Goal: Task Accomplishment & Management: Complete application form

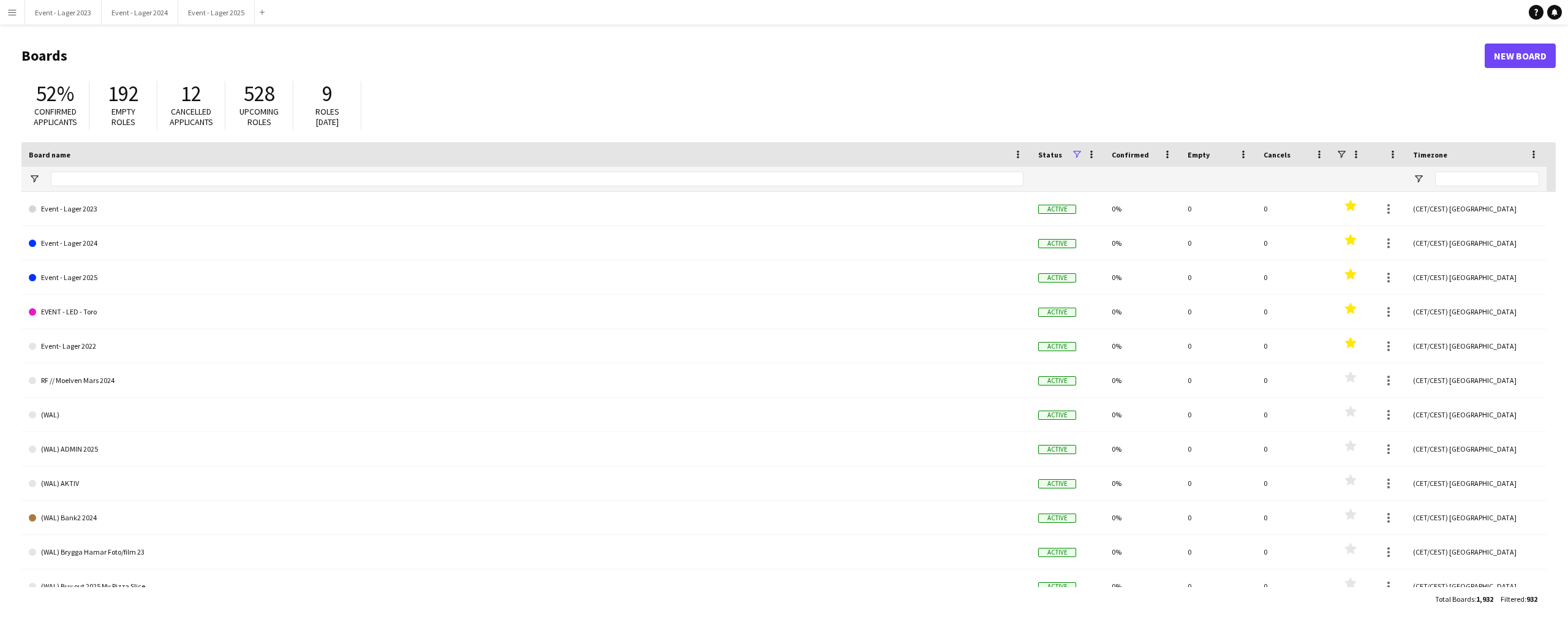
click at [12, 13] on app-icon "Menu" at bounding box center [12, 12] width 10 height 10
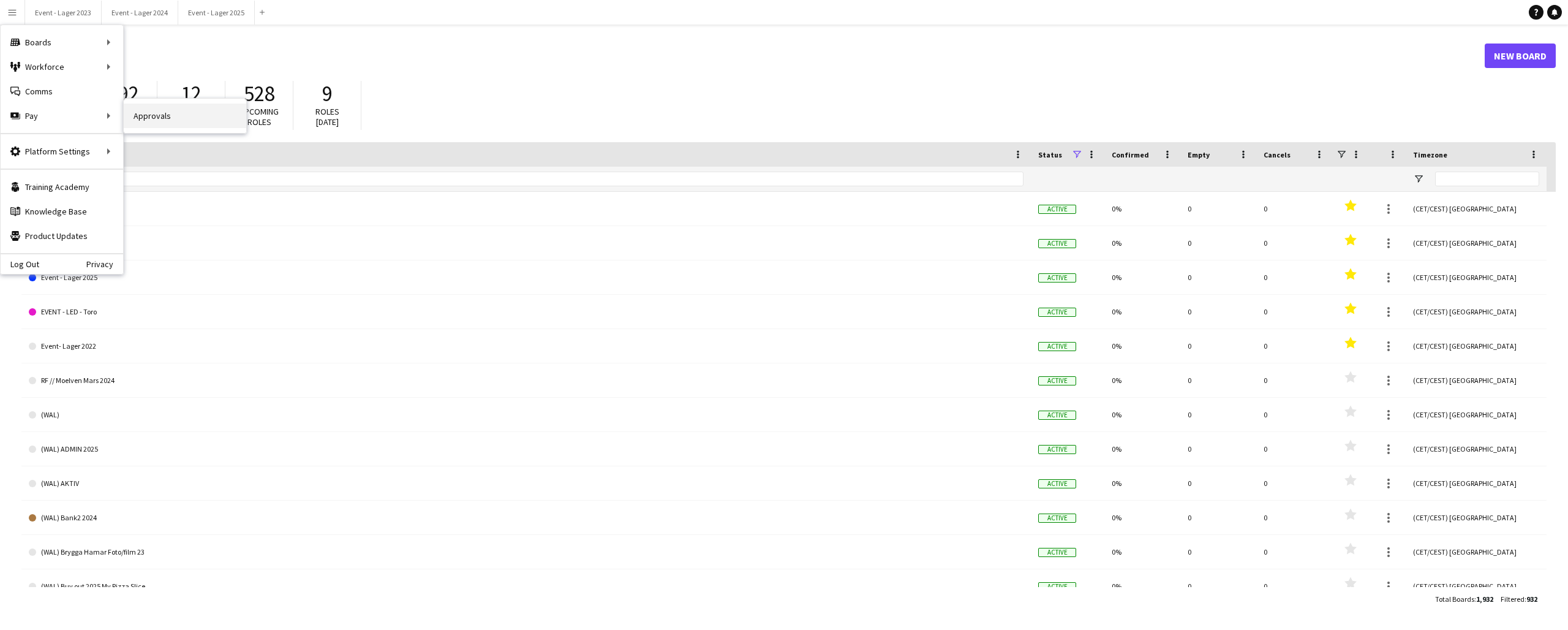
click at [155, 118] on link "Approvals" at bounding box center [184, 115] width 123 height 24
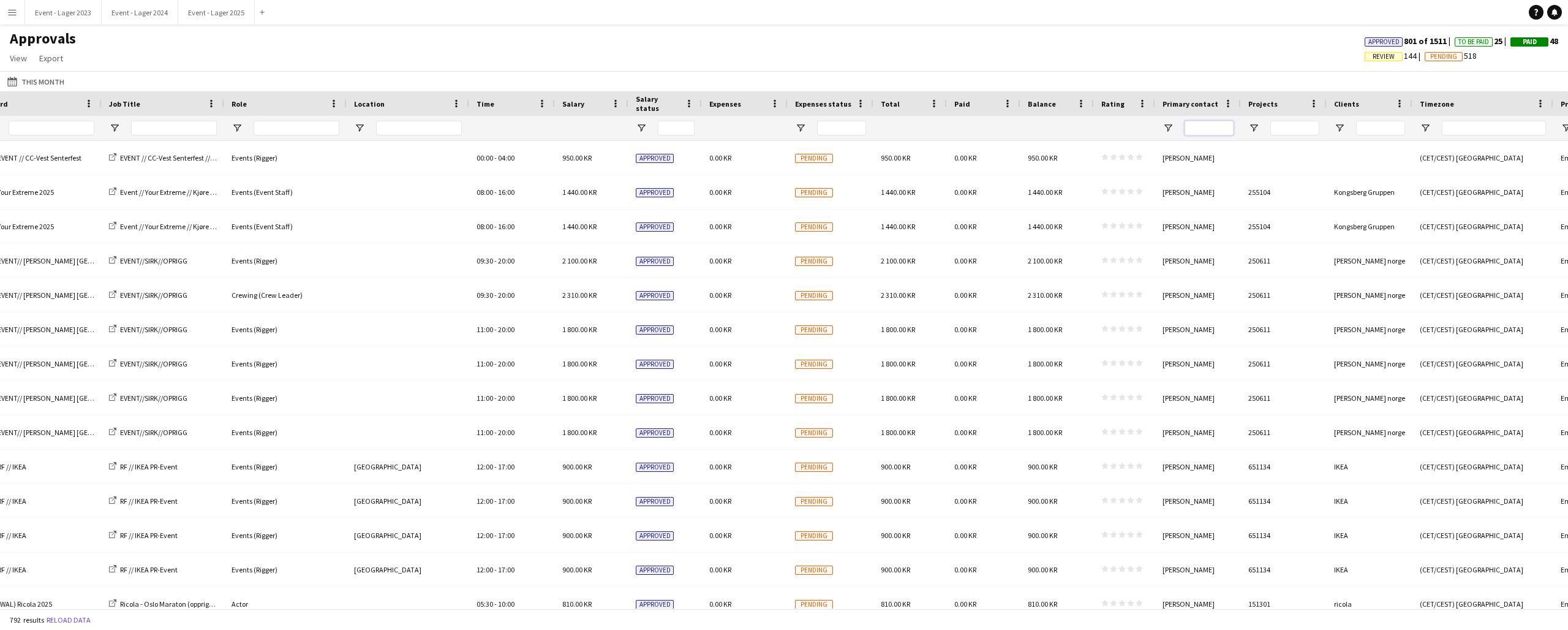
click at [1199, 128] on input "Primary contact Filter Input" at bounding box center [1209, 128] width 49 height 15
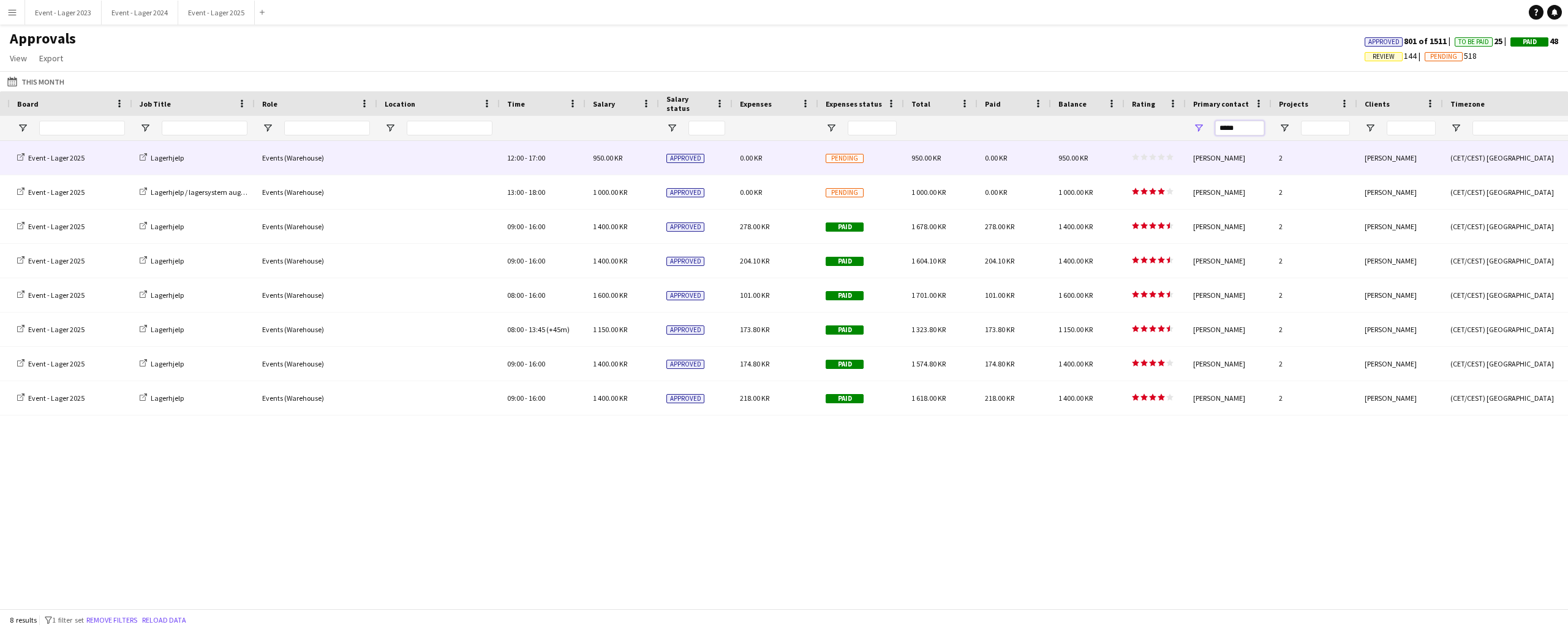
type input "*****"
click at [1148, 160] on app-approvals-table-rating-cell "star star star star star star star star star star" at bounding box center [1153, 158] width 42 height 9
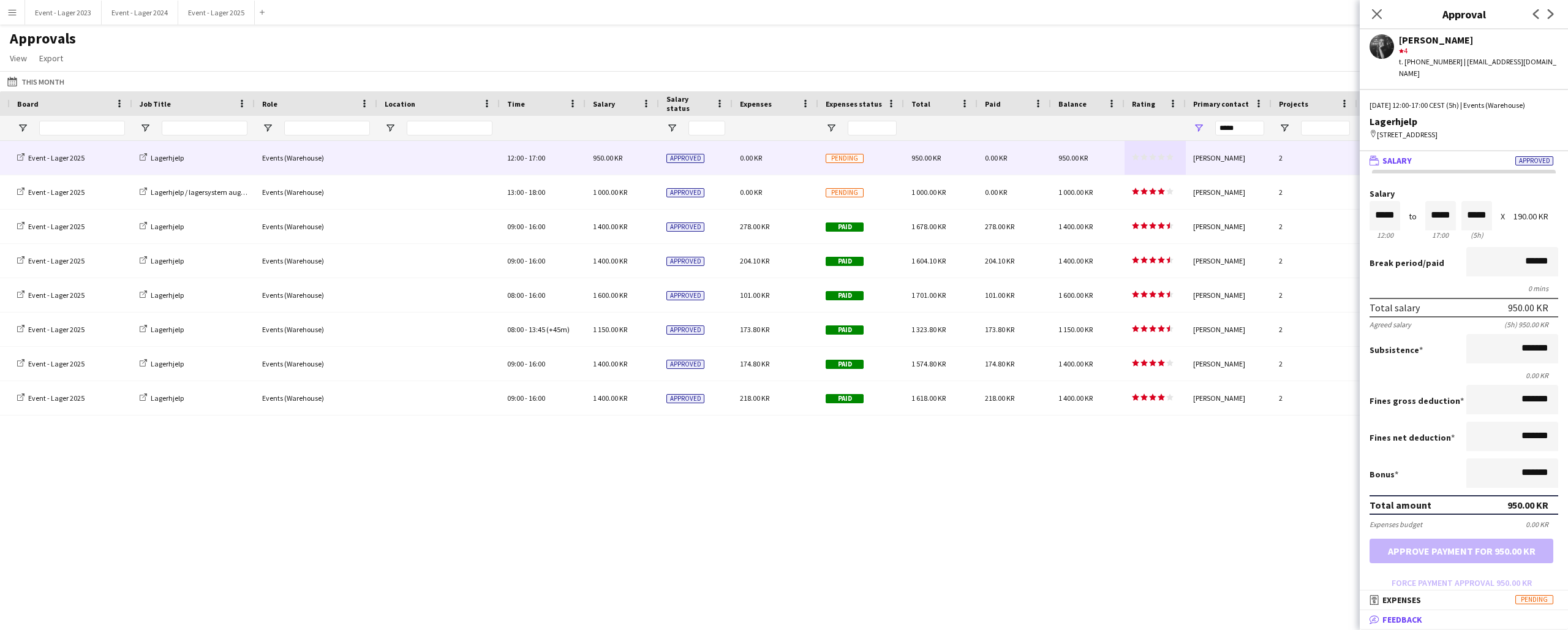
click at [1442, 619] on mat-panel-title "bubble-pencil Feedback" at bounding box center [1461, 620] width 203 height 11
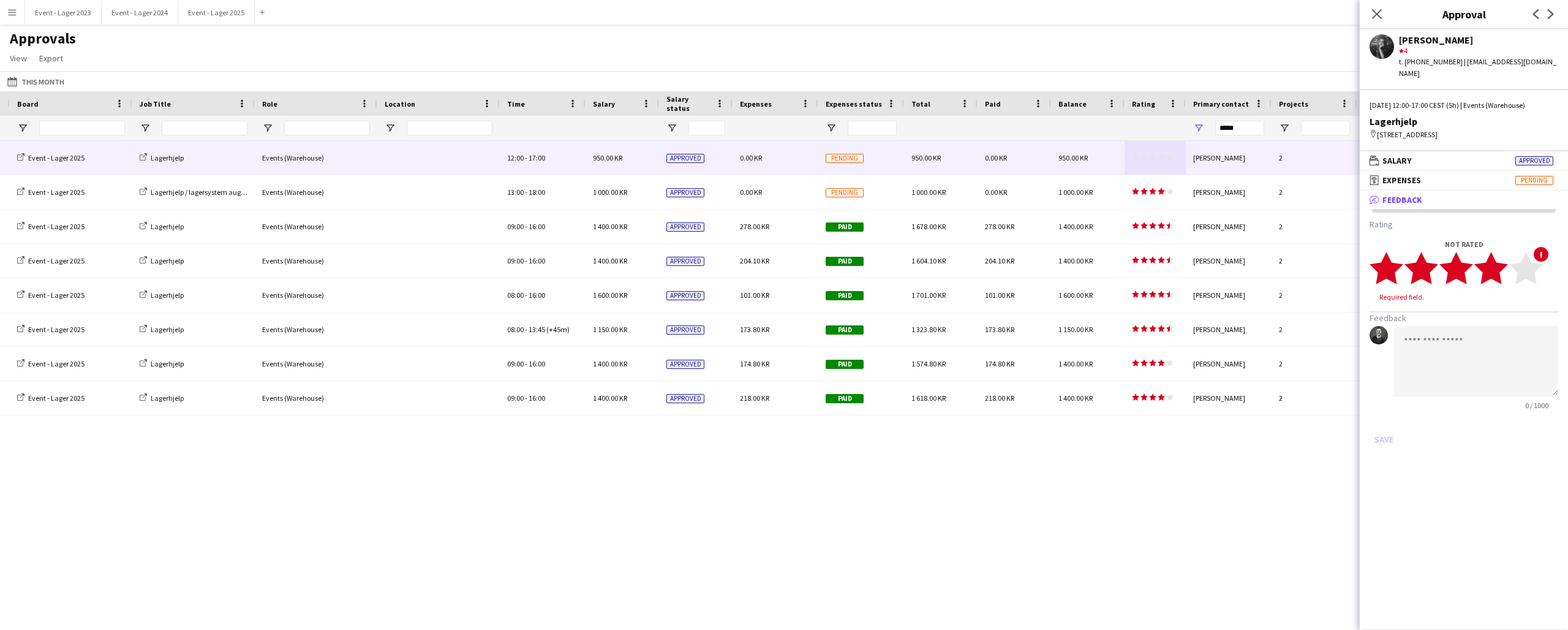
click at [1505, 275] on icon "star" at bounding box center [1491, 268] width 34 height 34
click at [1388, 427] on button "Save" at bounding box center [1384, 427] width 29 height 19
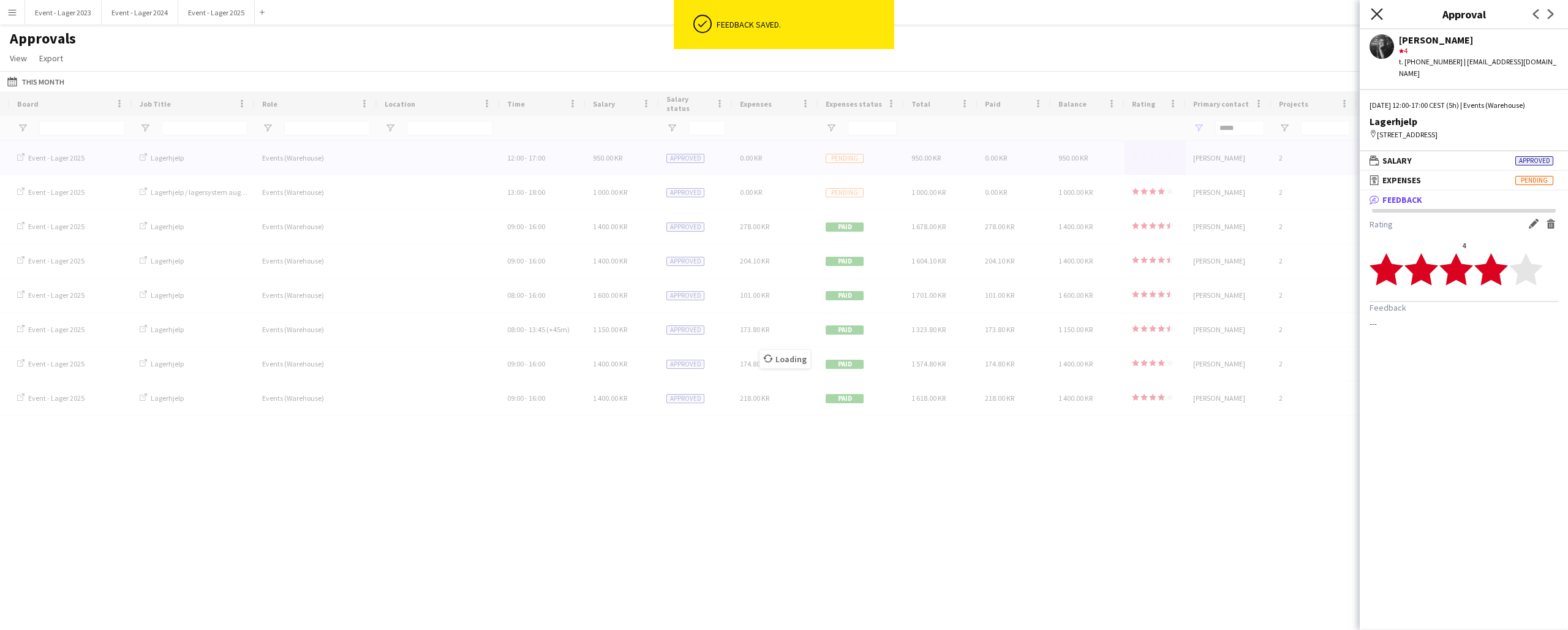
click at [1377, 12] on icon "Close pop-in" at bounding box center [1377, 13] width 12 height 12
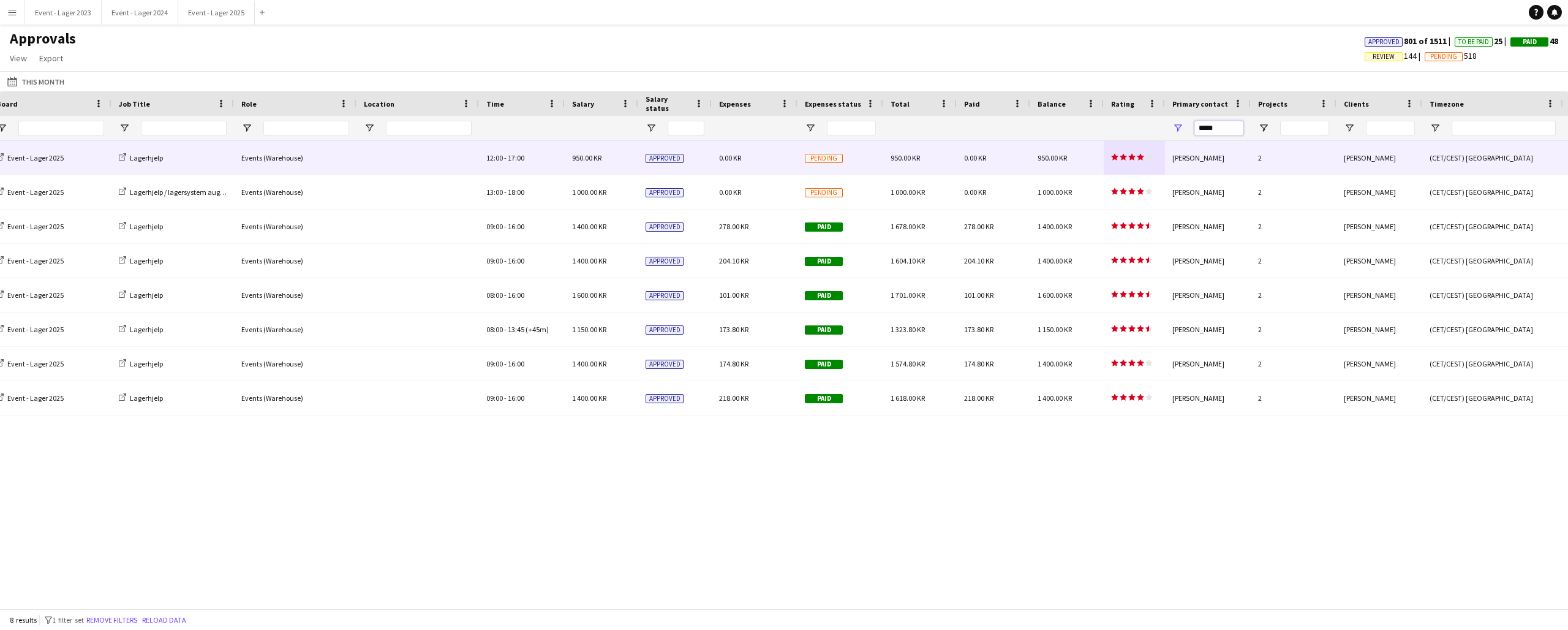
click at [1227, 128] on input "*****" at bounding box center [1218, 128] width 49 height 15
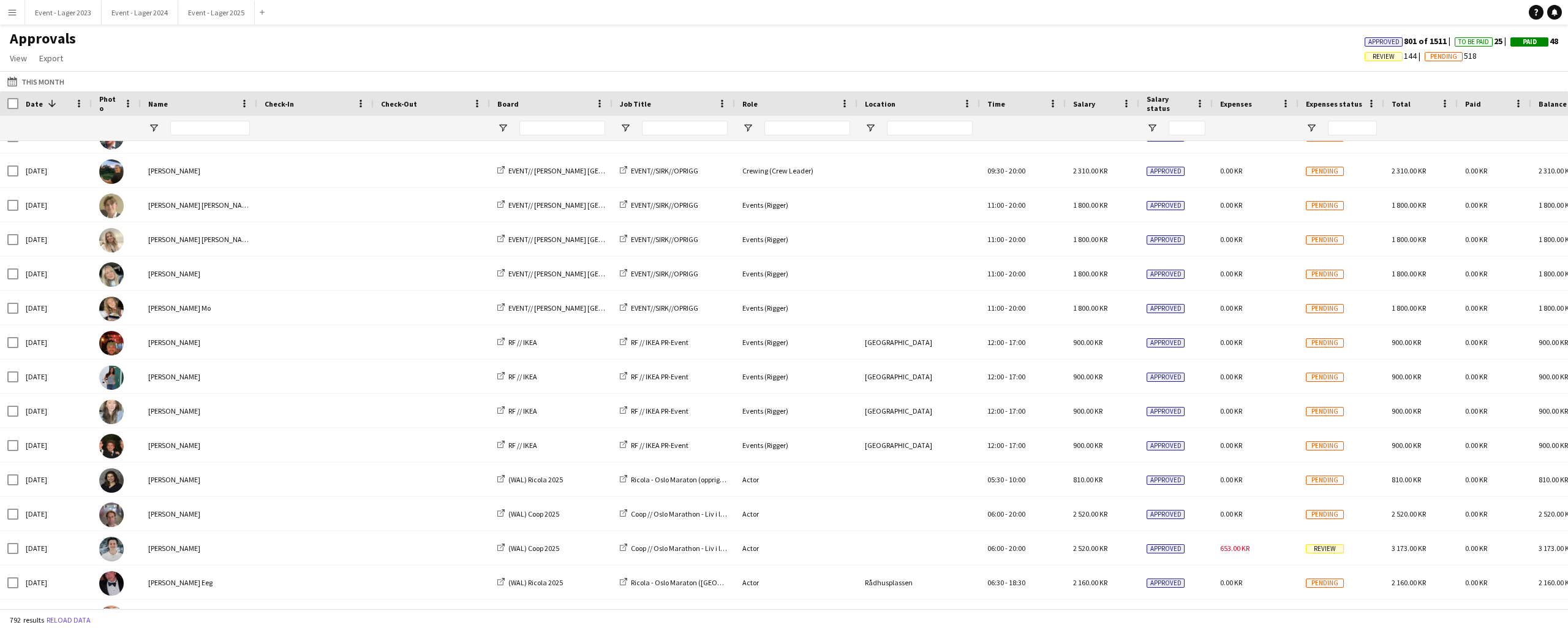
click at [13, 13] on app-icon "Menu" at bounding box center [12, 12] width 10 height 10
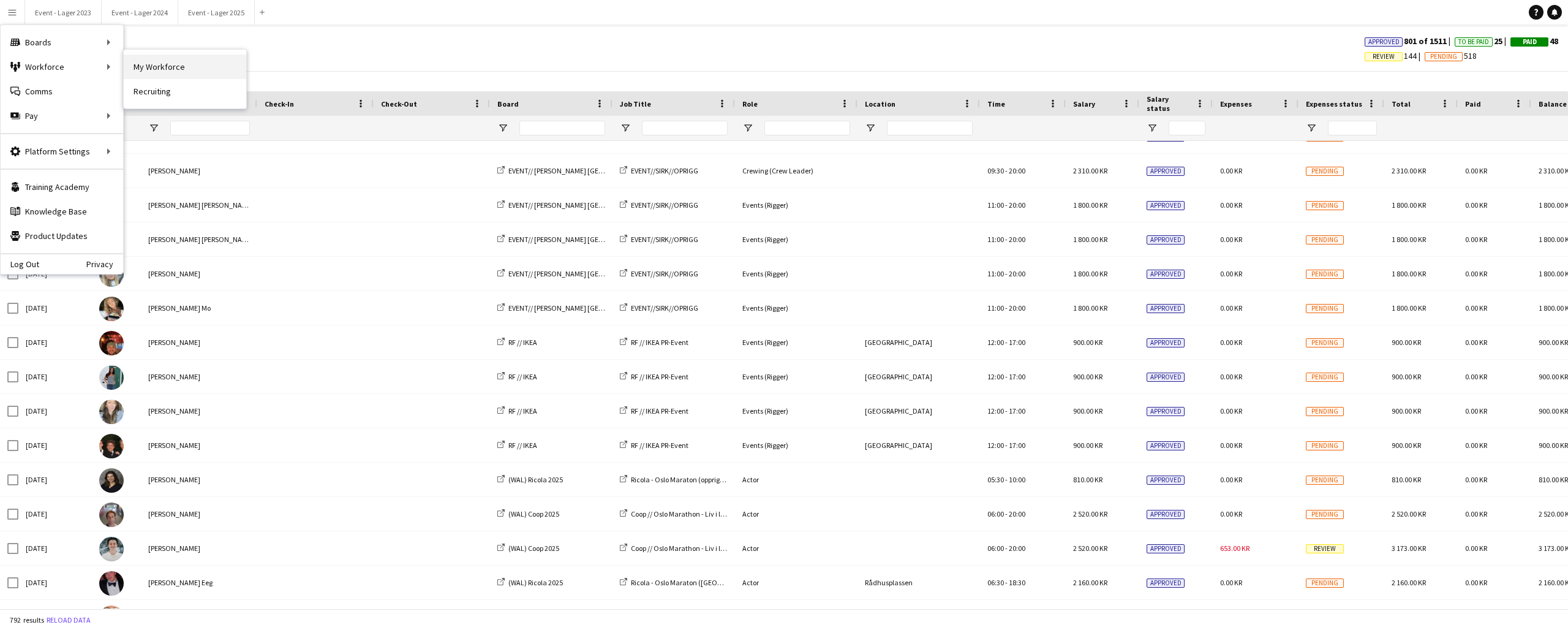
click at [145, 65] on link "My Workforce" at bounding box center [184, 67] width 123 height 24
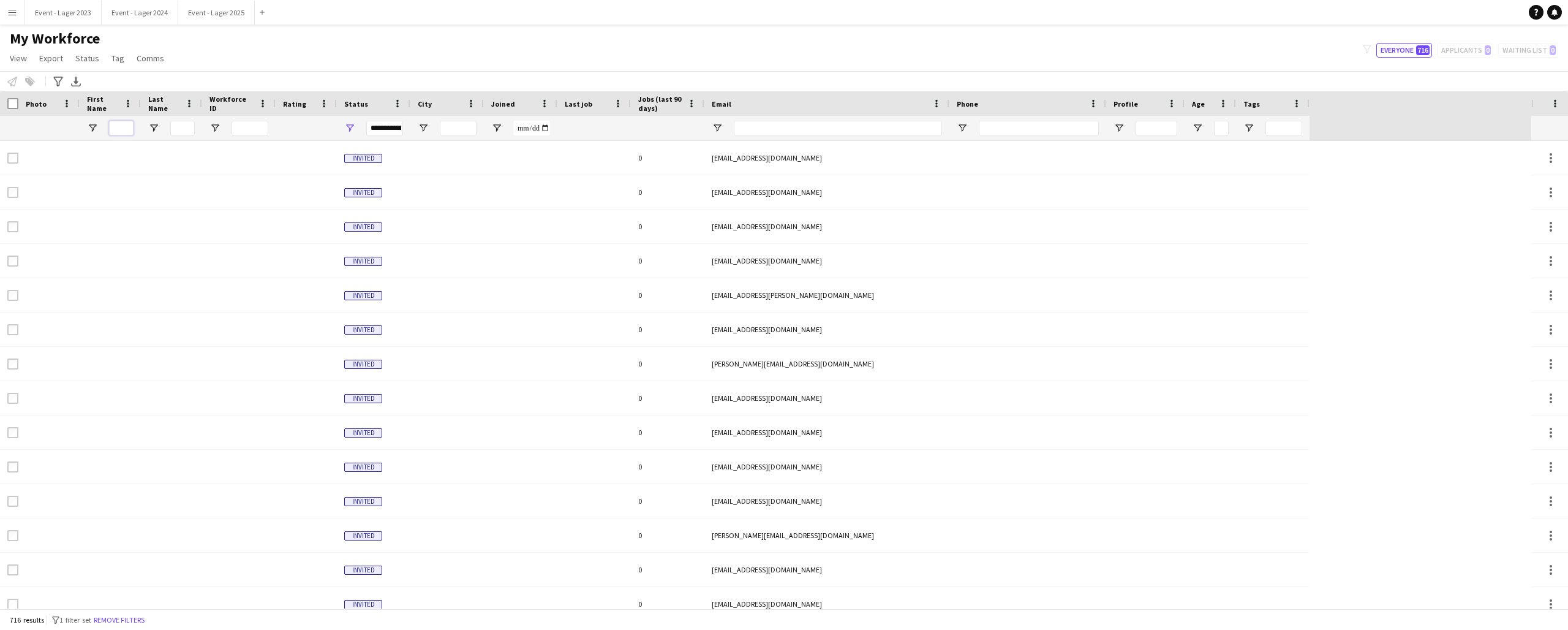
click at [123, 124] on input "First Name Filter Input" at bounding box center [121, 128] width 24 height 15
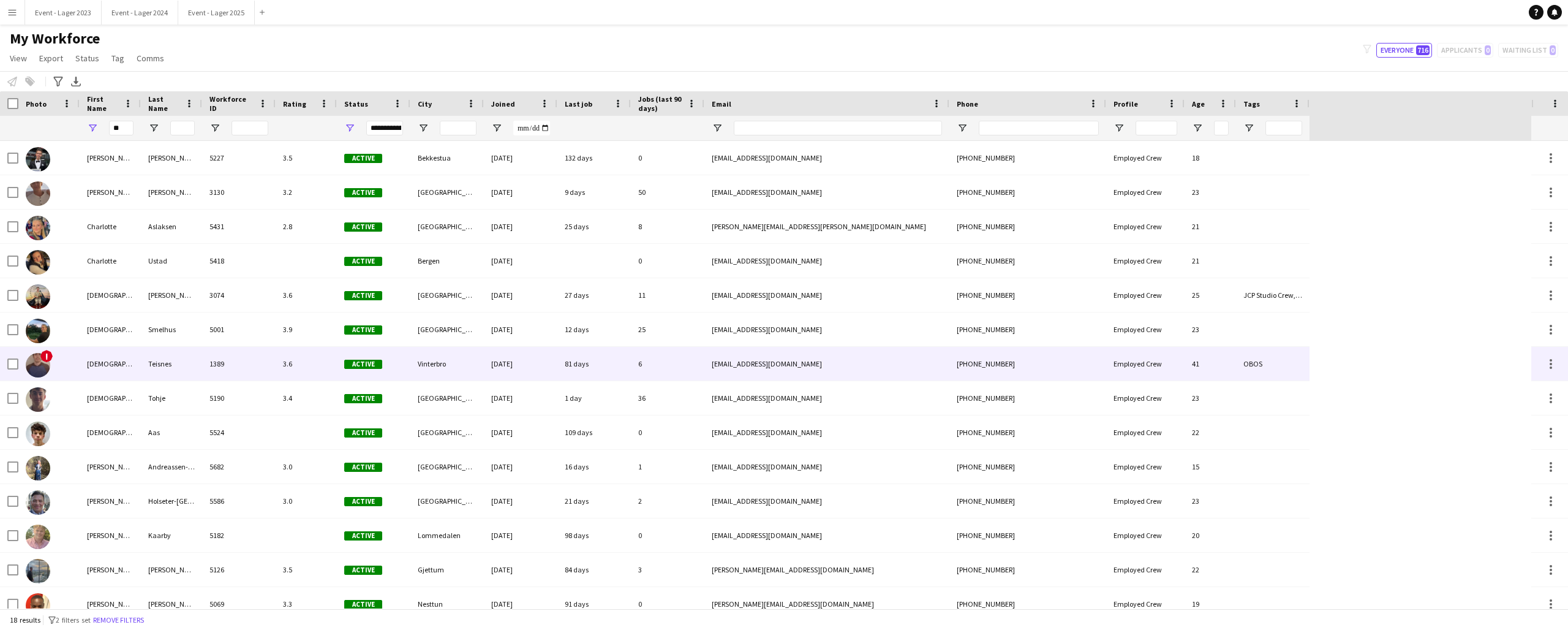
click at [46, 355] on span "!" at bounding box center [46, 356] width 12 height 12
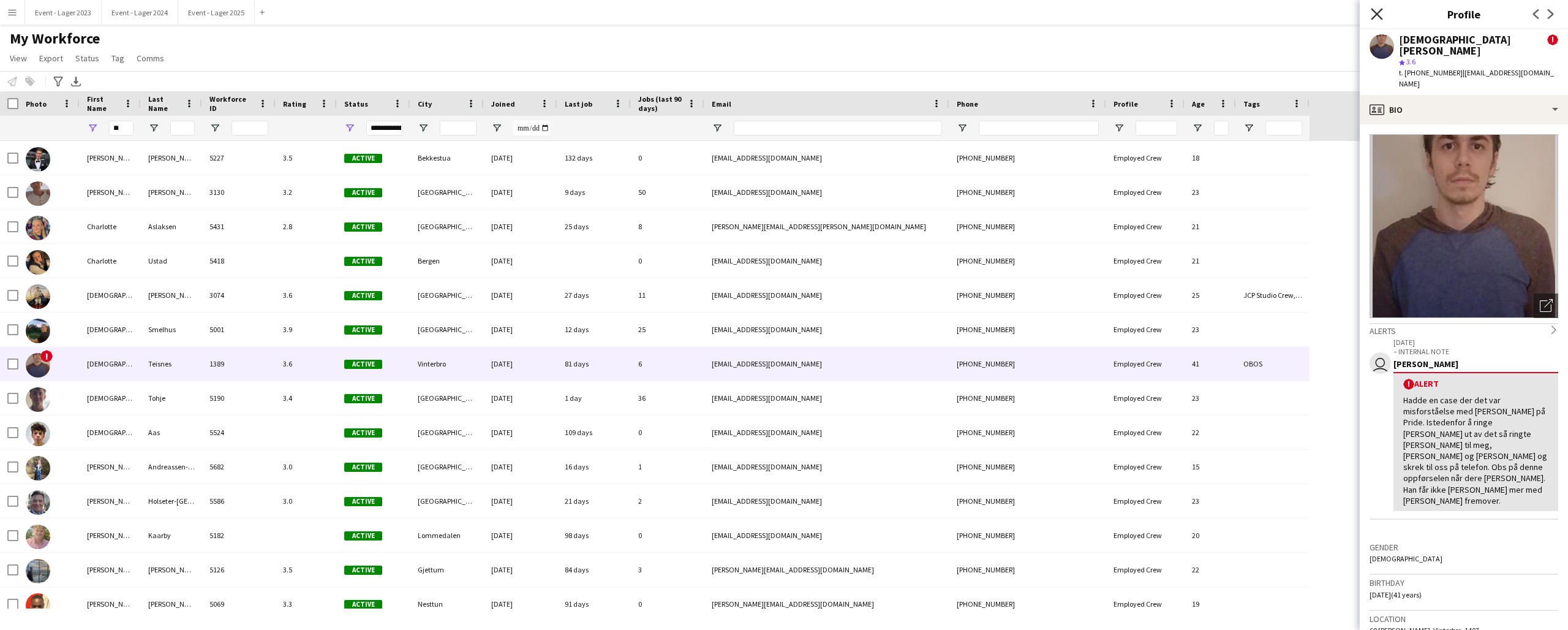
click at [1377, 11] on icon "Close pop-in" at bounding box center [1377, 13] width 12 height 12
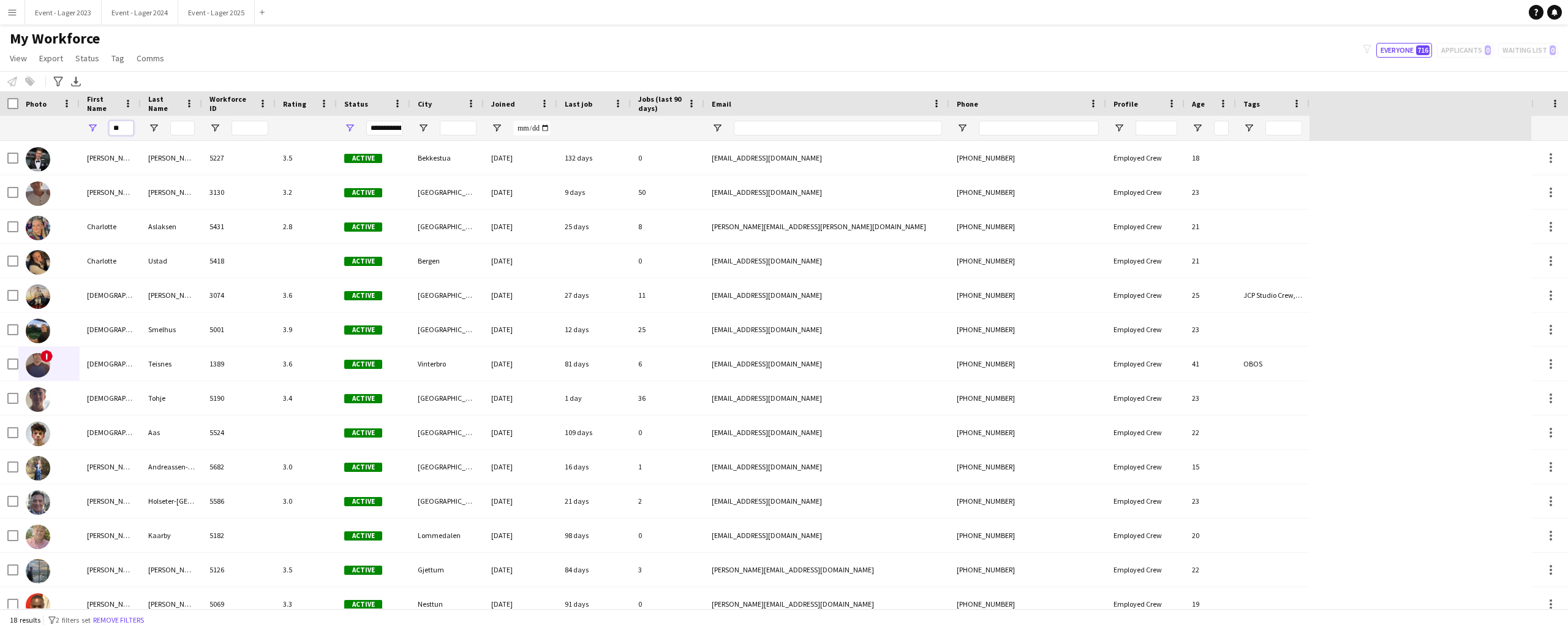
click at [124, 128] on input "**" at bounding box center [121, 128] width 24 height 15
type input "*"
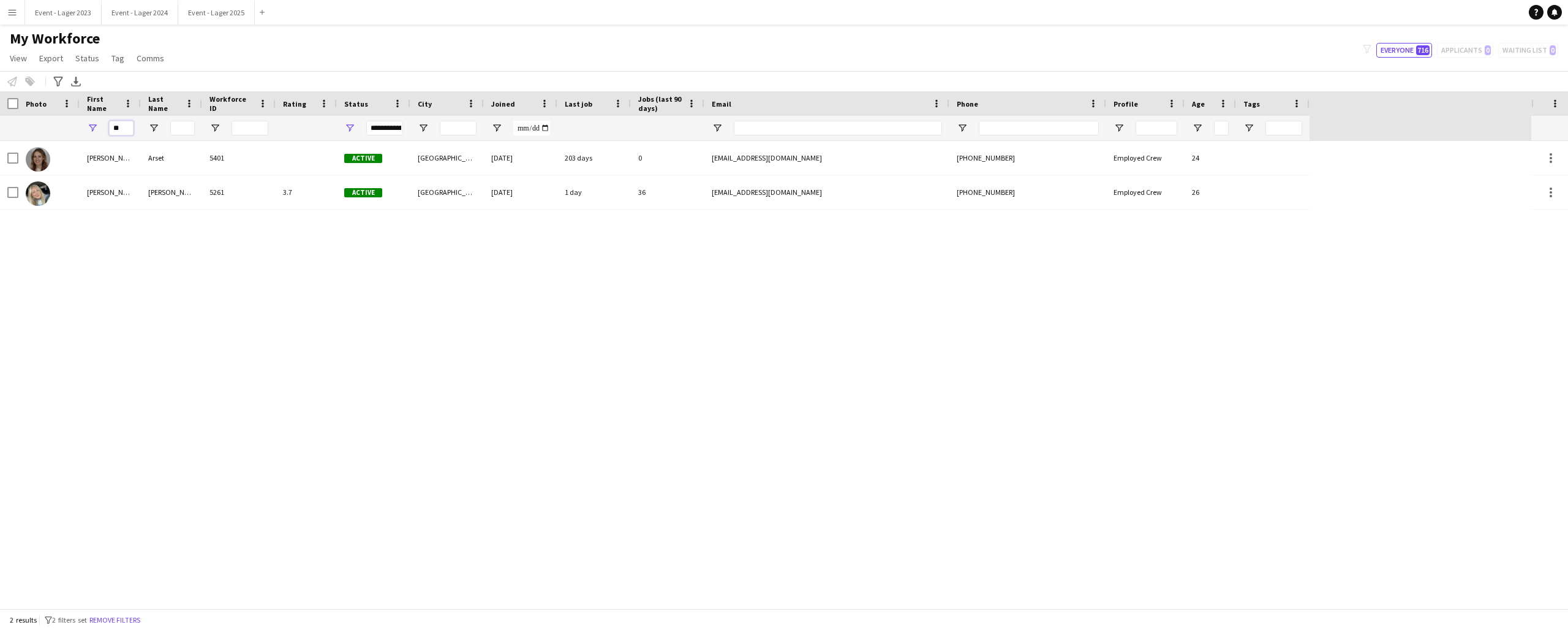
type input "*"
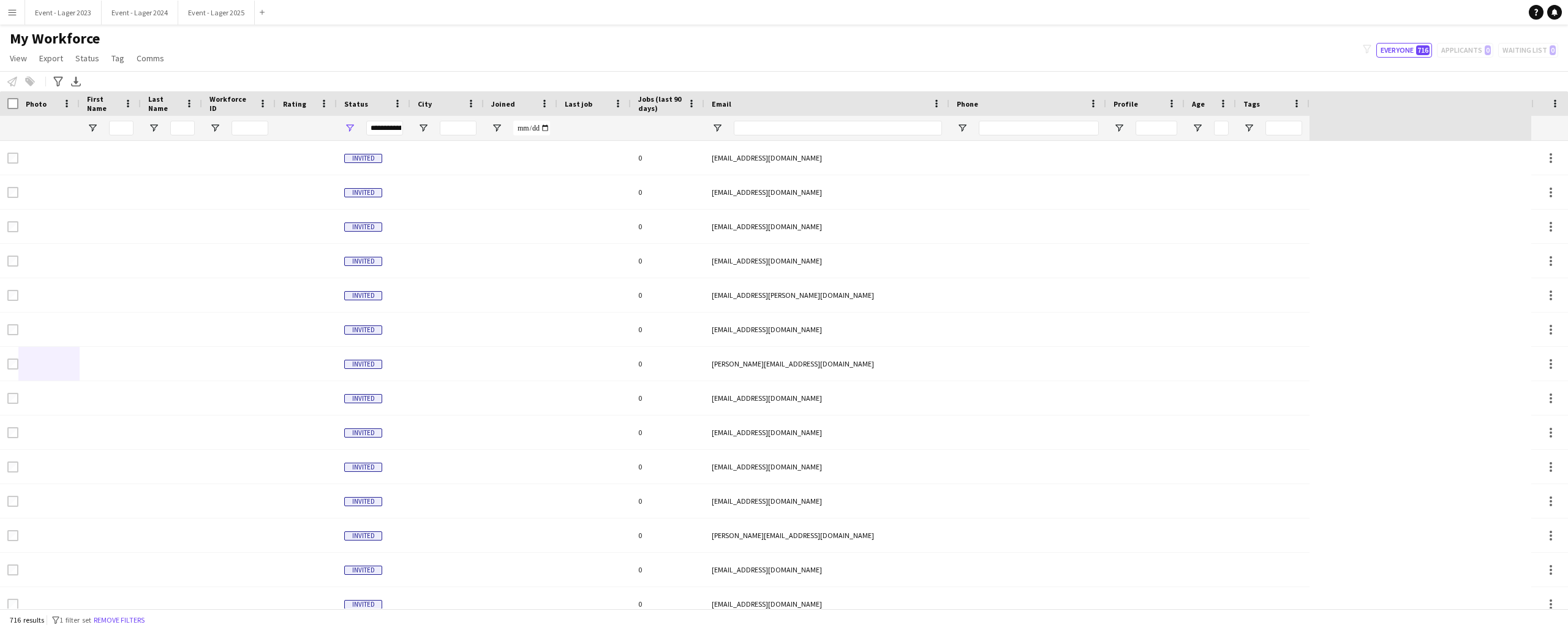
click at [12, 12] on app-icon "Menu" at bounding box center [12, 12] width 10 height 10
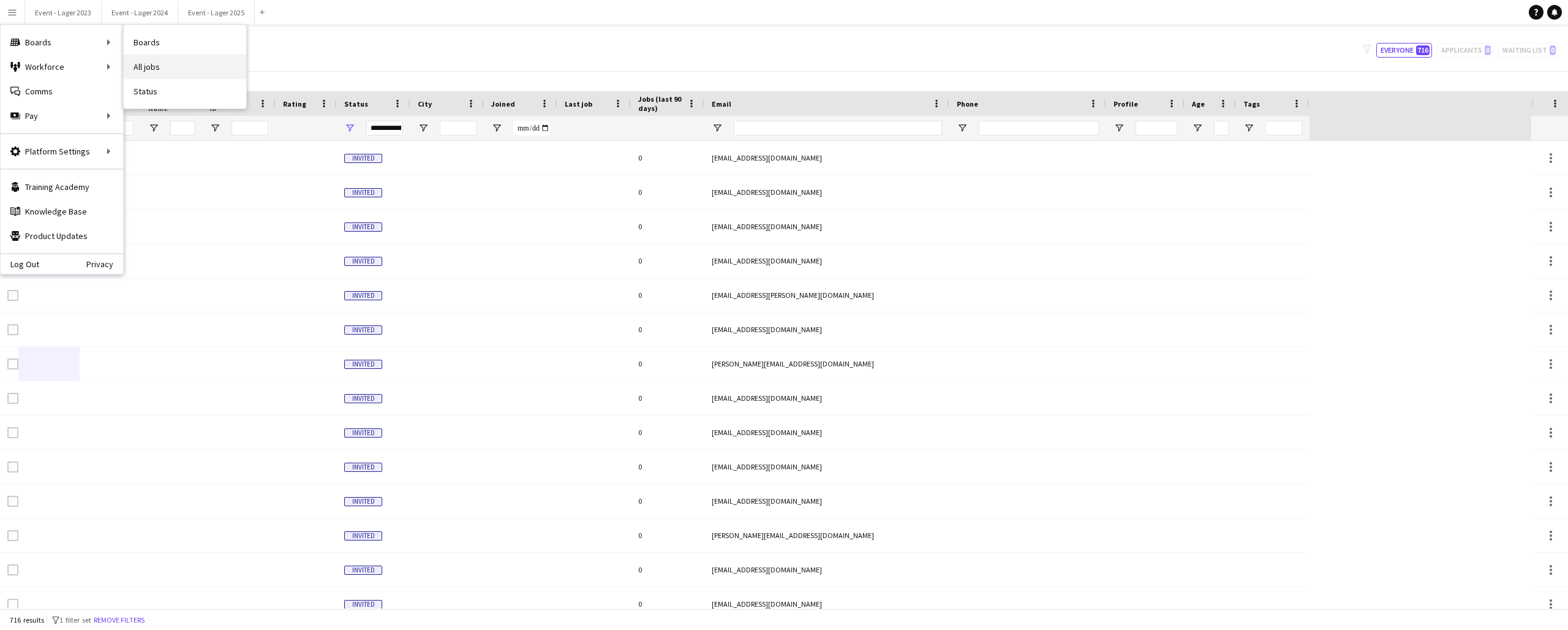
click at [148, 66] on link "All jobs" at bounding box center [184, 67] width 123 height 24
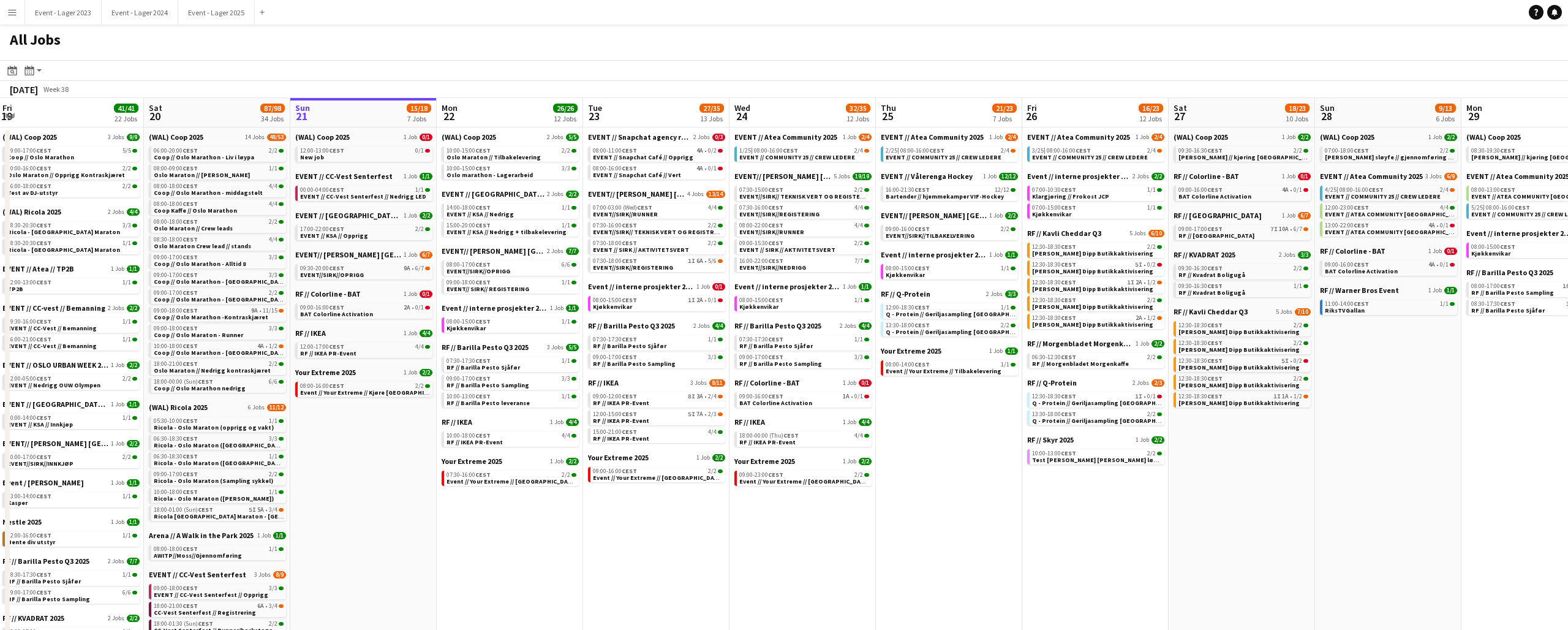
scroll to position [0, 444]
click at [12, 12] on app-icon "Menu" at bounding box center [12, 12] width 10 height 10
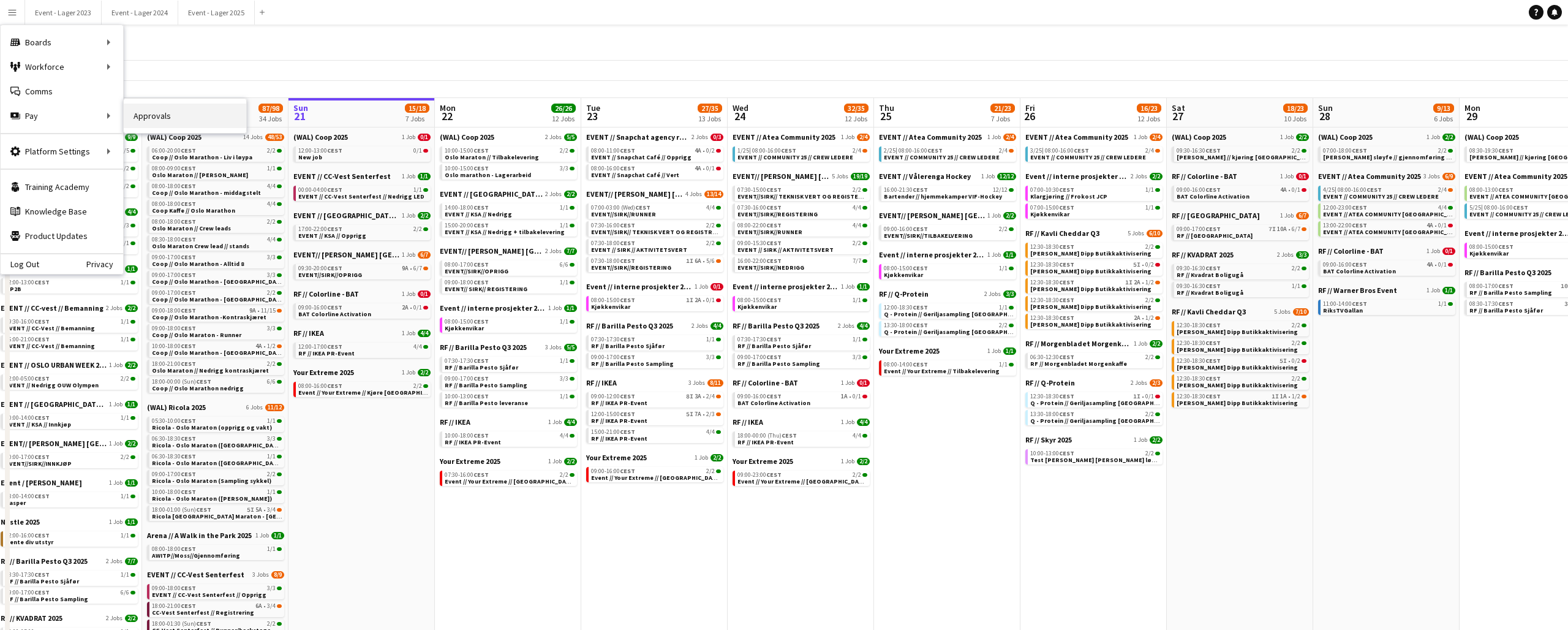
click at [152, 121] on link "Approvals" at bounding box center [184, 115] width 123 height 24
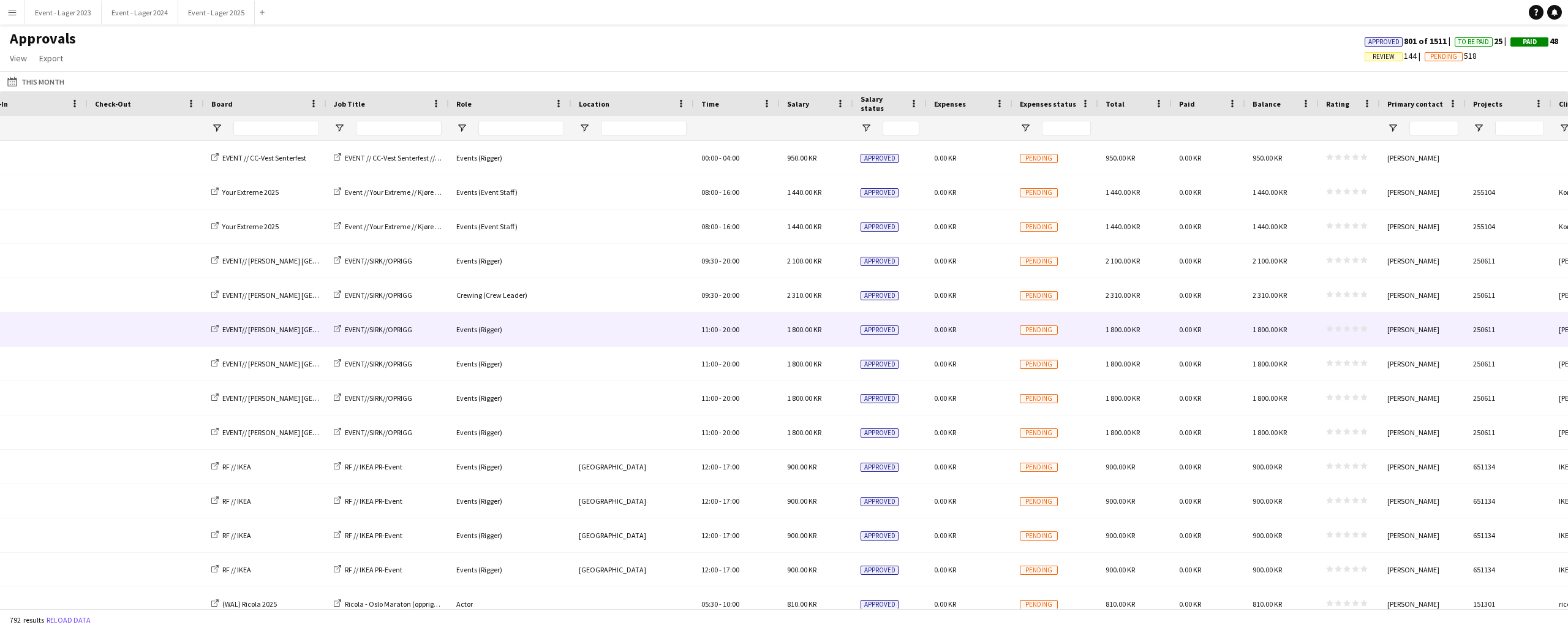
scroll to position [0, 419]
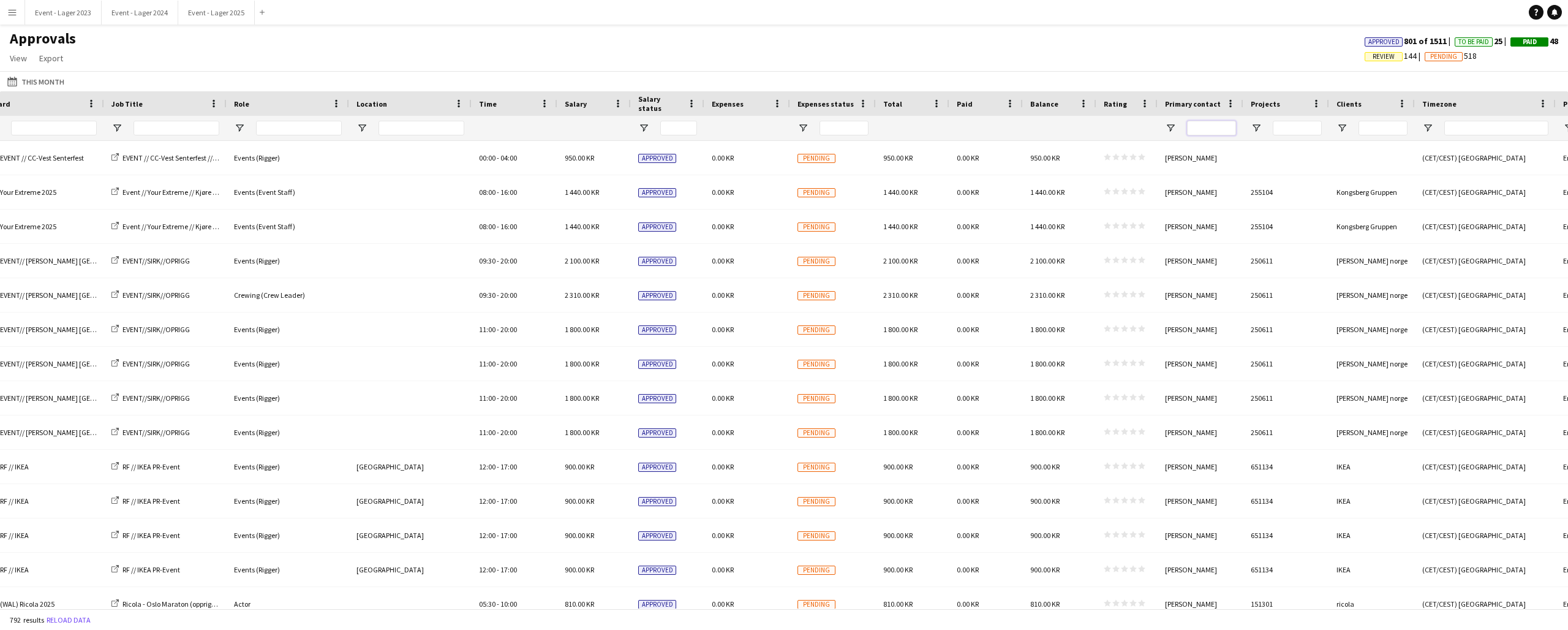
click at [1212, 128] on input "Primary contact Filter Input" at bounding box center [1212, 128] width 49 height 15
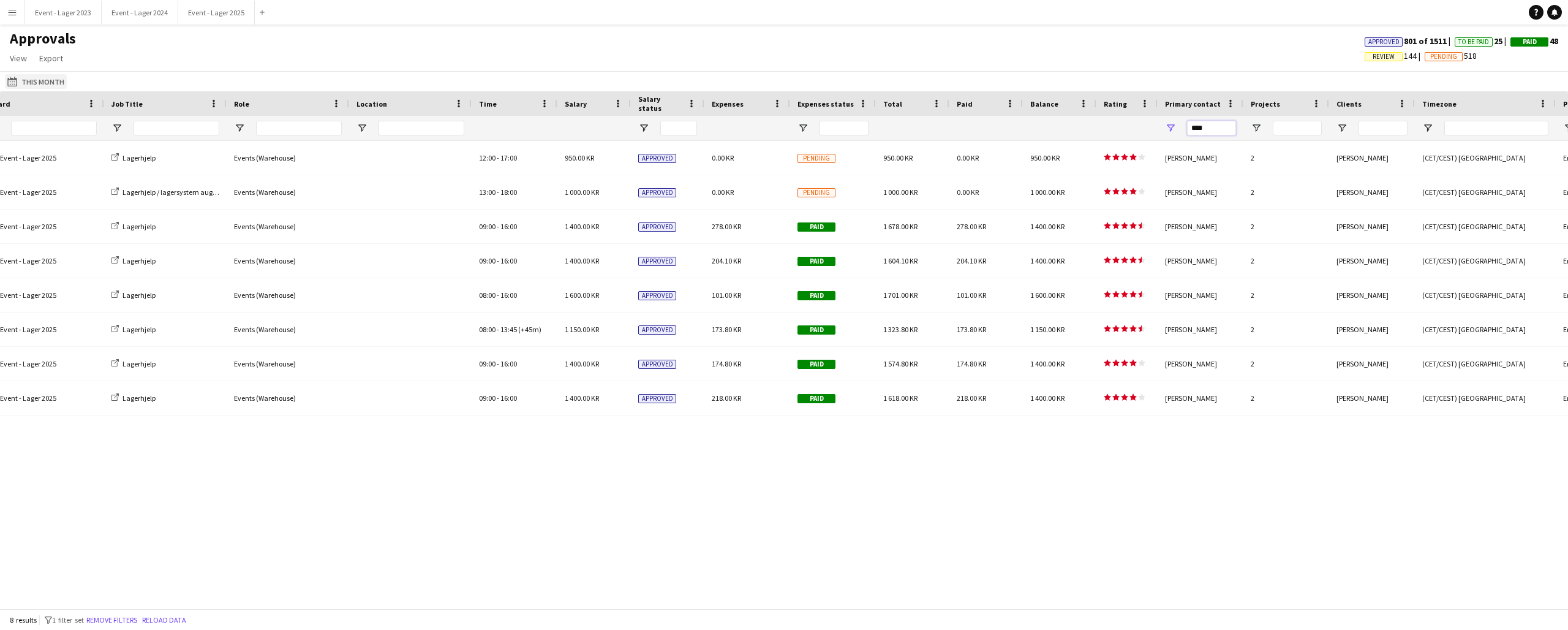
type input "****"
click at [36, 79] on button "This Month This Month" at bounding box center [35, 81] width 62 height 15
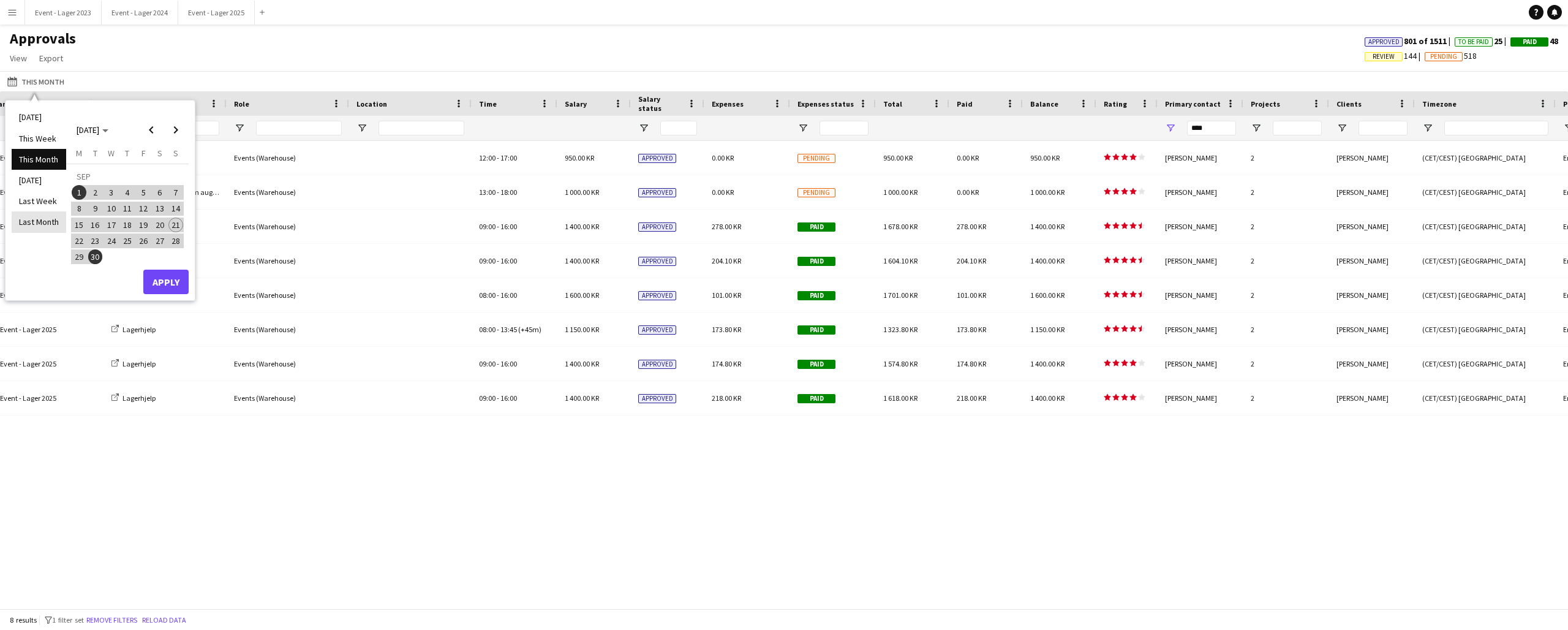
click at [42, 215] on li "Last Month" at bounding box center [39, 222] width 55 height 21
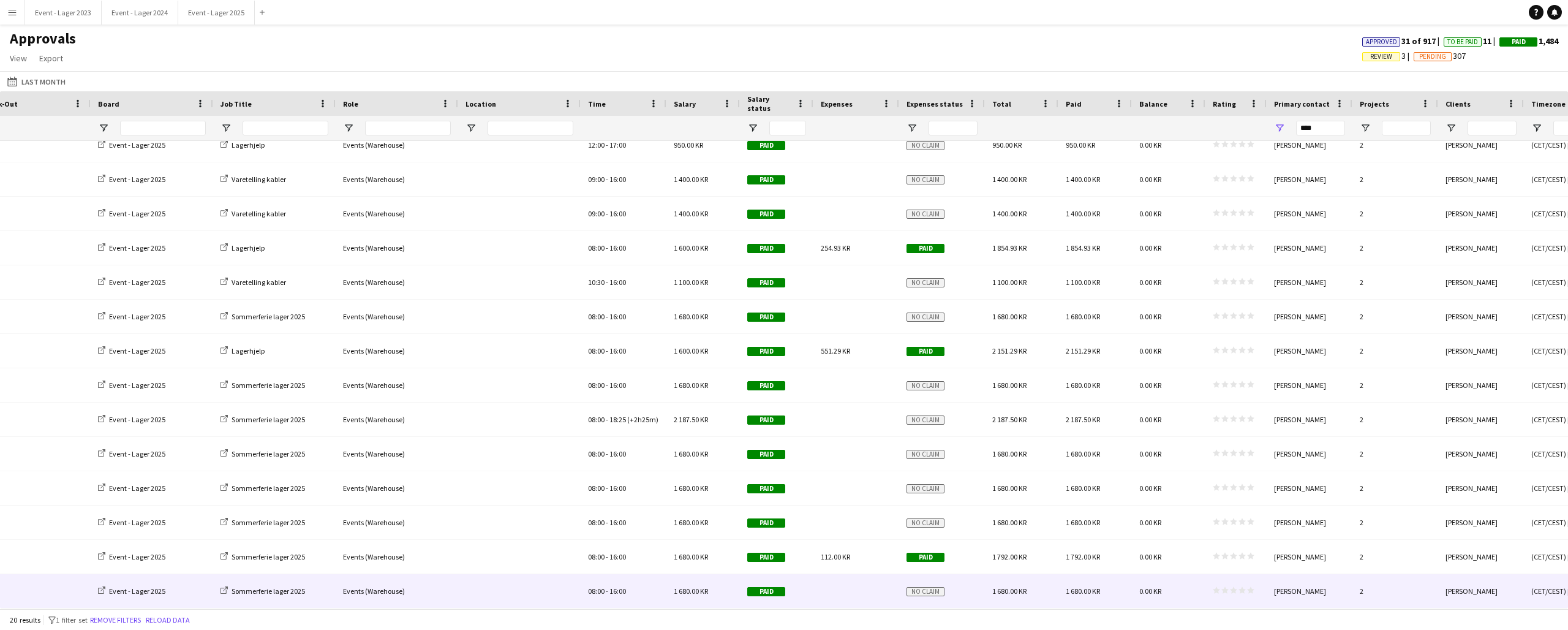
click at [1239, 586] on div "star star star star star star star star star star" at bounding box center [1236, 591] width 61 height 34
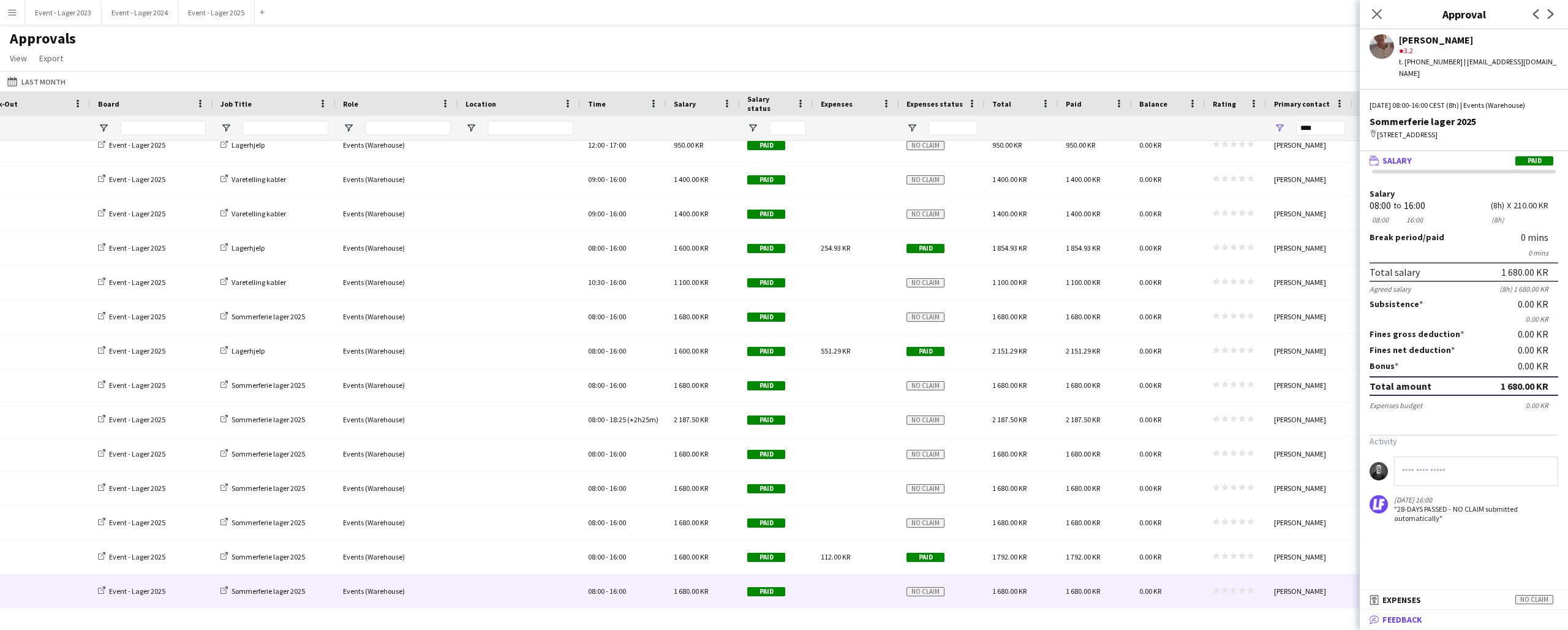
click at [1412, 618] on span "Feedback" at bounding box center [1402, 620] width 40 height 11
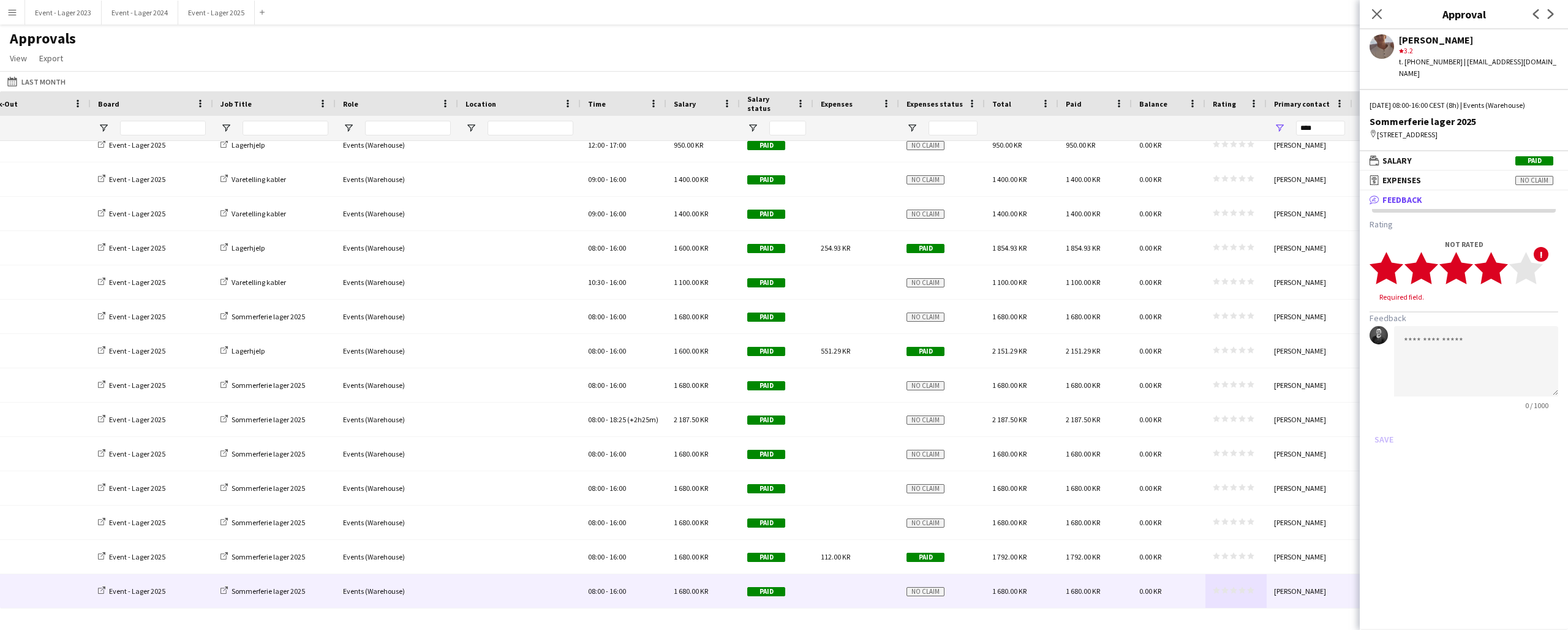
click at [1506, 264] on icon "star" at bounding box center [1491, 268] width 34 height 34
click at [1381, 418] on button "Save" at bounding box center [1384, 427] width 29 height 19
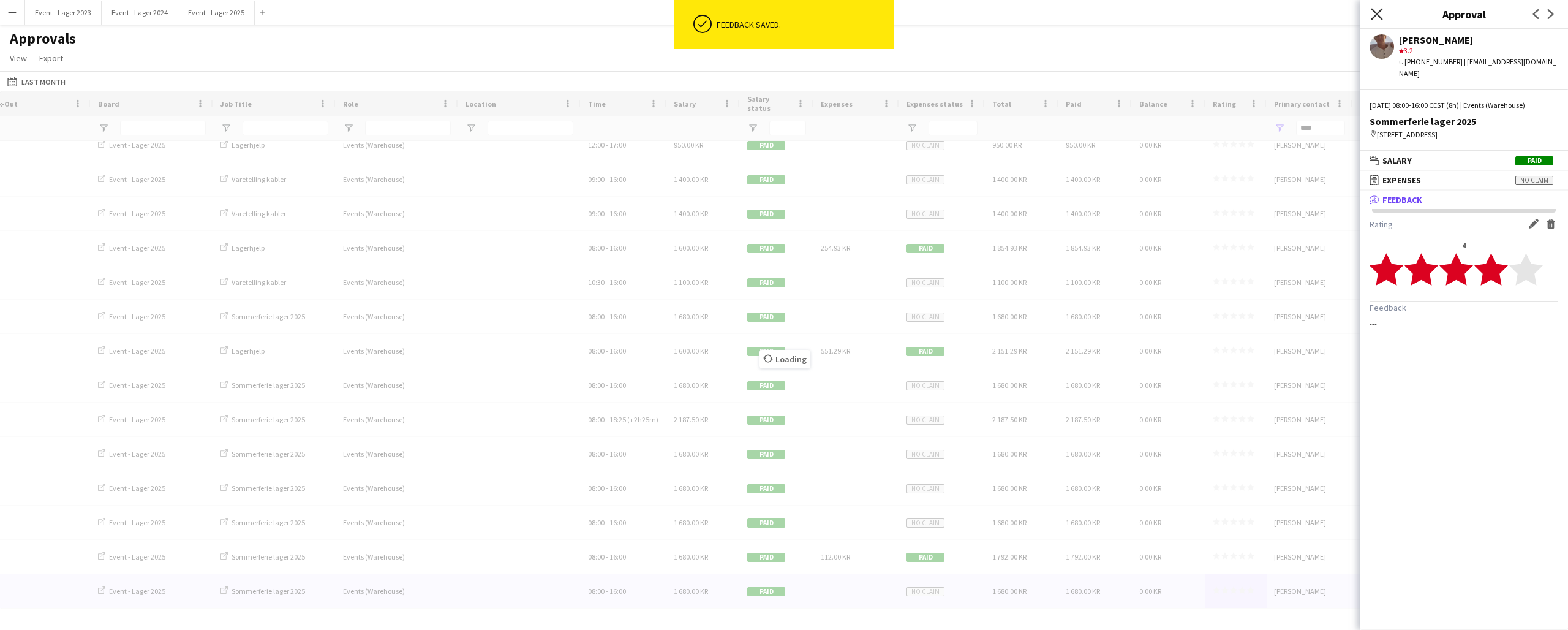
click at [1378, 11] on icon "Close pop-in" at bounding box center [1377, 13] width 12 height 12
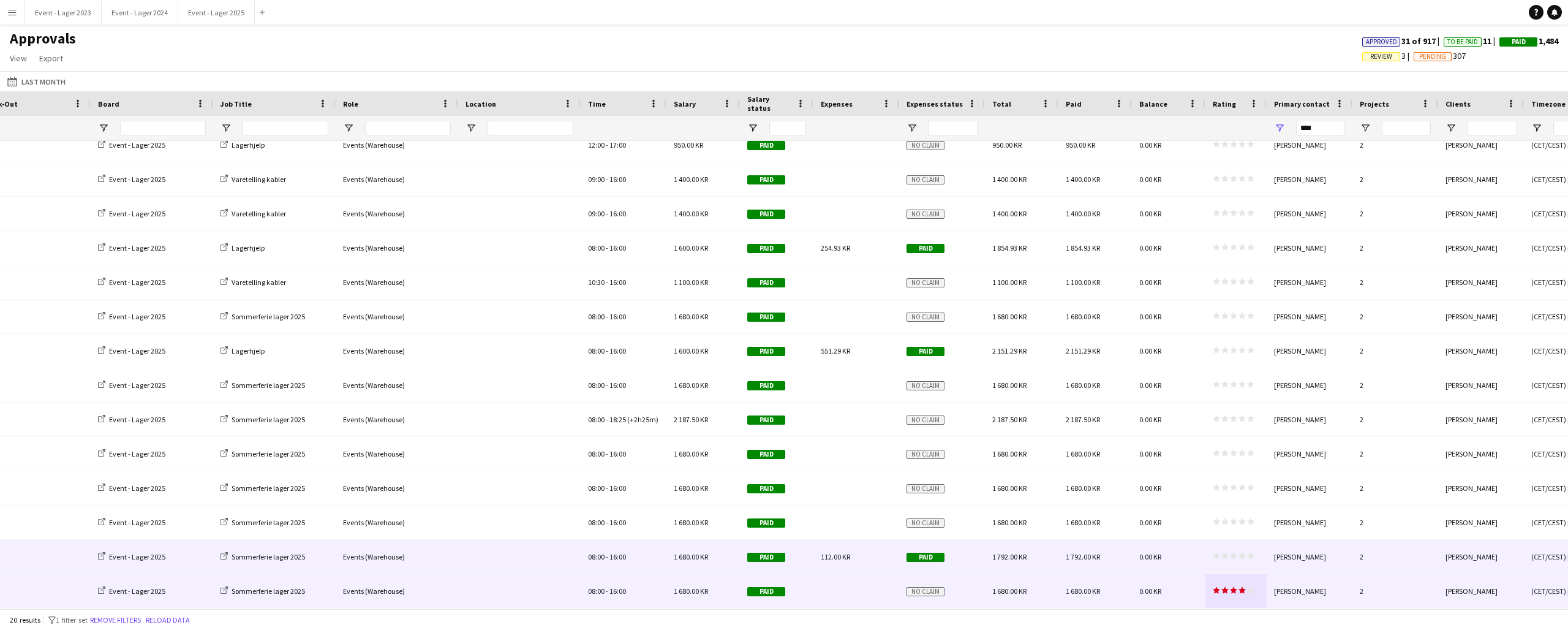
click at [1231, 556] on polygon at bounding box center [1234, 556] width 8 height 7
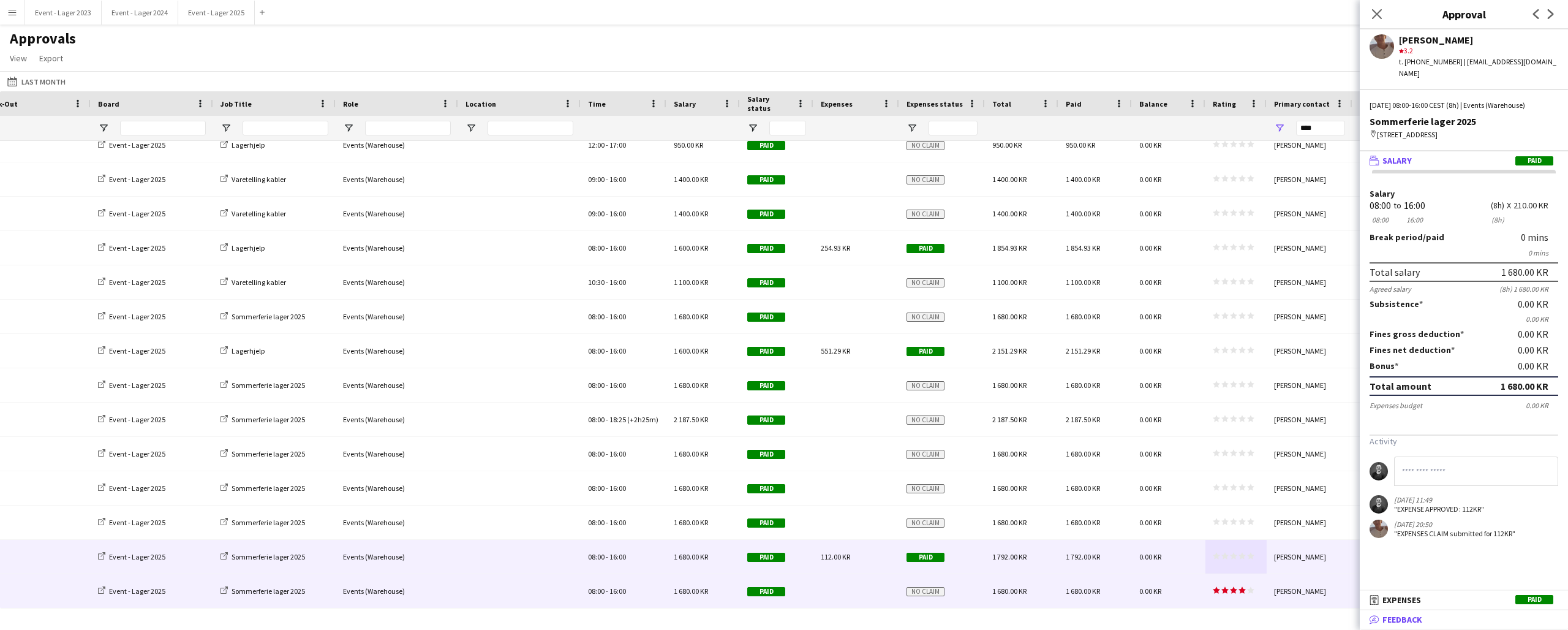
click at [1414, 622] on span "Feedback" at bounding box center [1402, 620] width 40 height 11
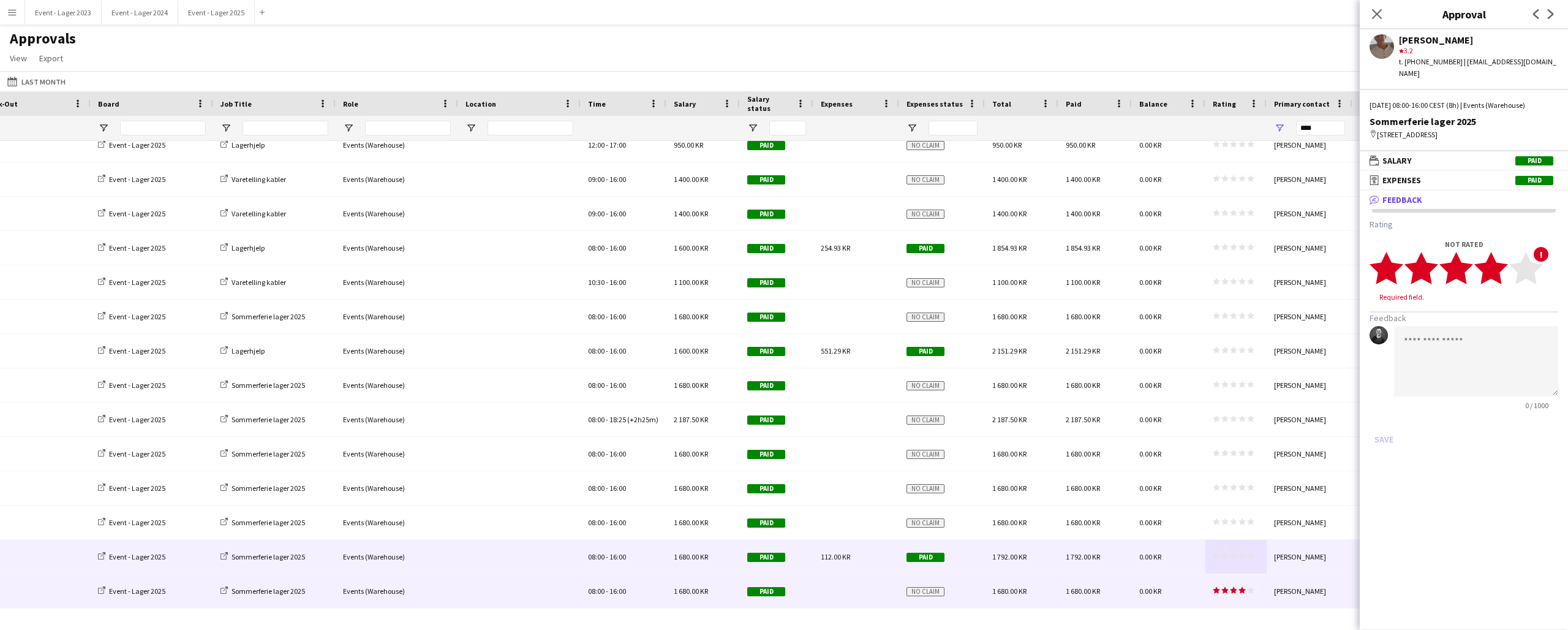
click at [1504, 265] on icon "star" at bounding box center [1491, 268] width 34 height 34
click at [1384, 418] on button "Save" at bounding box center [1384, 427] width 29 height 19
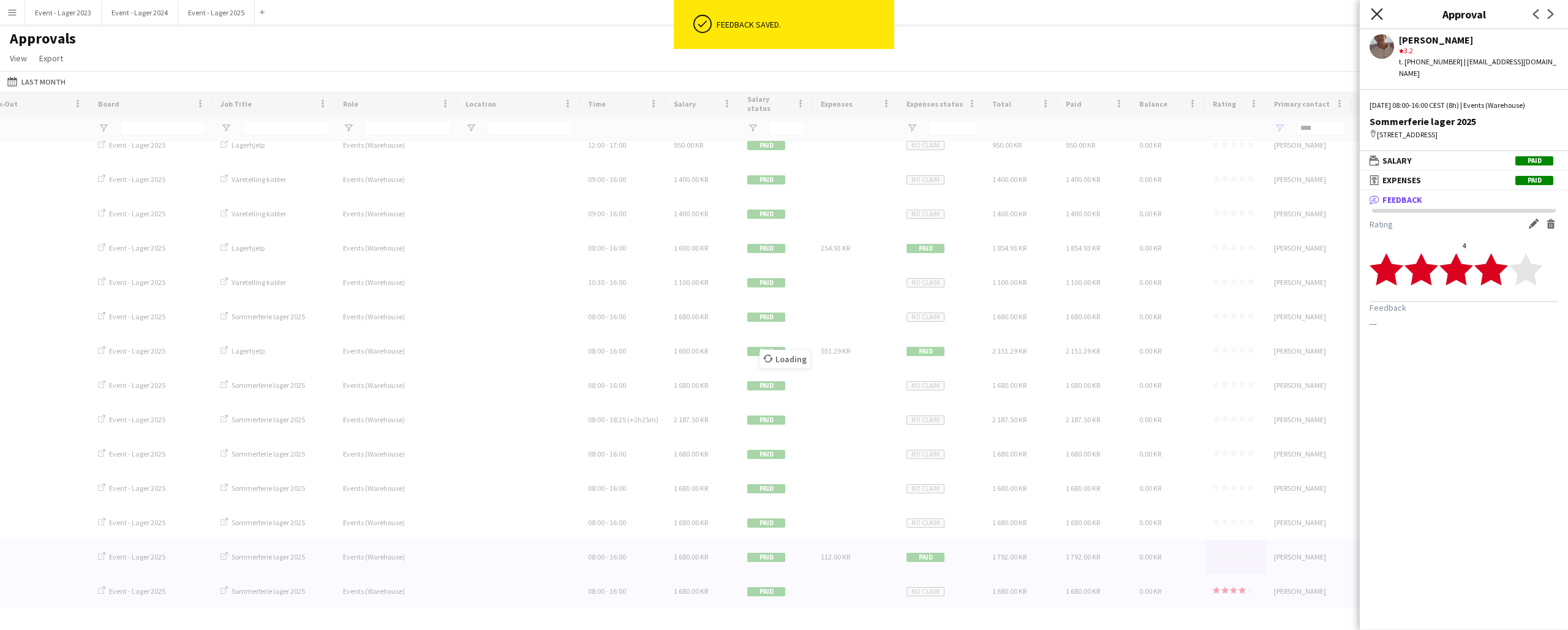
click at [1378, 12] on icon "Close pop-in" at bounding box center [1377, 13] width 12 height 12
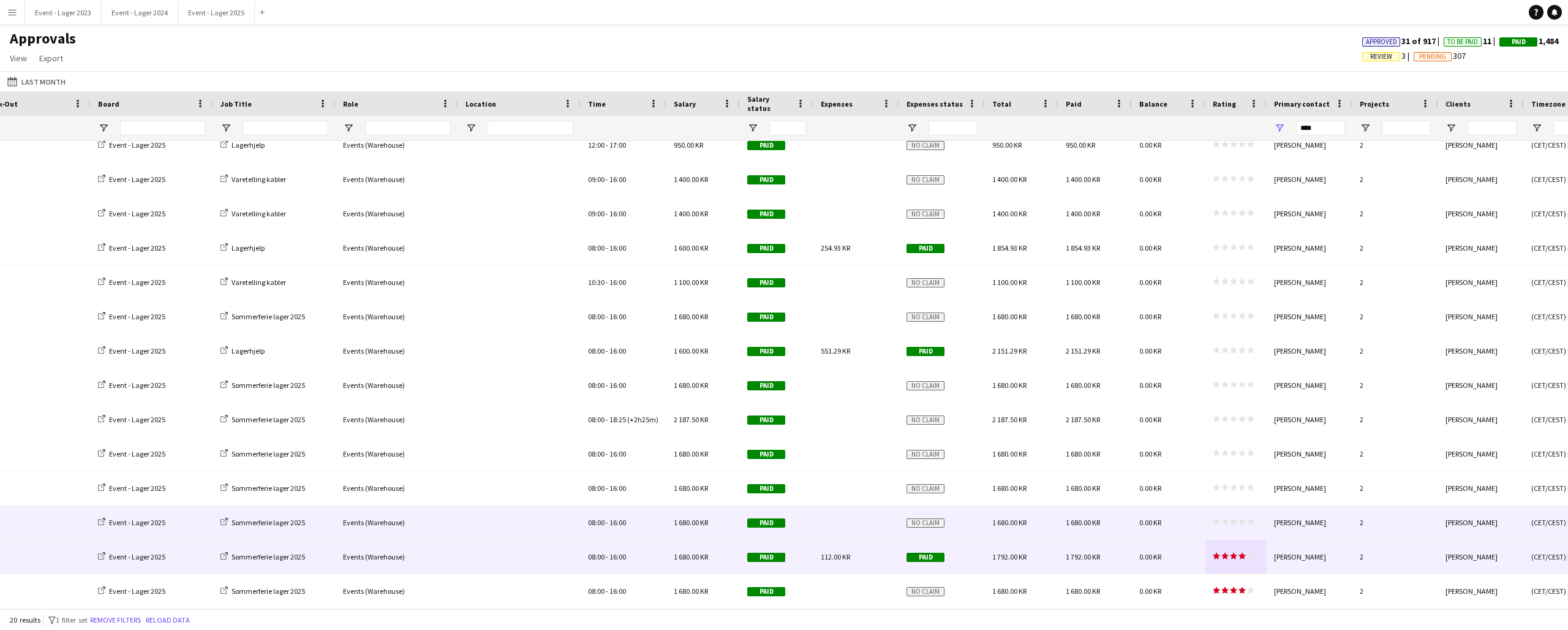
click at [1234, 521] on polygon at bounding box center [1234, 522] width 8 height 7
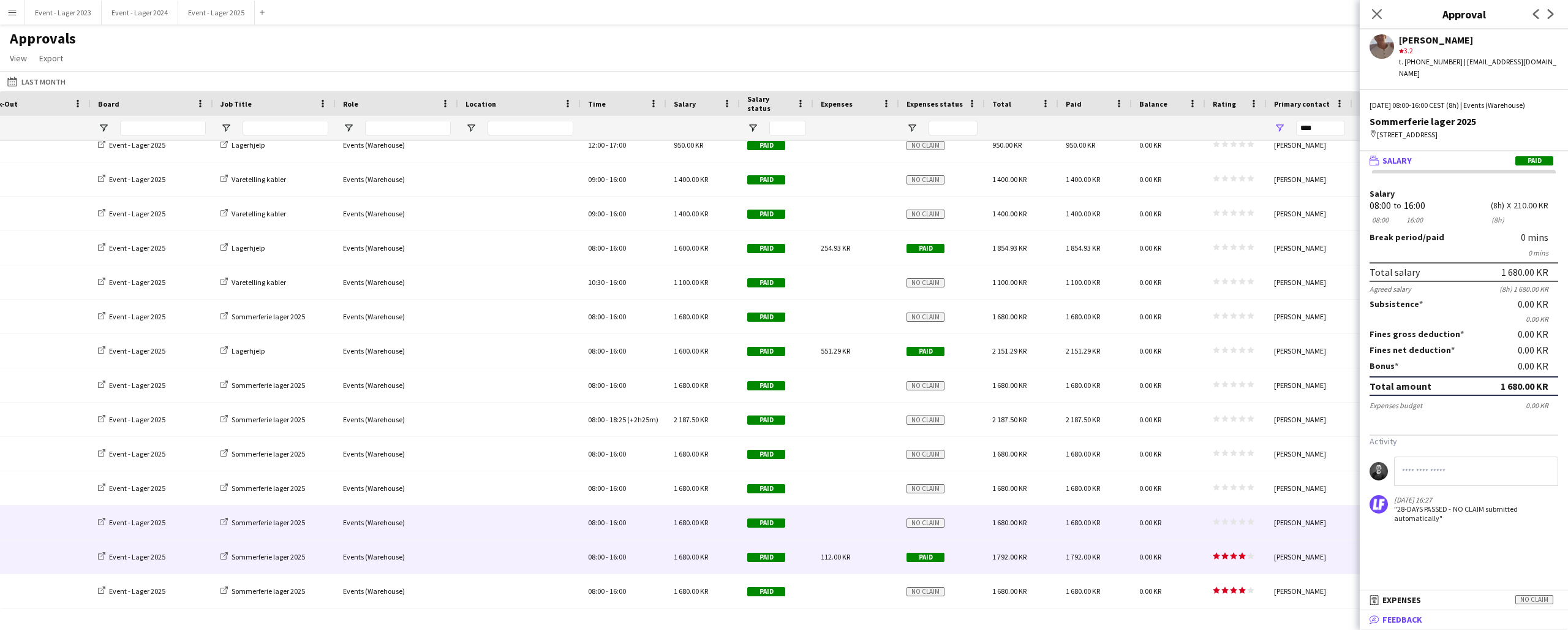
click at [1422, 616] on span "Feedback" at bounding box center [1402, 620] width 40 height 11
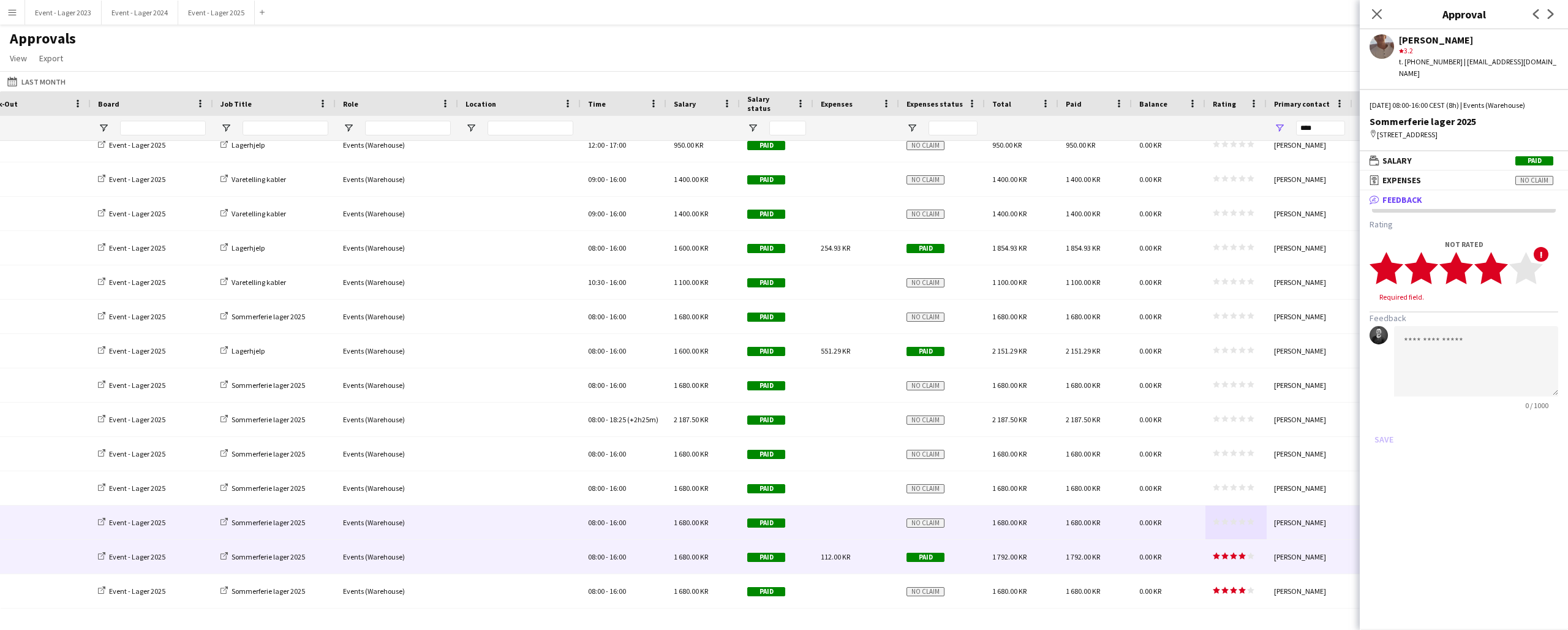
click at [1506, 260] on icon "star" at bounding box center [1491, 268] width 34 height 34
click at [1387, 418] on button "Save" at bounding box center [1384, 427] width 29 height 19
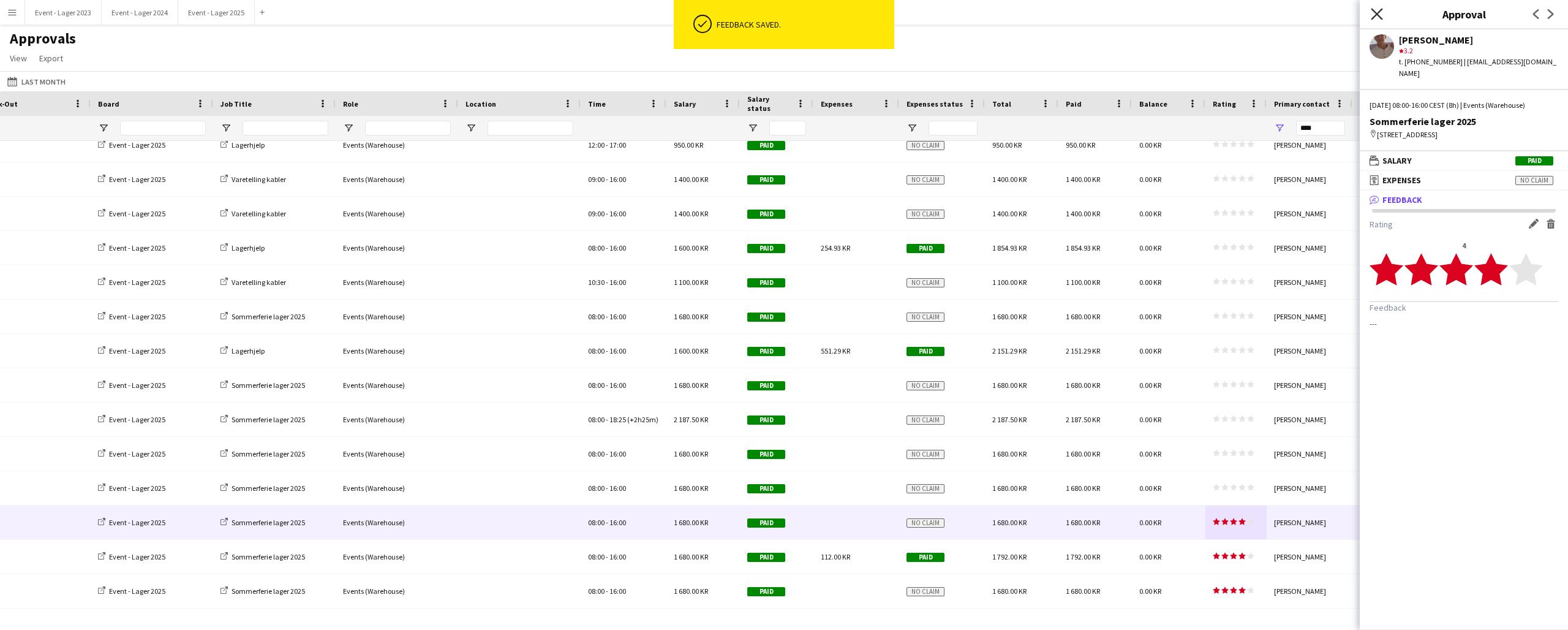
click at [1377, 10] on icon "Close pop-in" at bounding box center [1377, 13] width 12 height 12
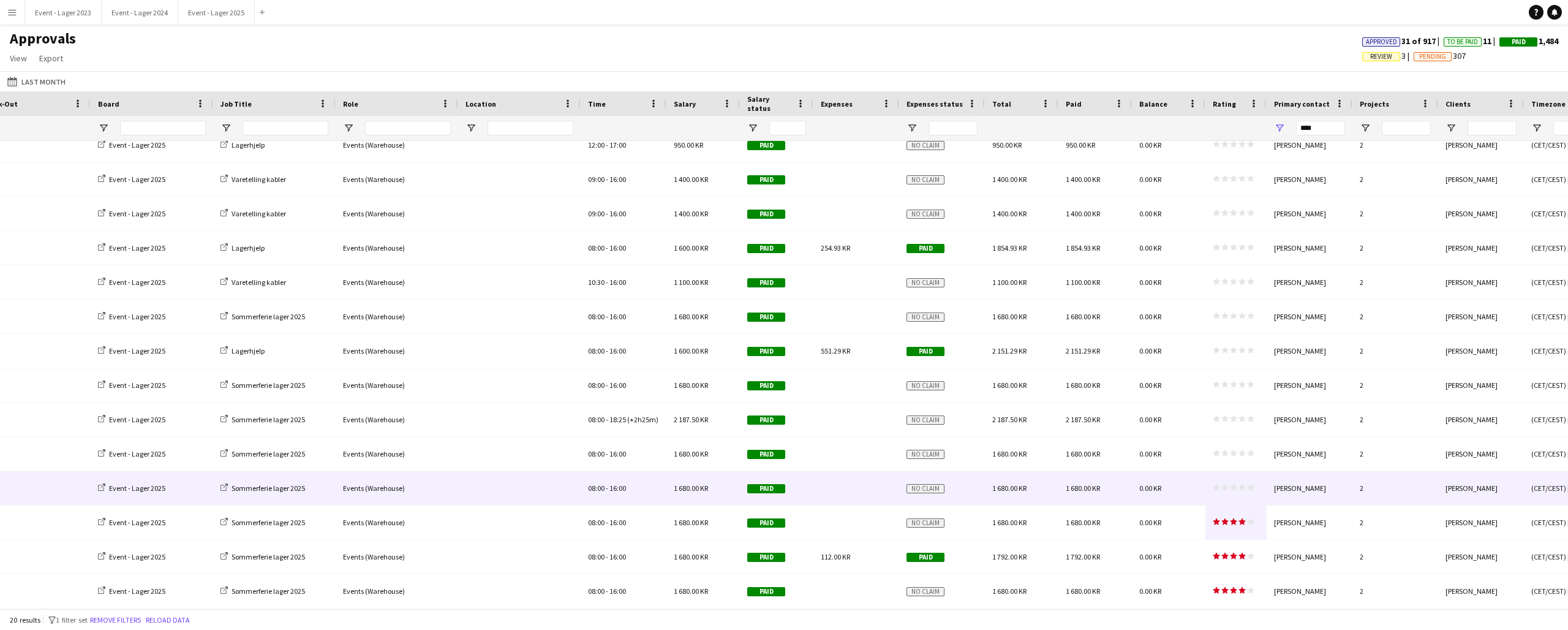
click at [1233, 487] on polygon at bounding box center [1234, 488] width 8 height 7
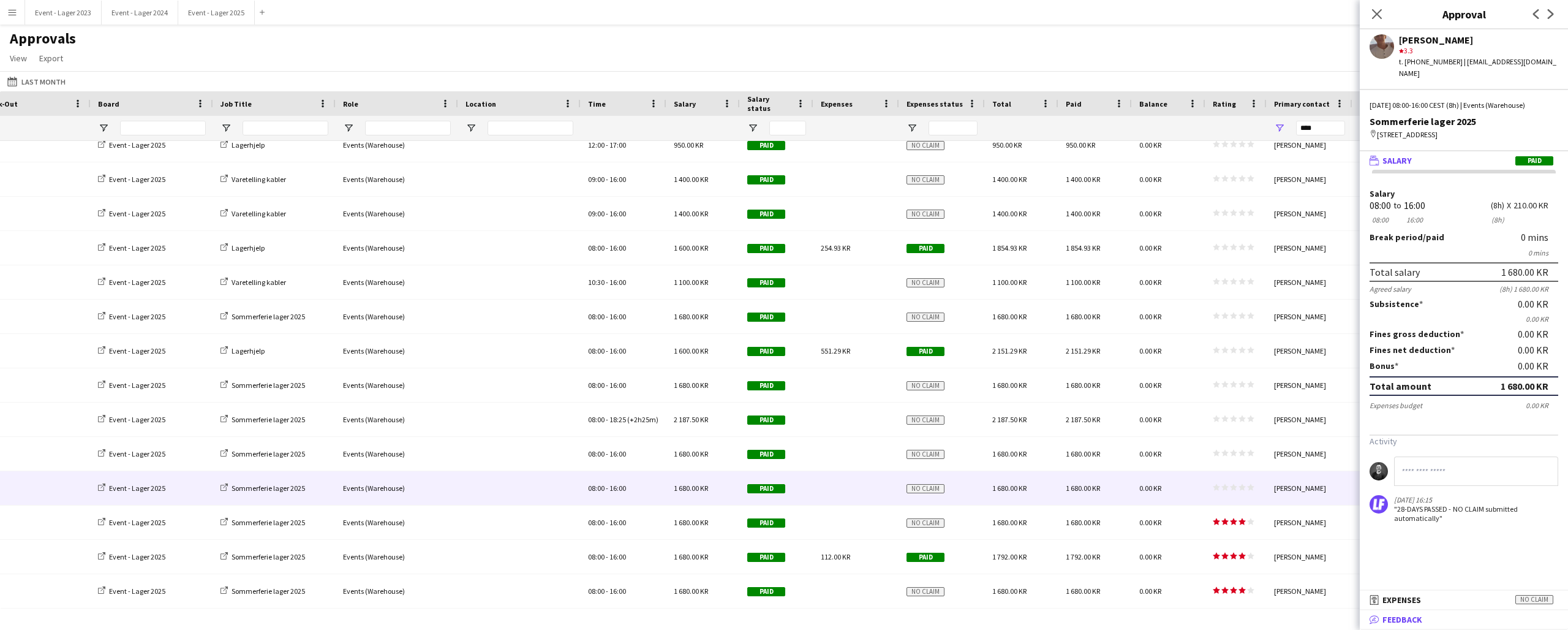
click at [1394, 618] on span "Feedback" at bounding box center [1402, 620] width 40 height 11
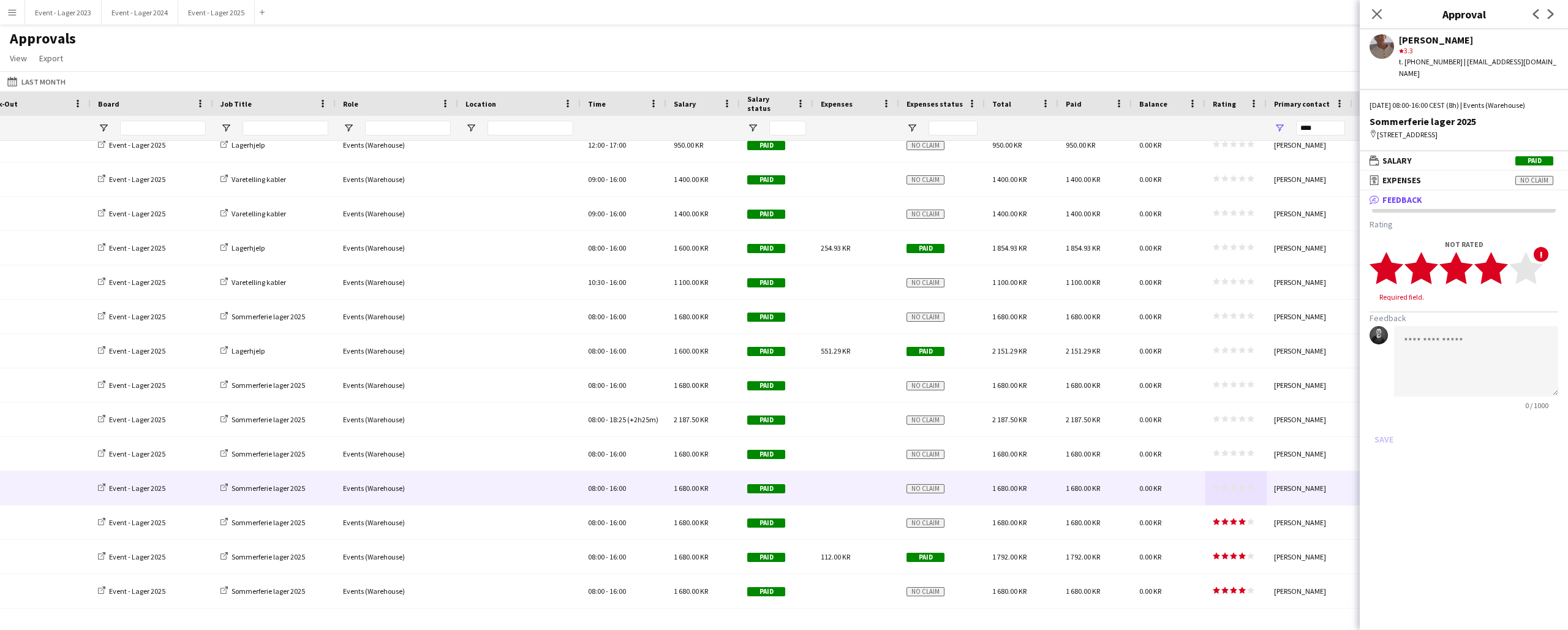
click at [1505, 262] on icon "star" at bounding box center [1491, 268] width 34 height 34
click at [1384, 418] on button "Save" at bounding box center [1384, 427] width 29 height 19
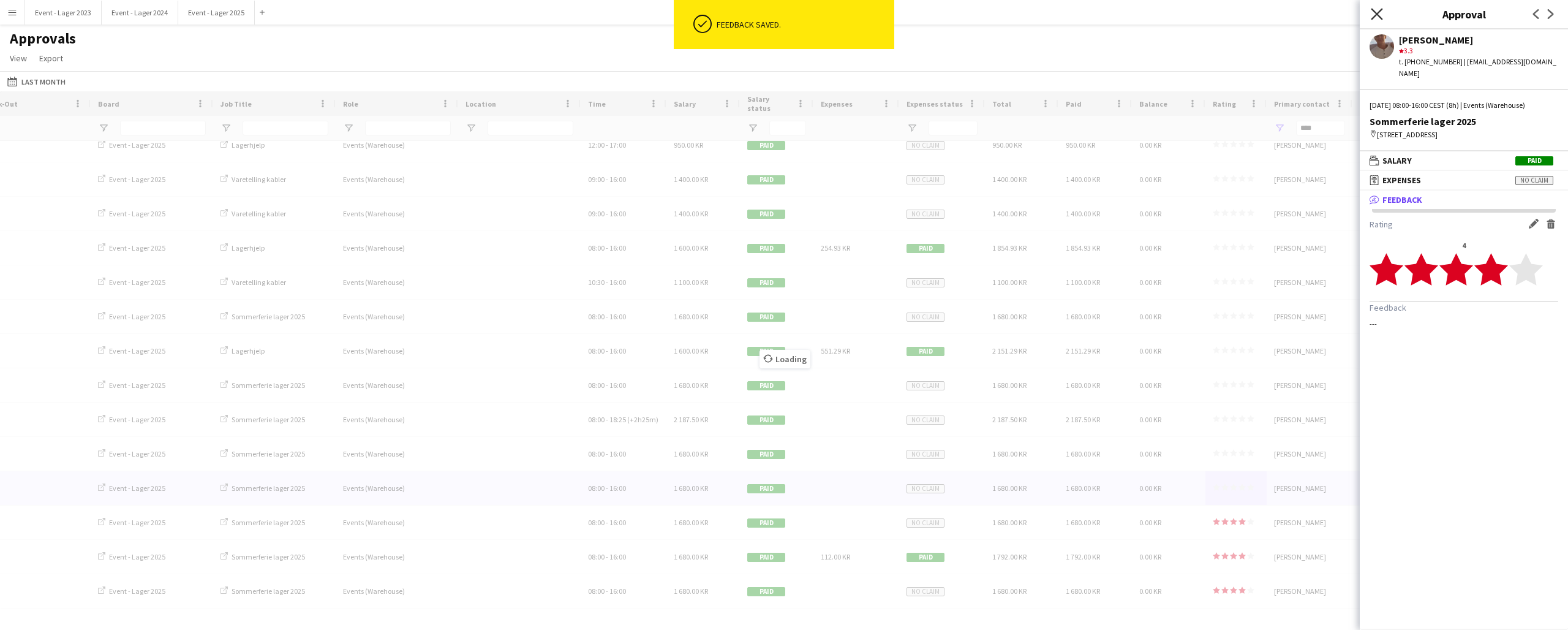
click at [1379, 12] on icon at bounding box center [1377, 13] width 12 height 12
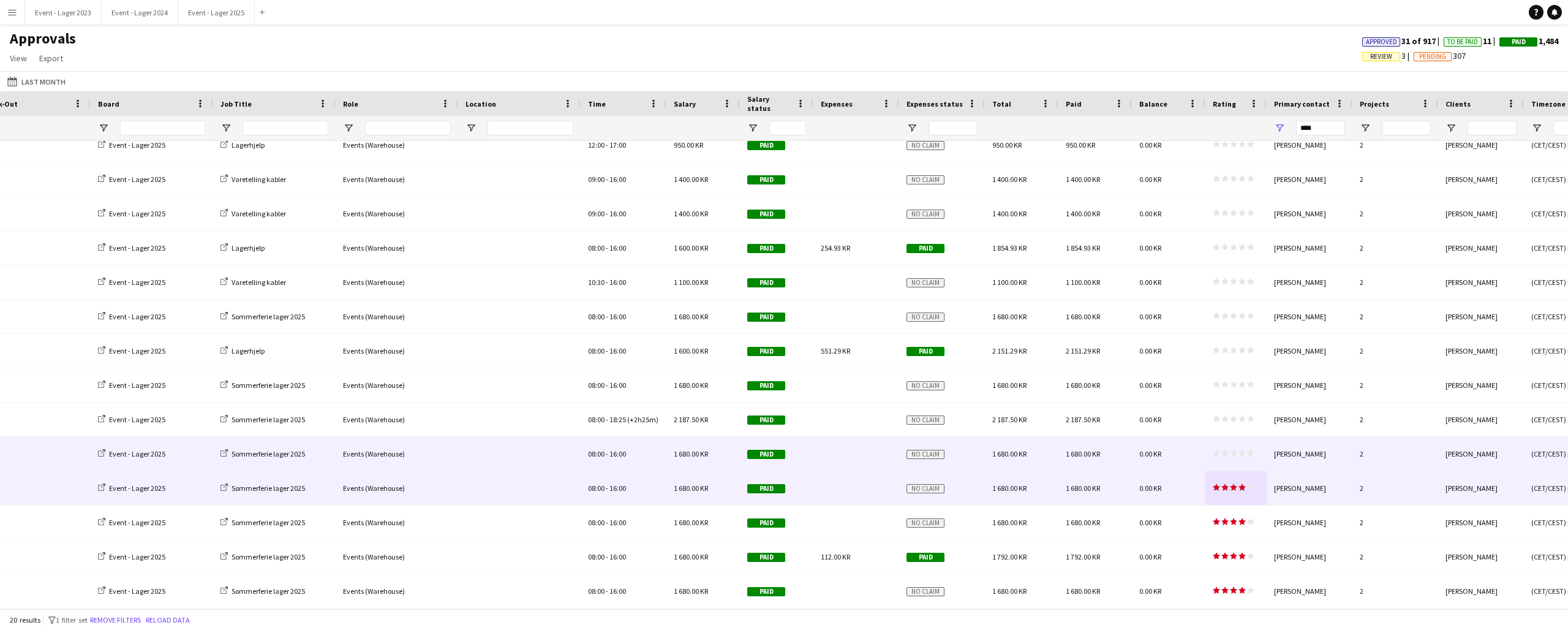
click at [1236, 449] on div "star star star star star star star star star star" at bounding box center [1236, 454] width 61 height 34
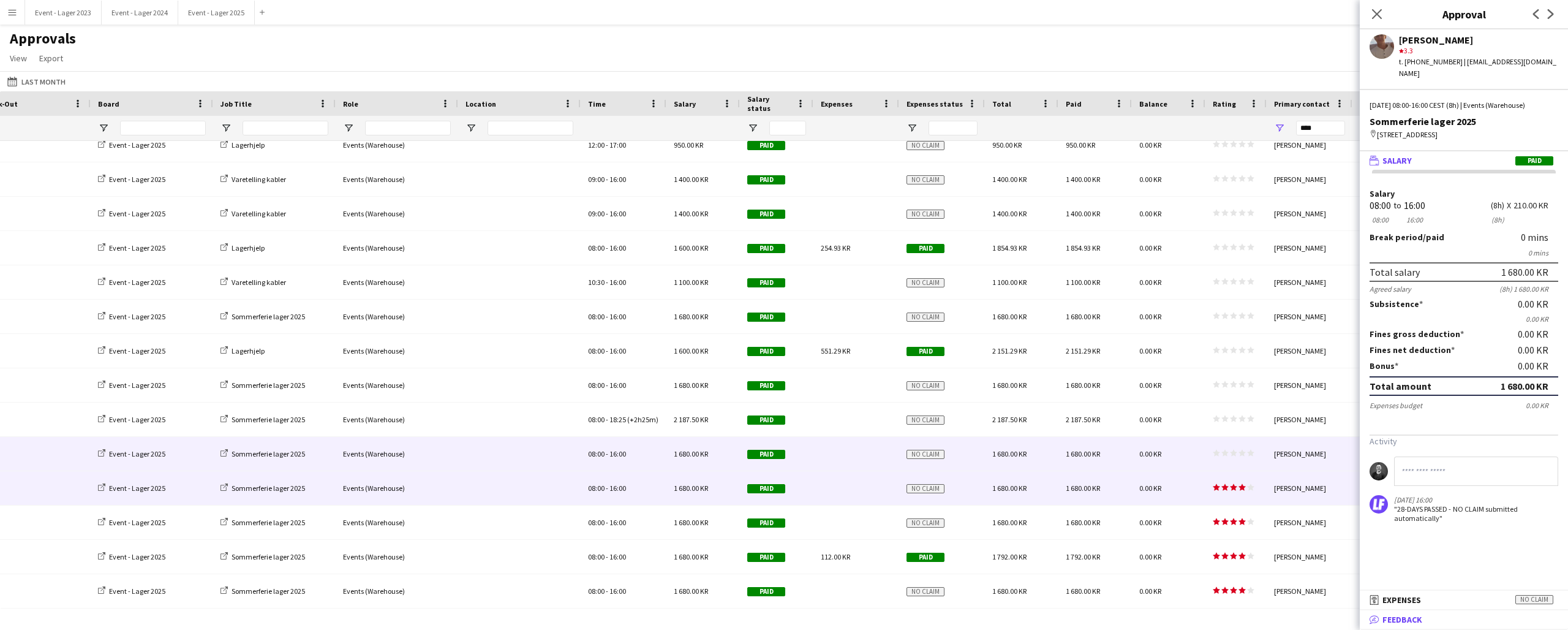
click at [1417, 615] on span "Feedback" at bounding box center [1402, 620] width 40 height 11
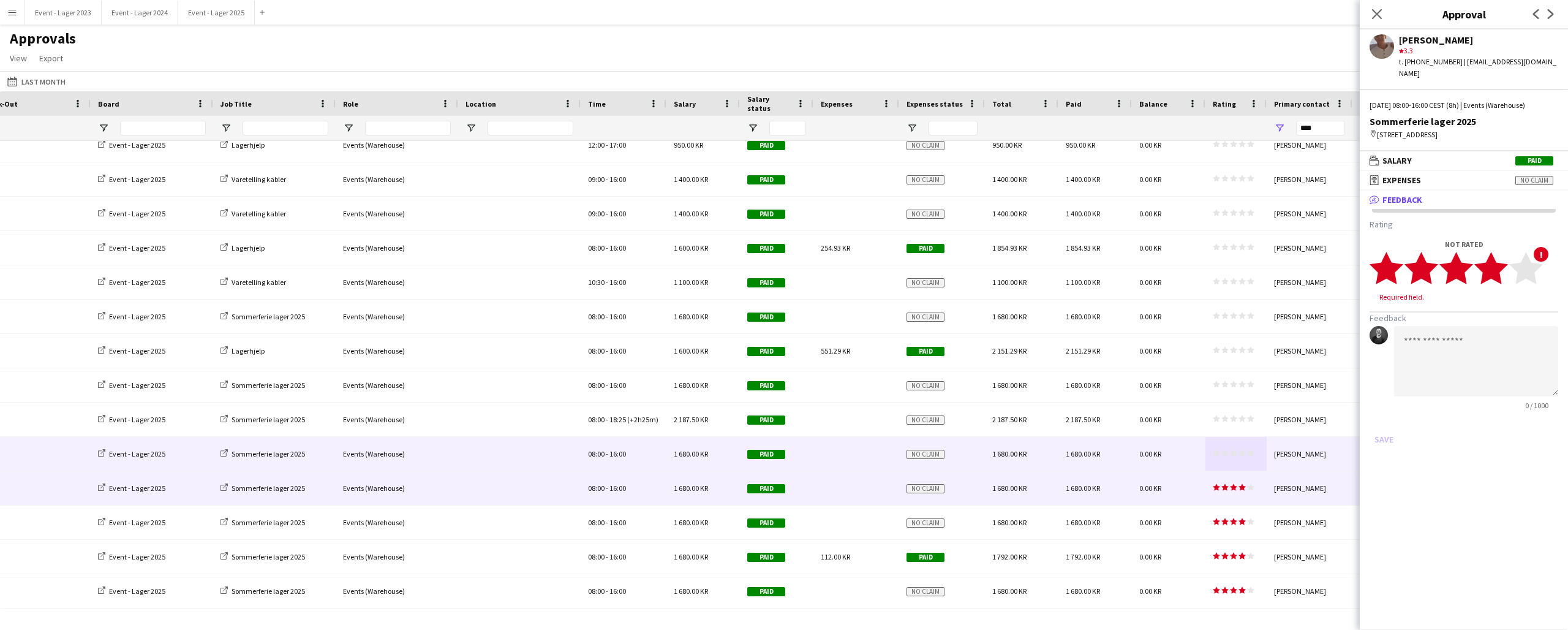
click at [1503, 262] on icon "star" at bounding box center [1491, 268] width 34 height 34
click at [1384, 418] on button "Save" at bounding box center [1384, 427] width 29 height 19
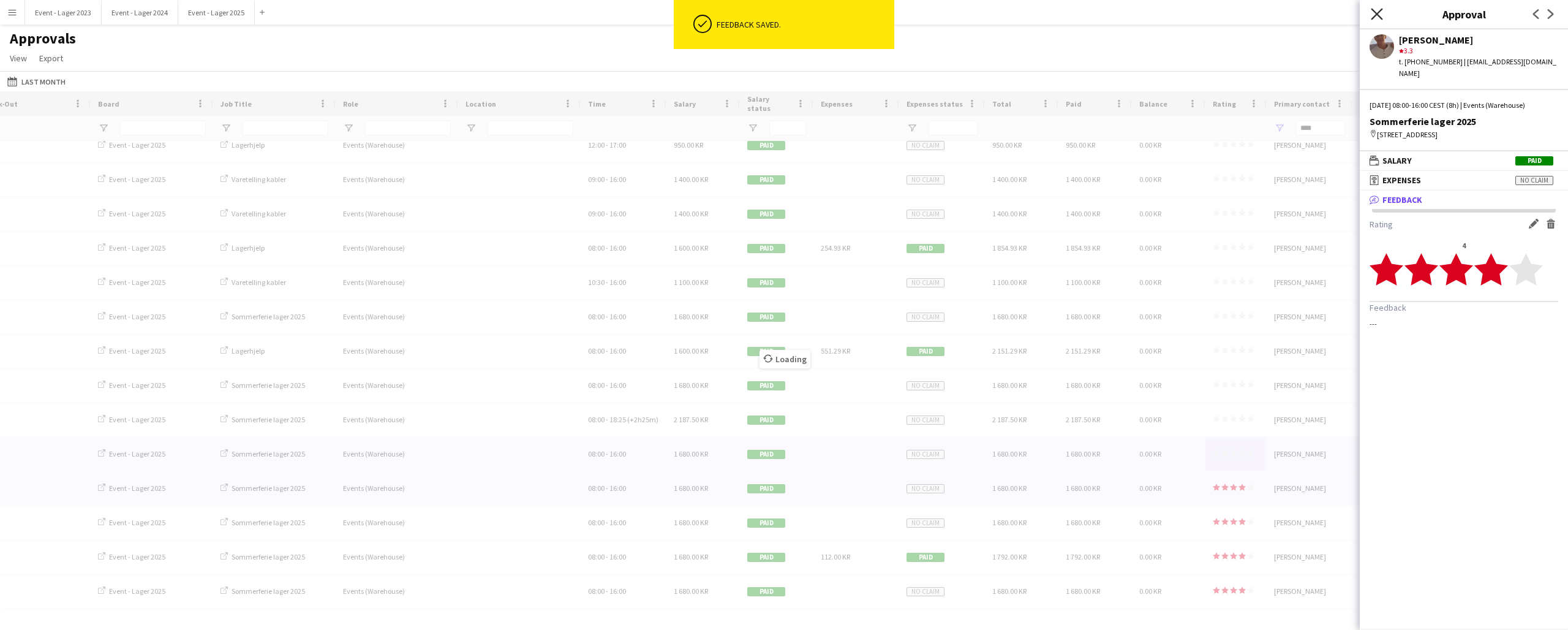
click at [1378, 9] on icon "Close pop-in" at bounding box center [1377, 13] width 12 height 12
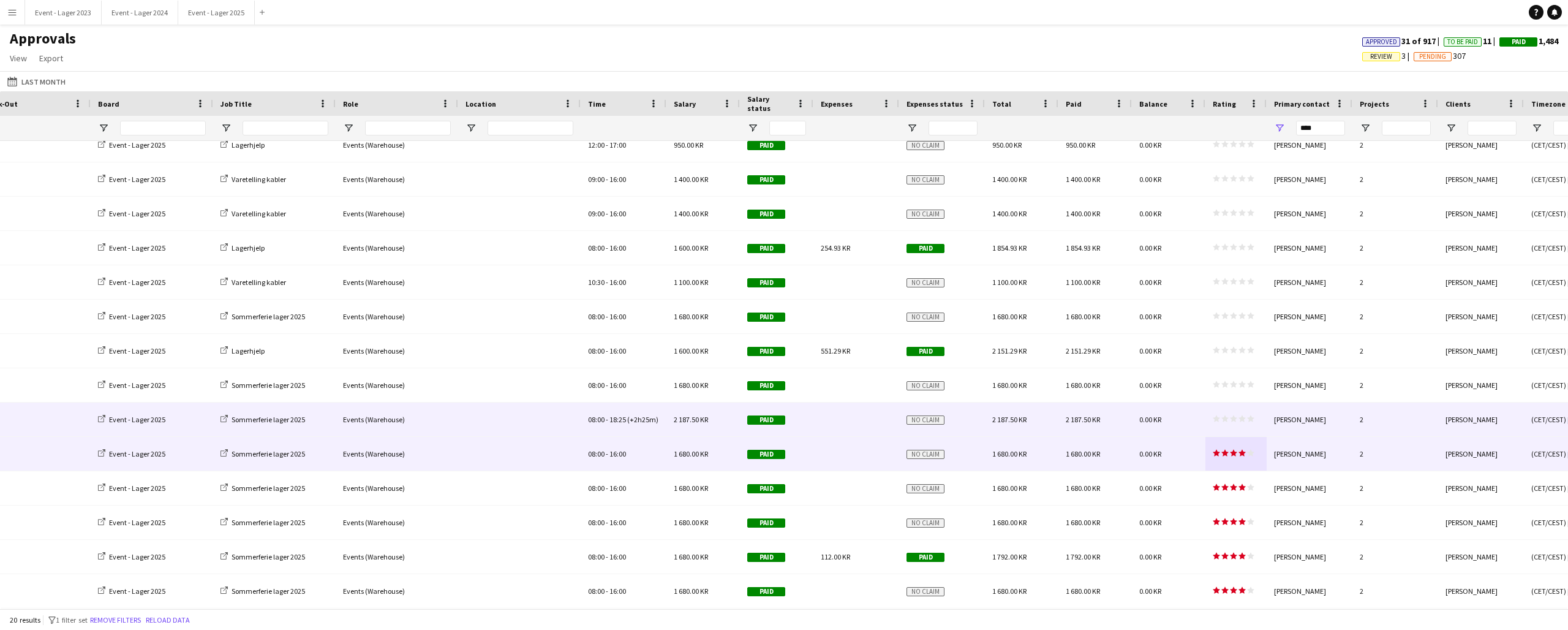
click at [1235, 418] on icon "star" at bounding box center [1234, 418] width 8 height 8
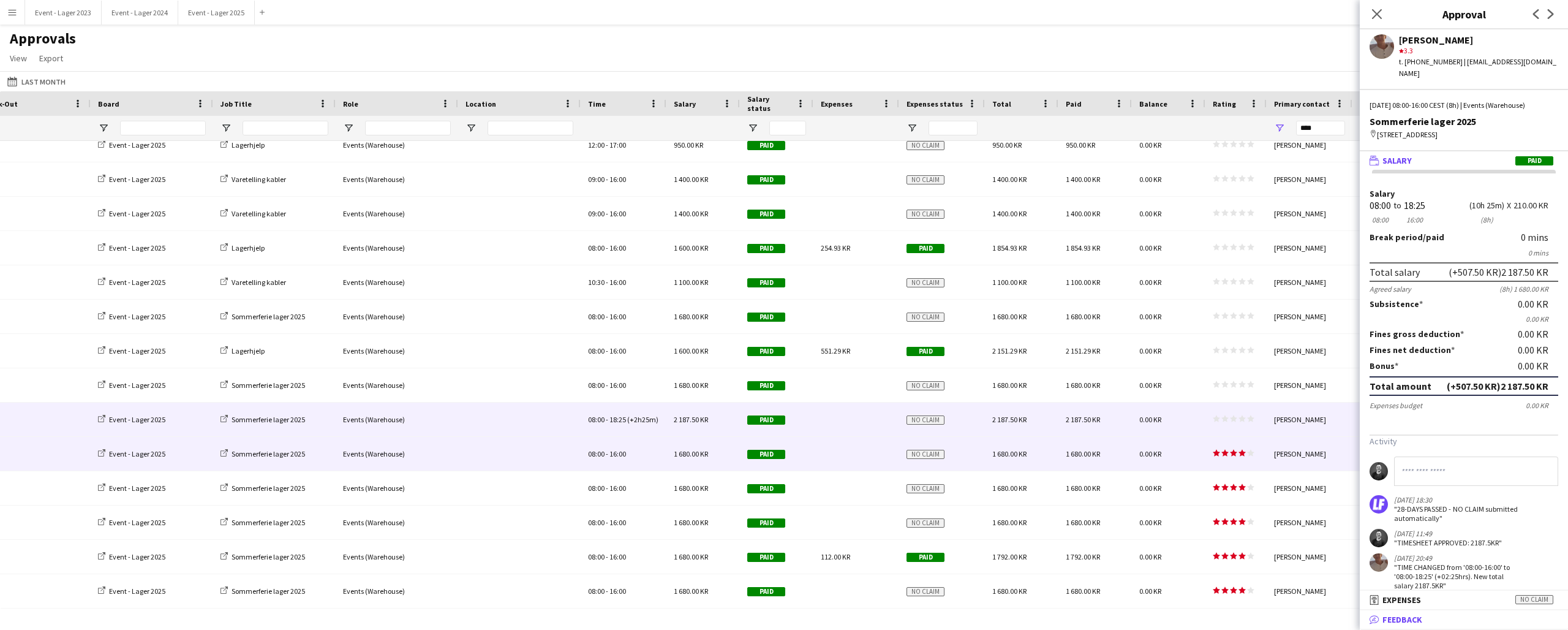
click at [1406, 622] on span "Feedback" at bounding box center [1402, 620] width 40 height 11
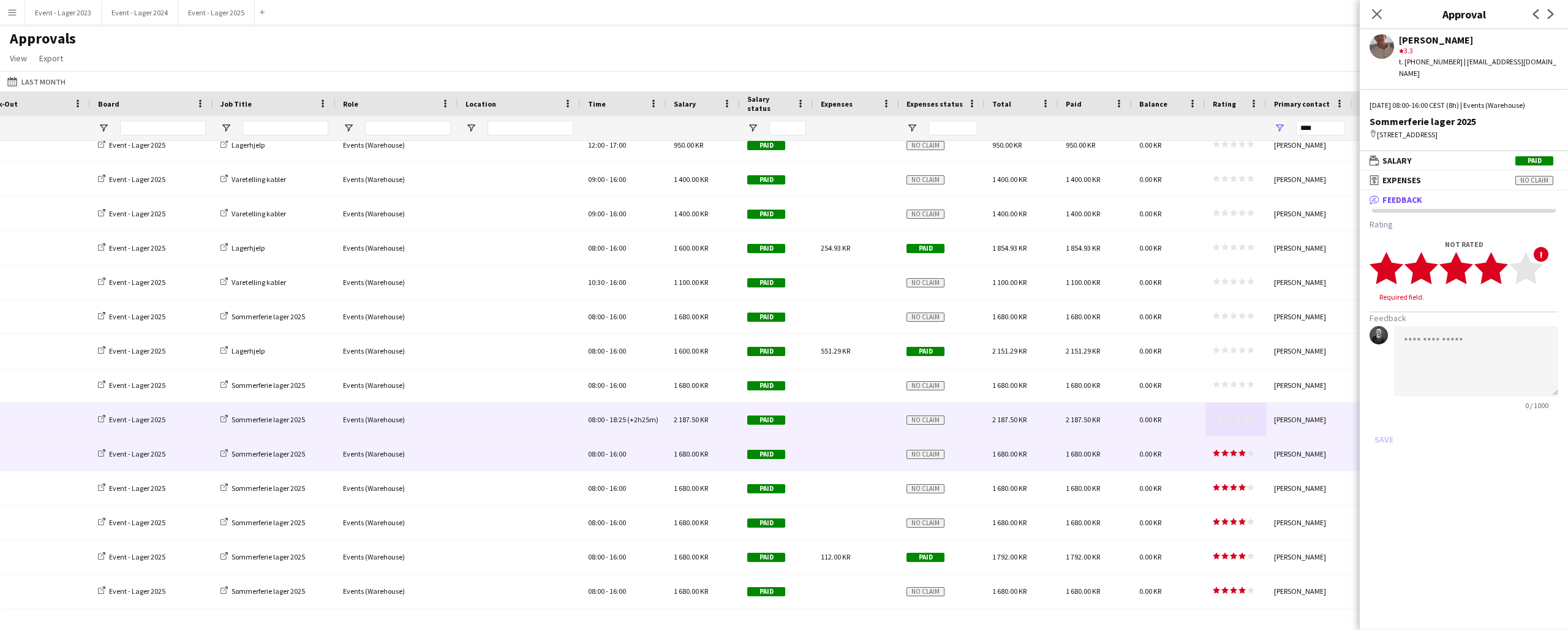
click at [1504, 262] on icon "star" at bounding box center [1491, 268] width 34 height 34
click at [1389, 418] on button "Save" at bounding box center [1384, 427] width 29 height 19
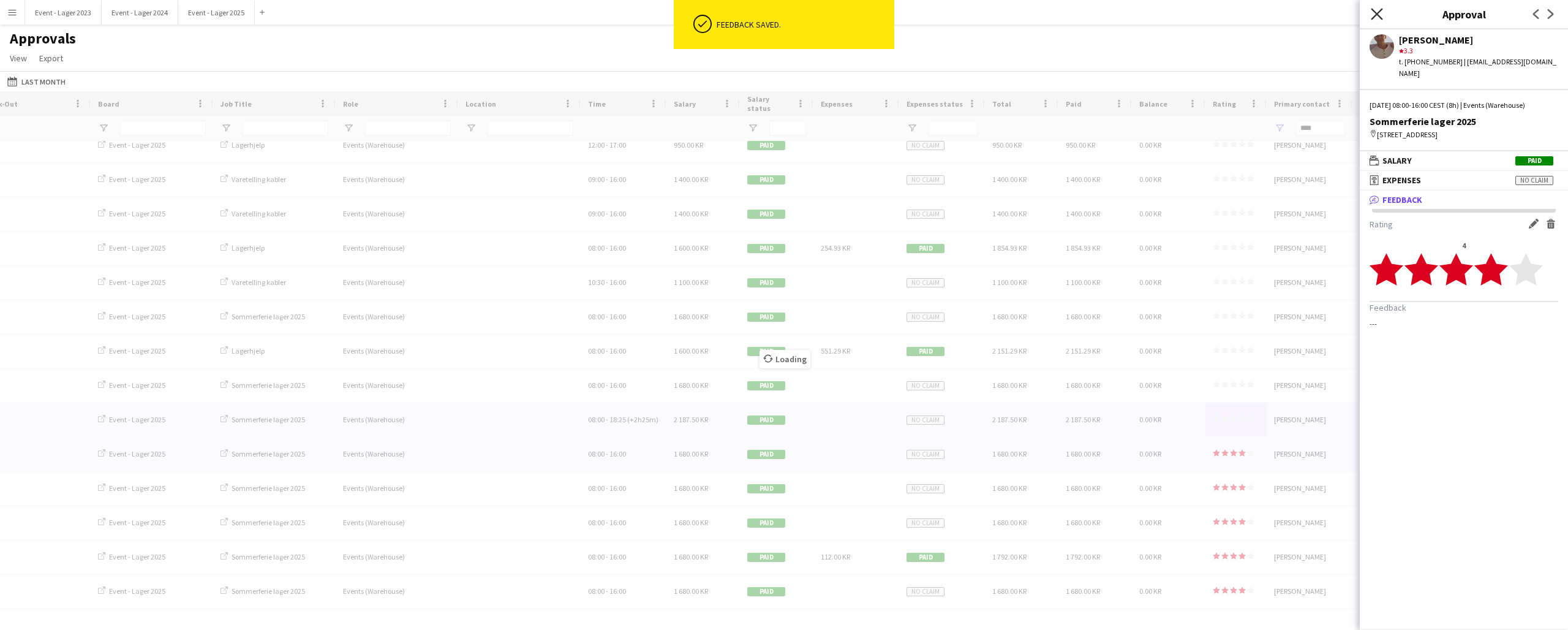
click at [1378, 12] on icon at bounding box center [1377, 13] width 12 height 12
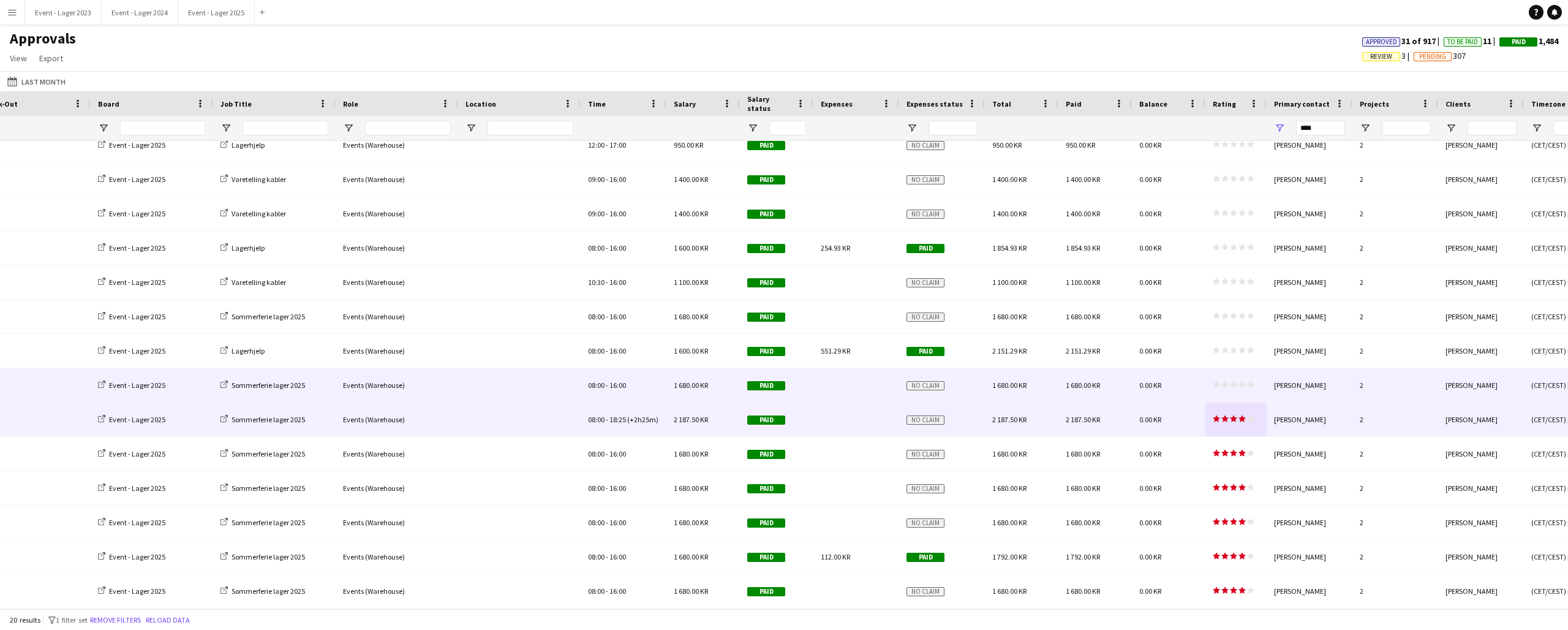
click at [1237, 379] on div "star star star star star star star star star star" at bounding box center [1236, 385] width 61 height 34
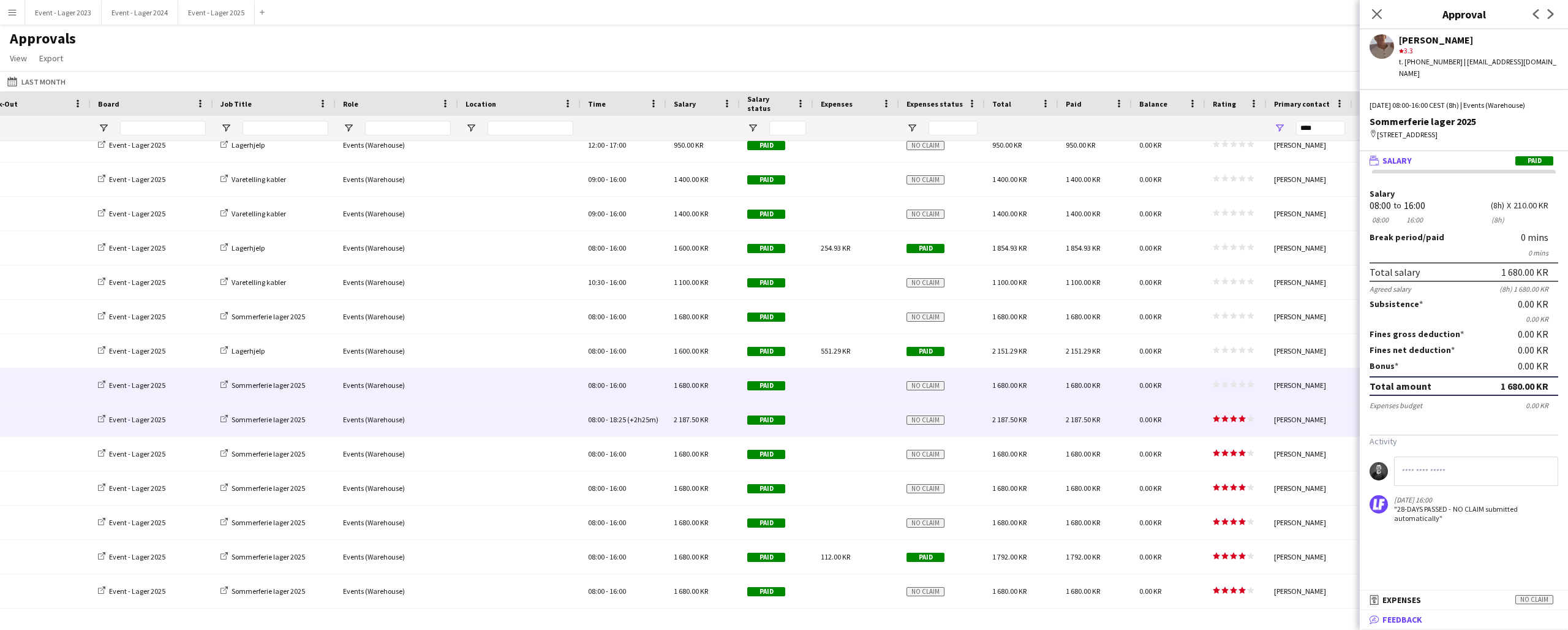
click at [1404, 618] on span "Feedback" at bounding box center [1402, 620] width 40 height 11
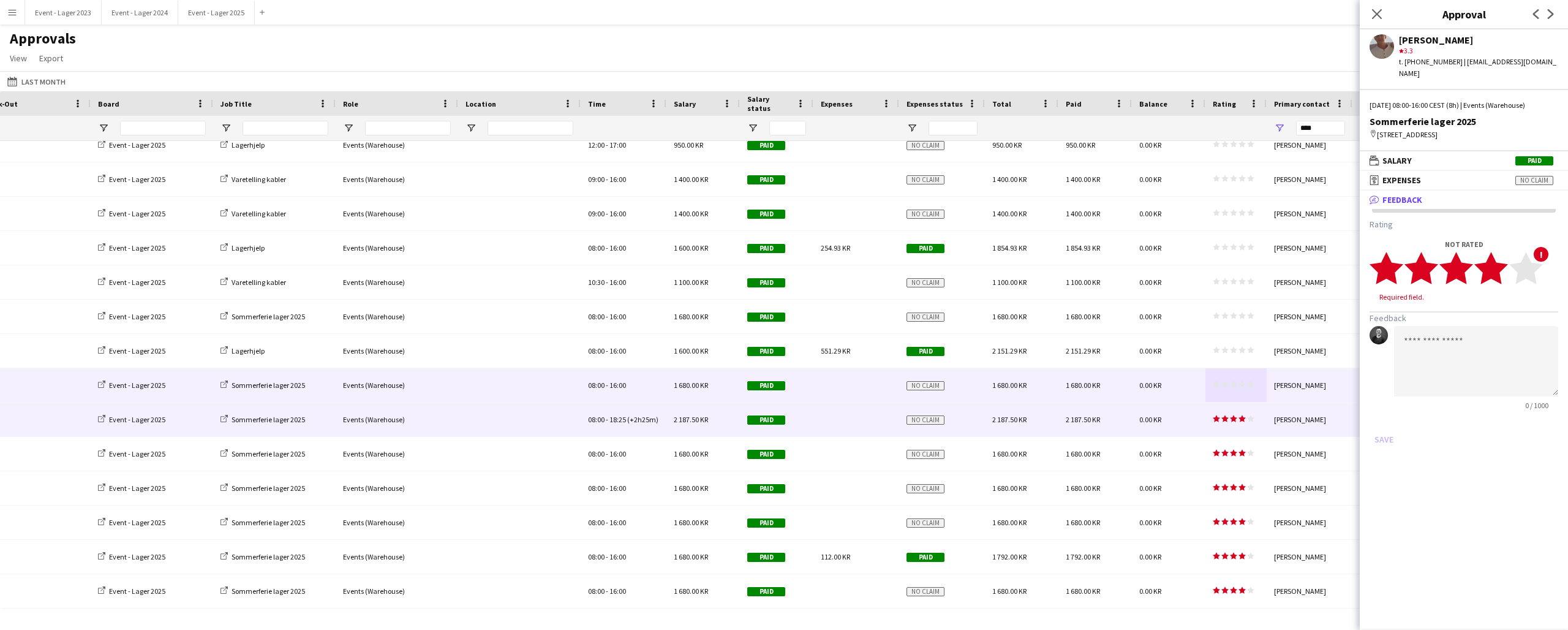
click at [1504, 269] on icon "star" at bounding box center [1491, 268] width 34 height 34
click at [1384, 429] on button "Save" at bounding box center [1384, 427] width 29 height 19
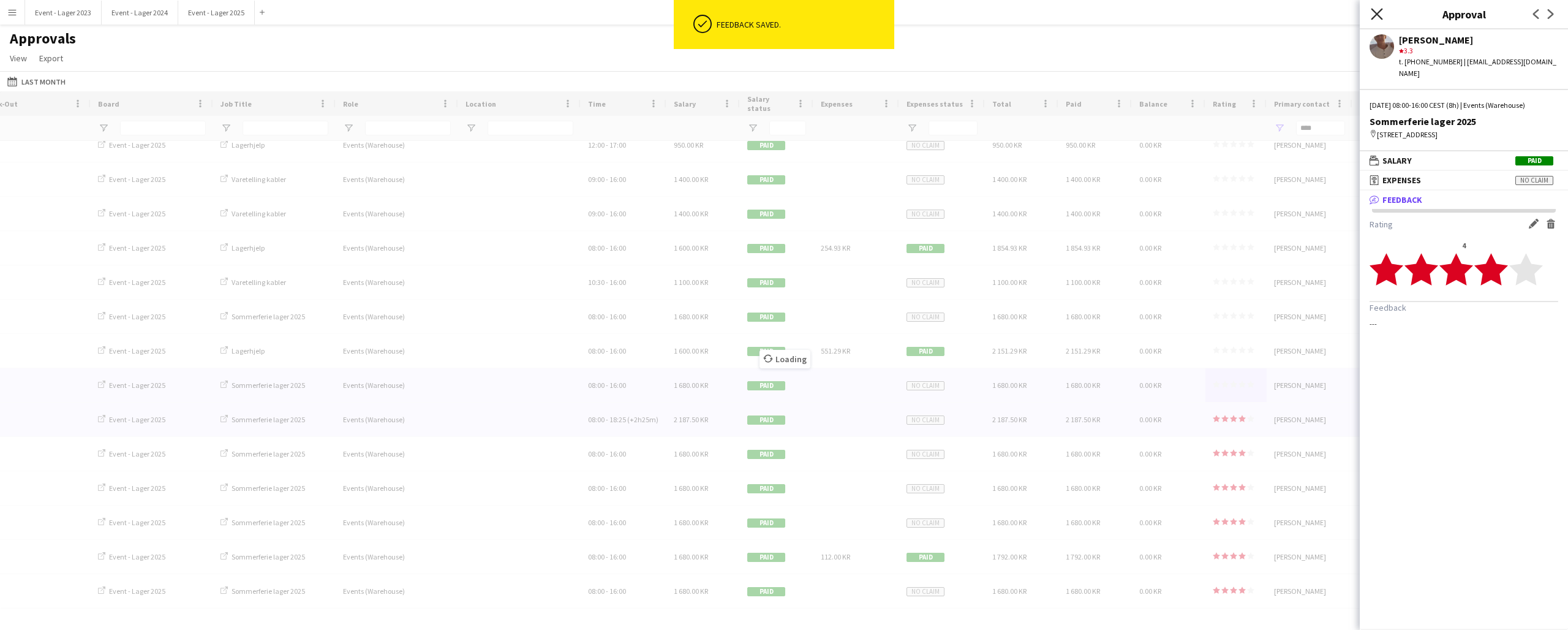
click at [1376, 12] on icon at bounding box center [1377, 13] width 12 height 12
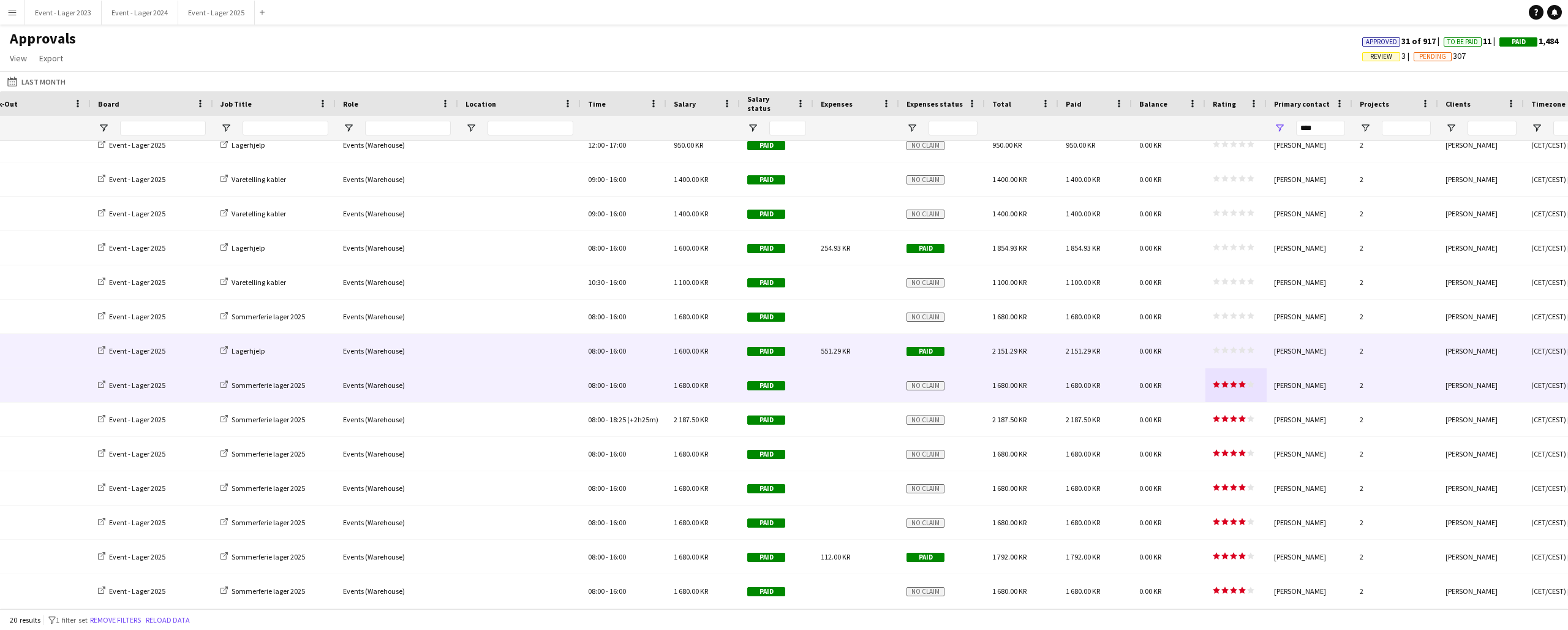
click at [1237, 344] on div "star star star star star star star star star star" at bounding box center [1236, 350] width 61 height 34
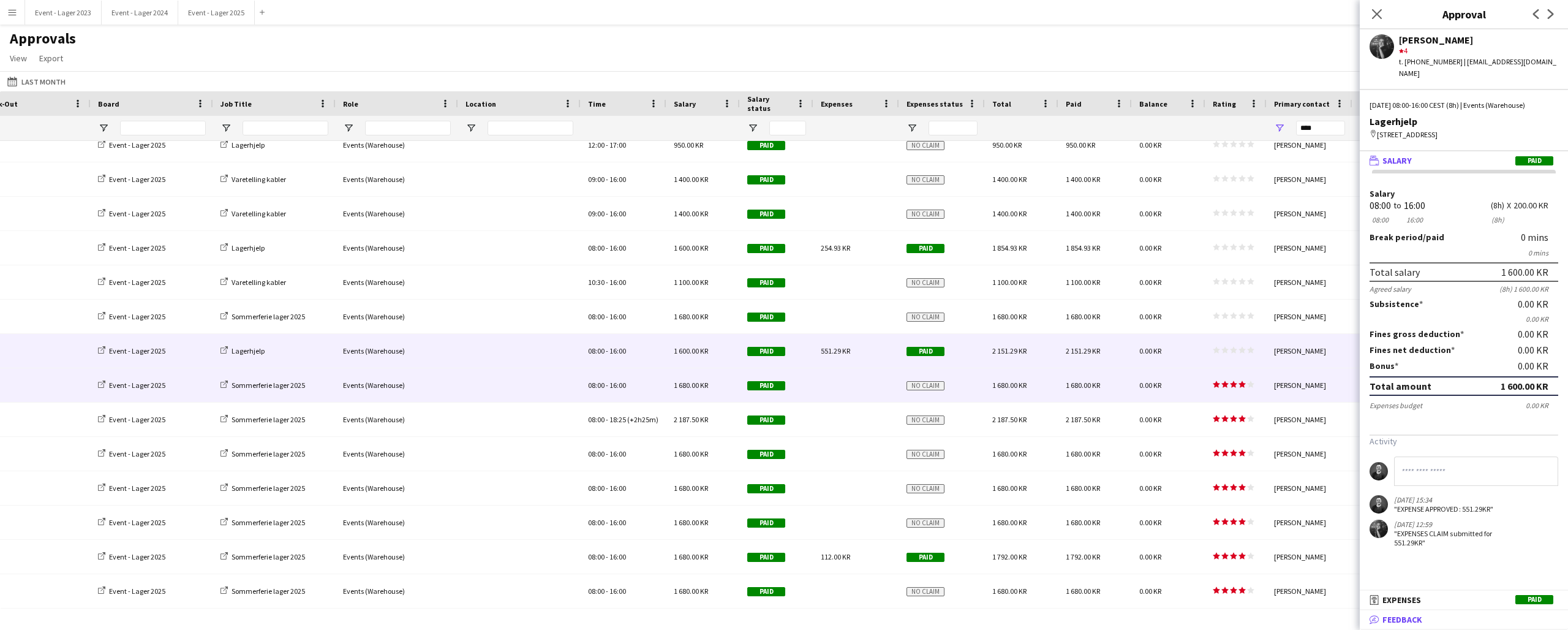
click at [1402, 617] on span "Feedback" at bounding box center [1402, 620] width 40 height 11
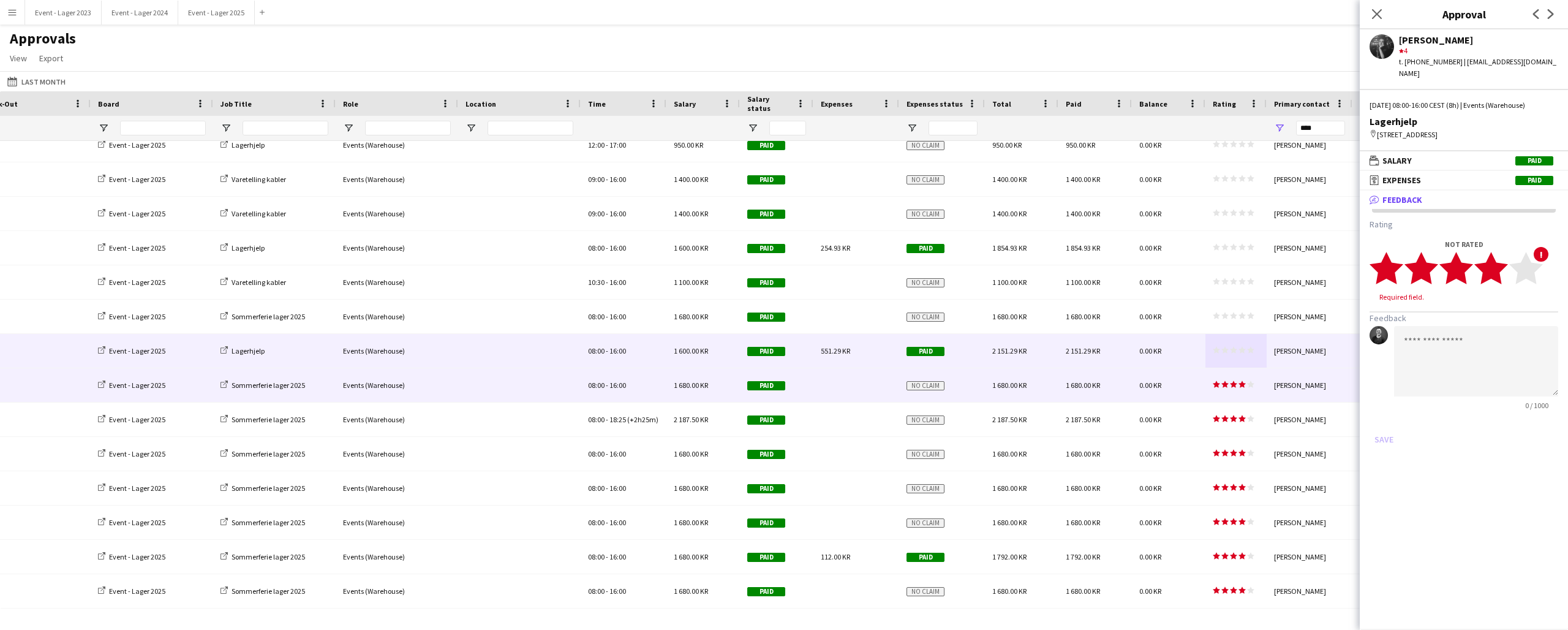
click at [1506, 263] on icon "star" at bounding box center [1491, 268] width 34 height 34
click at [1381, 418] on button "Save" at bounding box center [1384, 427] width 29 height 19
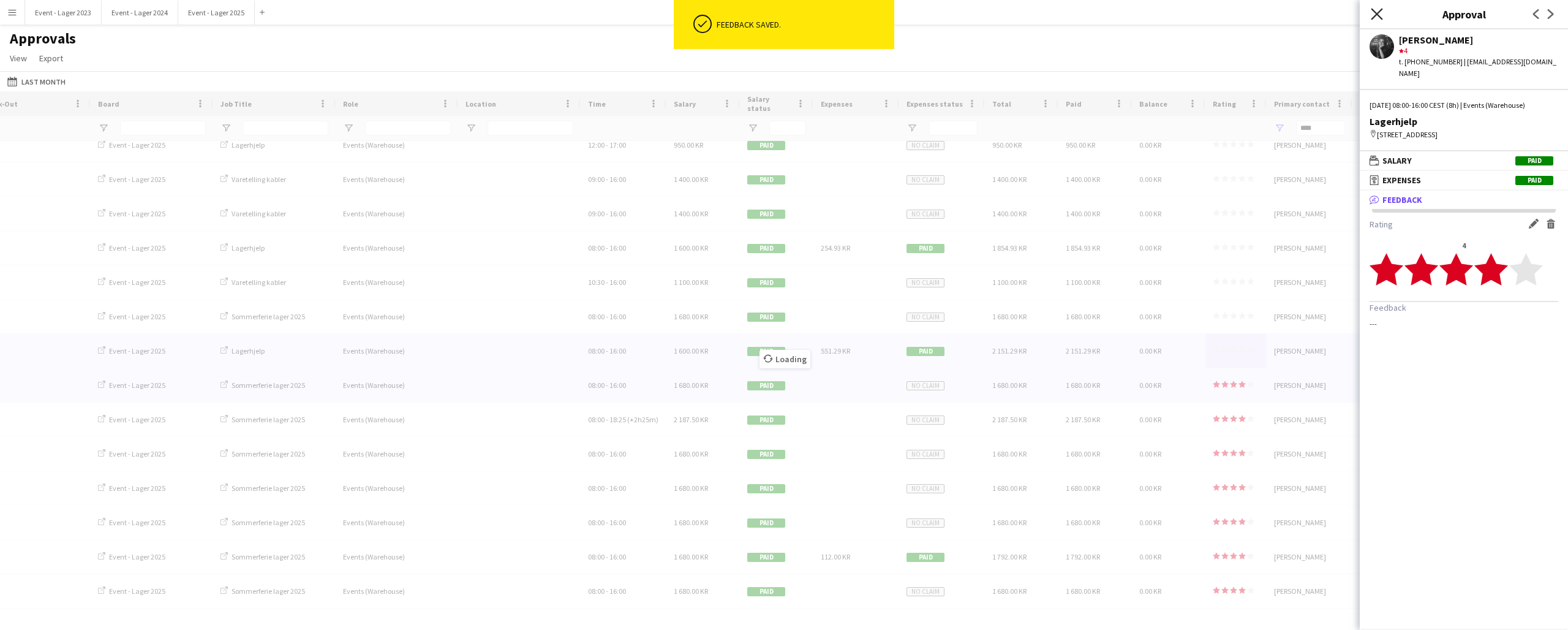
click at [1378, 13] on icon at bounding box center [1377, 13] width 12 height 12
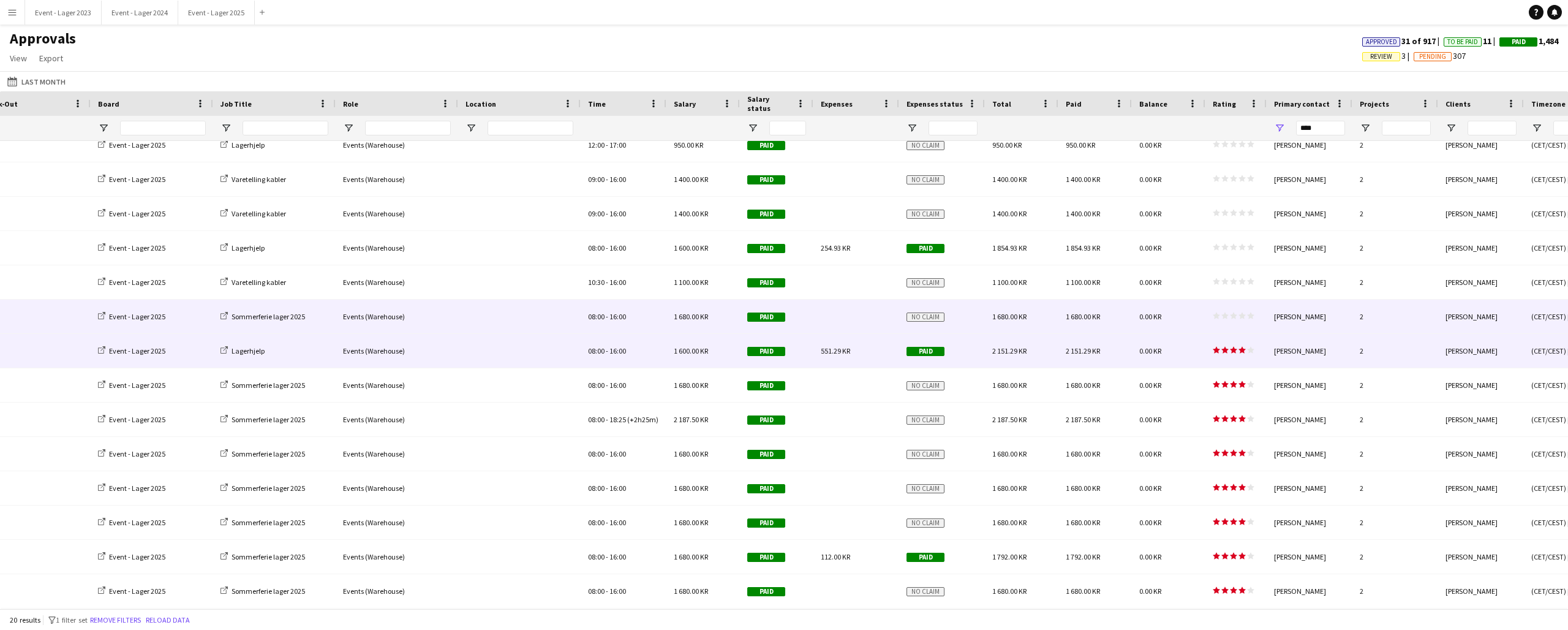
click at [1234, 314] on polygon at bounding box center [1234, 316] width 8 height 7
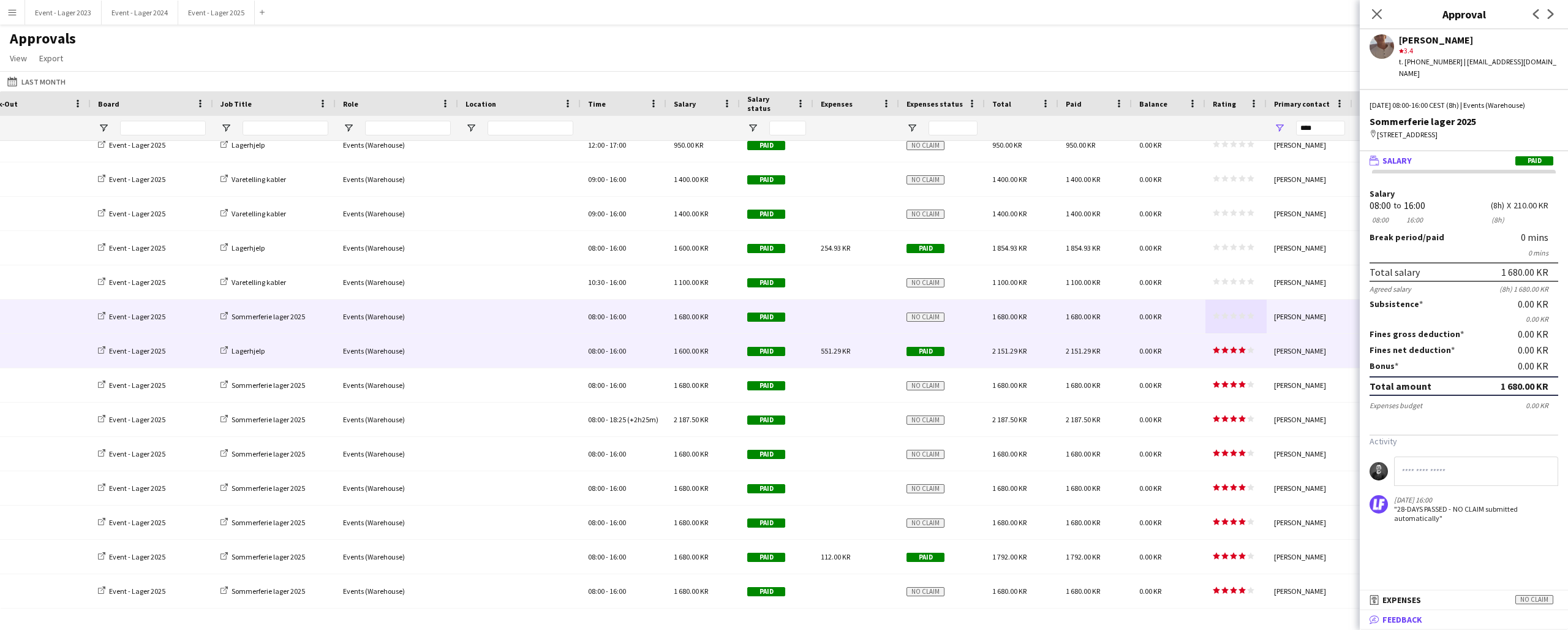
click at [1401, 618] on span "Feedback" at bounding box center [1402, 620] width 40 height 11
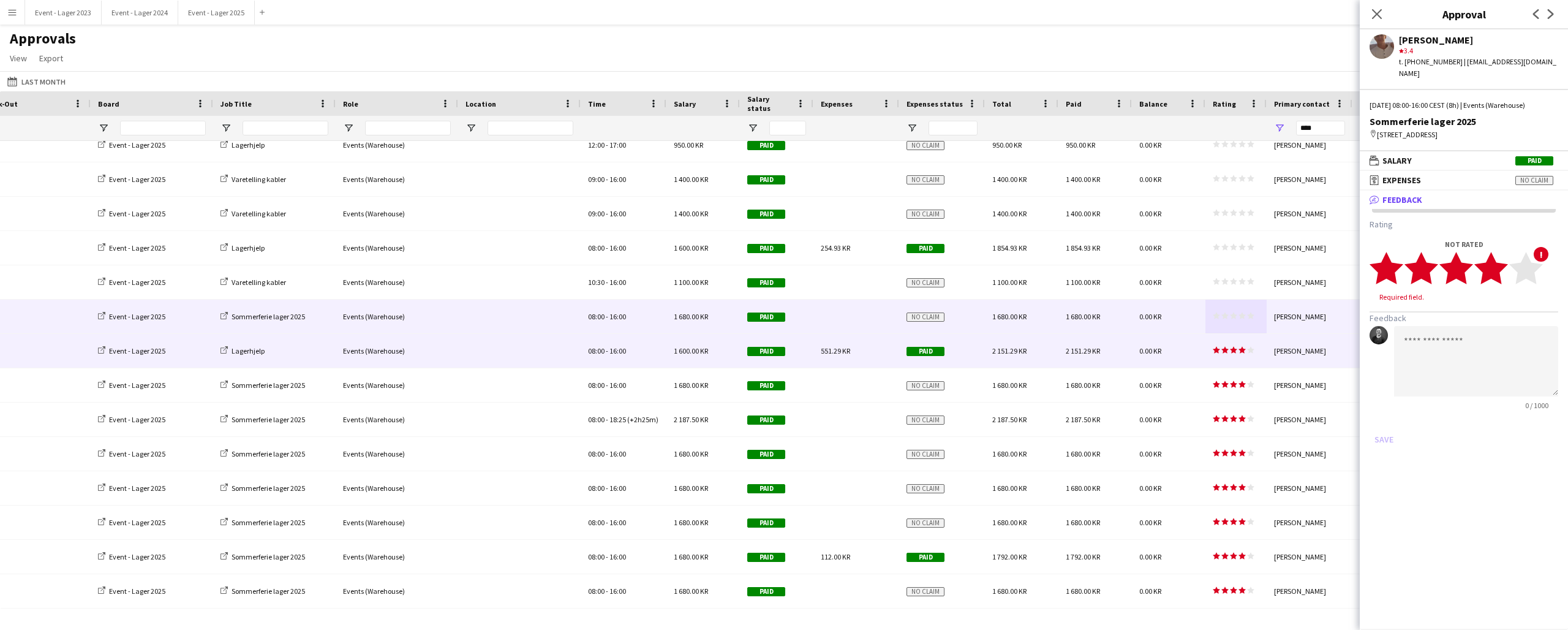
click at [1506, 264] on icon "star" at bounding box center [1491, 268] width 34 height 34
click at [1386, 418] on button "Save" at bounding box center [1384, 427] width 29 height 19
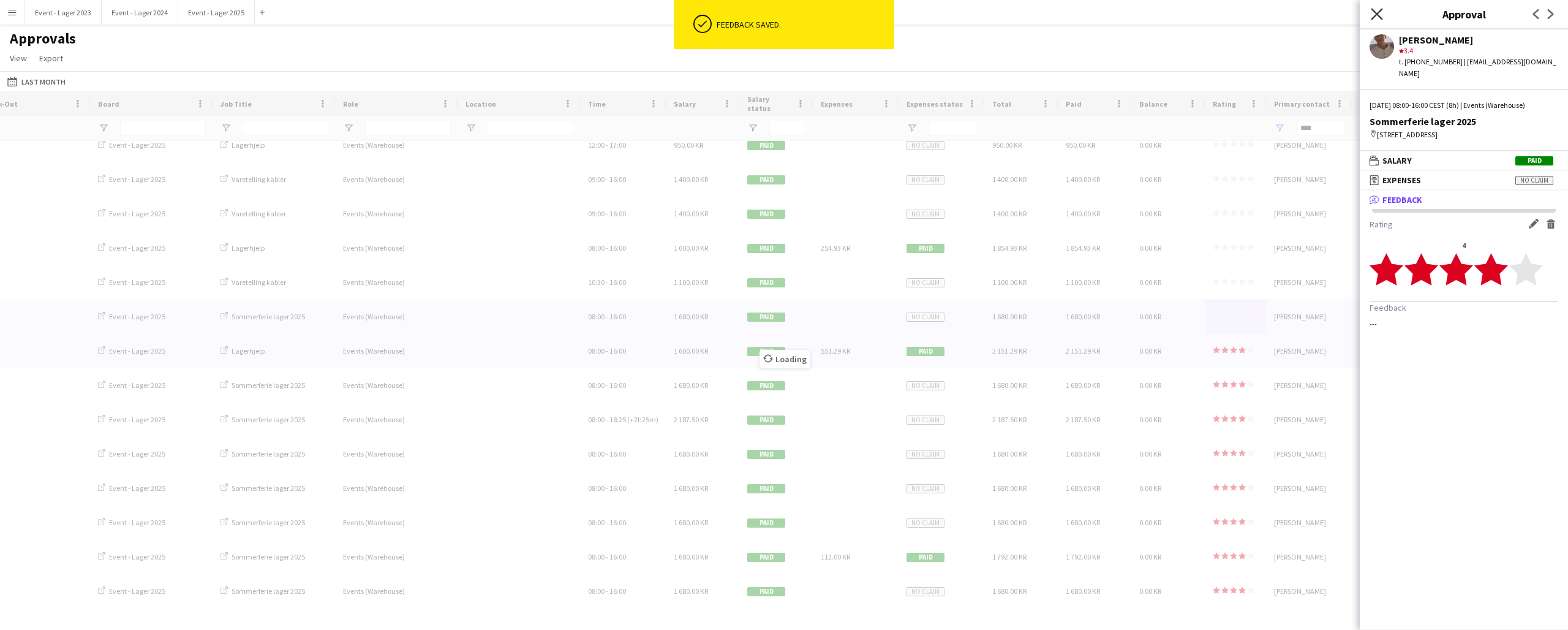
click at [1377, 13] on icon at bounding box center [1377, 13] width 12 height 12
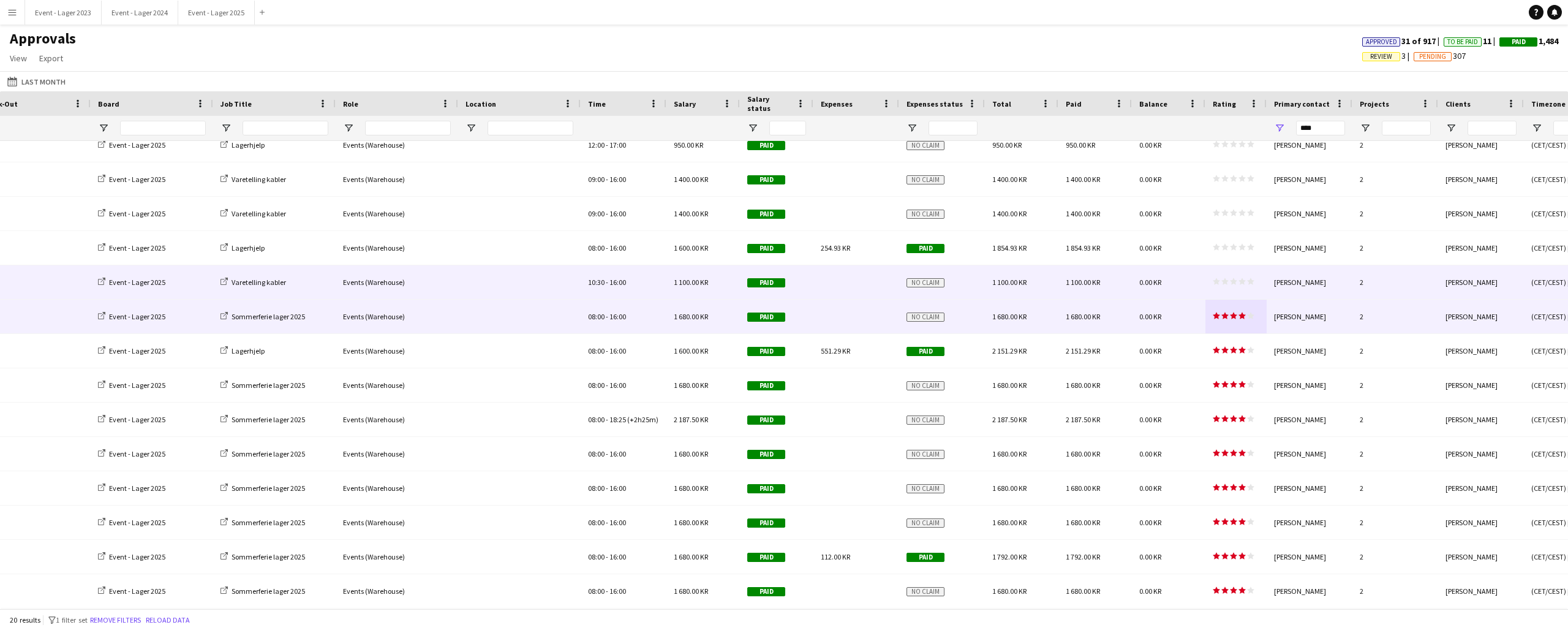
click at [1239, 273] on div "star star star star star star star star star star" at bounding box center [1236, 282] width 61 height 34
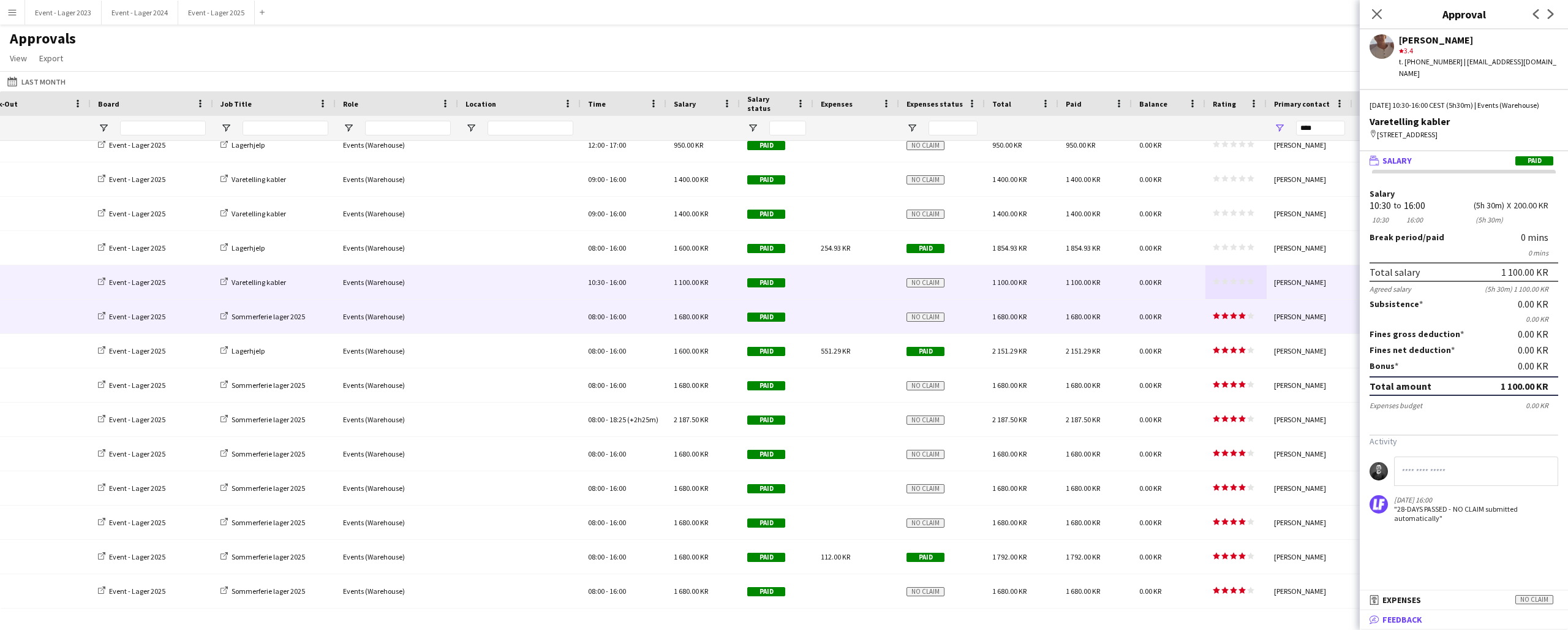
click at [1393, 614] on span "Feedback" at bounding box center [1402, 620] width 40 height 11
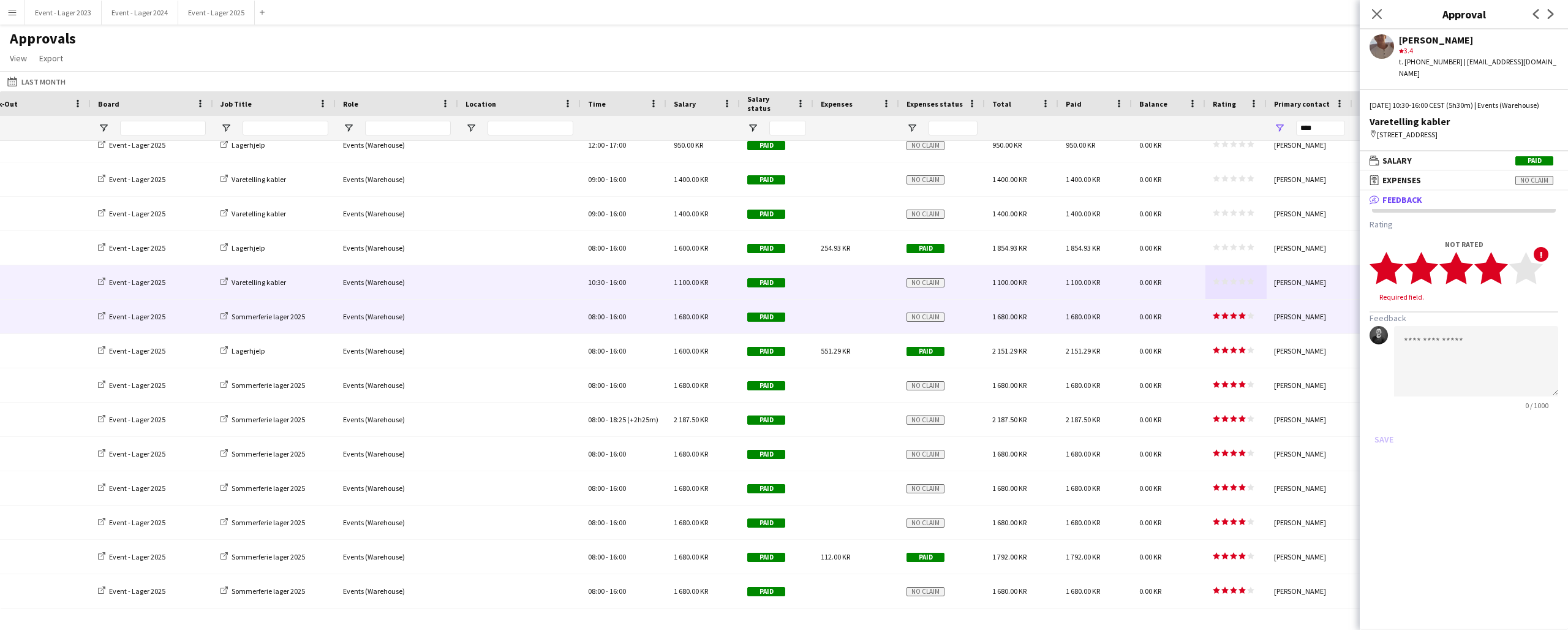
click at [1502, 275] on icon "star" at bounding box center [1491, 268] width 34 height 34
click at [1387, 421] on button "Save" at bounding box center [1384, 427] width 29 height 19
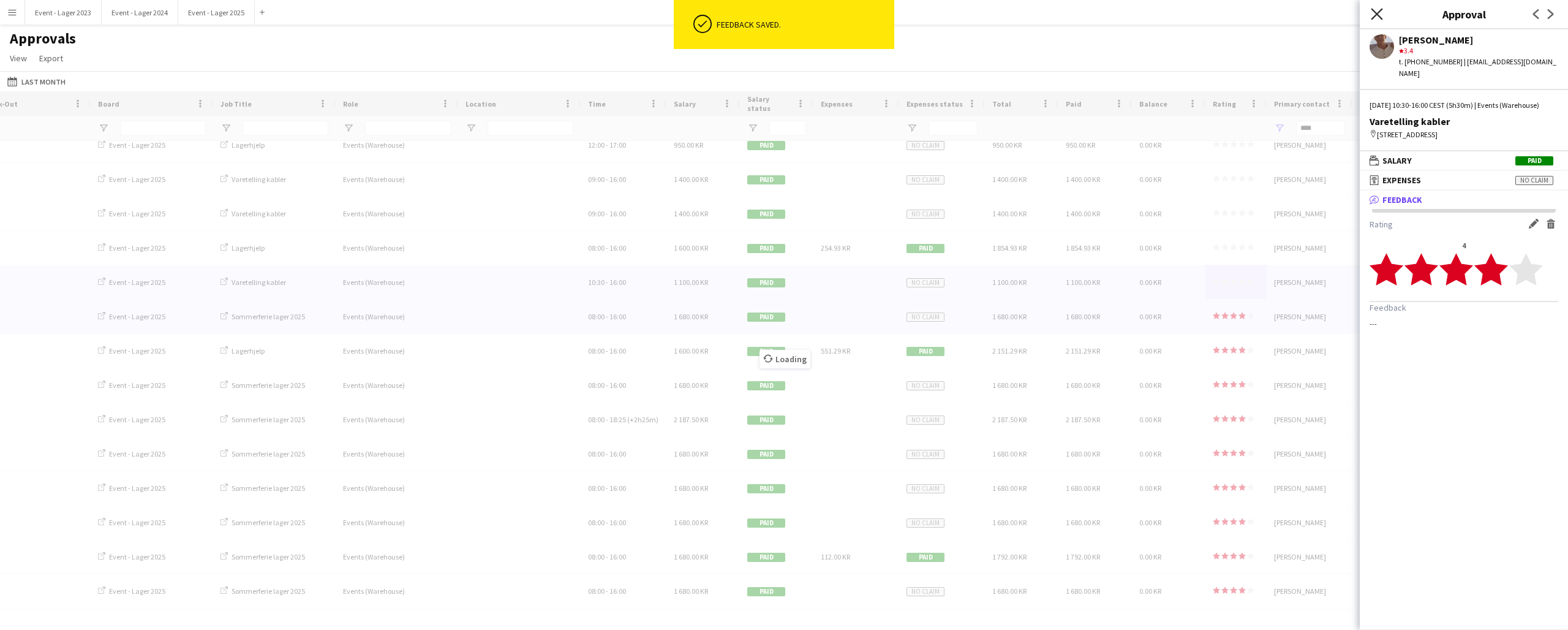
click at [1378, 11] on icon "Close pop-in" at bounding box center [1377, 13] width 12 height 12
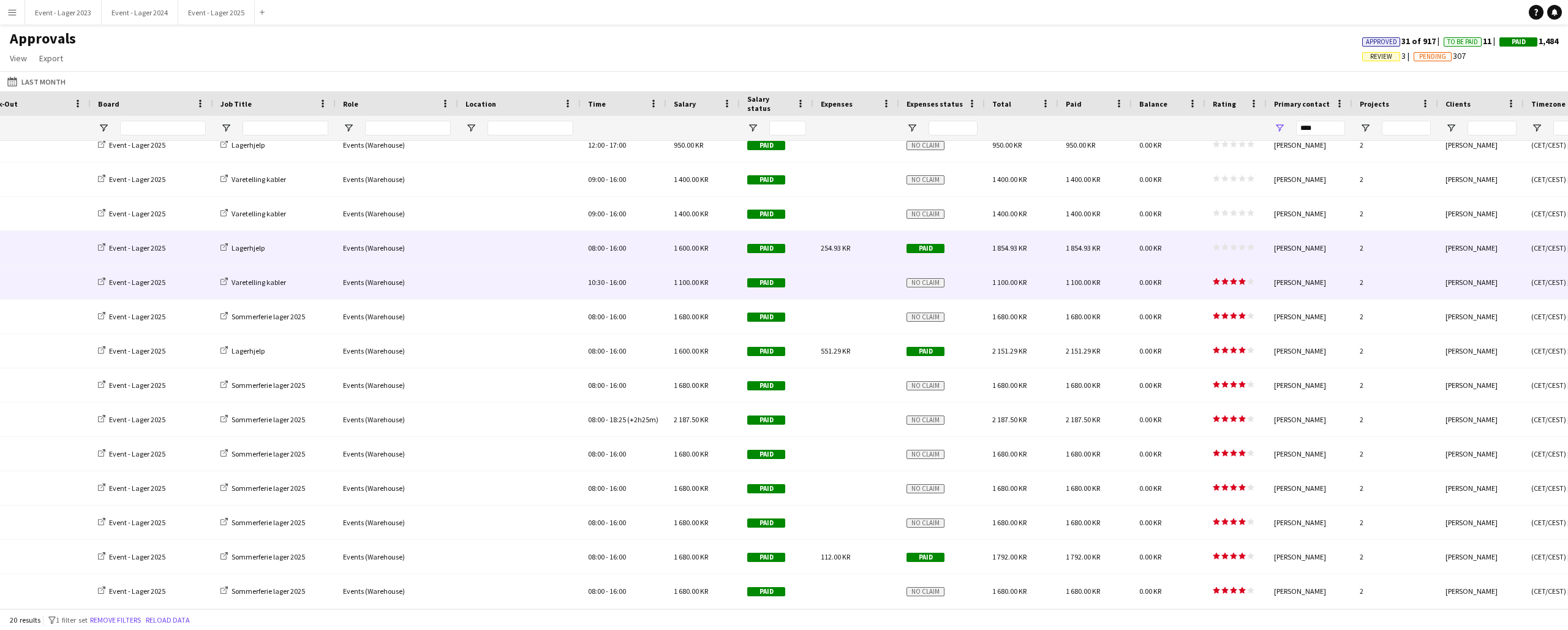
click at [1240, 247] on polygon at bounding box center [1242, 248] width 8 height 7
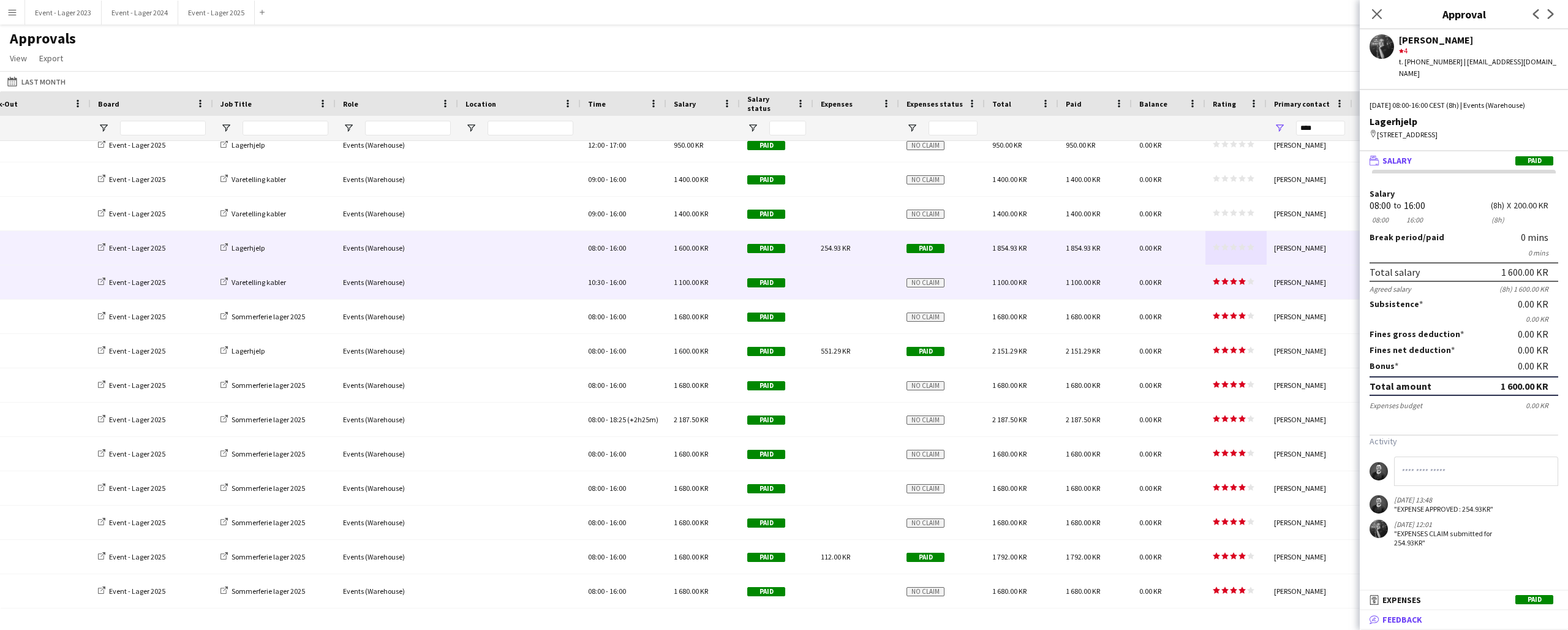
click at [1411, 618] on span "Feedback" at bounding box center [1402, 620] width 40 height 11
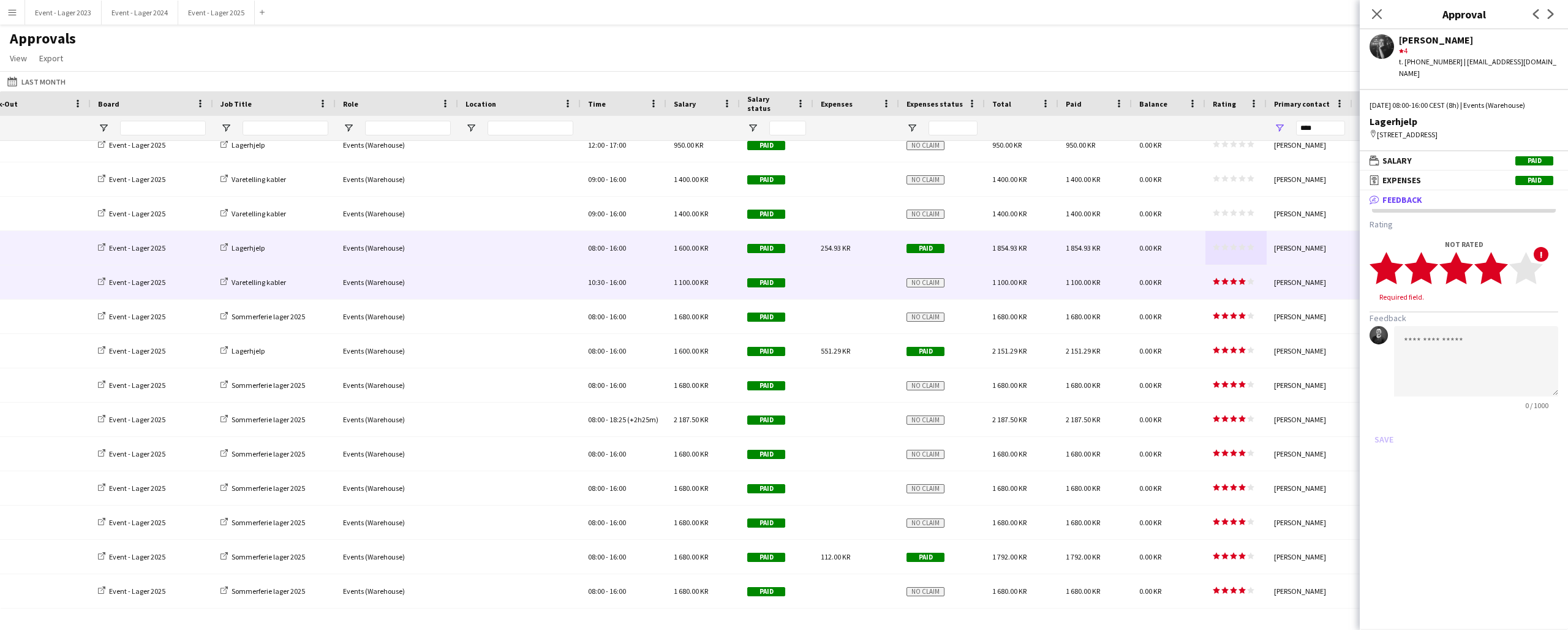
click at [1503, 273] on icon "star" at bounding box center [1491, 268] width 34 height 34
click at [1384, 422] on button "Save" at bounding box center [1384, 427] width 29 height 19
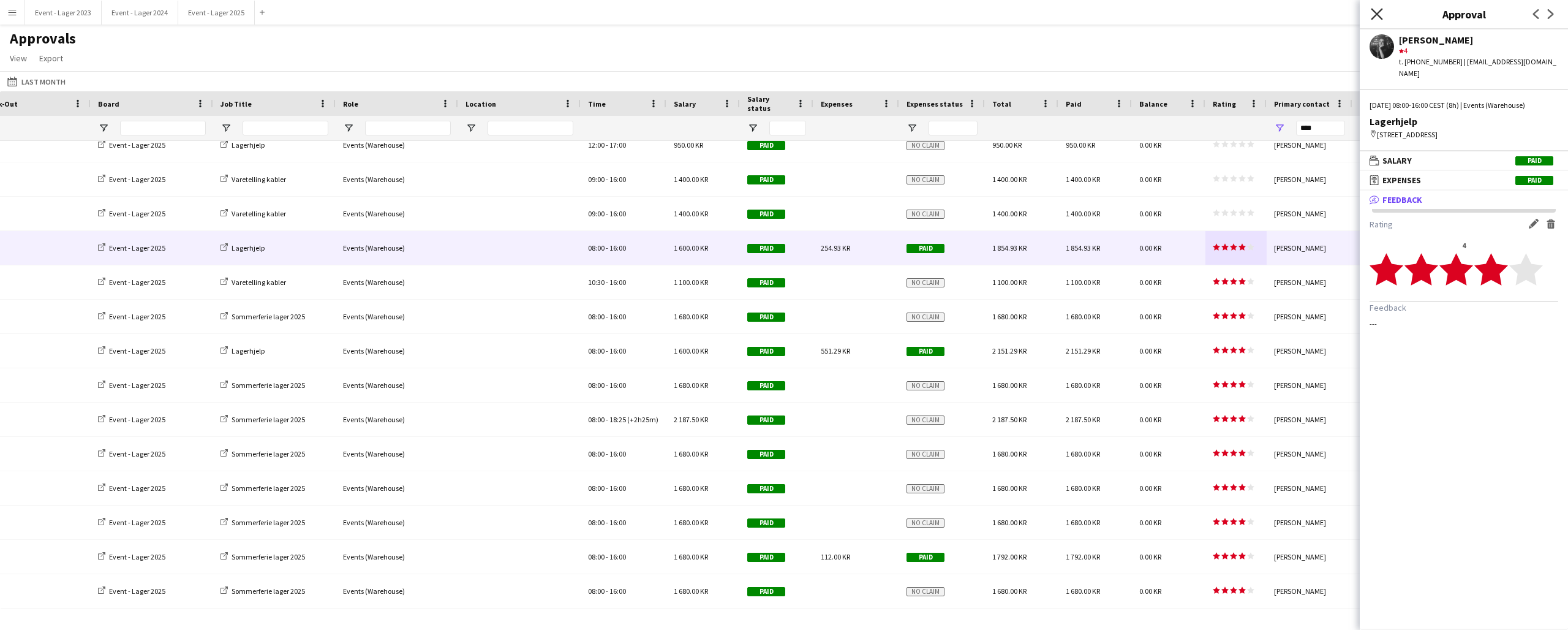
click at [1378, 10] on icon "Close pop-in" at bounding box center [1377, 13] width 12 height 12
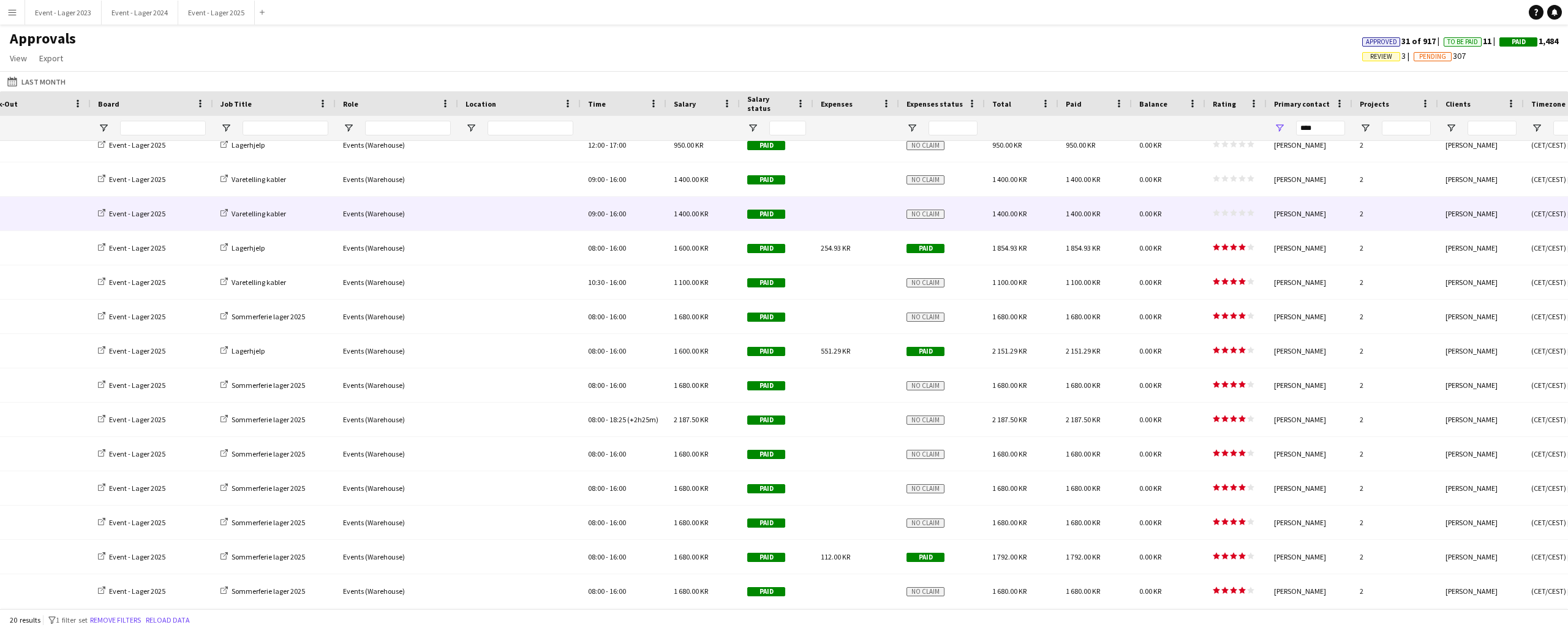
click at [1234, 214] on polygon at bounding box center [1234, 213] width 8 height 7
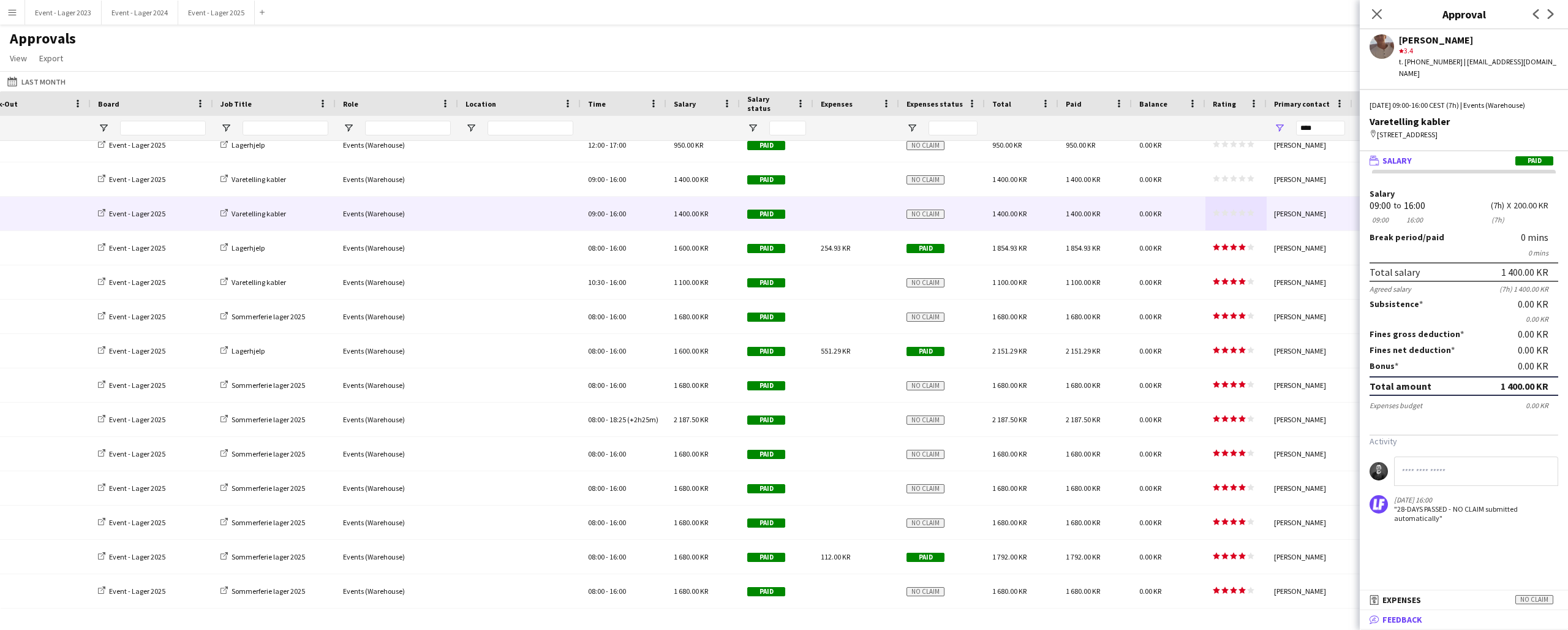
click at [1401, 622] on span "Feedback" at bounding box center [1402, 620] width 40 height 11
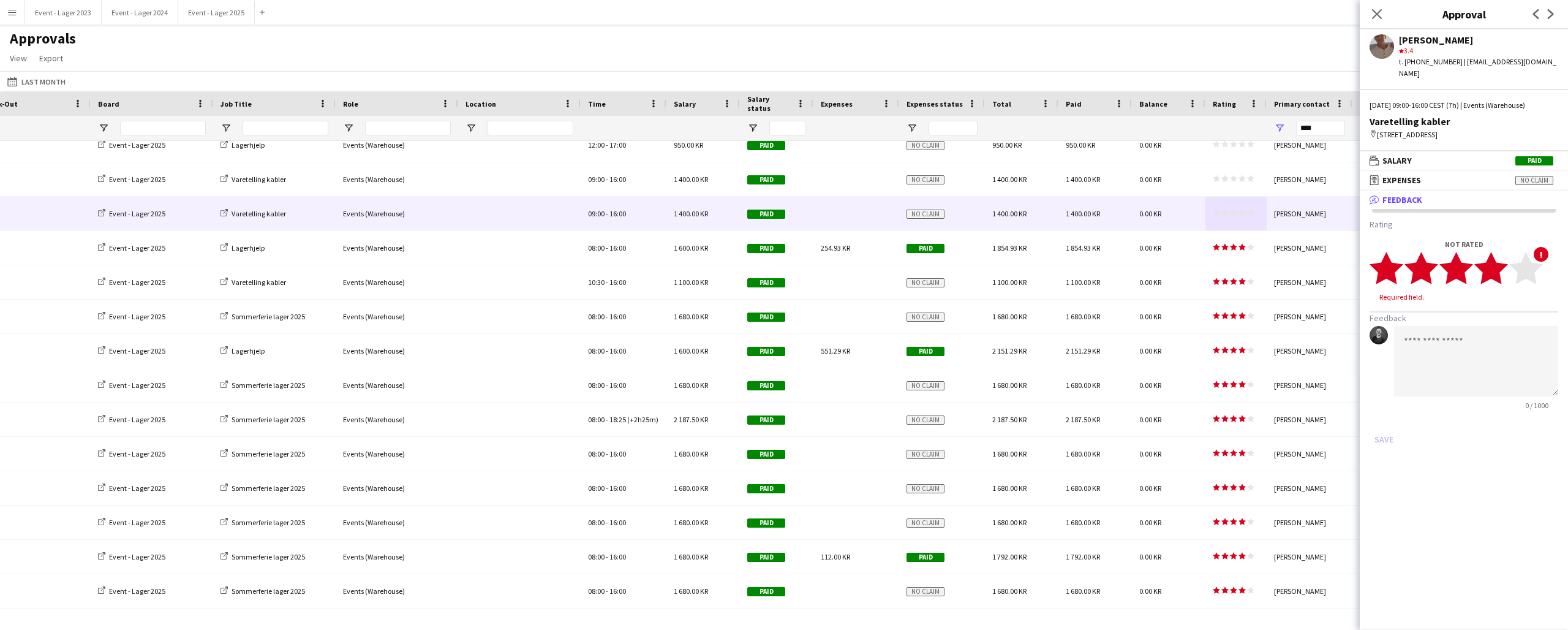
click at [1504, 262] on icon "star" at bounding box center [1491, 268] width 34 height 34
click at [1379, 418] on button "Save" at bounding box center [1384, 427] width 29 height 19
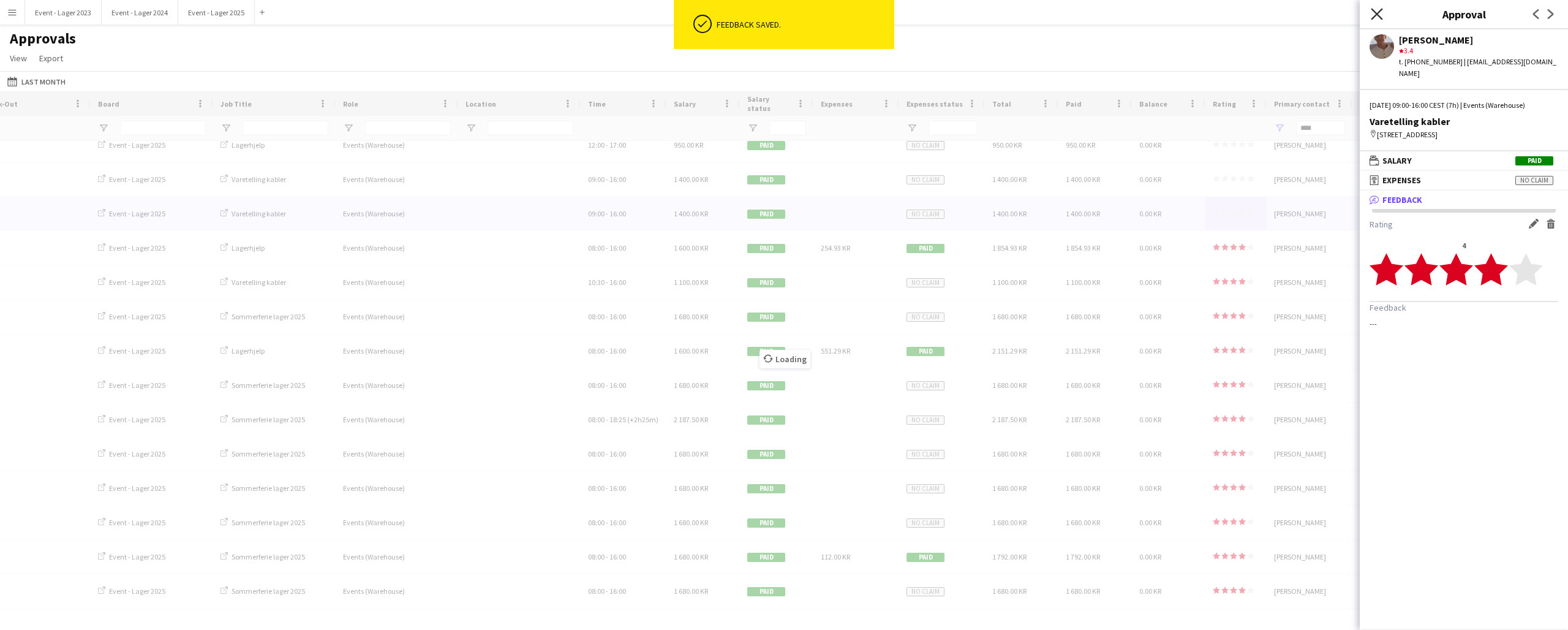
click at [1378, 13] on icon at bounding box center [1377, 13] width 12 height 12
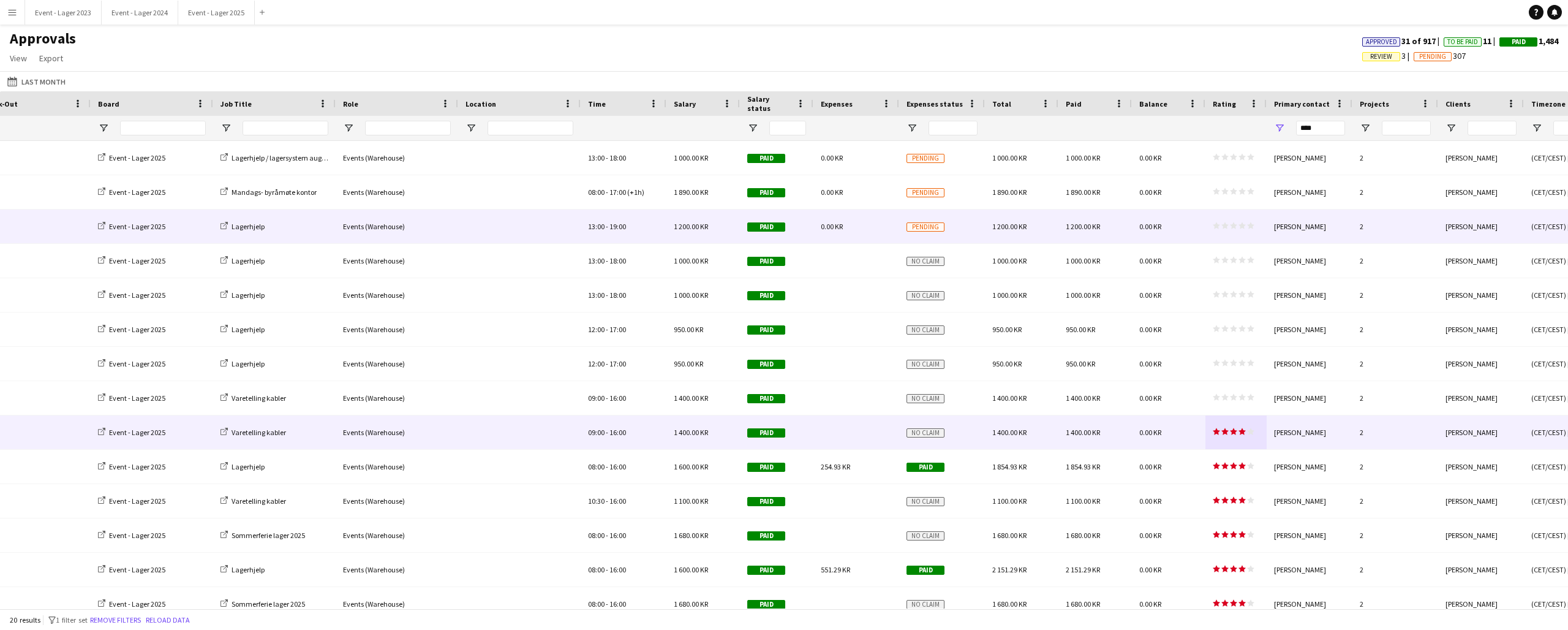
scroll to position [0, 0]
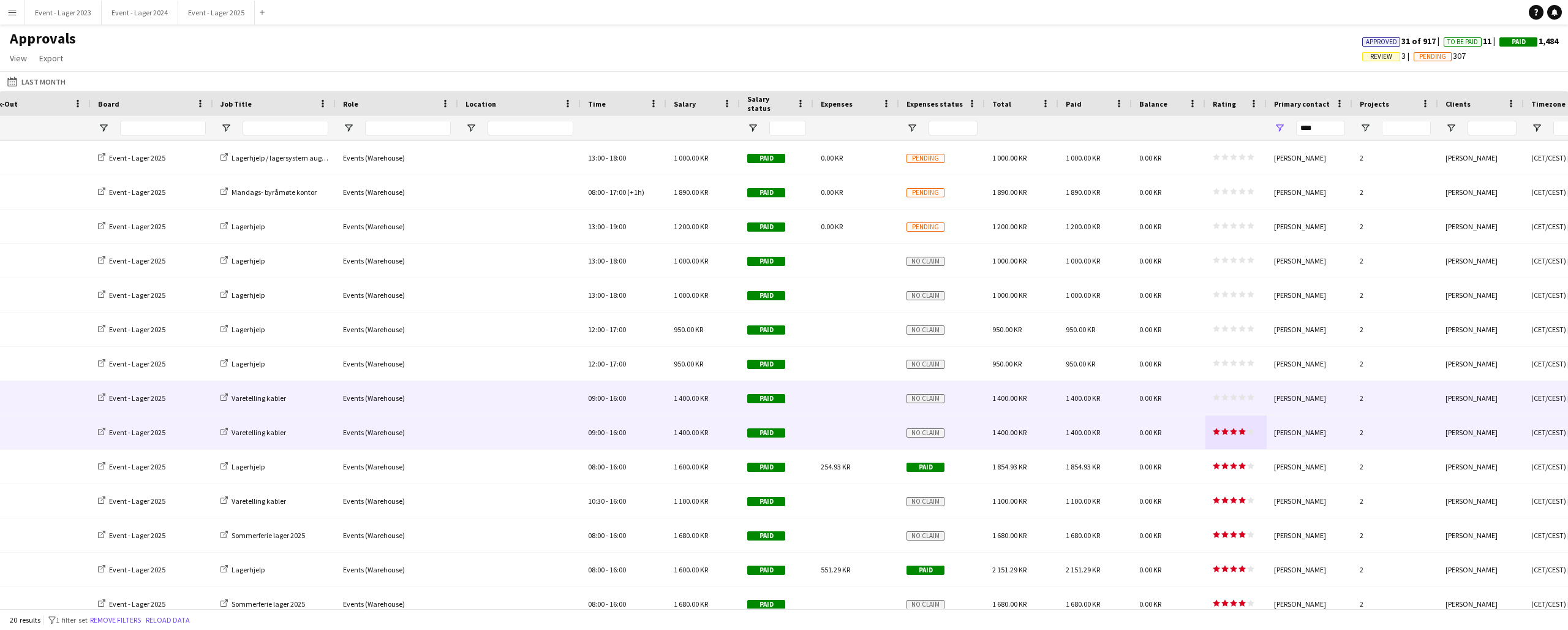
click at [1239, 397] on icon "star" at bounding box center [1242, 397] width 8 height 8
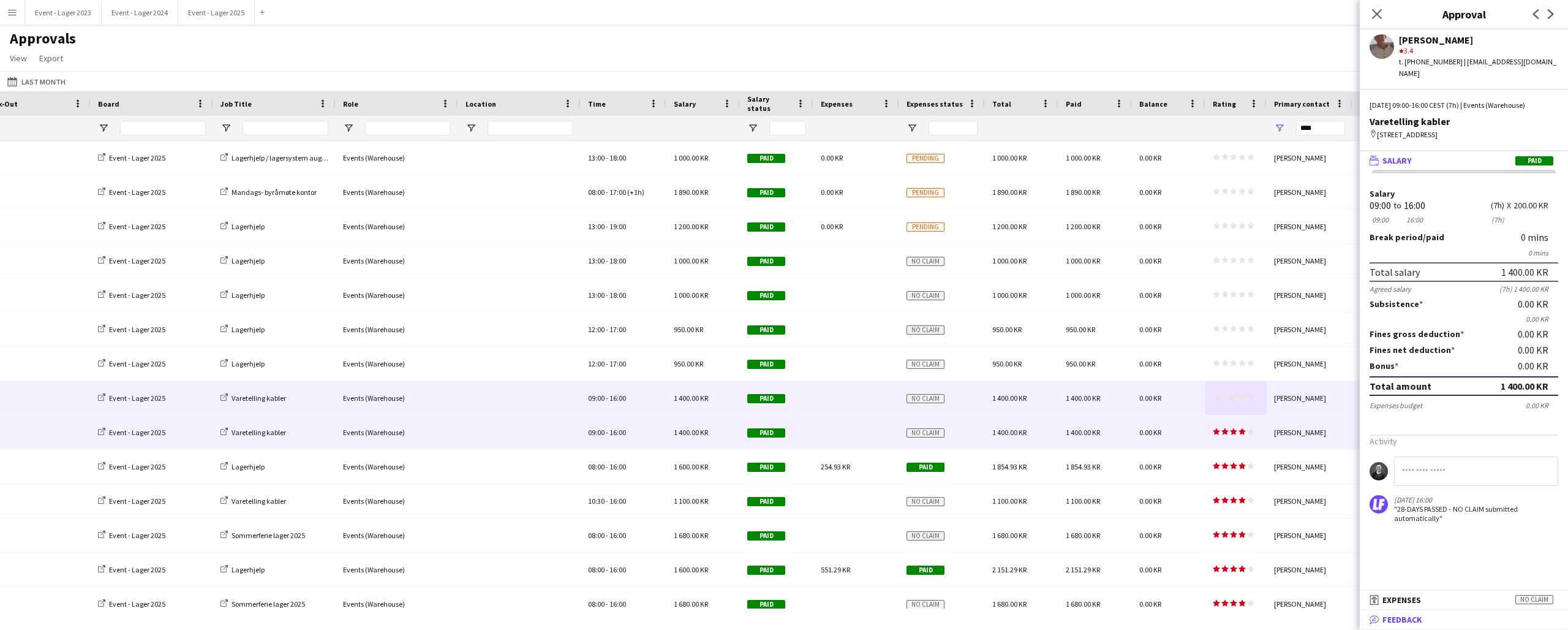
click at [1422, 623] on span "Feedback" at bounding box center [1402, 620] width 40 height 11
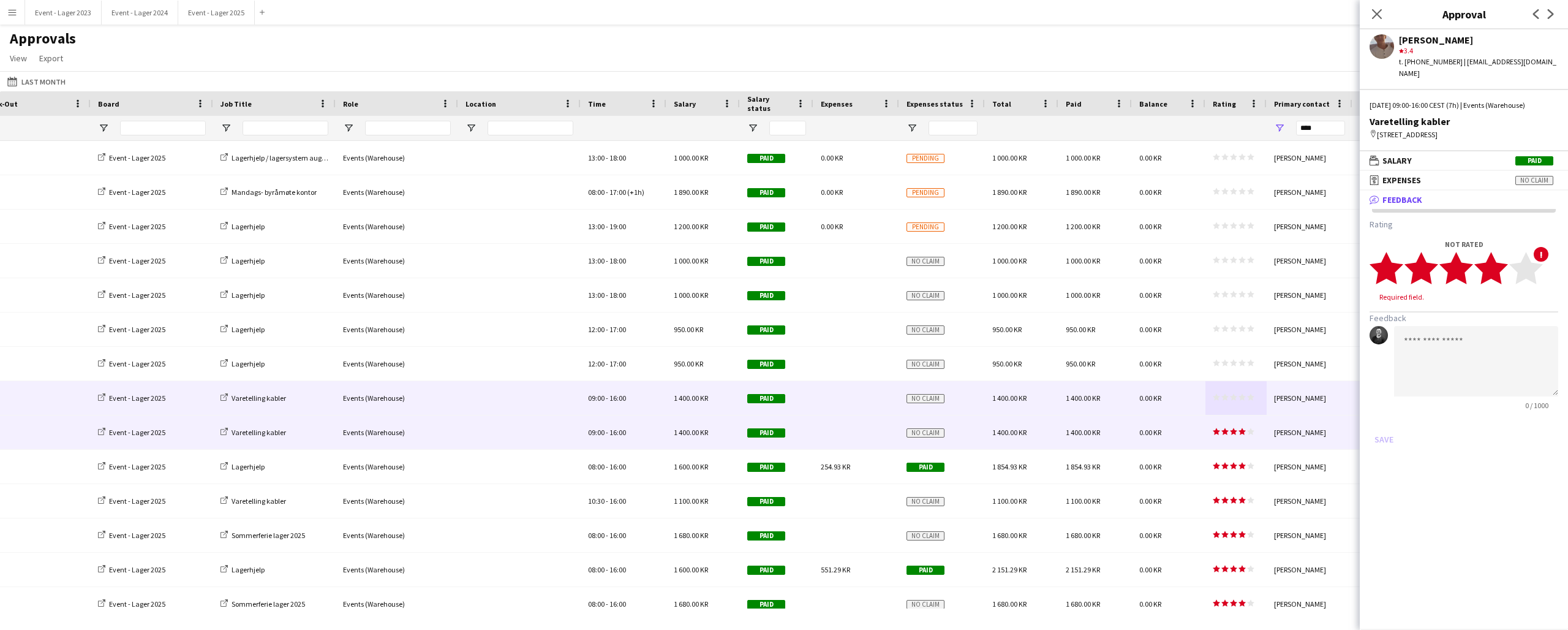
click at [1504, 264] on icon "star" at bounding box center [1491, 268] width 34 height 34
click at [1386, 418] on button "Save" at bounding box center [1384, 427] width 29 height 19
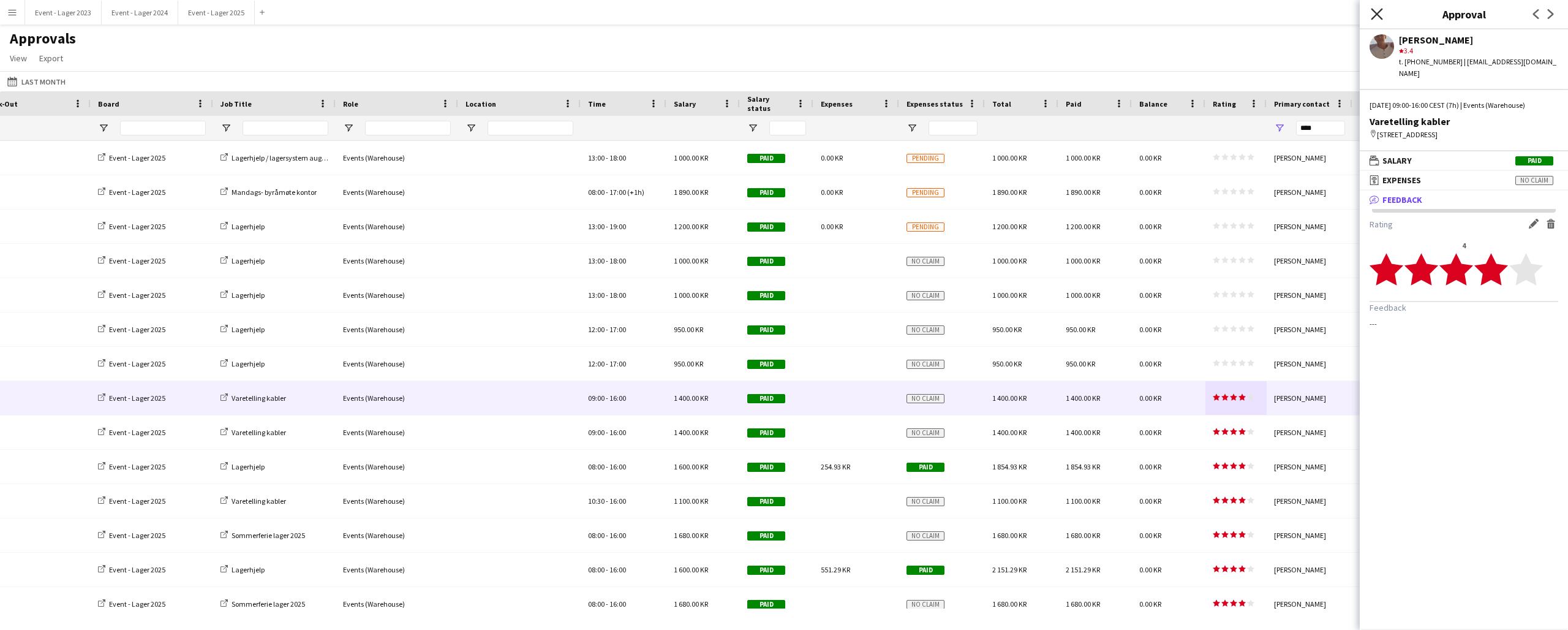
click at [1378, 14] on icon "Close pop-in" at bounding box center [1377, 13] width 12 height 12
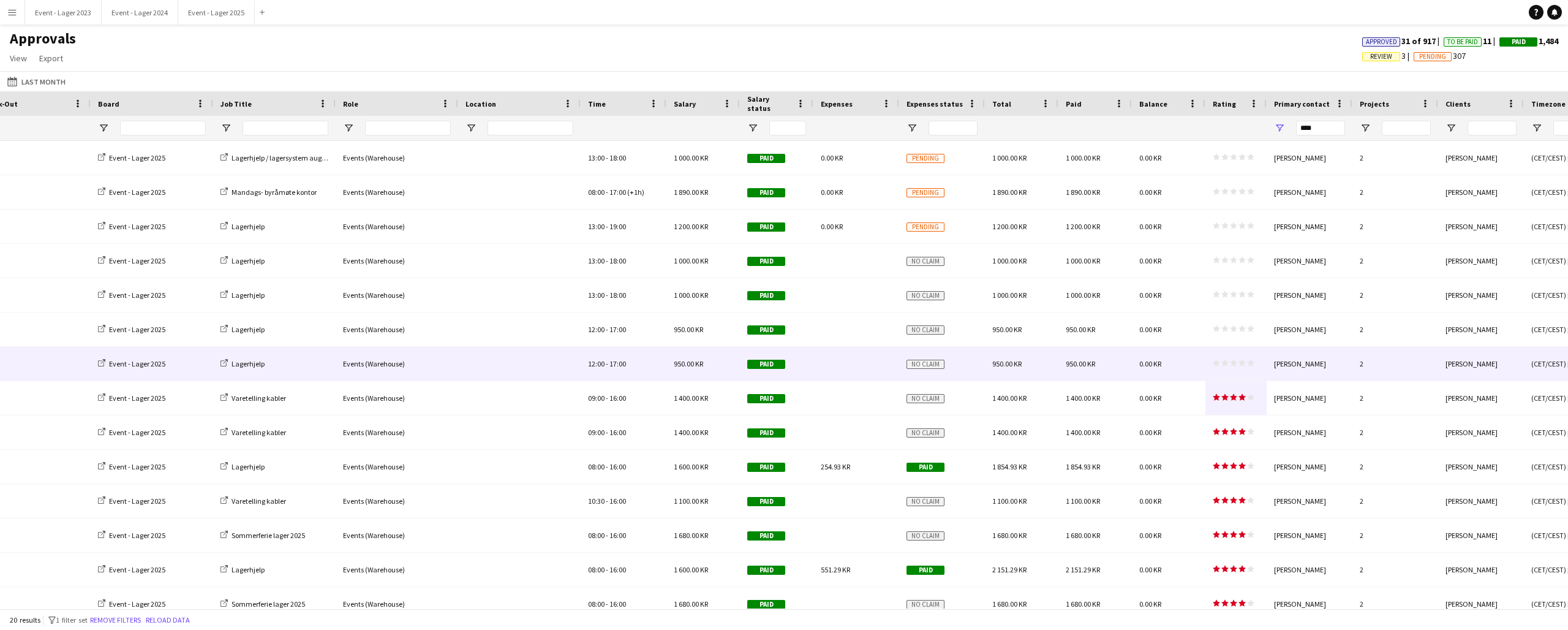
click at [1244, 356] on div "star star star star star star star star star star" at bounding box center [1236, 364] width 61 height 34
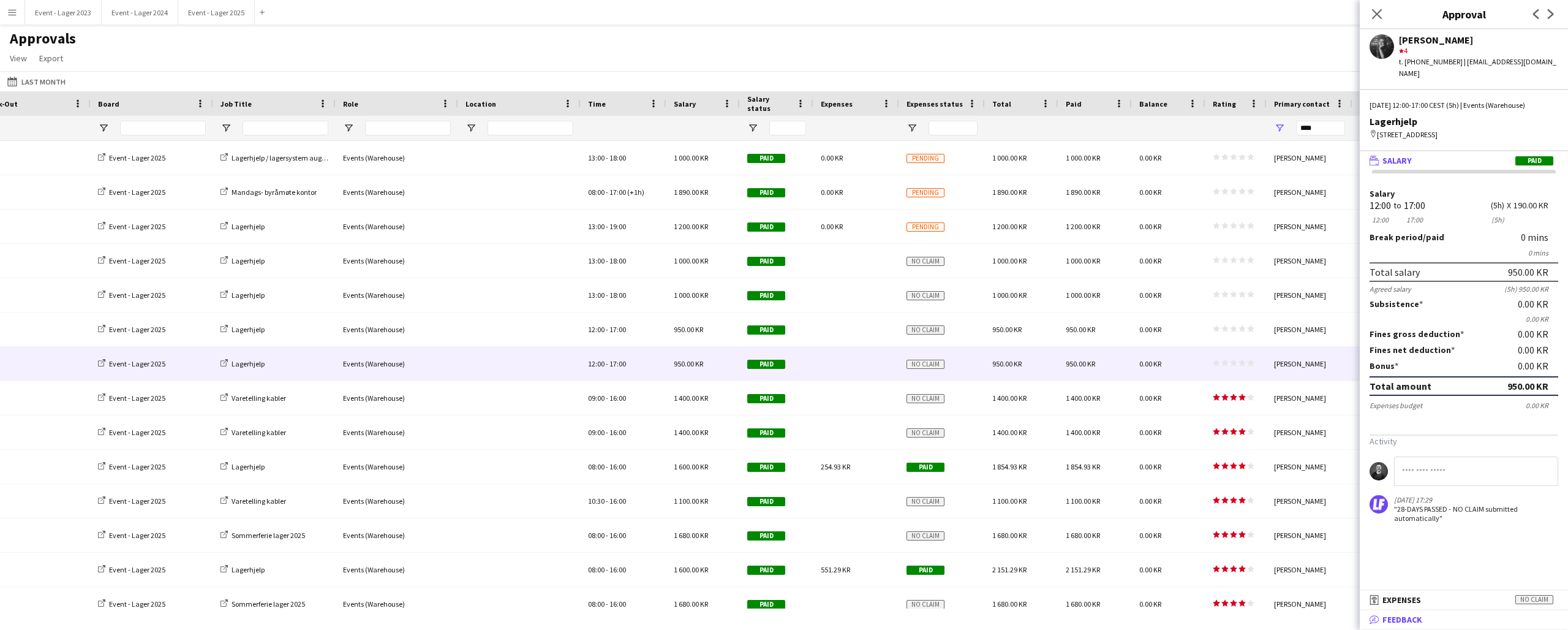
click at [1399, 612] on mat-expansion-panel-header "bubble-pencil Feedback" at bounding box center [1464, 620] width 208 height 18
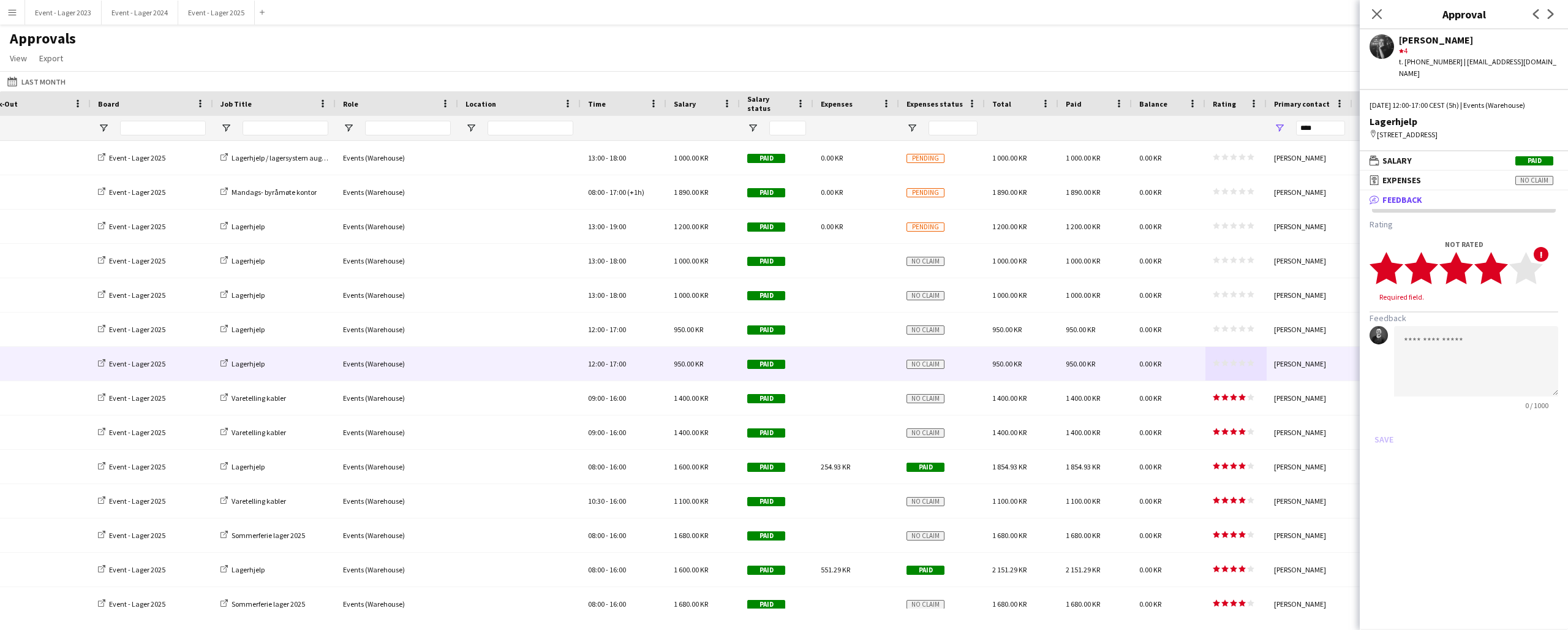
click at [1506, 259] on icon "star" at bounding box center [1491, 268] width 34 height 34
click at [1384, 418] on button "Save" at bounding box center [1384, 427] width 29 height 19
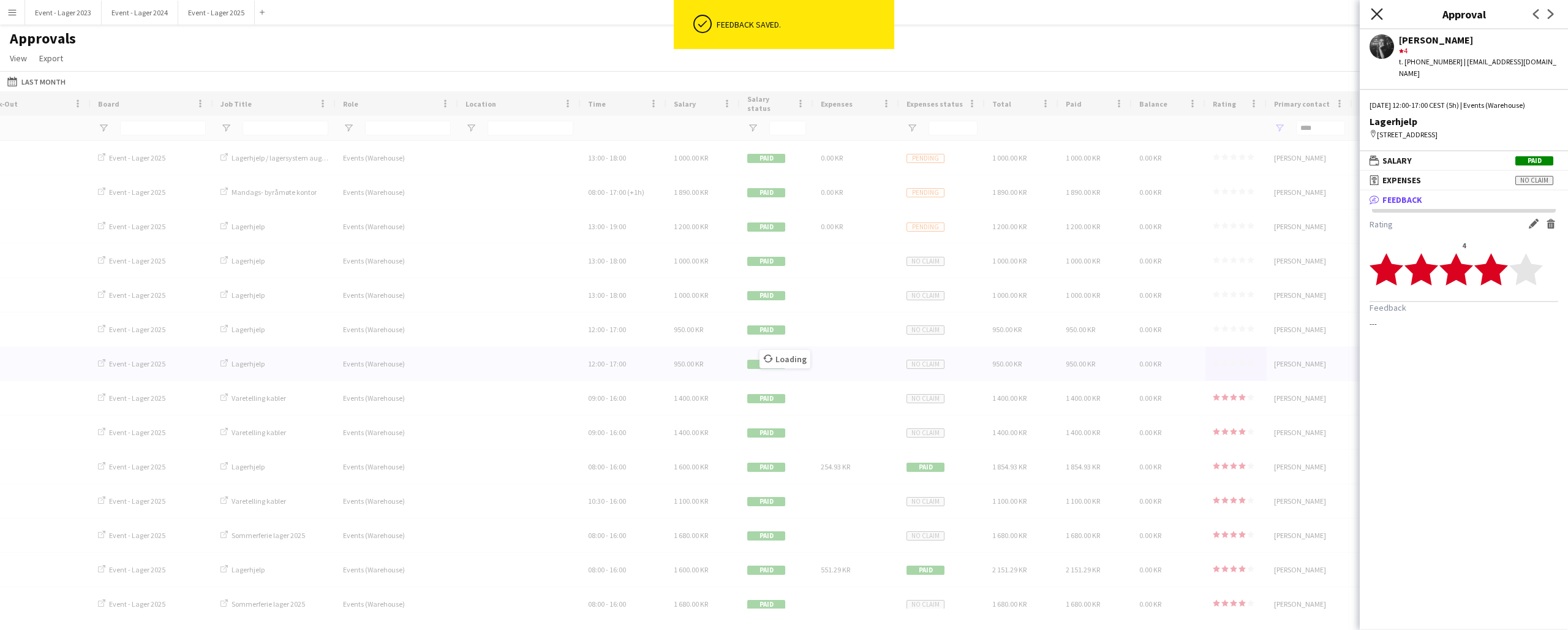
click at [1381, 13] on icon "Close pop-in" at bounding box center [1377, 13] width 12 height 12
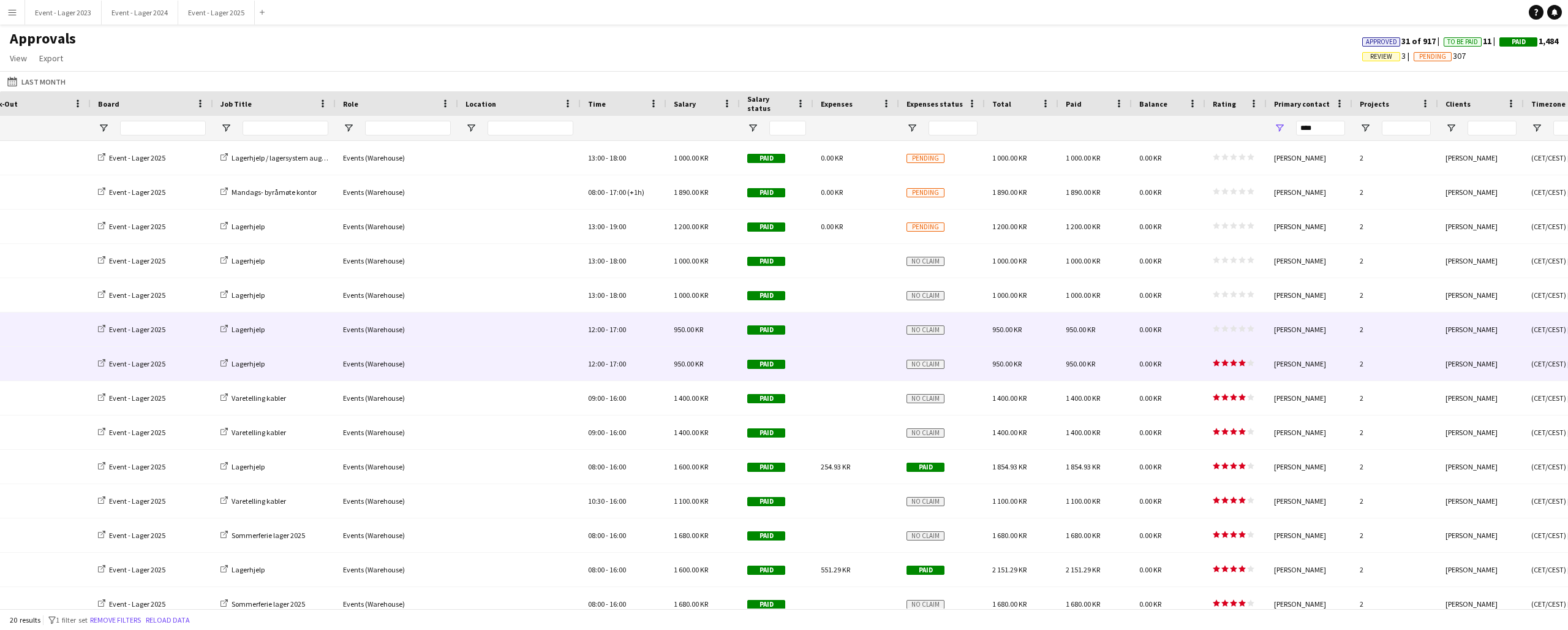
click at [1234, 318] on div "star star star star star star star star star star" at bounding box center [1236, 329] width 61 height 34
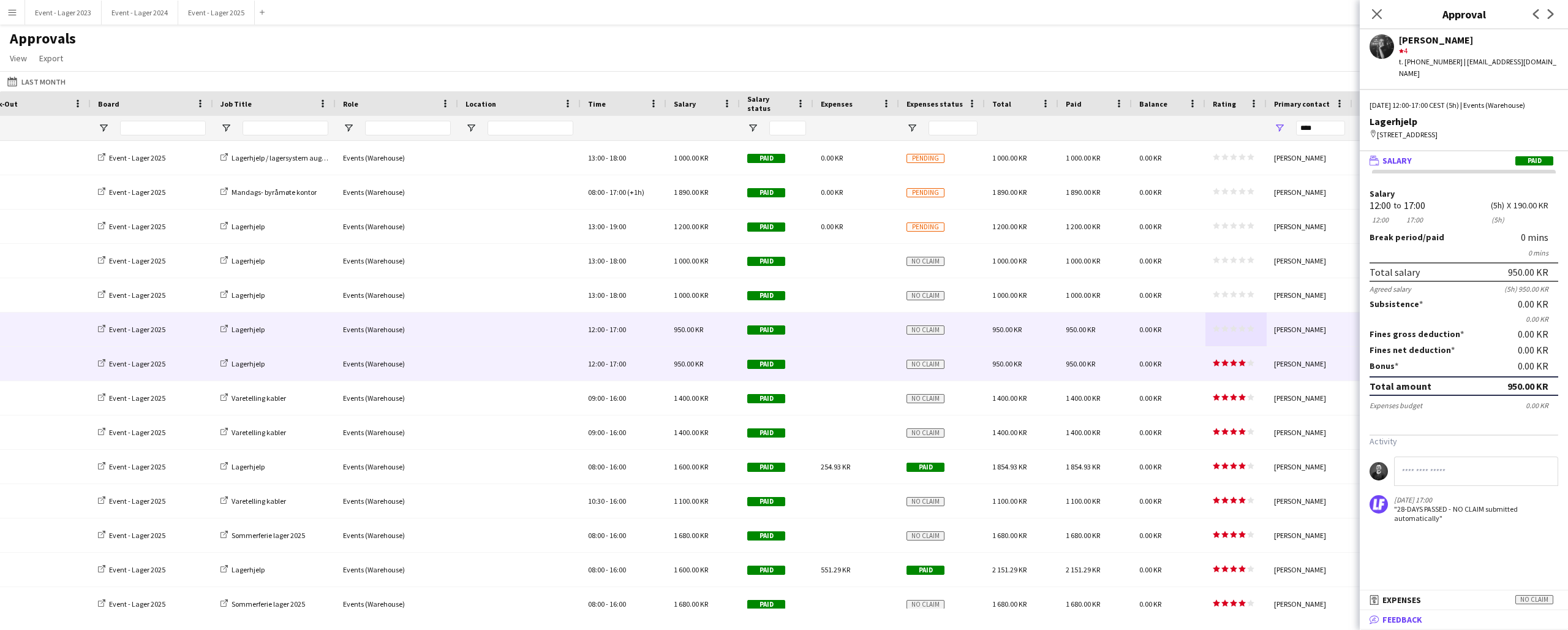
click at [1399, 619] on span "Feedback" at bounding box center [1402, 620] width 40 height 11
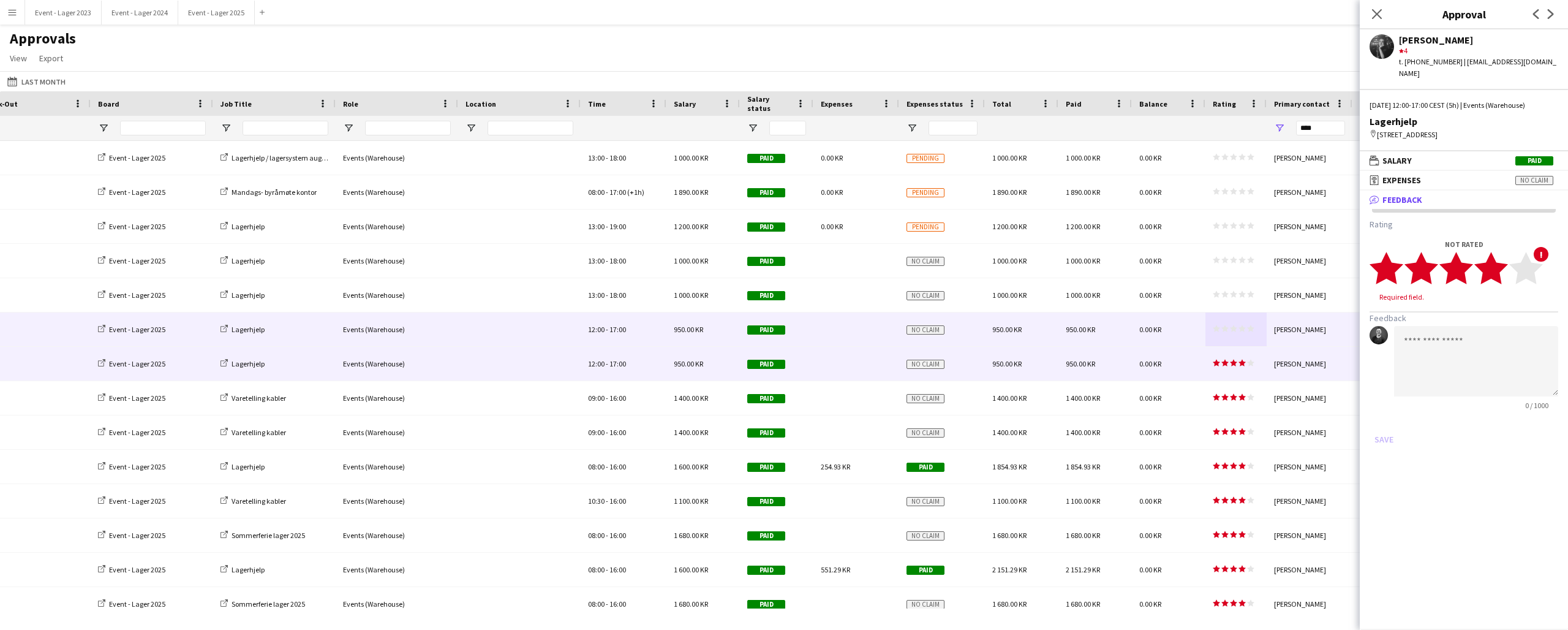
click at [1508, 265] on icon "star" at bounding box center [1491, 268] width 34 height 34
click at [1383, 418] on button "Save" at bounding box center [1384, 427] width 29 height 19
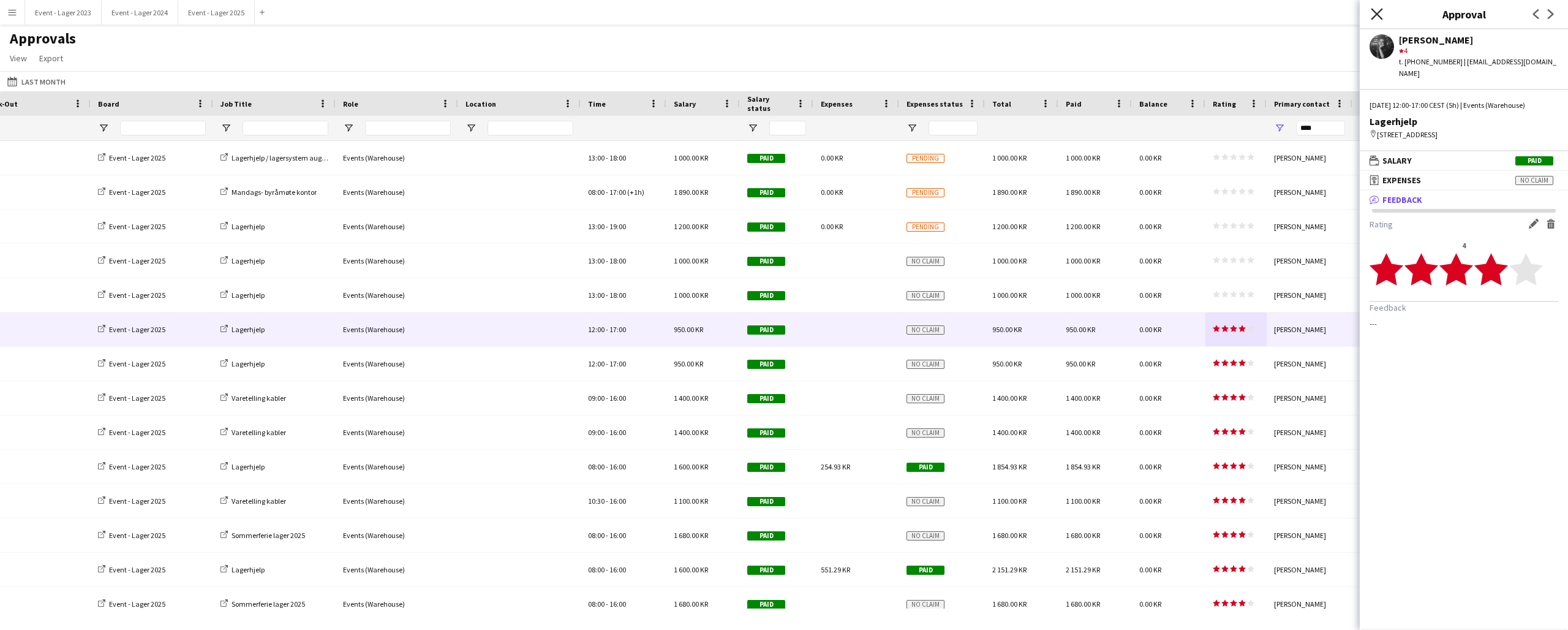
click at [1375, 13] on icon at bounding box center [1377, 13] width 12 height 12
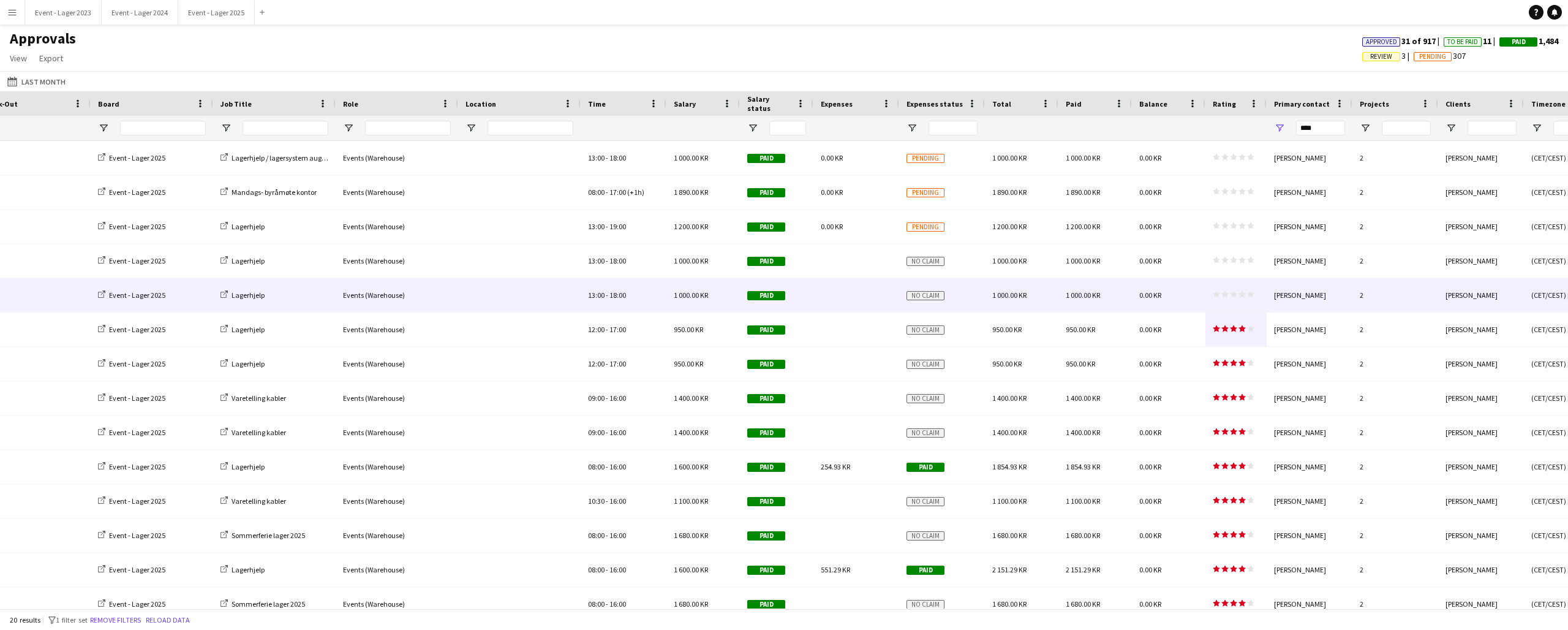
click at [1232, 292] on icon "star" at bounding box center [1234, 294] width 8 height 8
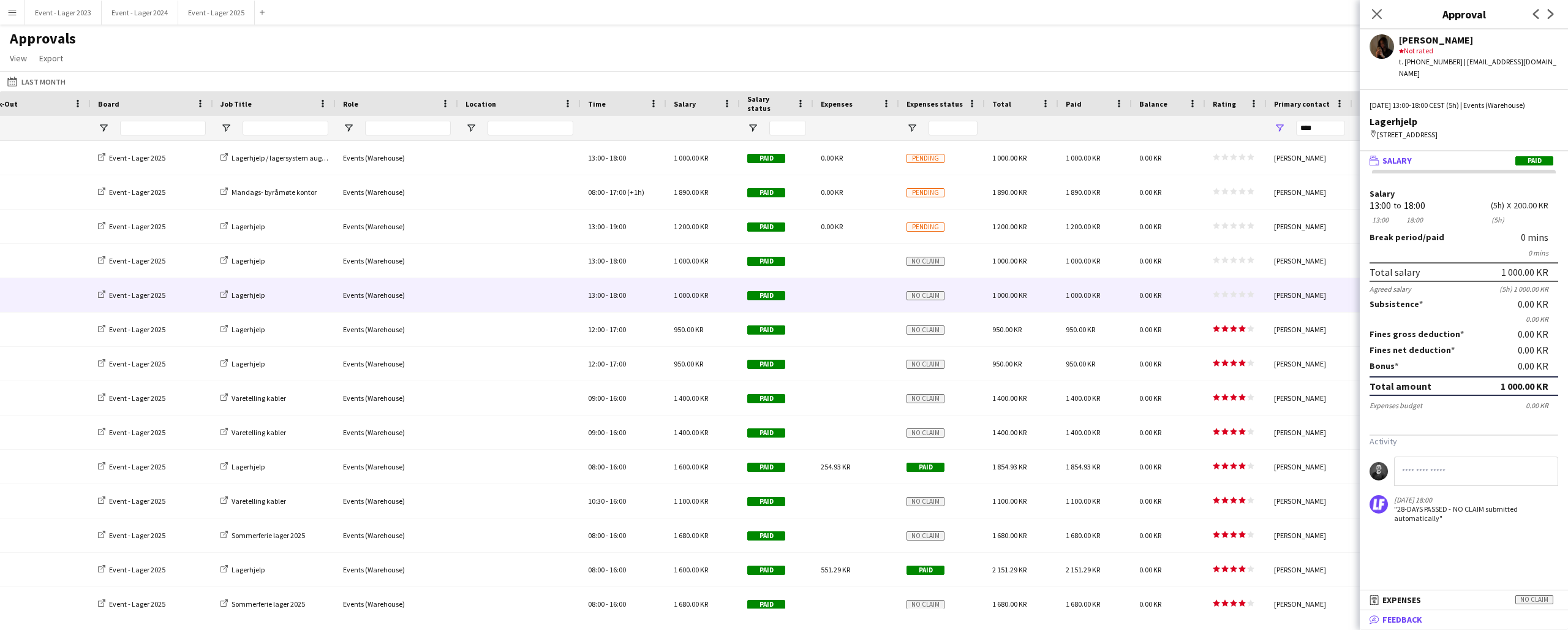
click at [1406, 616] on span "Feedback" at bounding box center [1402, 620] width 40 height 11
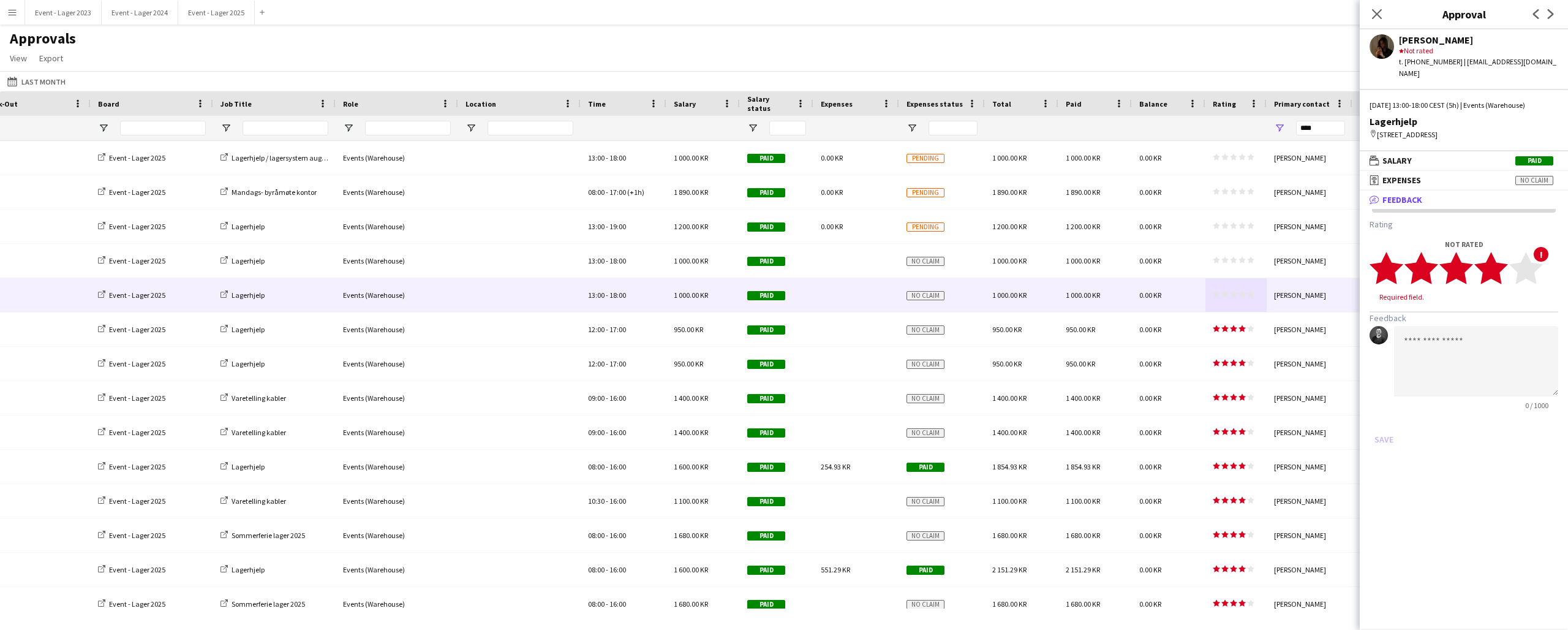
click at [1504, 261] on icon "star" at bounding box center [1491, 268] width 34 height 34
click at [1384, 418] on button "Save" at bounding box center [1384, 427] width 29 height 19
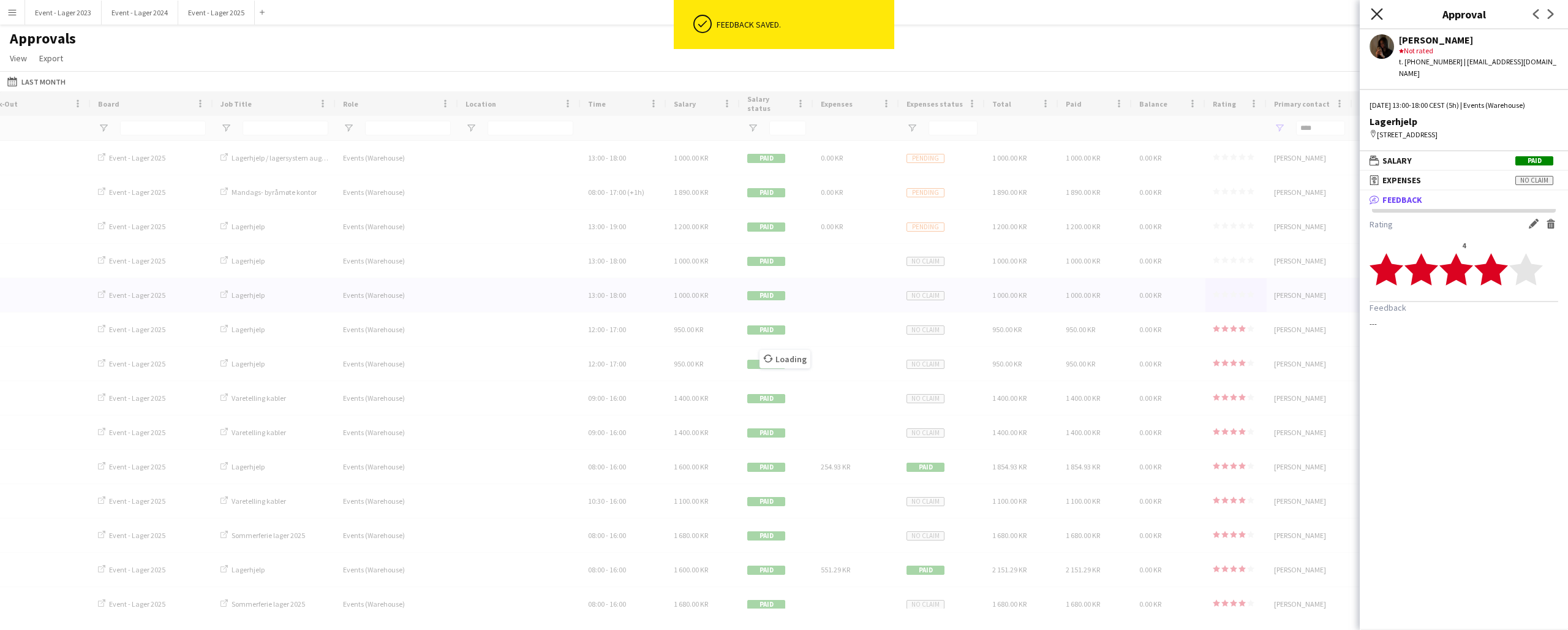
click at [1379, 12] on icon at bounding box center [1377, 13] width 12 height 12
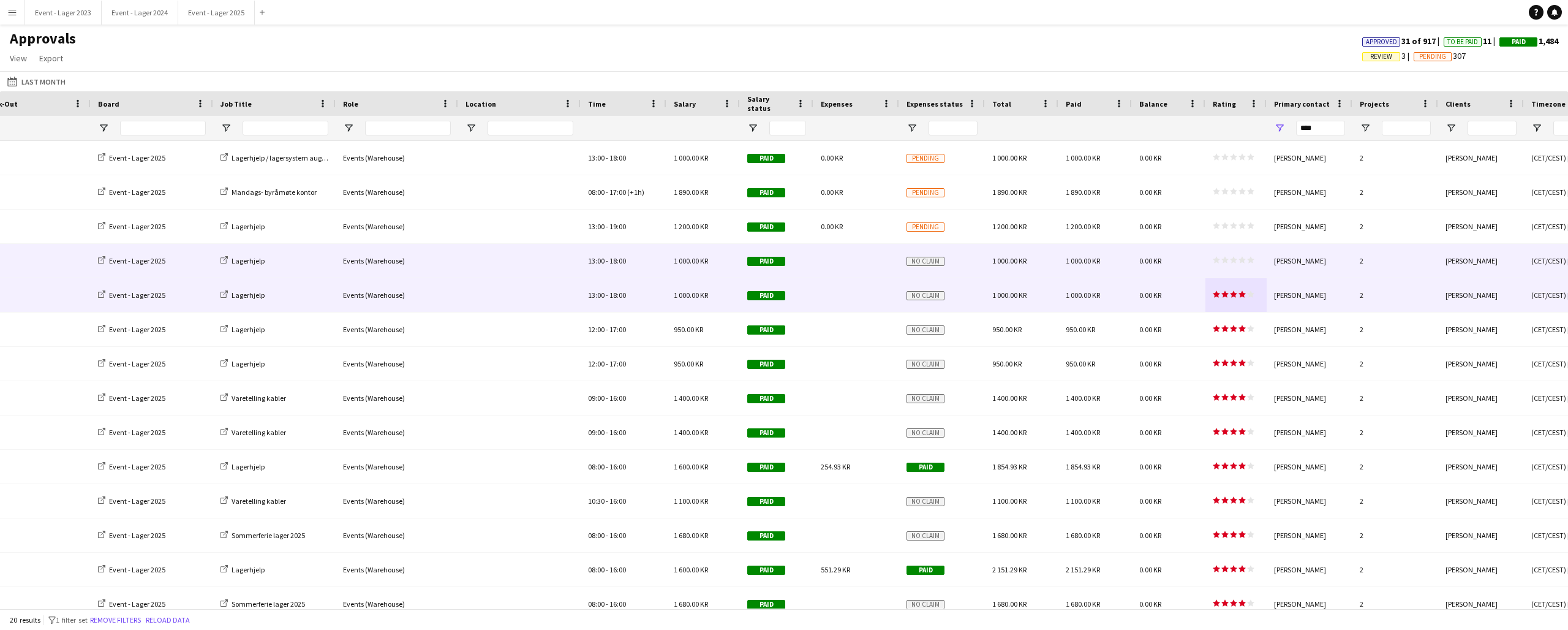
click at [1243, 255] on div "star star star star star star star star star star" at bounding box center [1236, 261] width 61 height 34
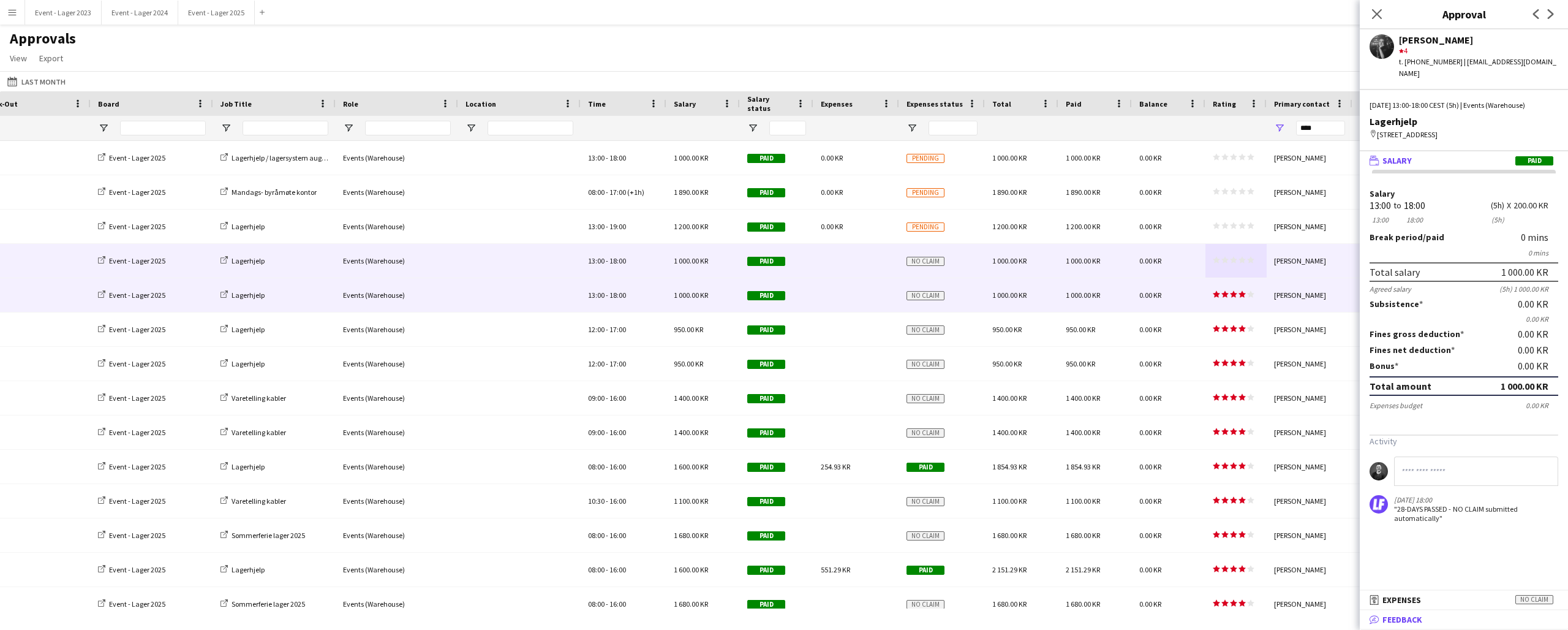
click at [1436, 618] on mat-panel-title "bubble-pencil Feedback" at bounding box center [1461, 620] width 203 height 11
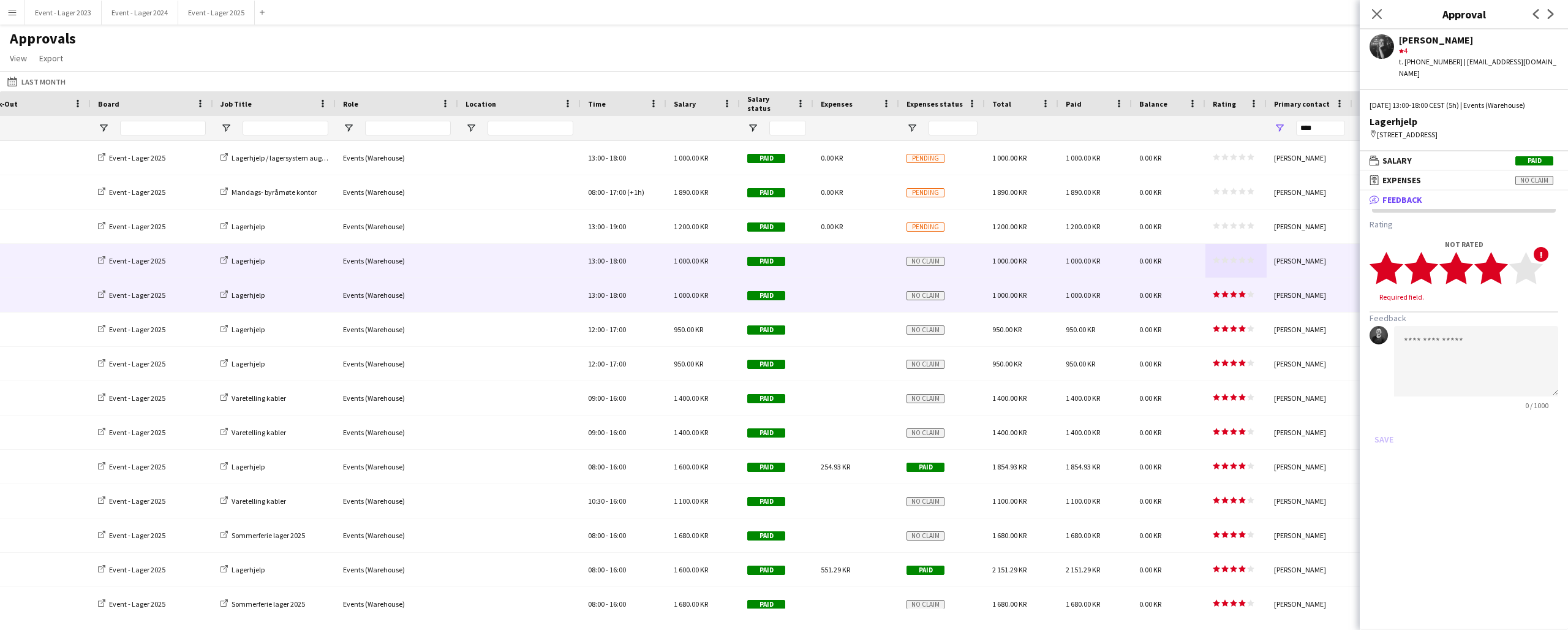
click at [1502, 262] on icon "star" at bounding box center [1491, 268] width 34 height 34
click at [1386, 418] on button "Save" at bounding box center [1384, 427] width 29 height 19
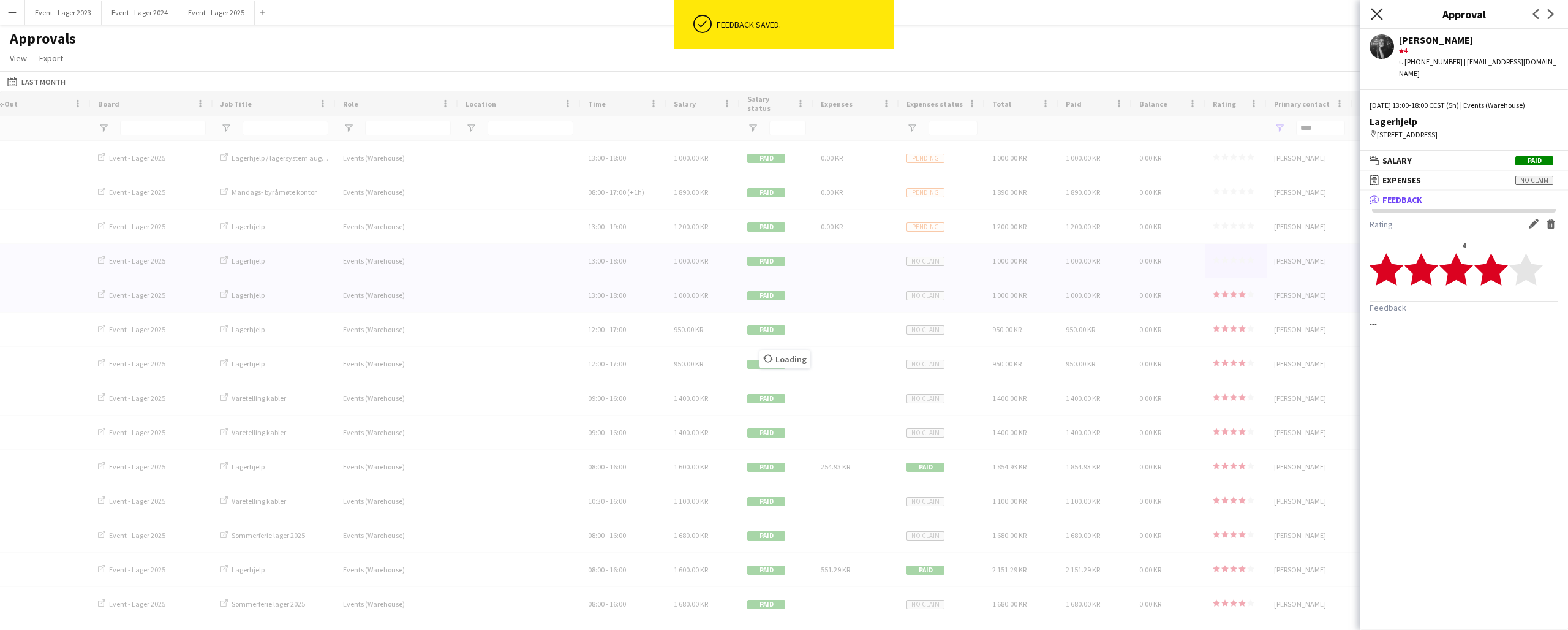
click at [1378, 10] on icon "Close pop-in" at bounding box center [1377, 13] width 12 height 12
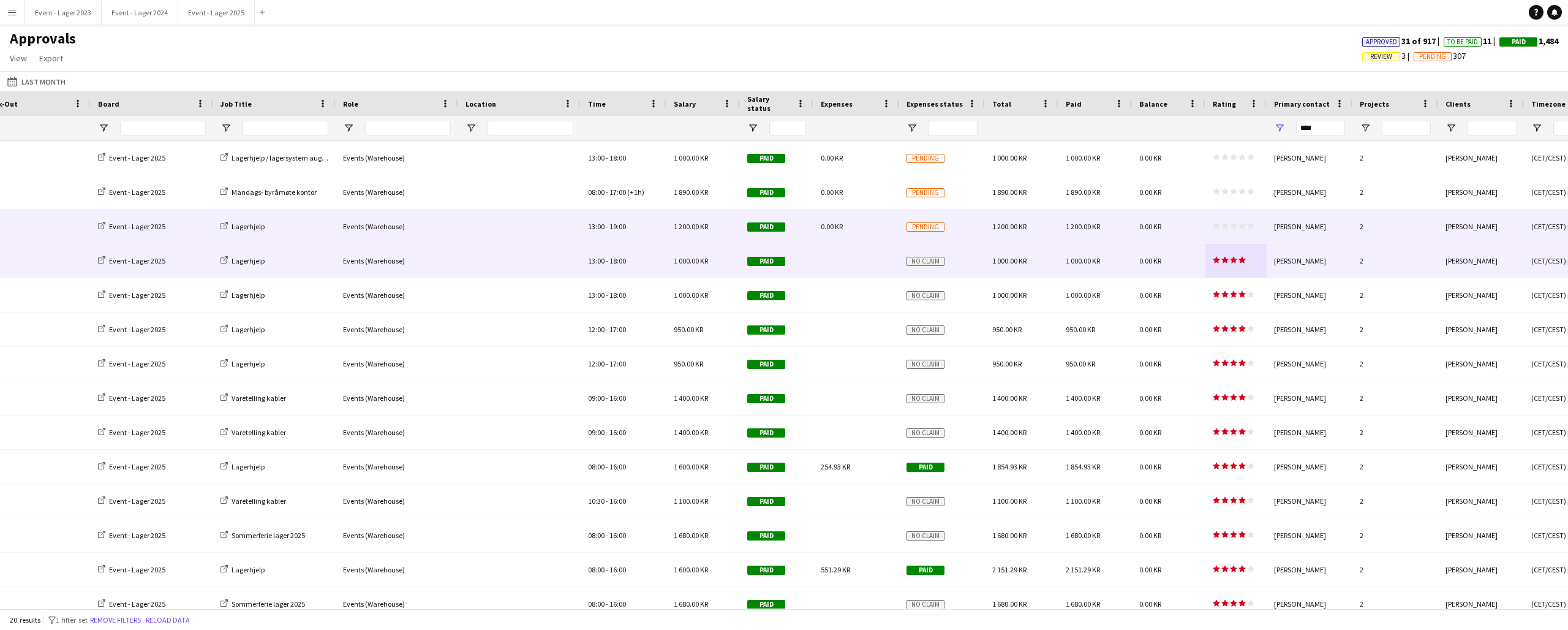
click at [1238, 223] on span "star star star star star" at bounding box center [1234, 225] width 42 height 8
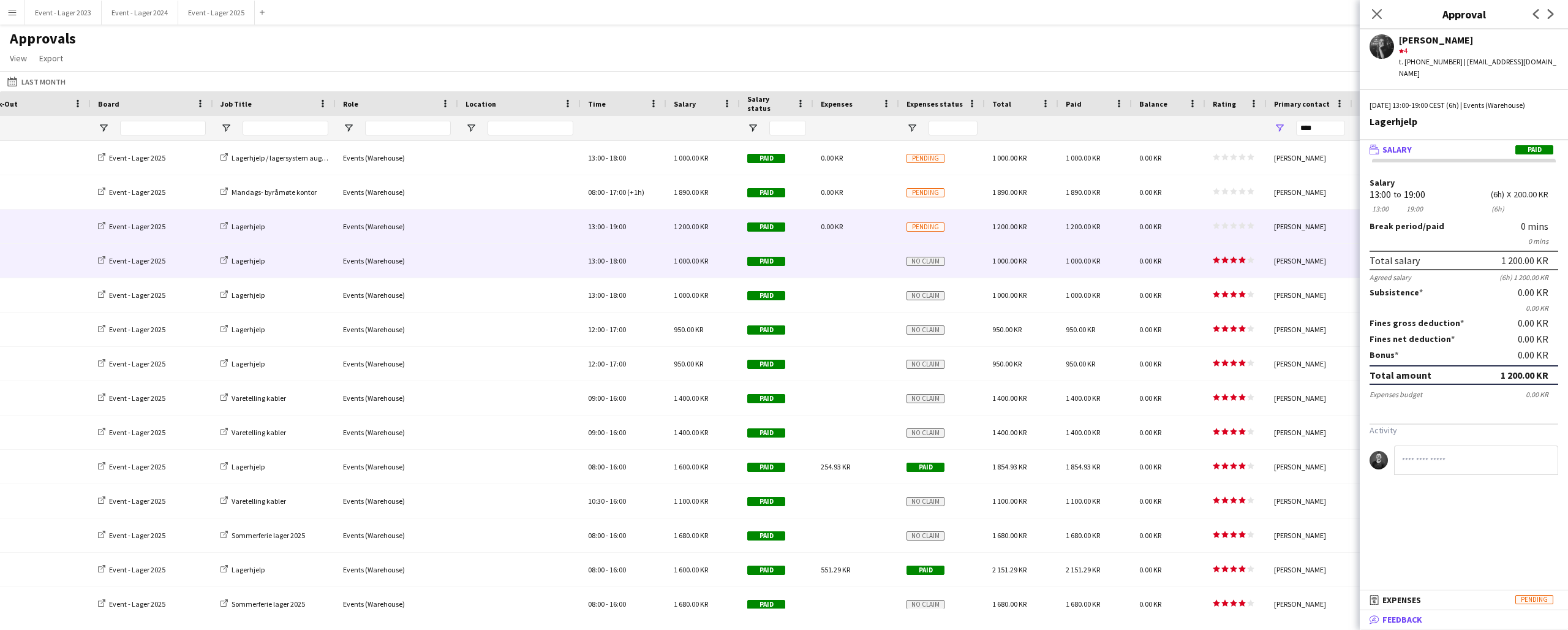
click at [1408, 616] on span "Feedback" at bounding box center [1402, 620] width 40 height 11
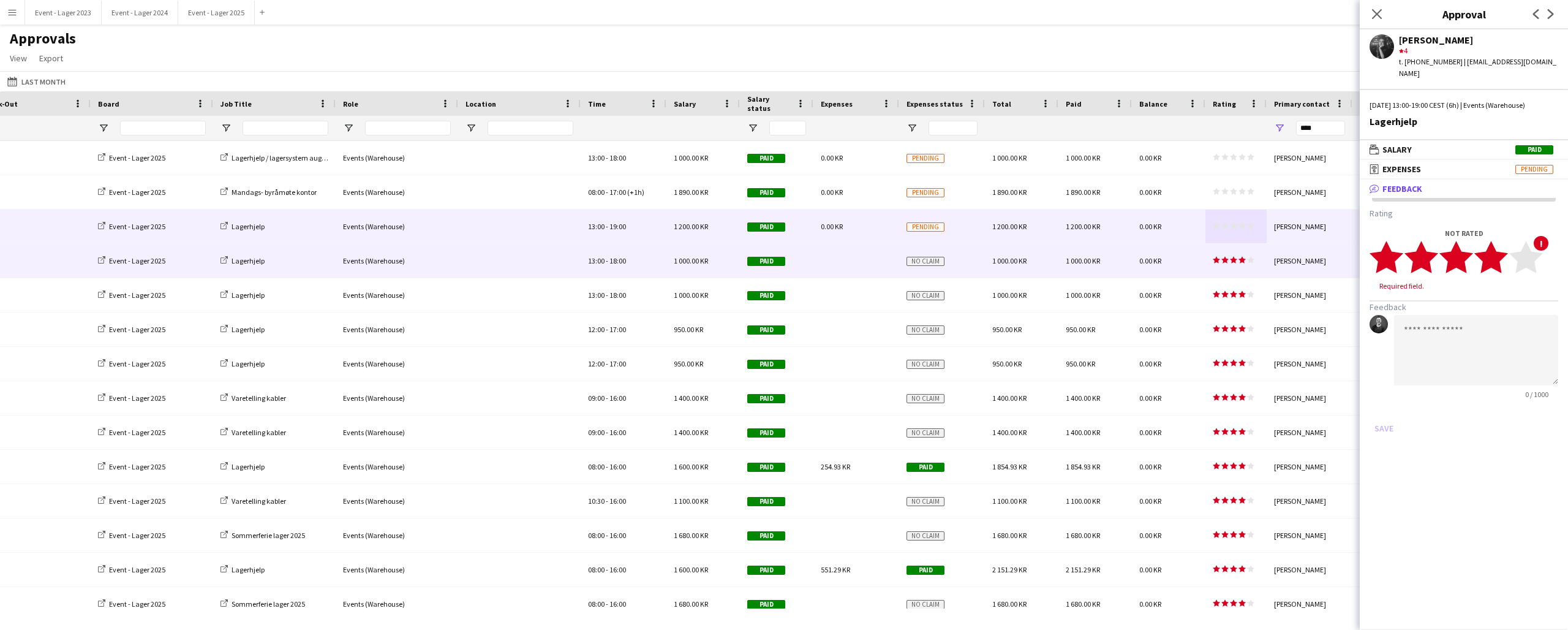
click at [1504, 254] on icon "star" at bounding box center [1491, 257] width 34 height 34
click at [1384, 407] on button "Save" at bounding box center [1384, 417] width 29 height 19
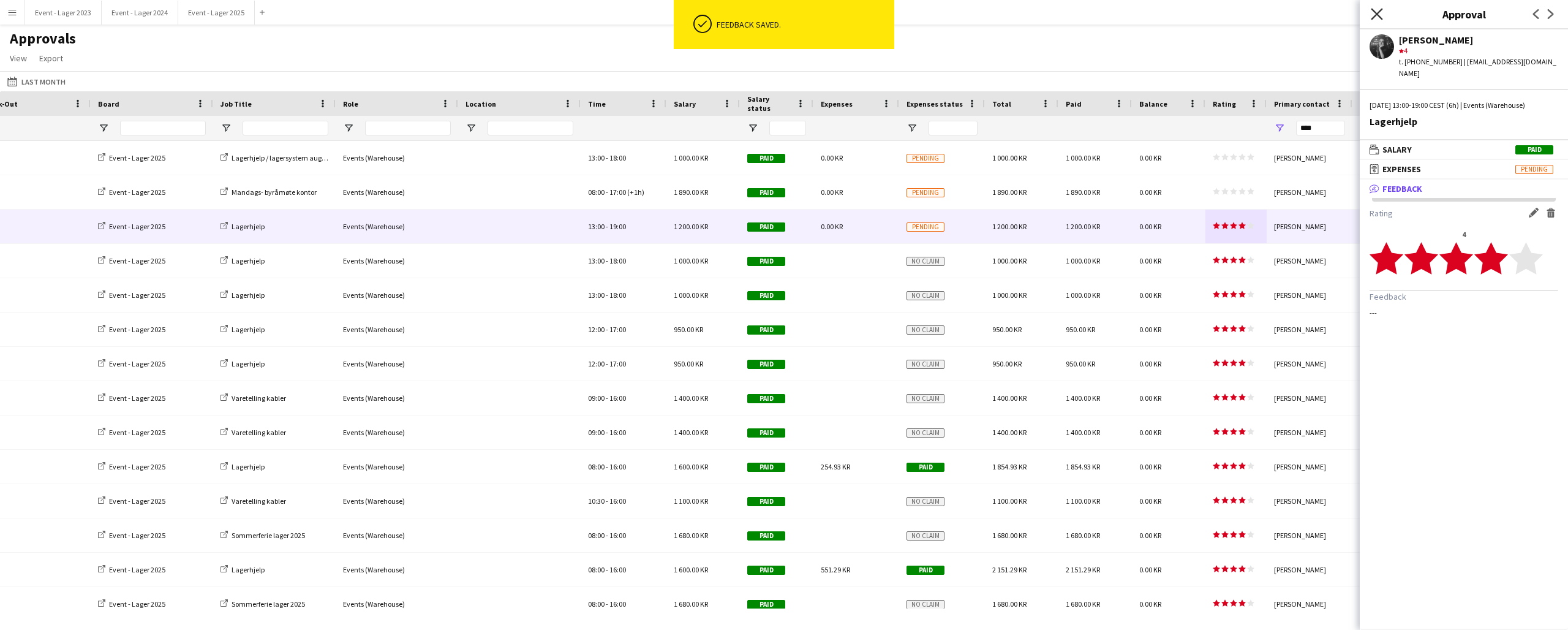
click at [1379, 10] on icon "Close pop-in" at bounding box center [1377, 13] width 12 height 12
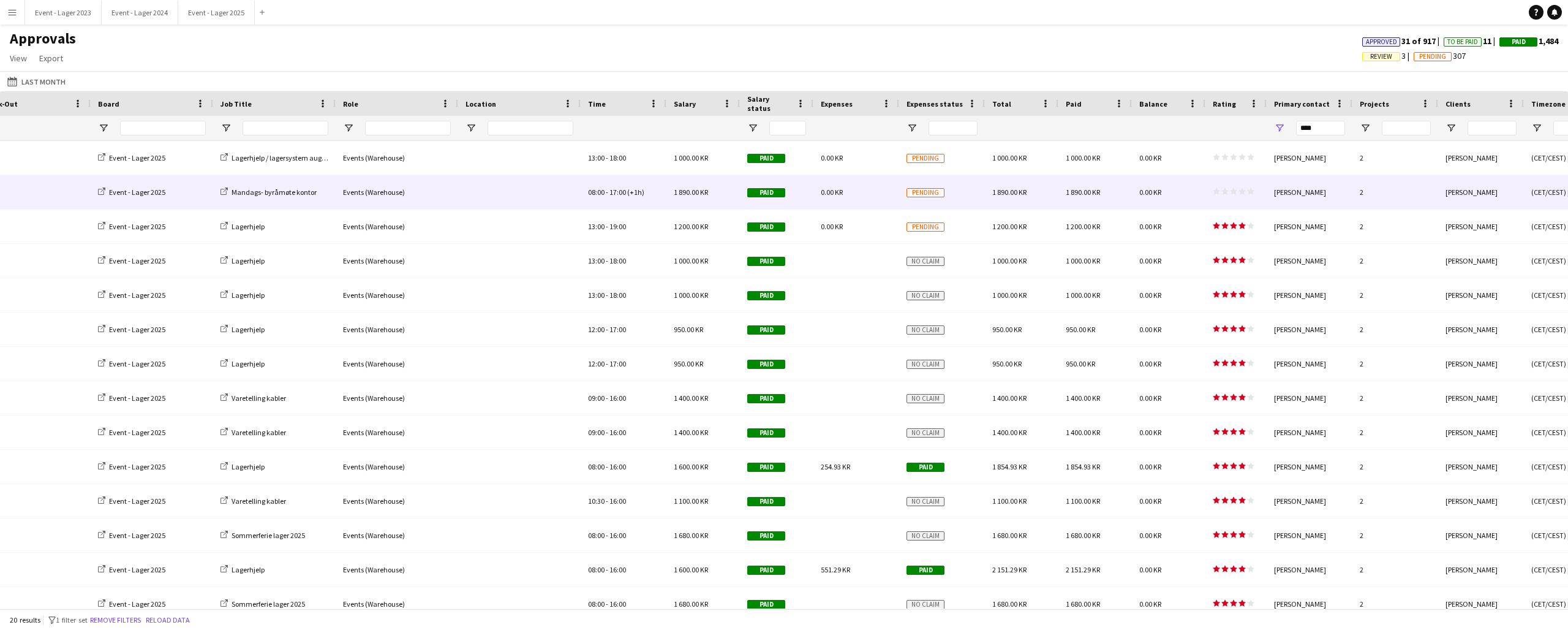
click at [1241, 186] on div "star star star star star star star star star star" at bounding box center [1236, 192] width 61 height 34
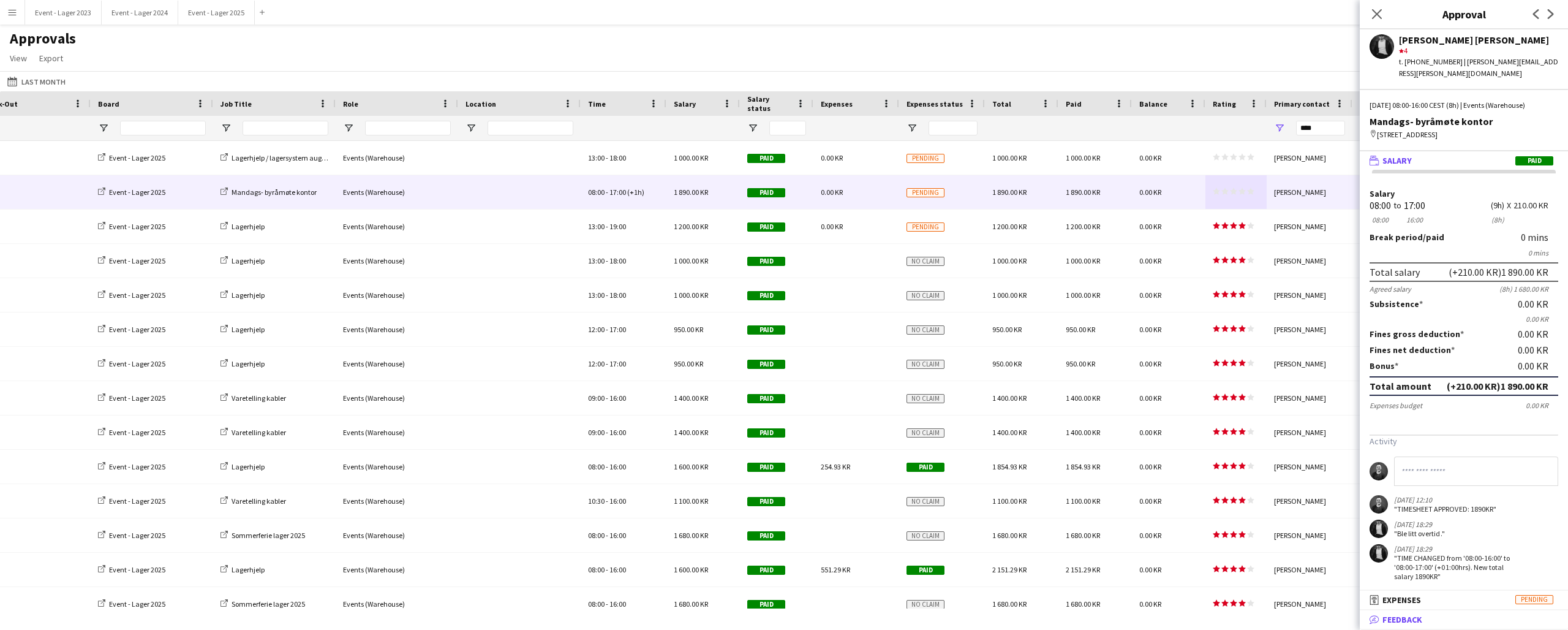
click at [1429, 617] on mat-panel-title "bubble-pencil Feedback" at bounding box center [1461, 620] width 203 height 11
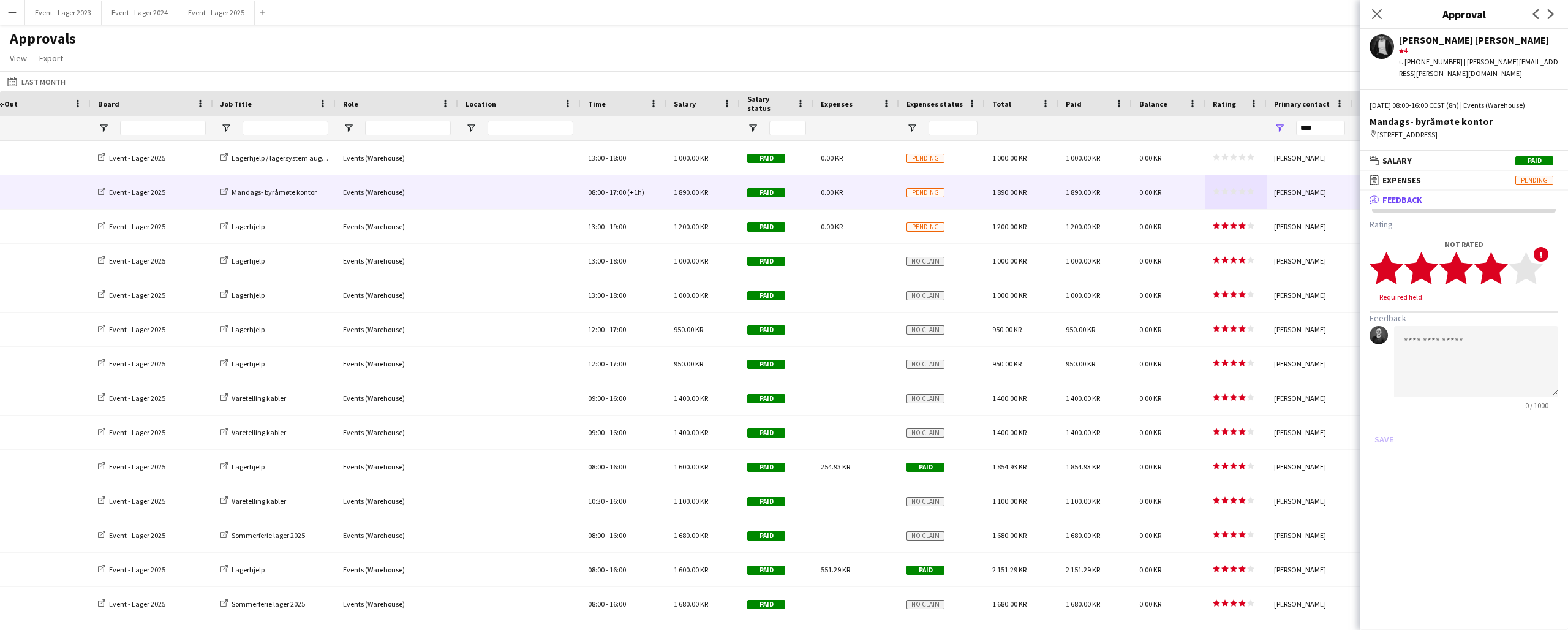
click at [1501, 274] on icon "star" at bounding box center [1491, 268] width 34 height 34
click at [1384, 422] on button "Save" at bounding box center [1384, 427] width 29 height 19
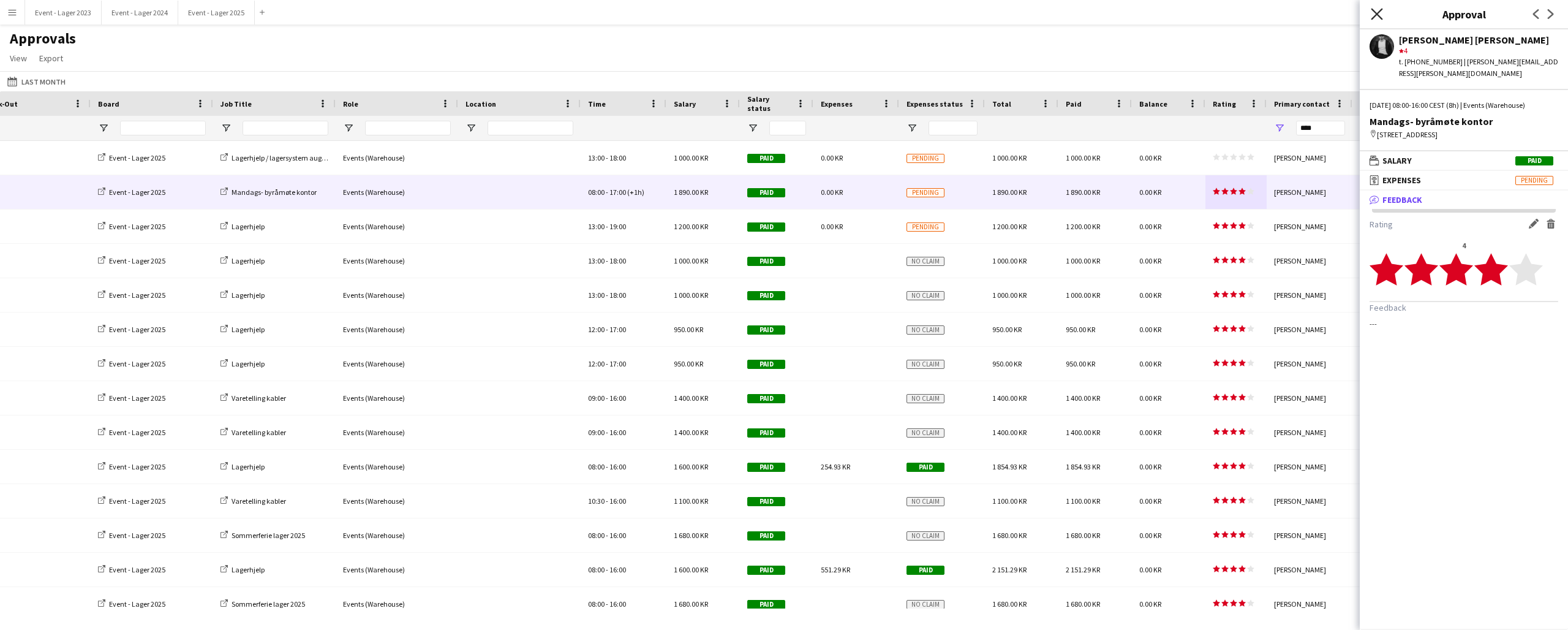
click at [1378, 13] on icon at bounding box center [1377, 13] width 12 height 12
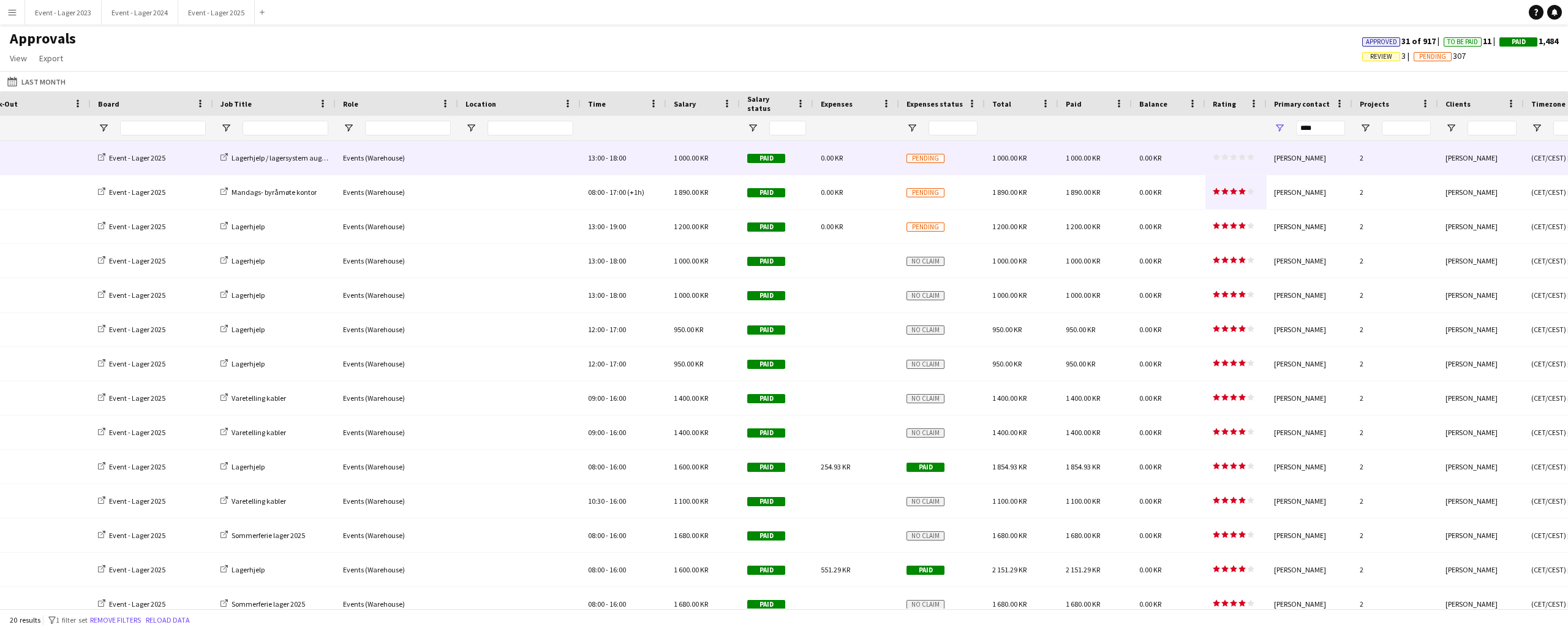
click at [1239, 153] on icon "star" at bounding box center [1242, 157] width 8 height 8
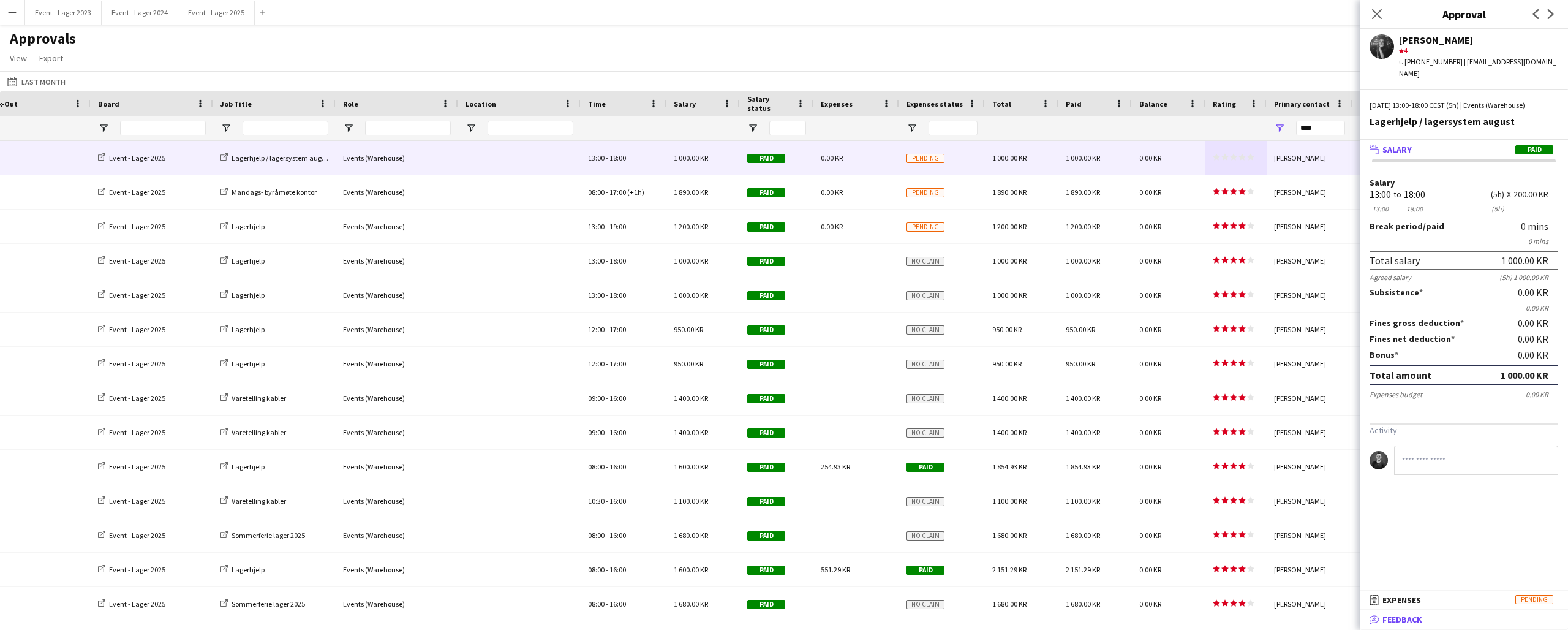
click at [1438, 617] on mat-panel-title "bubble-pencil Feedback" at bounding box center [1461, 620] width 203 height 11
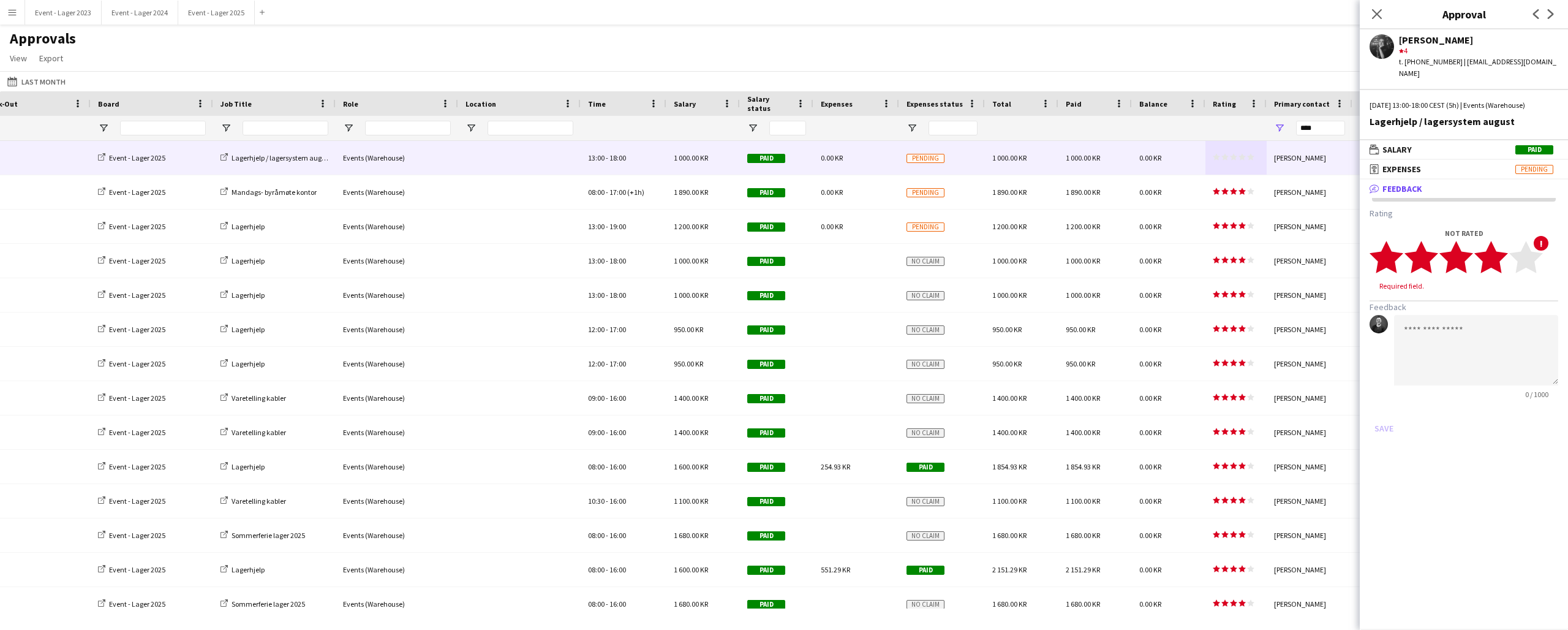
click at [1506, 251] on icon "star" at bounding box center [1491, 257] width 34 height 34
click at [1384, 407] on button "Save" at bounding box center [1384, 417] width 29 height 19
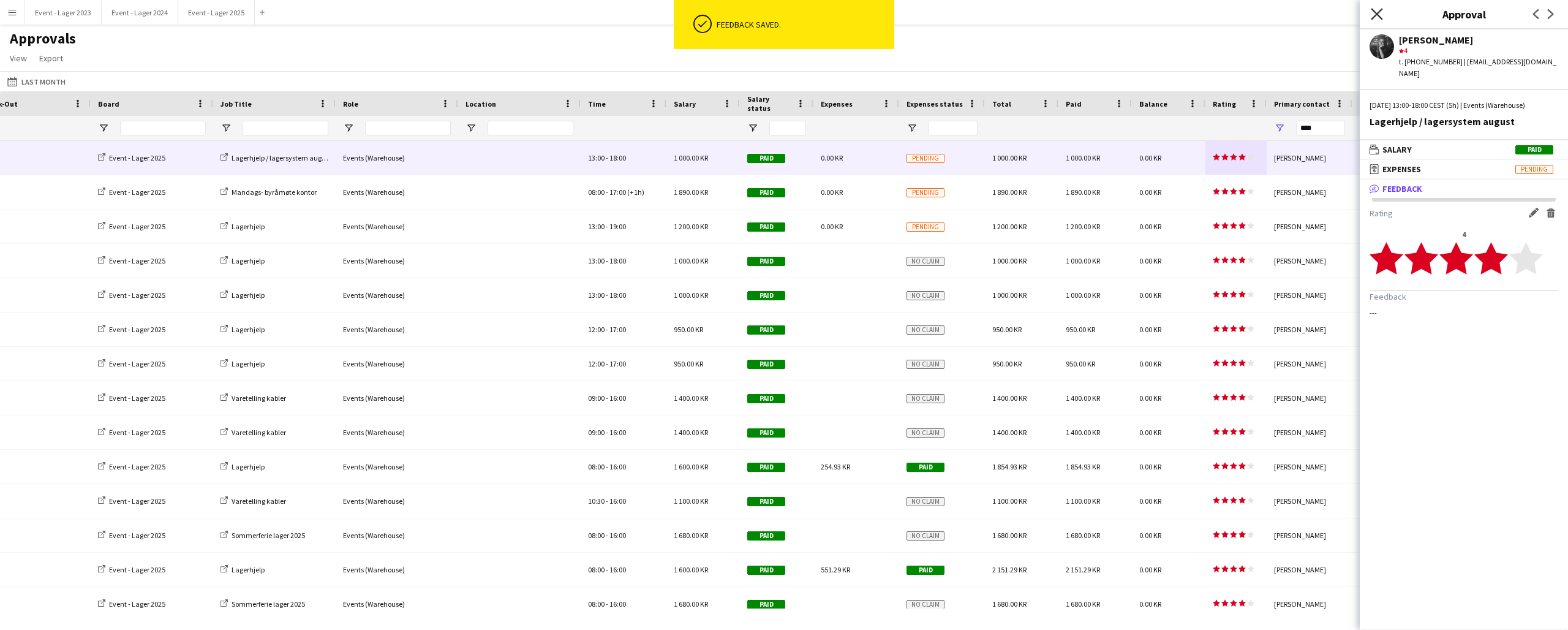
click at [1376, 10] on icon "Close pop-in" at bounding box center [1377, 13] width 12 height 12
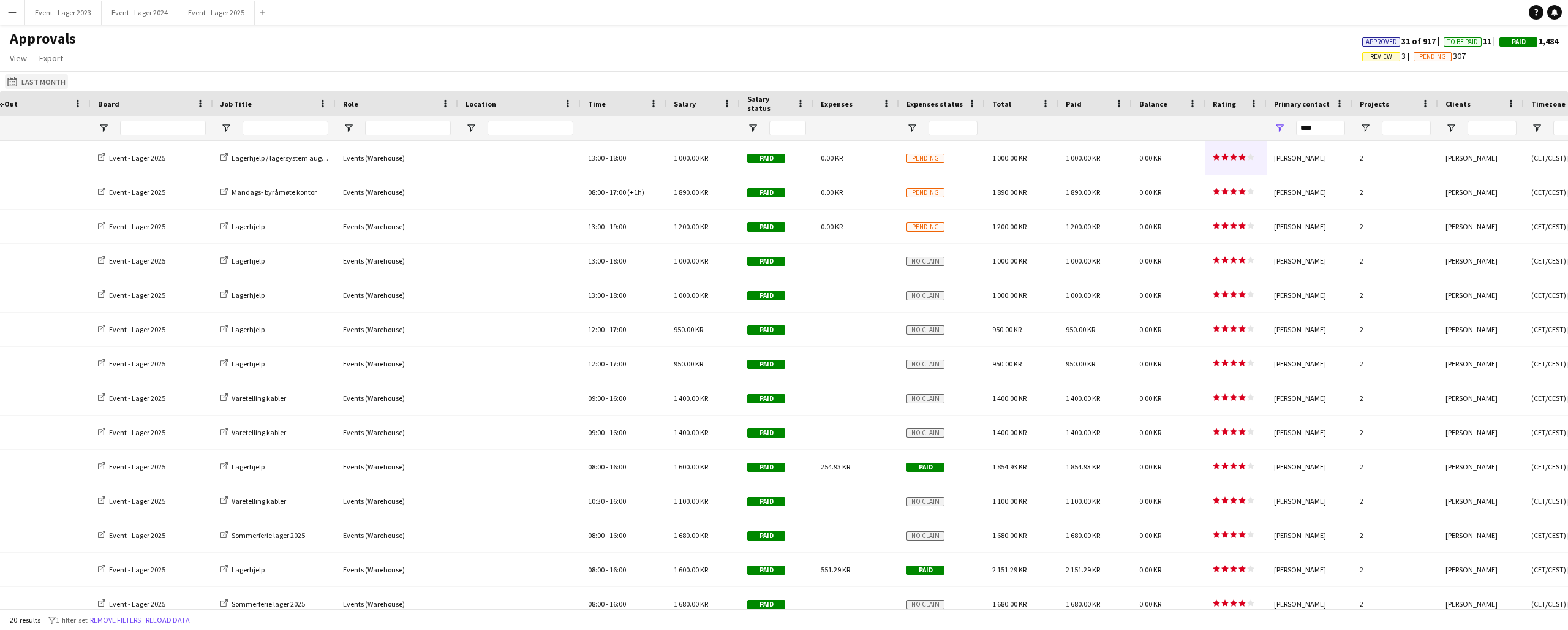
click at [24, 80] on button "This Month Last Month" at bounding box center [36, 81] width 63 height 15
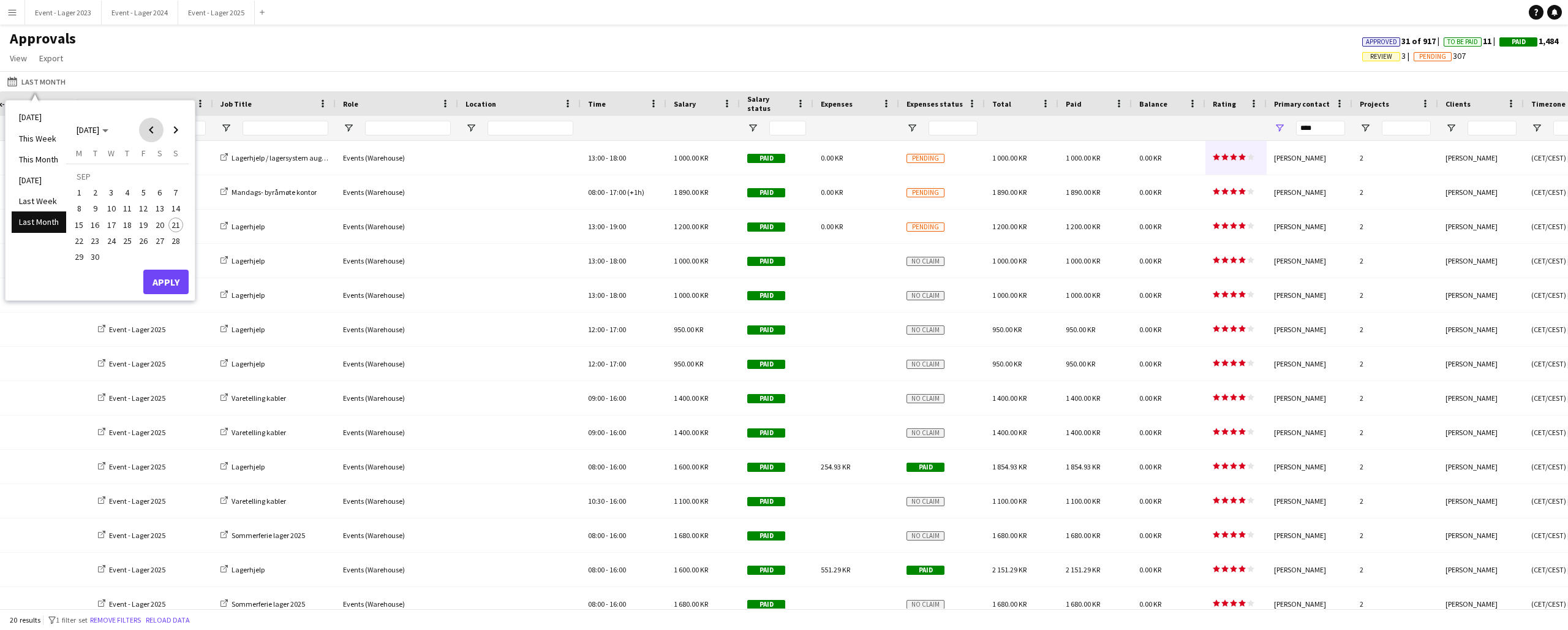
click at [153, 127] on span "Previous month" at bounding box center [151, 130] width 24 height 24
click at [141, 223] on span "20" at bounding box center [143, 228] width 15 height 15
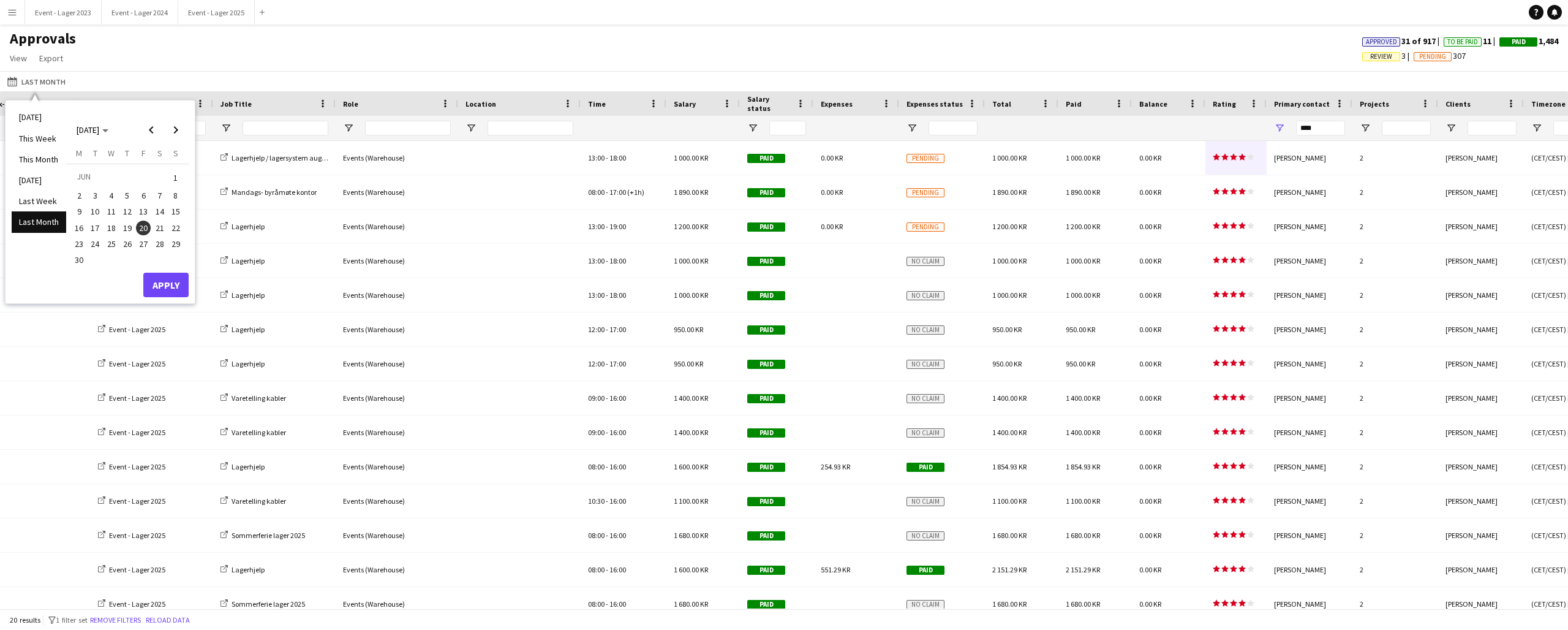
click at [159, 280] on button "Apply" at bounding box center [166, 284] width 45 height 24
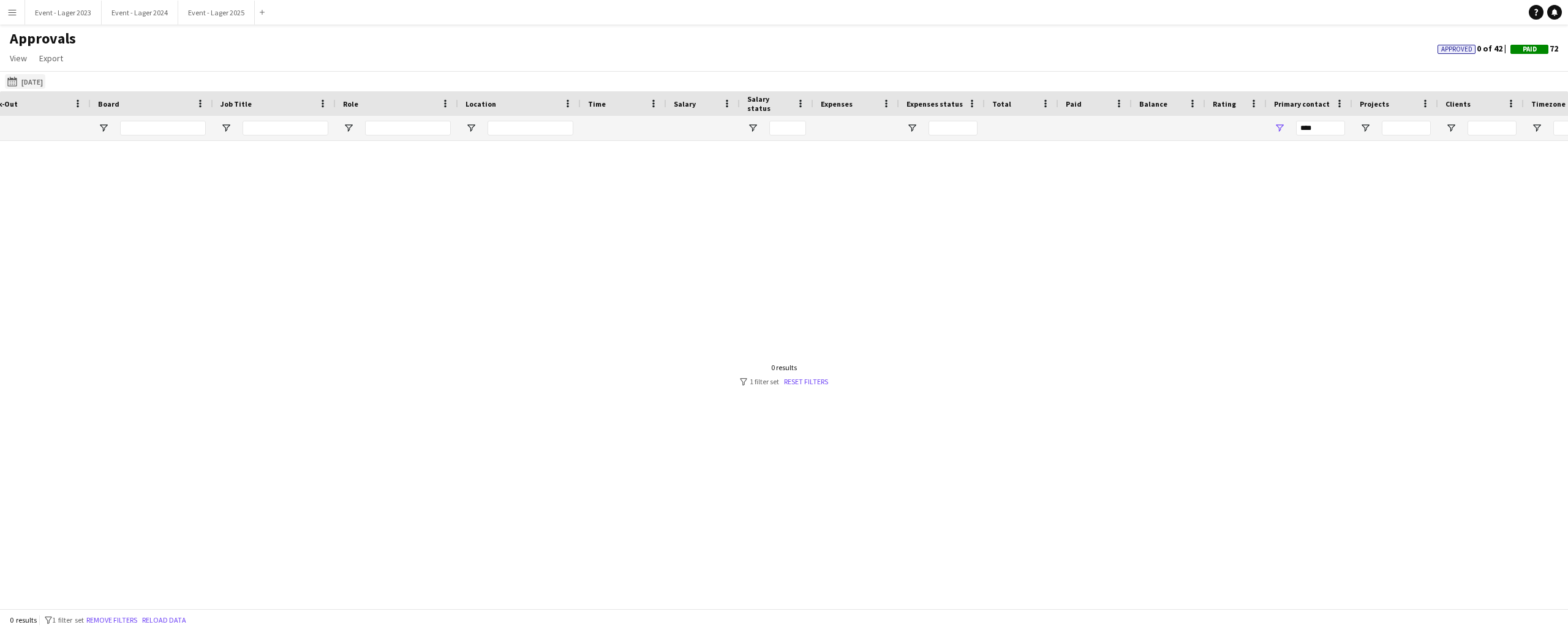
click at [19, 78] on app-icon "This Month" at bounding box center [15, 81] width 14 height 10
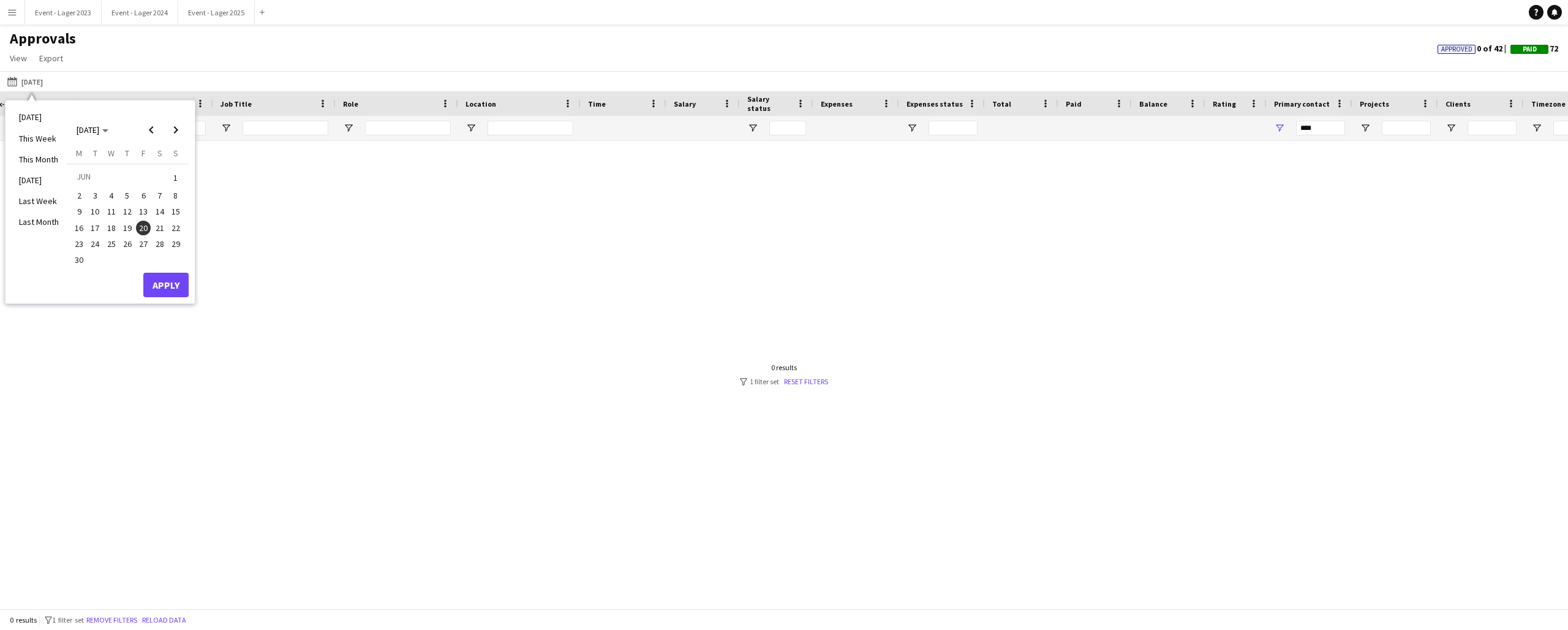
click at [144, 223] on span "20" at bounding box center [143, 228] width 15 height 15
click at [176, 128] on span "Next month" at bounding box center [175, 130] width 24 height 24
click at [143, 171] on span "1" at bounding box center [143, 178] width 15 height 17
click at [82, 205] on span "11" at bounding box center [78, 212] width 15 height 15
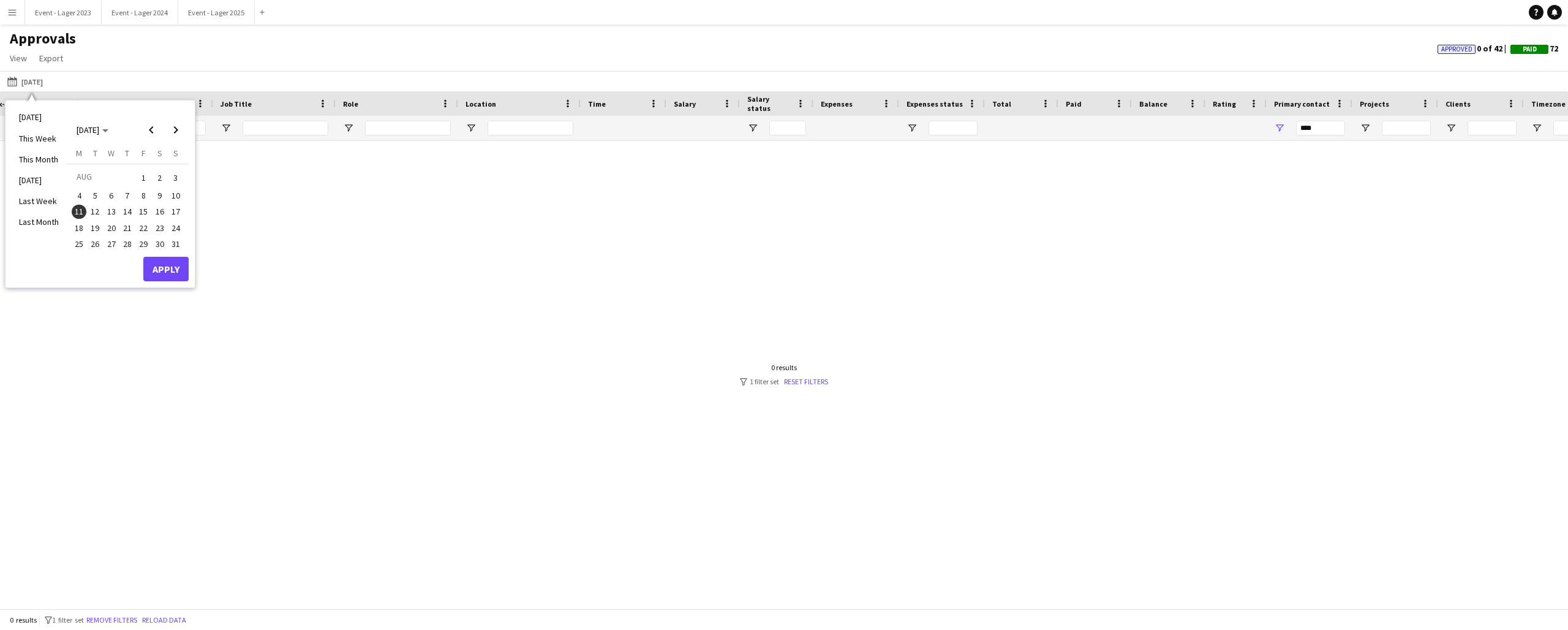
click at [165, 265] on button "Apply" at bounding box center [166, 269] width 45 height 24
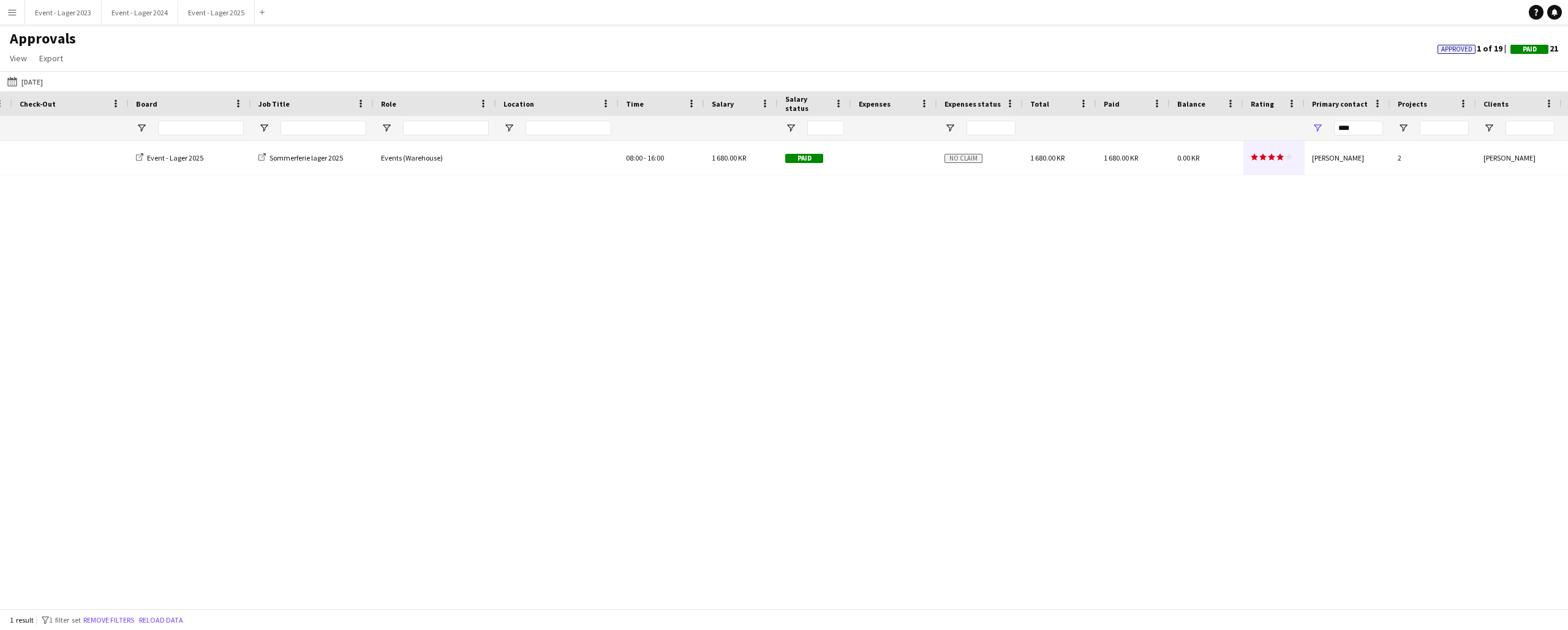
scroll to position [0, 295]
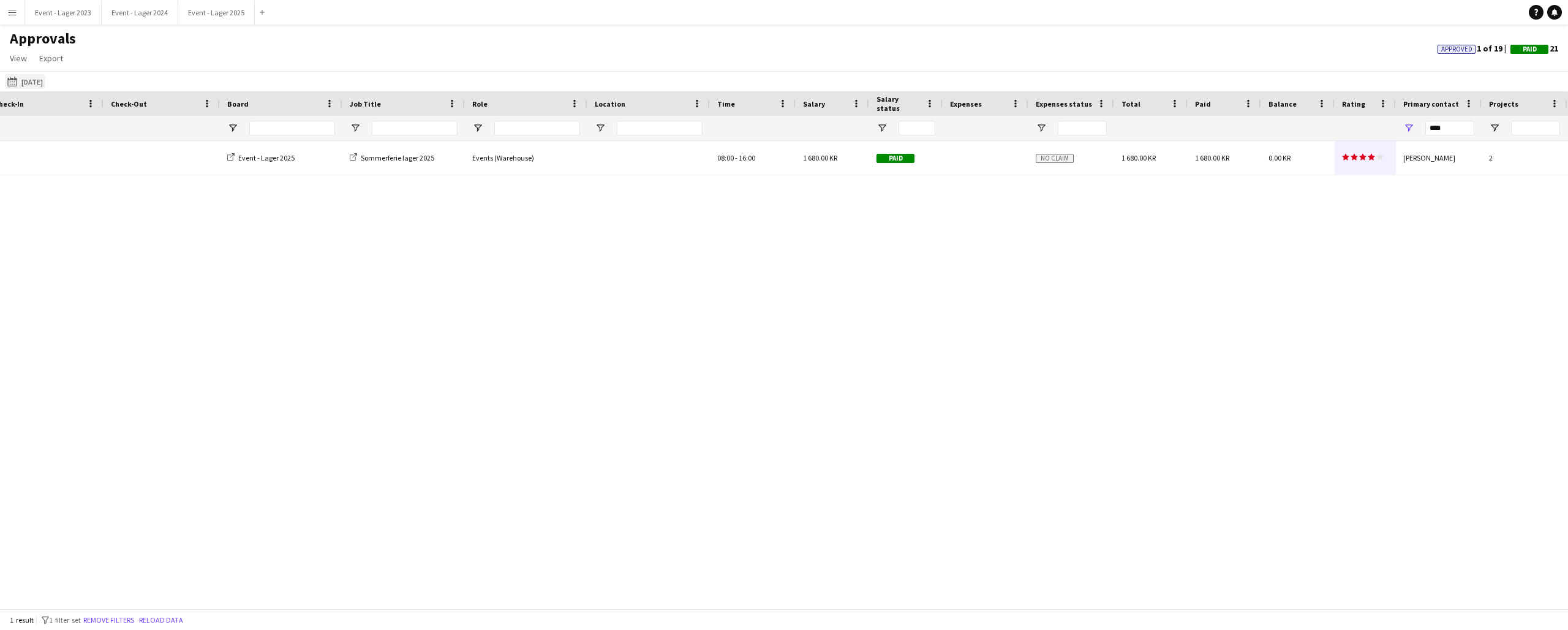
click at [14, 76] on app-icon "This Month" at bounding box center [15, 81] width 14 height 10
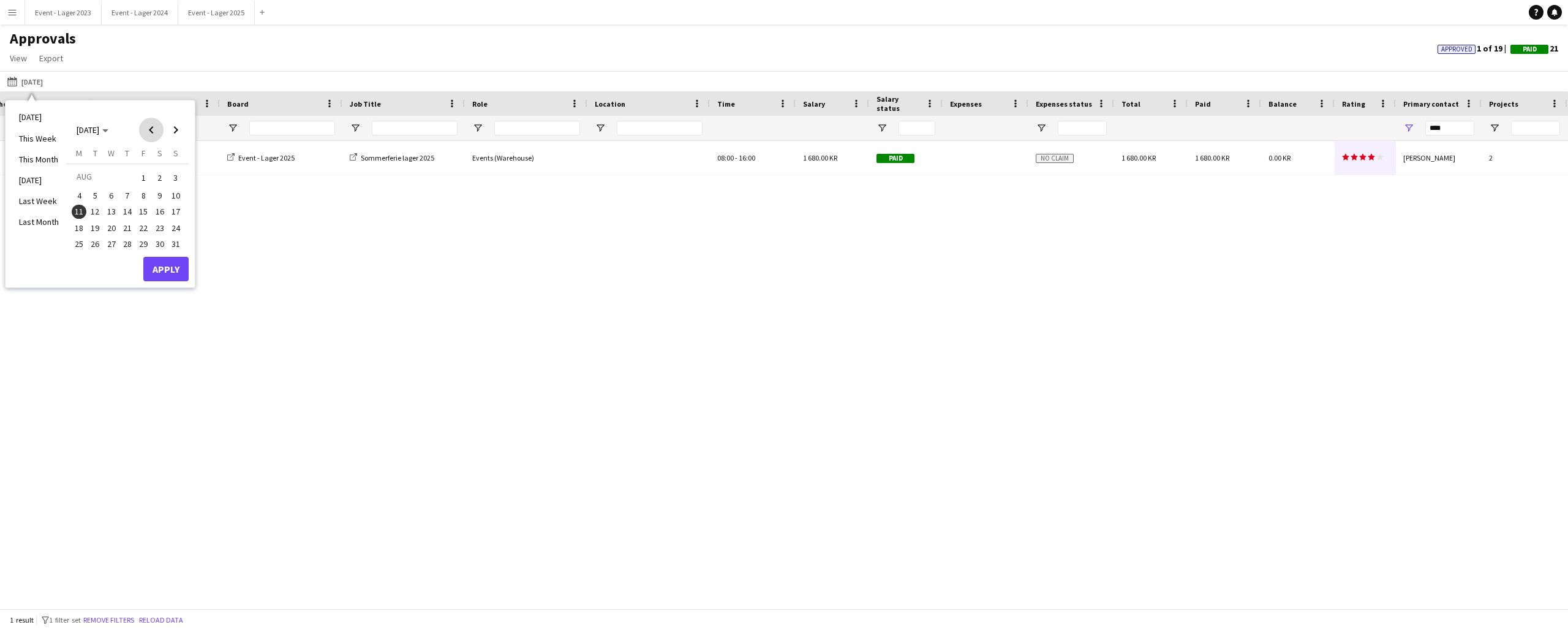
click at [149, 127] on span "Previous month" at bounding box center [151, 130] width 24 height 24
click at [130, 222] on span "19" at bounding box center [127, 228] width 15 height 15
click at [175, 242] on span "29" at bounding box center [175, 244] width 15 height 15
click at [175, 128] on span "Next month" at bounding box center [175, 130] width 24 height 24
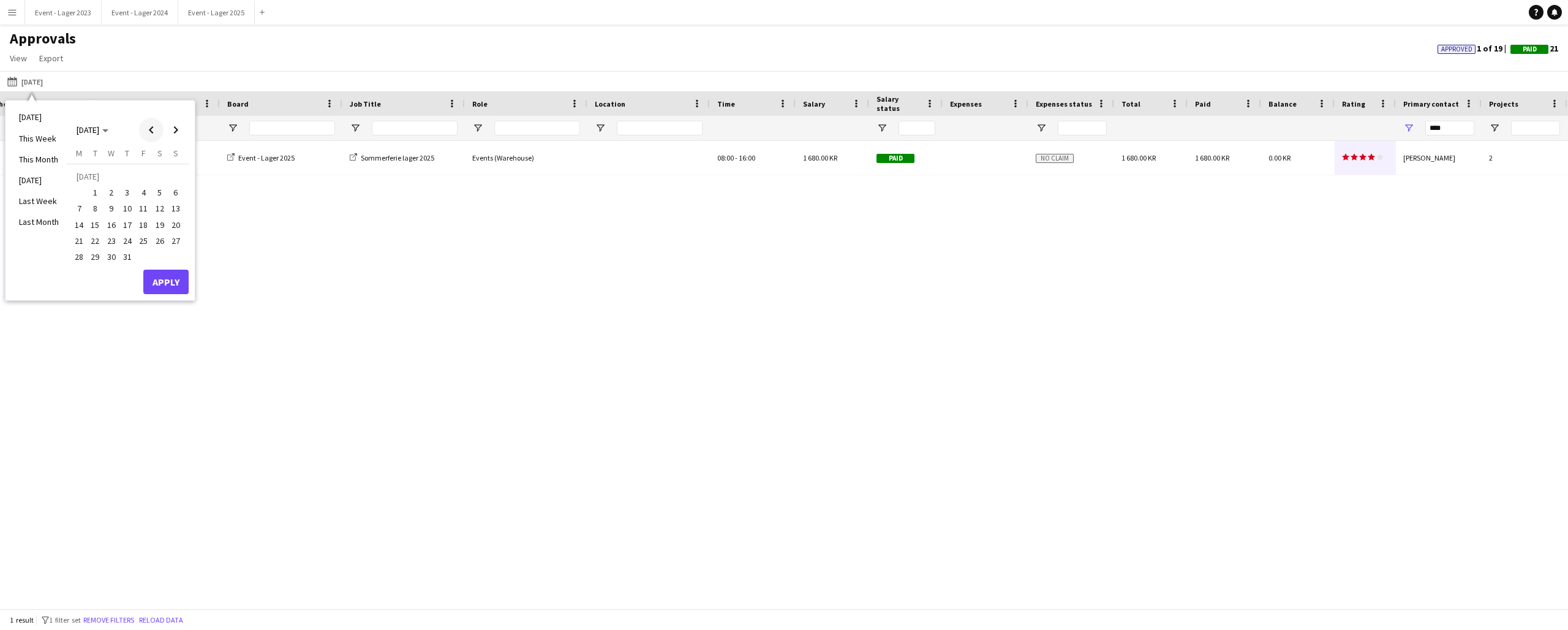
click at [150, 125] on span "Previous month" at bounding box center [151, 130] width 24 height 24
click at [76, 259] on span "30" at bounding box center [78, 259] width 15 height 15
click at [144, 221] on span "20" at bounding box center [143, 228] width 15 height 15
click at [157, 223] on span "21" at bounding box center [160, 228] width 15 height 15
click at [144, 221] on span "20" at bounding box center [143, 228] width 15 height 15
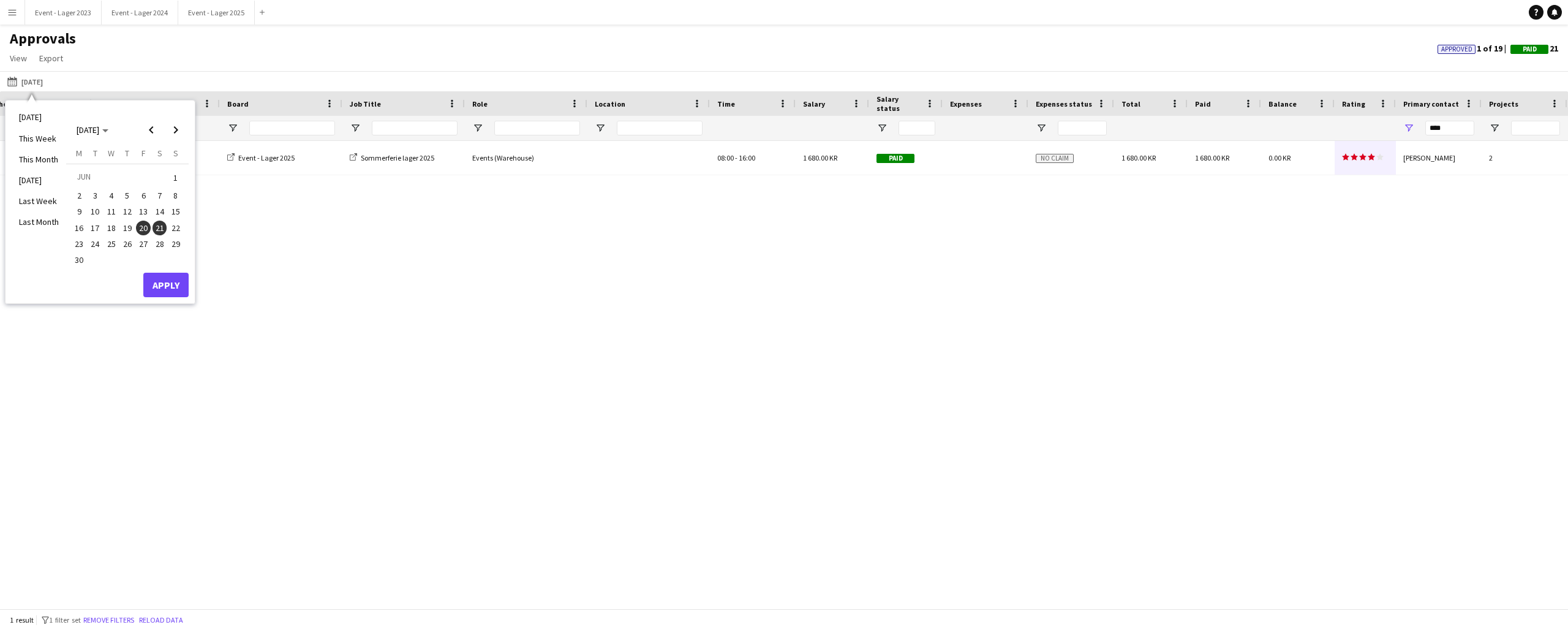
click at [178, 221] on span "22" at bounding box center [175, 228] width 15 height 15
click at [144, 221] on span "20" at bounding box center [143, 228] width 15 height 15
click at [108, 130] on polygon "Choose month and year" at bounding box center [105, 130] width 6 height 3
click at [113, 190] on span "2025" at bounding box center [113, 193] width 25 height 15
click at [113, 189] on span "JUN" at bounding box center [113, 193] width 25 height 15
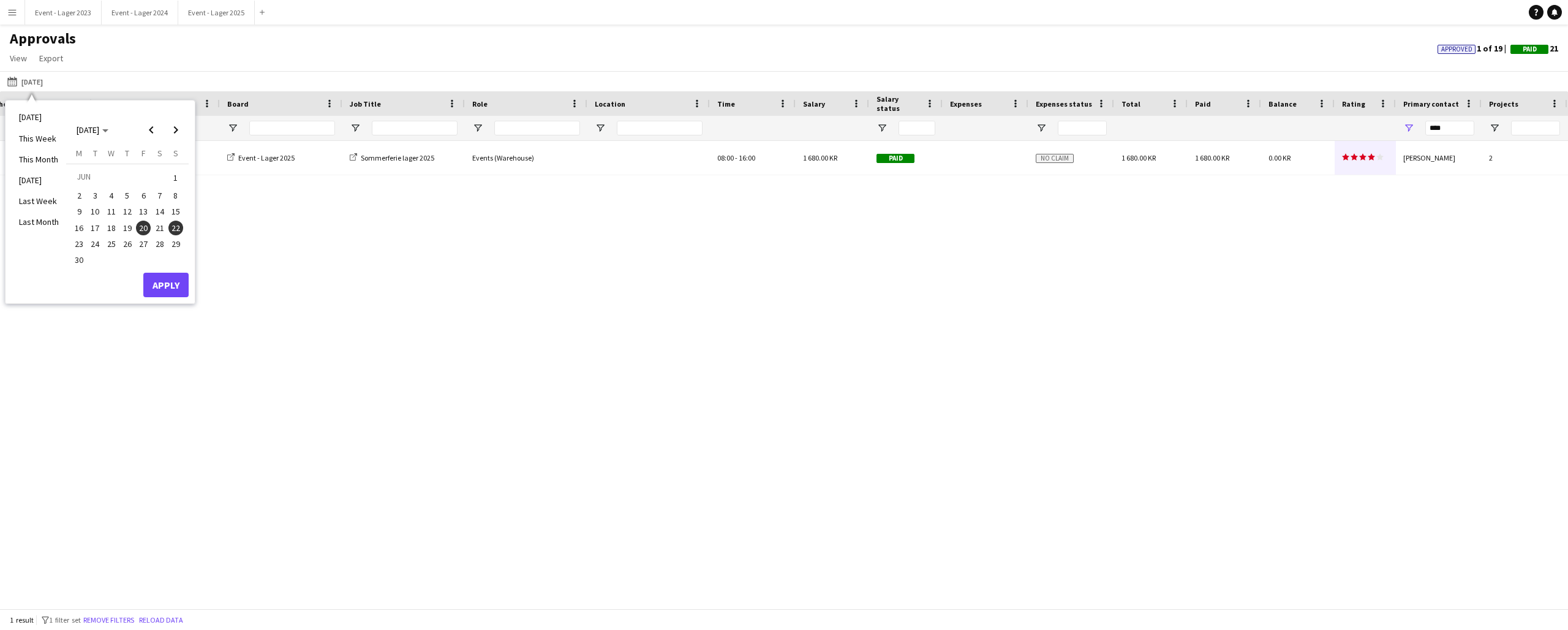
click at [144, 222] on span "20" at bounding box center [143, 228] width 15 height 15
click at [176, 241] on span "29" at bounding box center [175, 244] width 15 height 15
click at [172, 281] on button "Apply" at bounding box center [166, 284] width 45 height 24
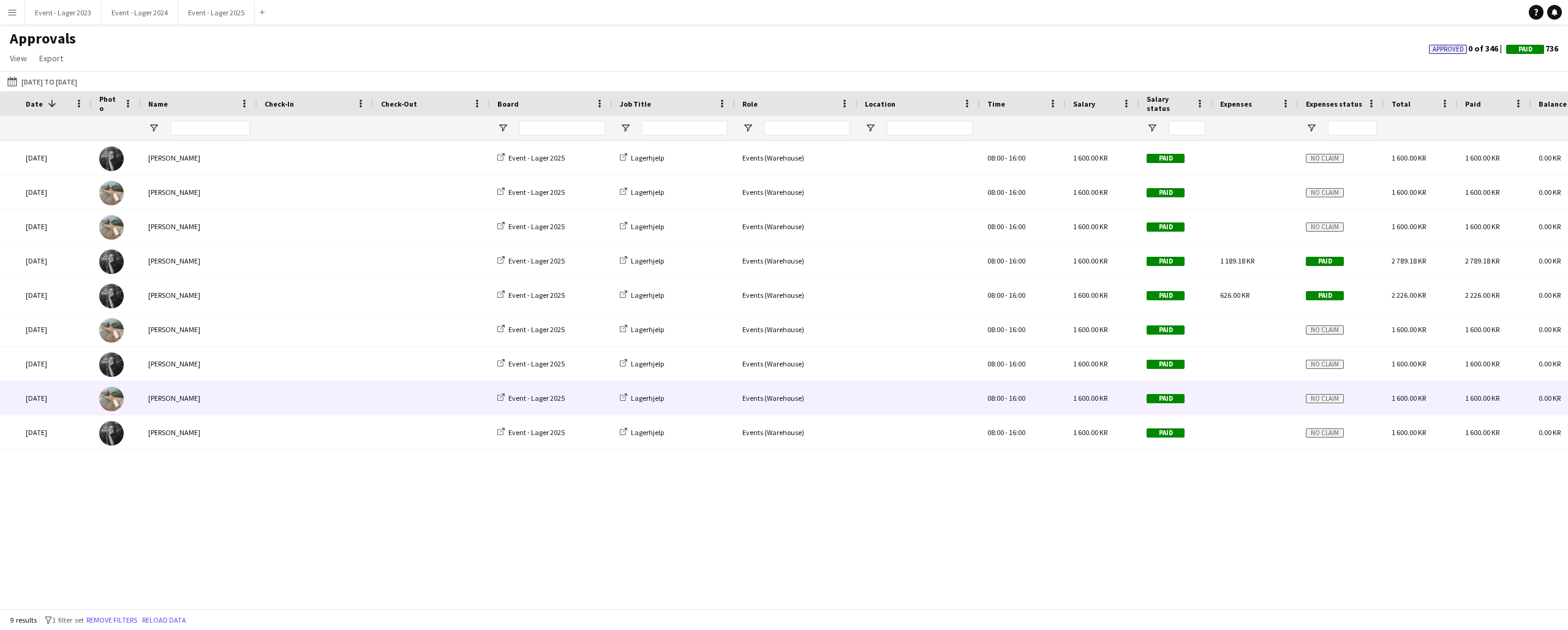
scroll to position [0, 282]
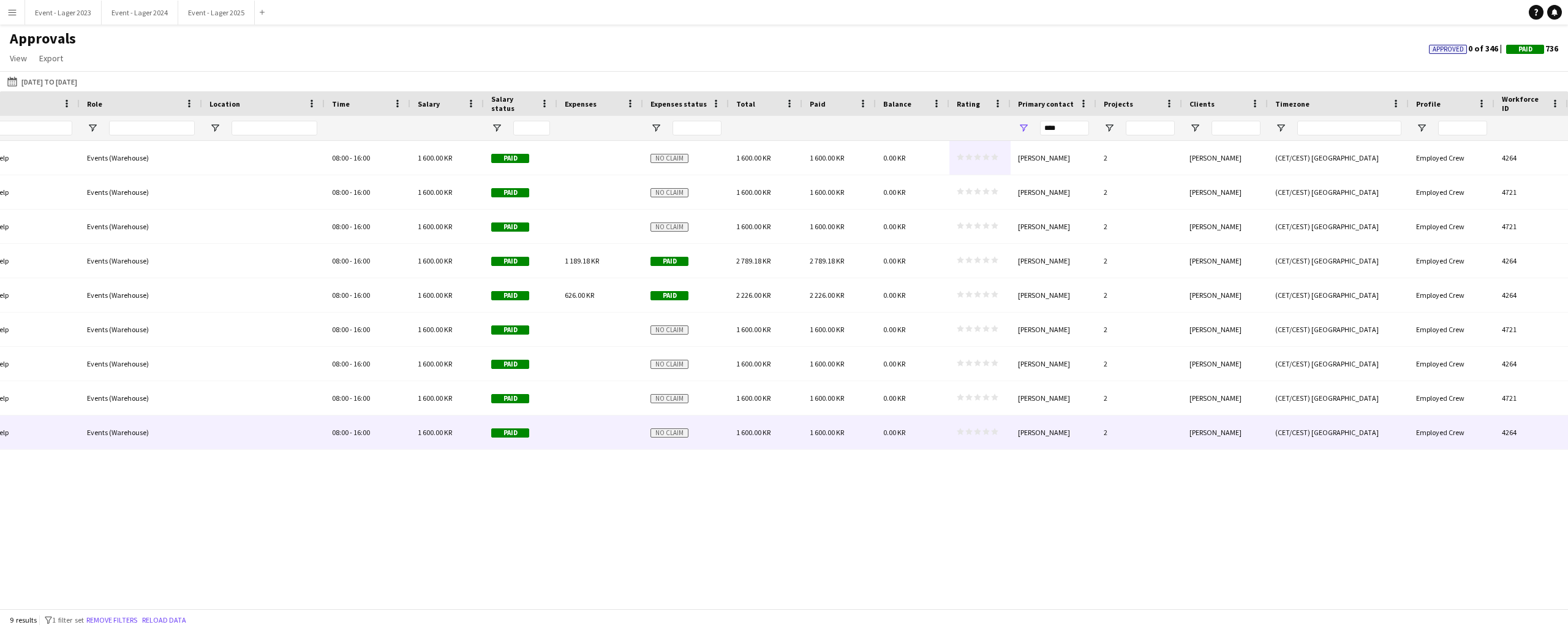
click at [981, 426] on div "star star star star star star star star star star" at bounding box center [980, 432] width 61 height 34
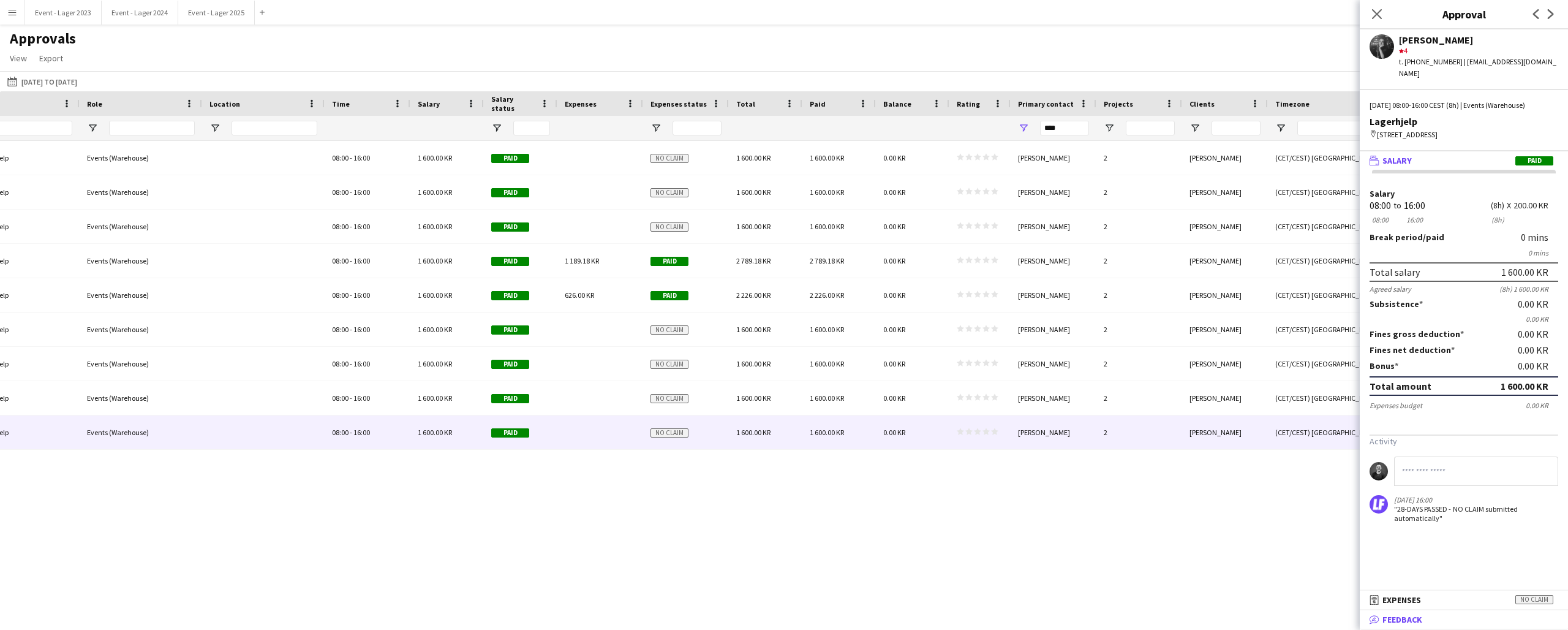
click at [1438, 617] on mat-panel-title "bubble-pencil Feedback" at bounding box center [1461, 620] width 203 height 11
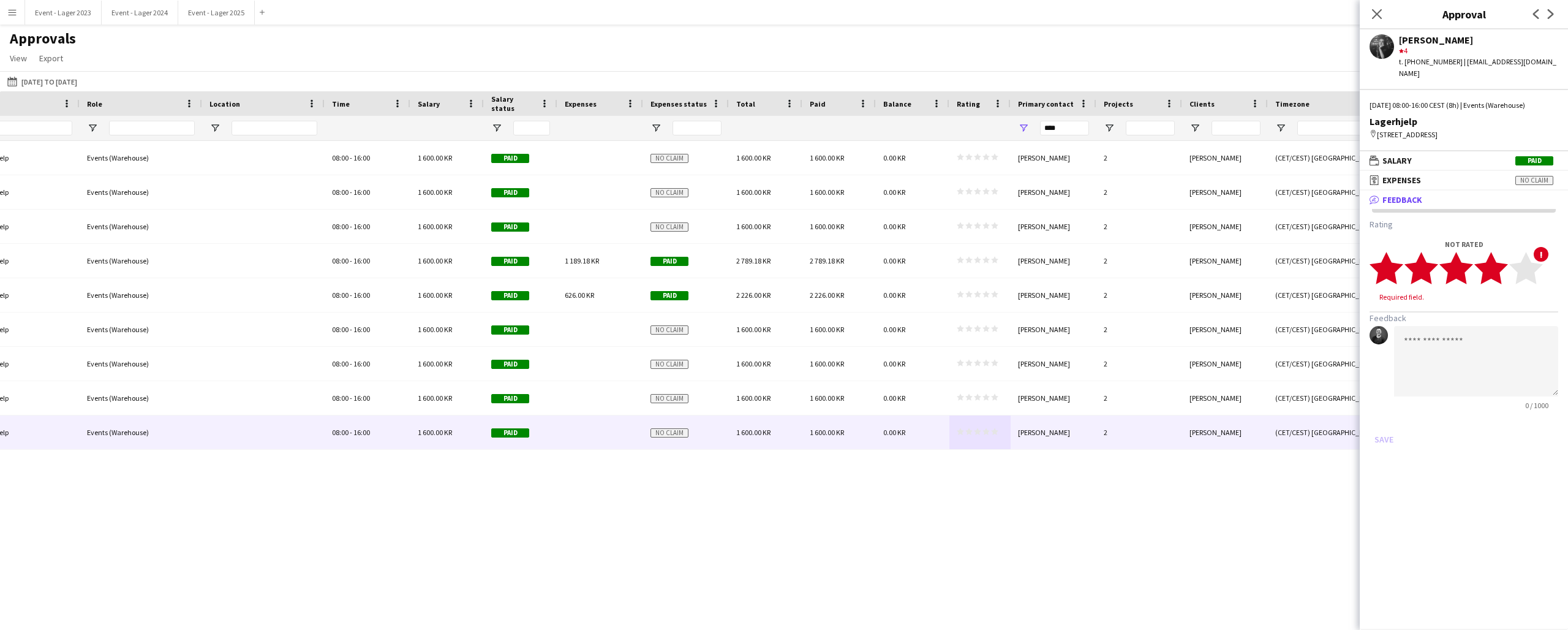
click at [1506, 273] on icon "star" at bounding box center [1491, 268] width 34 height 34
click at [1384, 423] on button "Save" at bounding box center [1384, 427] width 29 height 19
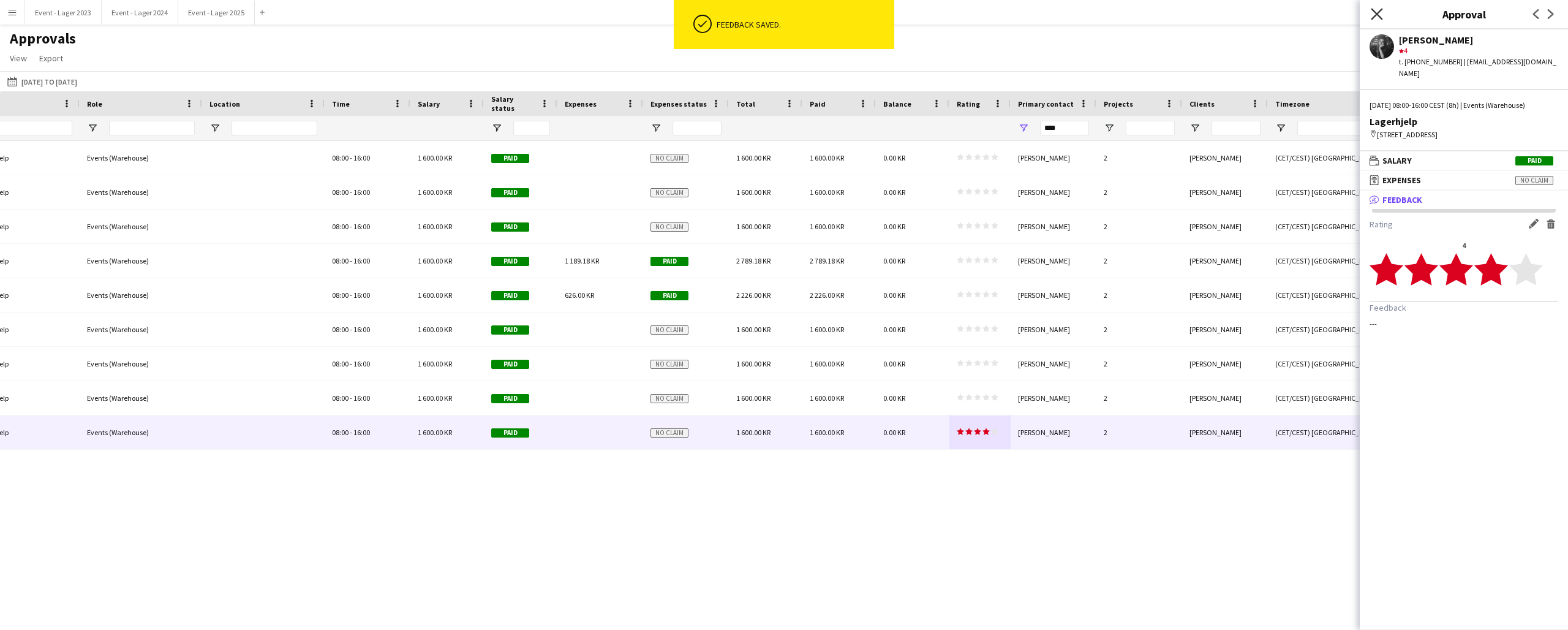
click at [1377, 13] on icon at bounding box center [1377, 13] width 12 height 12
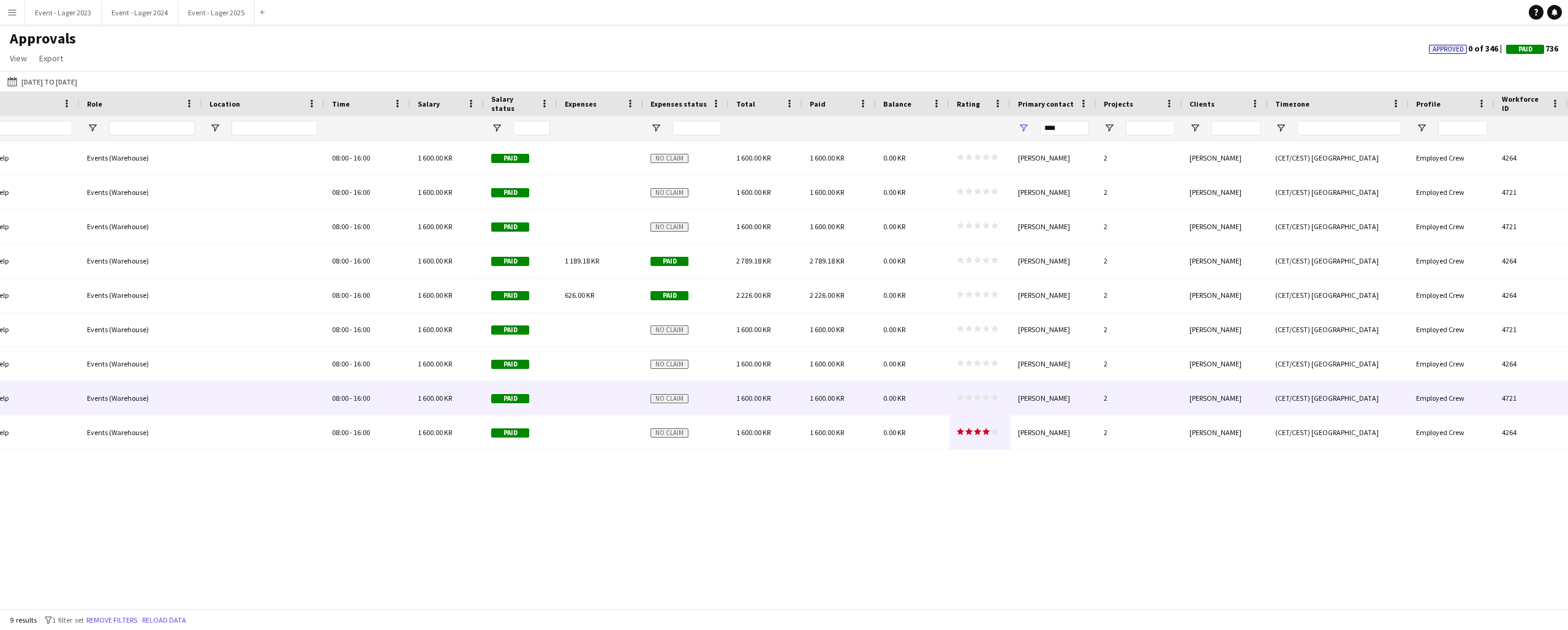
click at [987, 393] on icon "star" at bounding box center [986, 397] width 8 height 8
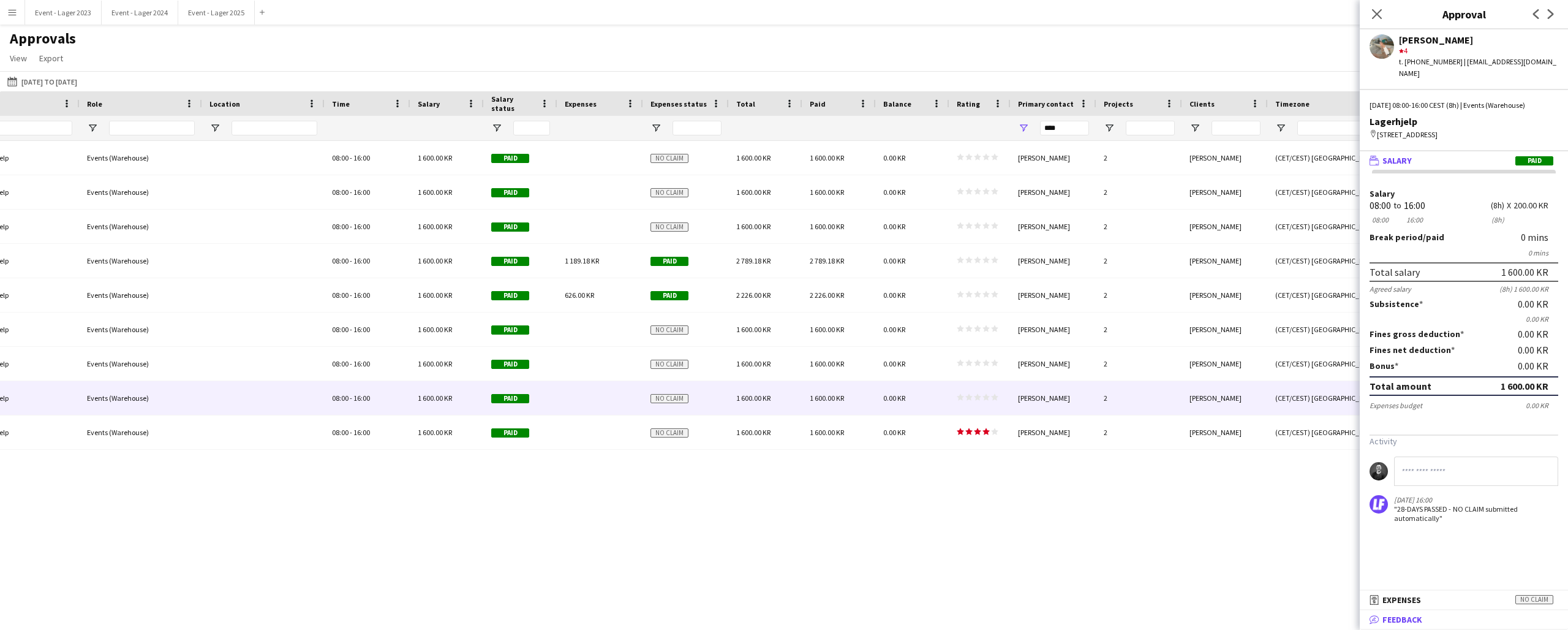
click at [1410, 620] on span "Feedback" at bounding box center [1402, 620] width 40 height 11
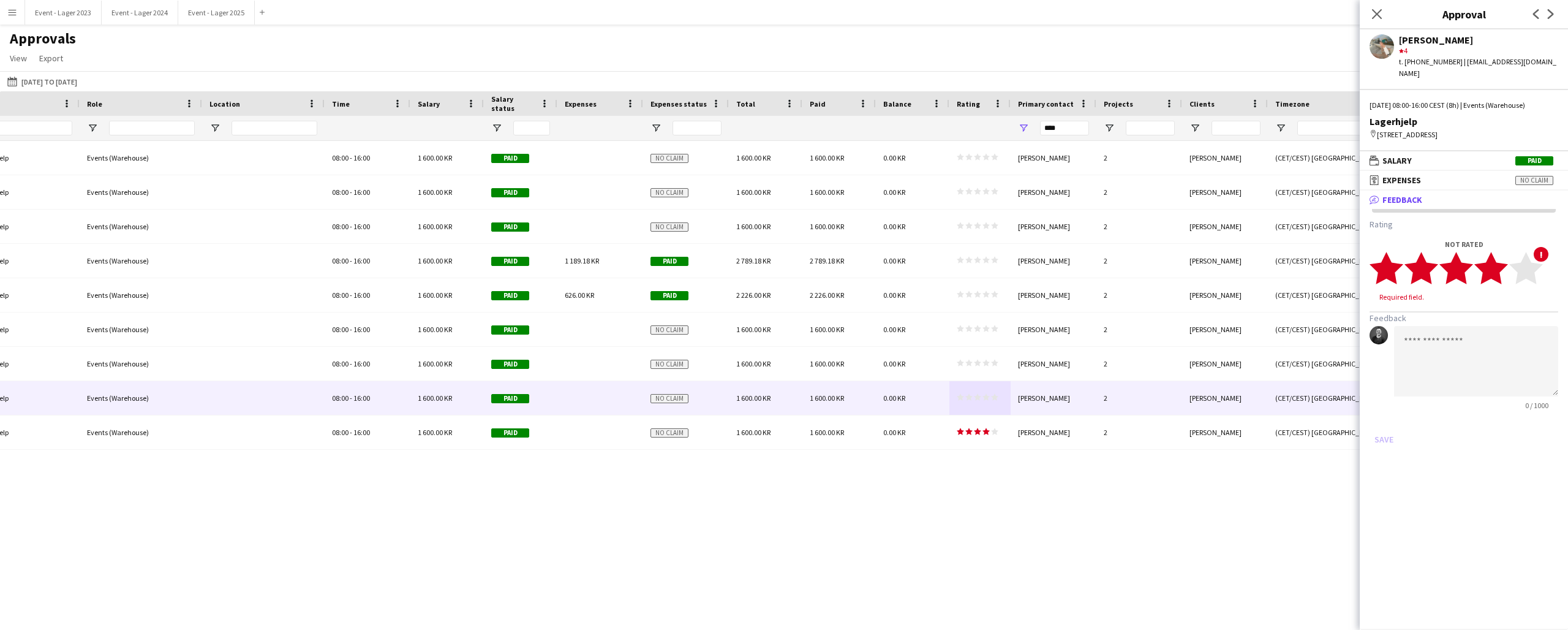
click at [1509, 271] on span "star star star star star" at bounding box center [1456, 268] width 173 height 34
click at [1384, 423] on button "Save" at bounding box center [1384, 427] width 29 height 19
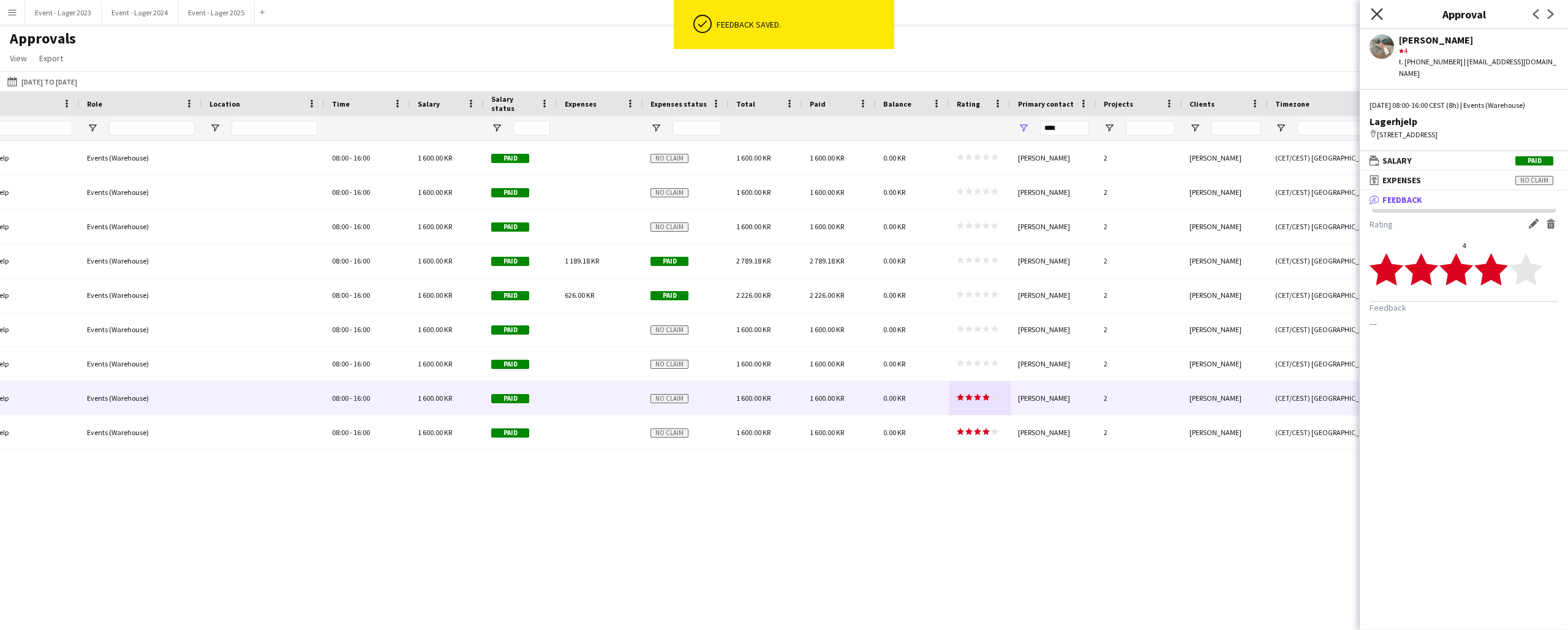
click at [1377, 15] on icon at bounding box center [1377, 13] width 12 height 12
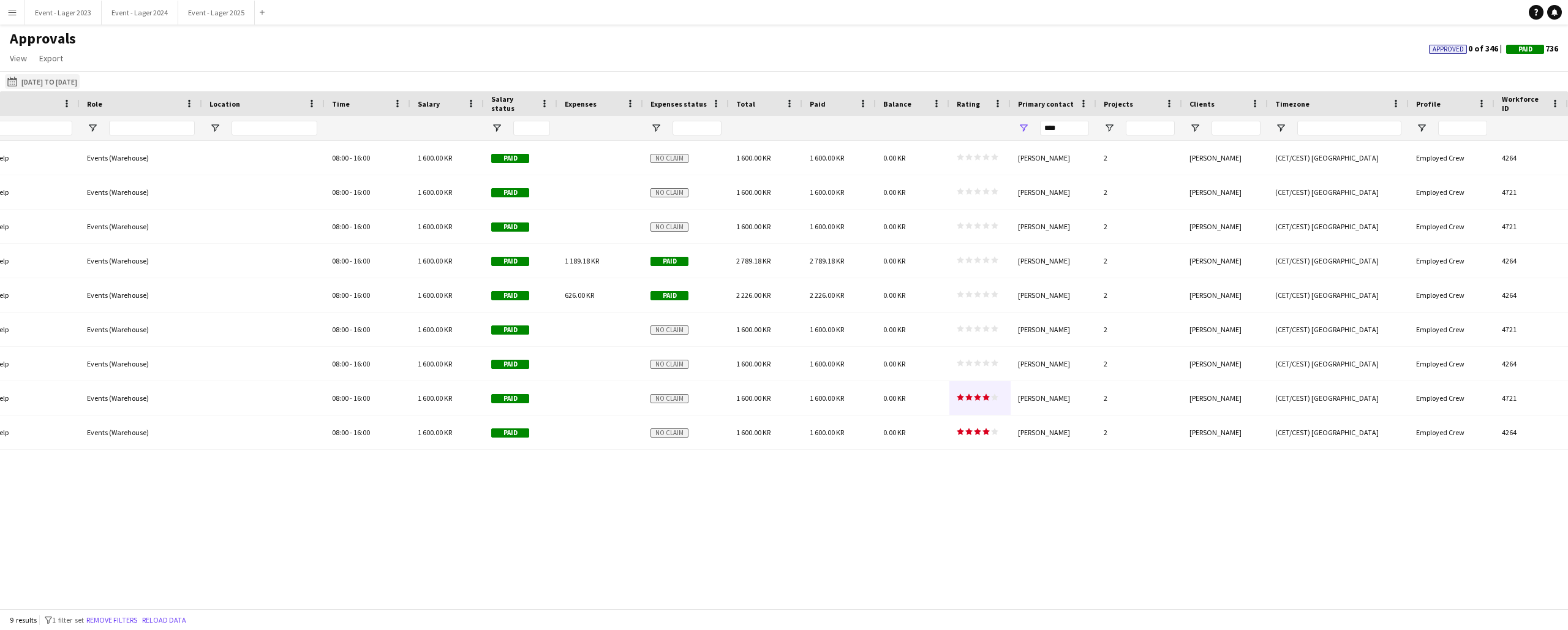
click at [15, 80] on app-icon "This Month" at bounding box center [15, 81] width 14 height 10
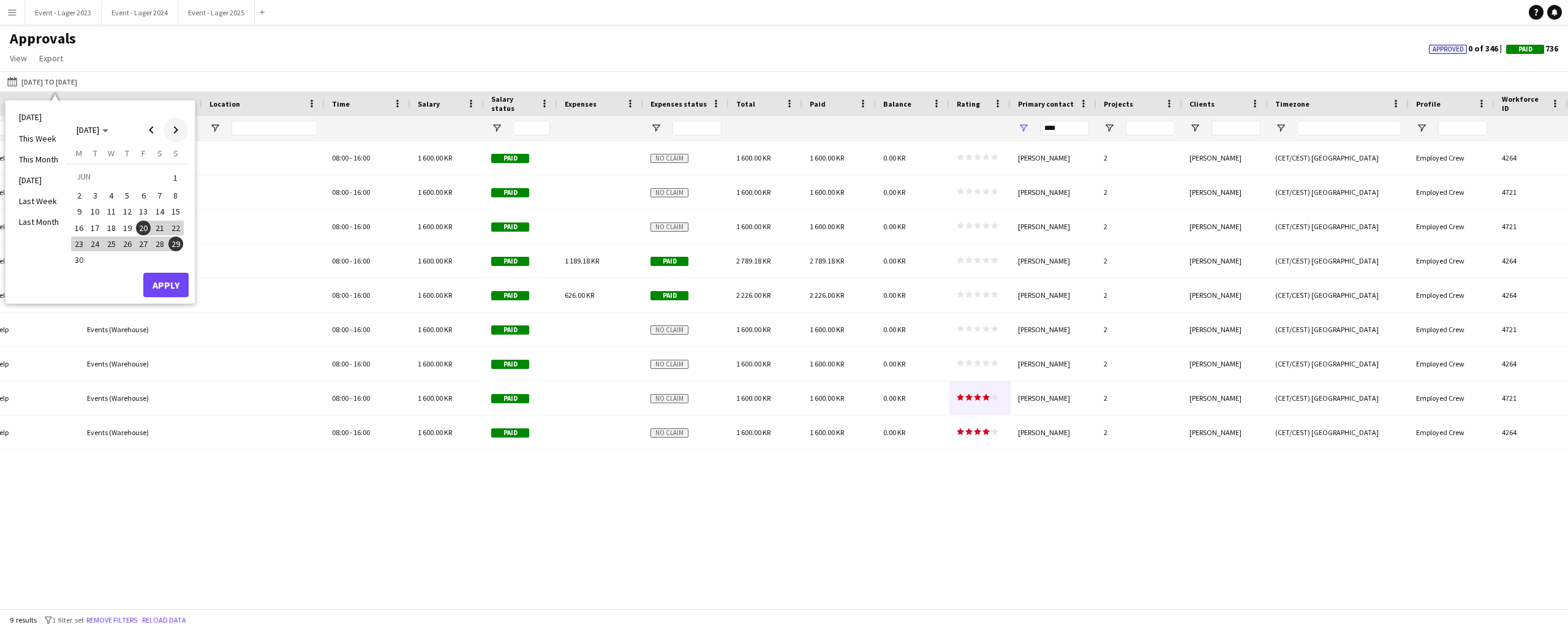
click at [177, 129] on span "Next month" at bounding box center [175, 130] width 24 height 24
click at [150, 130] on span "Previous month" at bounding box center [151, 130] width 24 height 24
click at [80, 257] on span "30" at bounding box center [78, 259] width 15 height 15
click at [176, 126] on span "Next month" at bounding box center [175, 130] width 24 height 24
click at [95, 191] on span "1" at bounding box center [95, 192] width 15 height 15
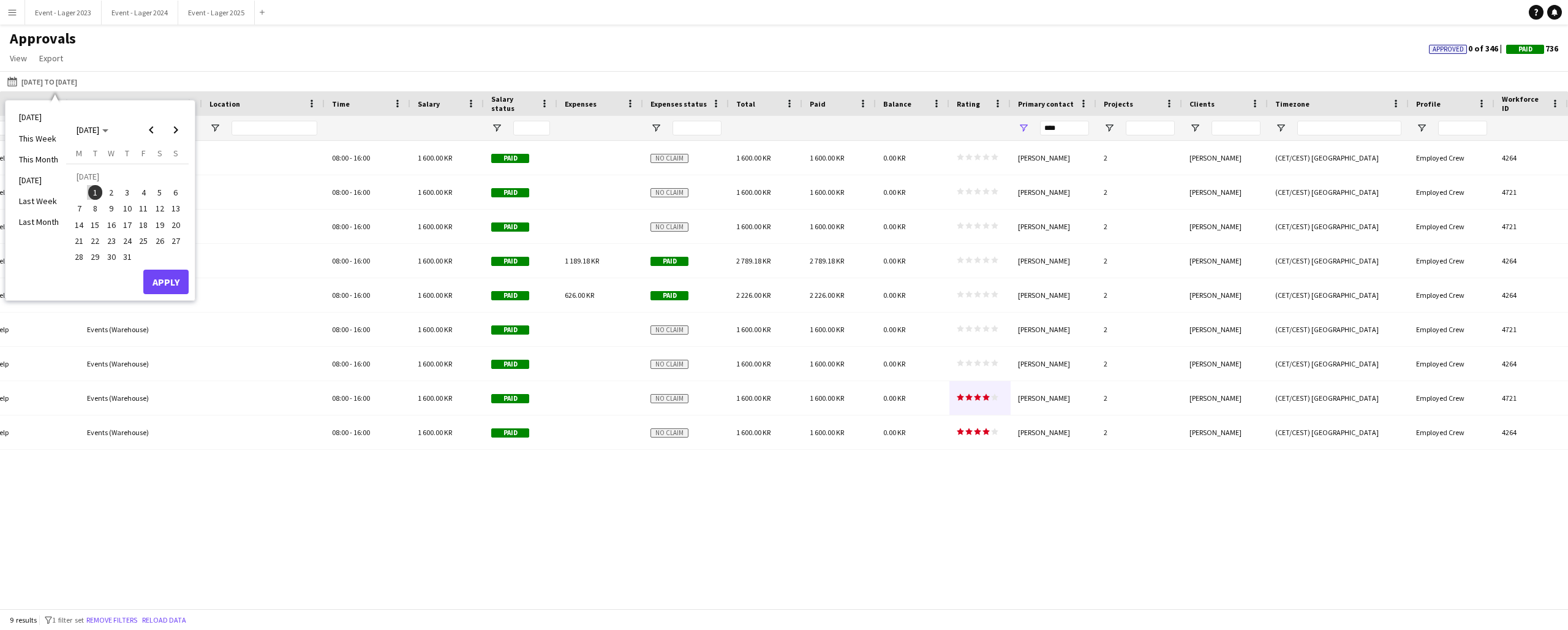
click at [101, 191] on span "1" at bounding box center [95, 192] width 15 height 15
click at [100, 191] on span "1" at bounding box center [95, 192] width 15 height 15
click at [130, 252] on span "31" at bounding box center [127, 257] width 15 height 15
click at [92, 187] on span "1" at bounding box center [95, 192] width 15 height 15
click at [99, 189] on span "1" at bounding box center [95, 192] width 15 height 15
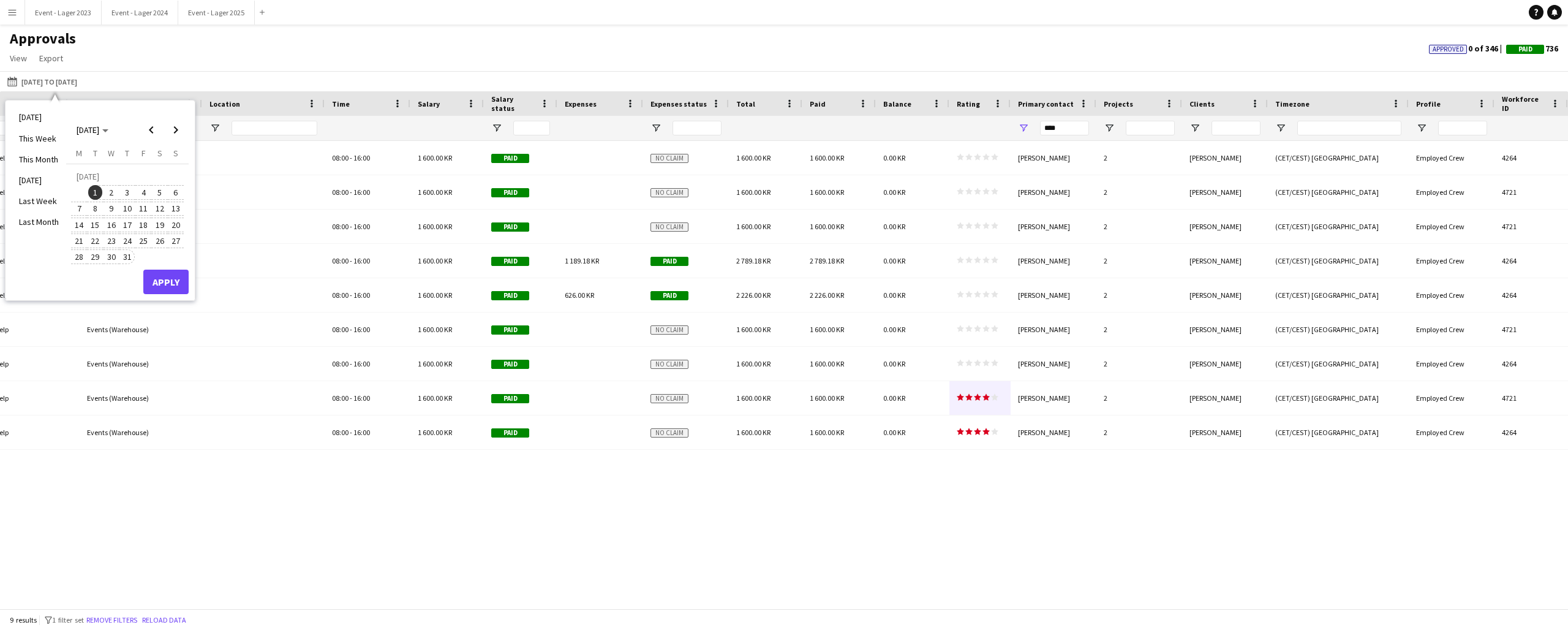
click at [128, 257] on span "31" at bounding box center [127, 257] width 15 height 15
click at [168, 283] on button "Apply" at bounding box center [166, 282] width 45 height 24
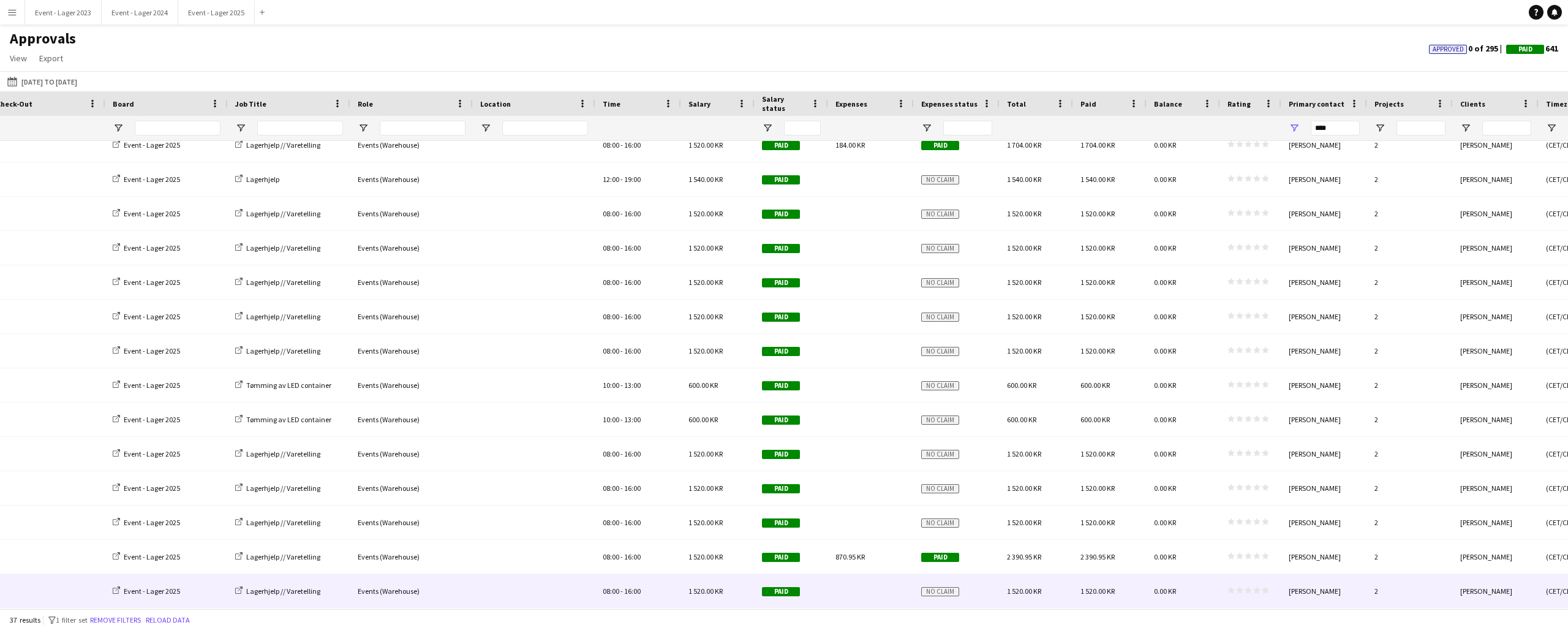
click at [1245, 591] on icon "star" at bounding box center [1248, 590] width 8 height 8
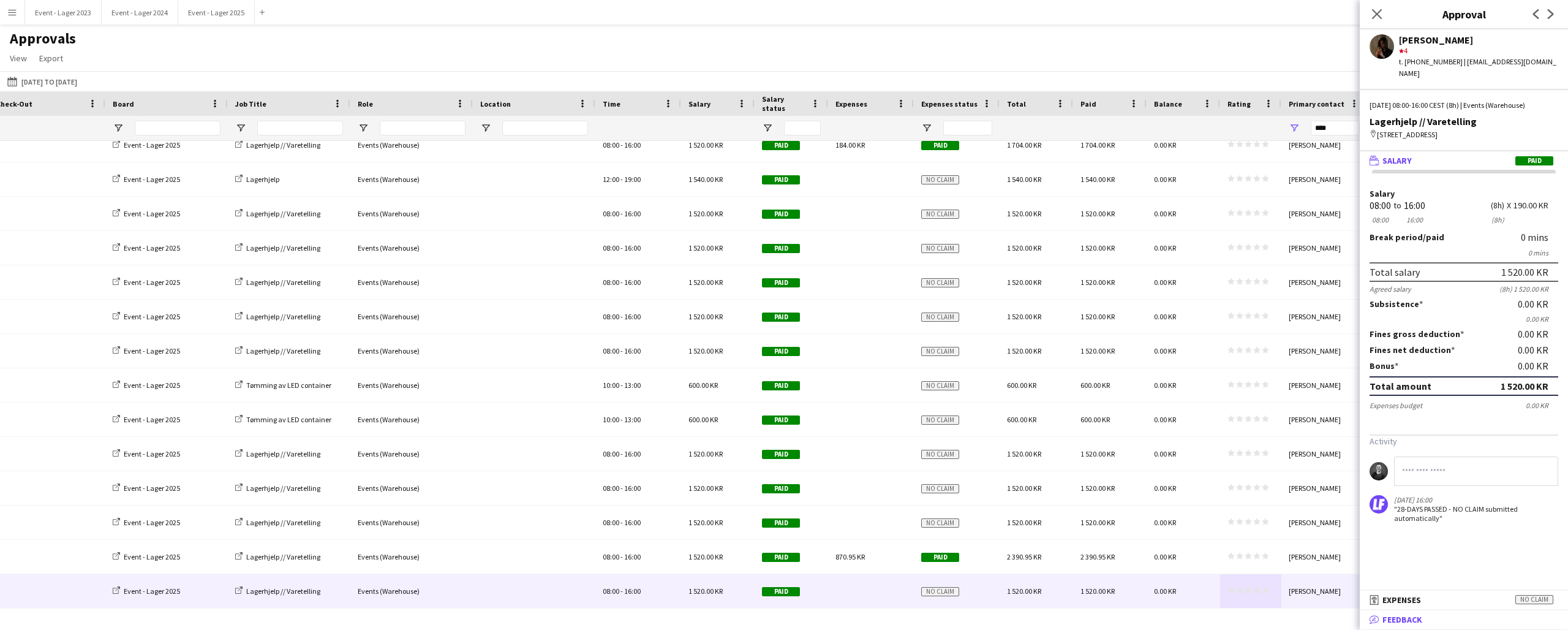
click at [1440, 620] on mat-panel-title "bubble-pencil Feedback" at bounding box center [1461, 620] width 203 height 11
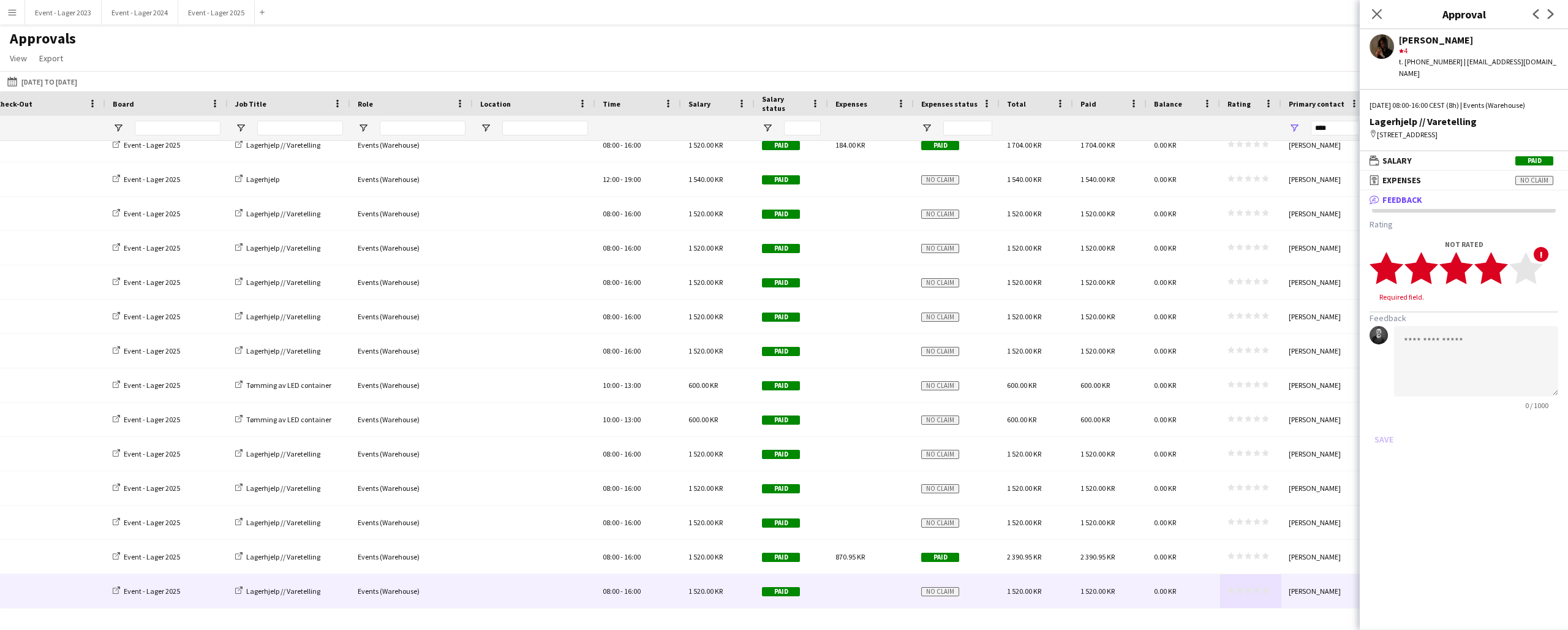
click at [1503, 266] on icon "star" at bounding box center [1491, 268] width 34 height 34
click at [1388, 418] on button "Save" at bounding box center [1384, 427] width 29 height 19
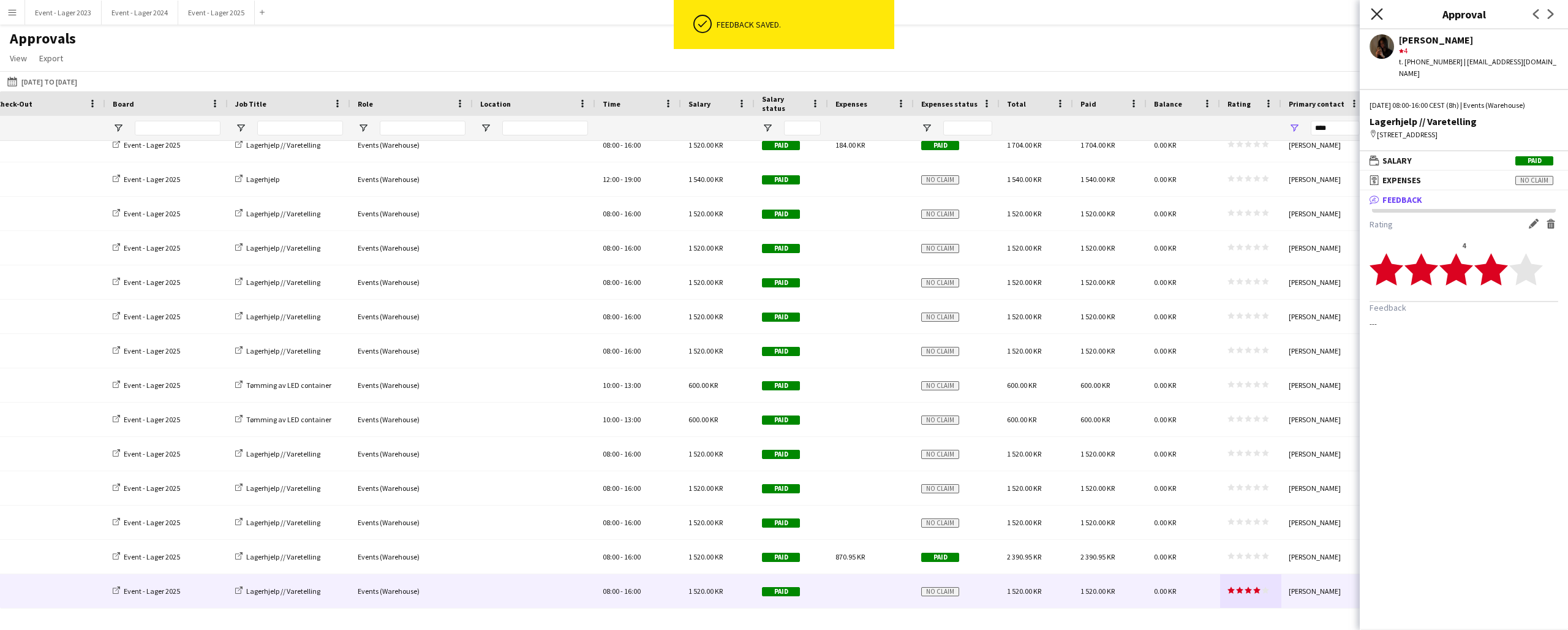
click at [1378, 12] on icon "Close pop-in" at bounding box center [1377, 13] width 12 height 12
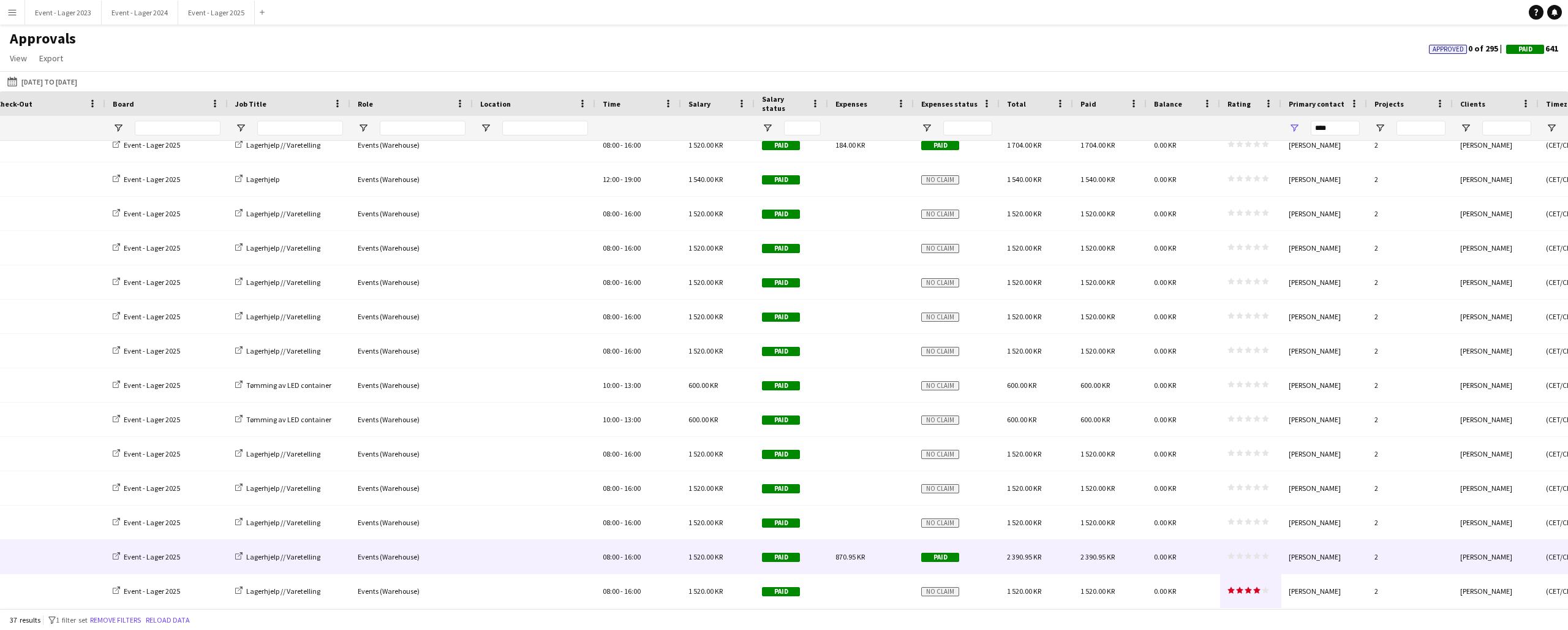
click at [1244, 548] on div "star star star star star star star star star star" at bounding box center [1251, 556] width 61 height 34
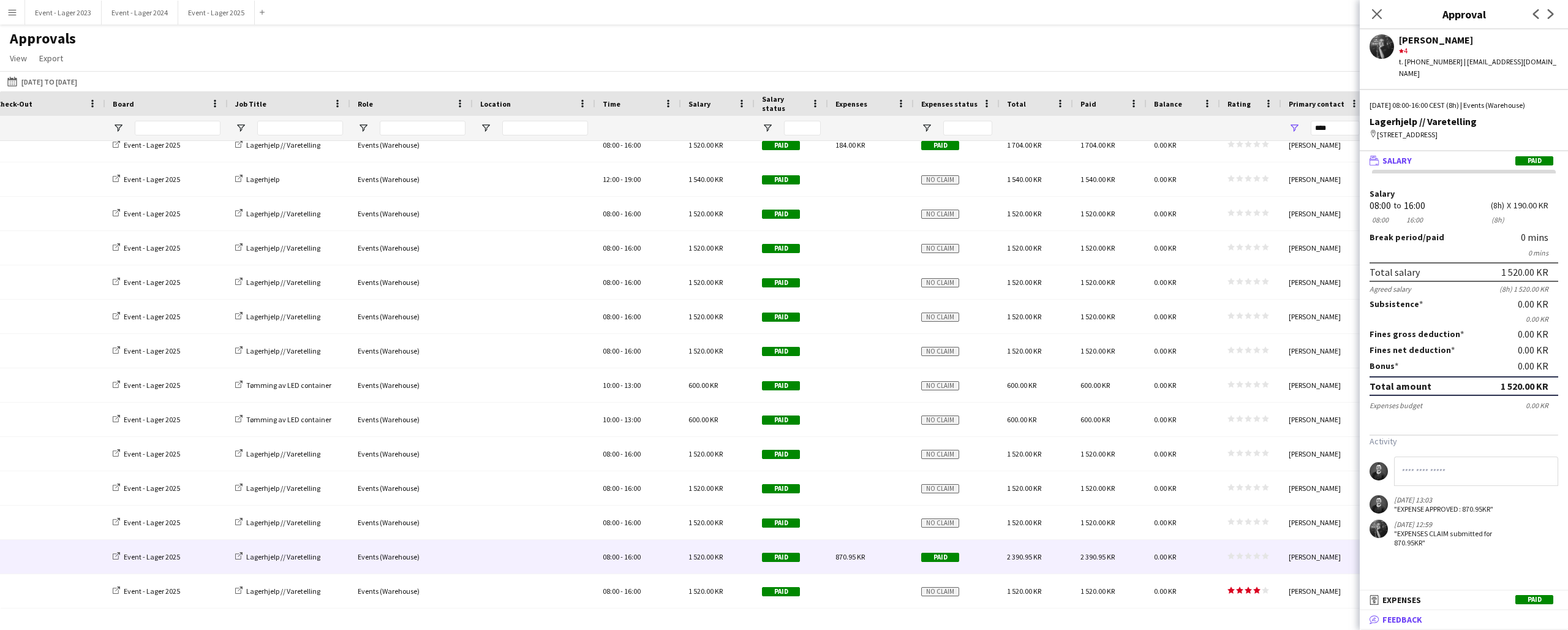
click at [1424, 621] on mat-panel-title "bubble-pencil Feedback" at bounding box center [1461, 620] width 203 height 11
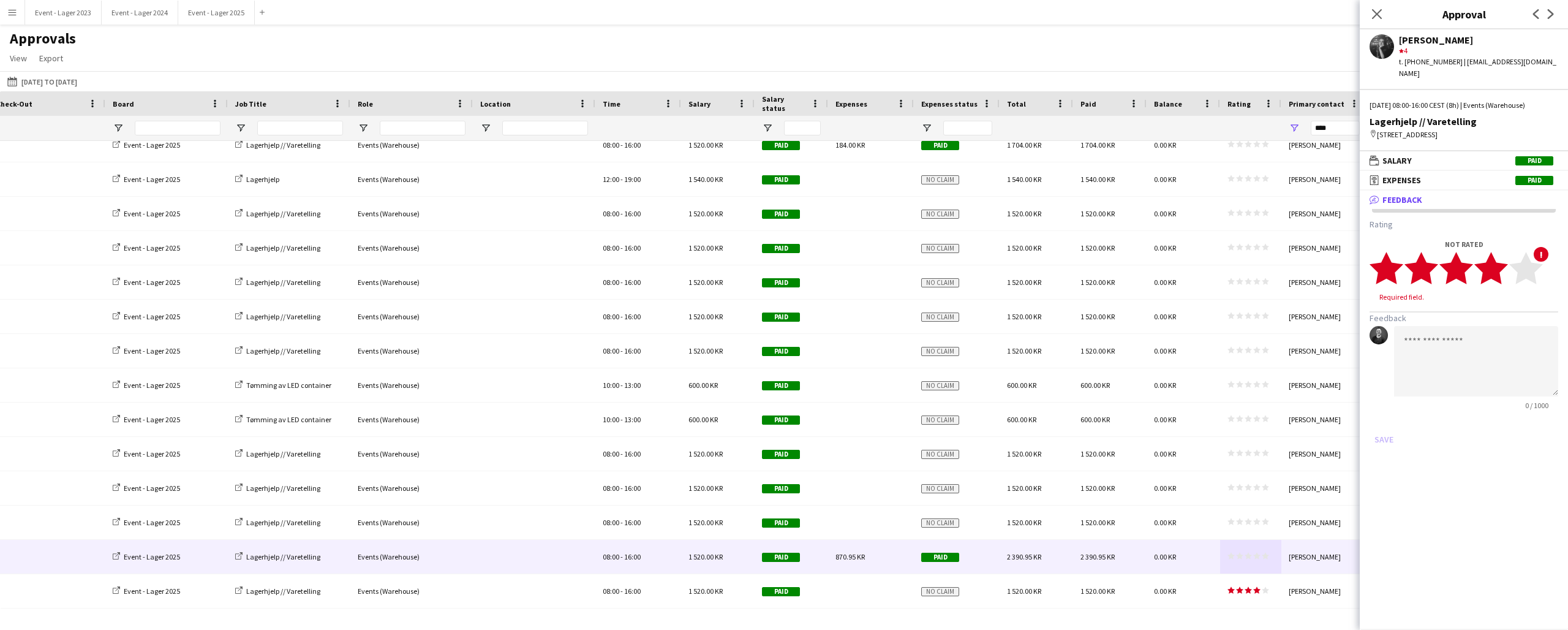
click at [1504, 261] on icon "star" at bounding box center [1491, 268] width 34 height 34
click at [1386, 418] on button "Save" at bounding box center [1384, 427] width 29 height 19
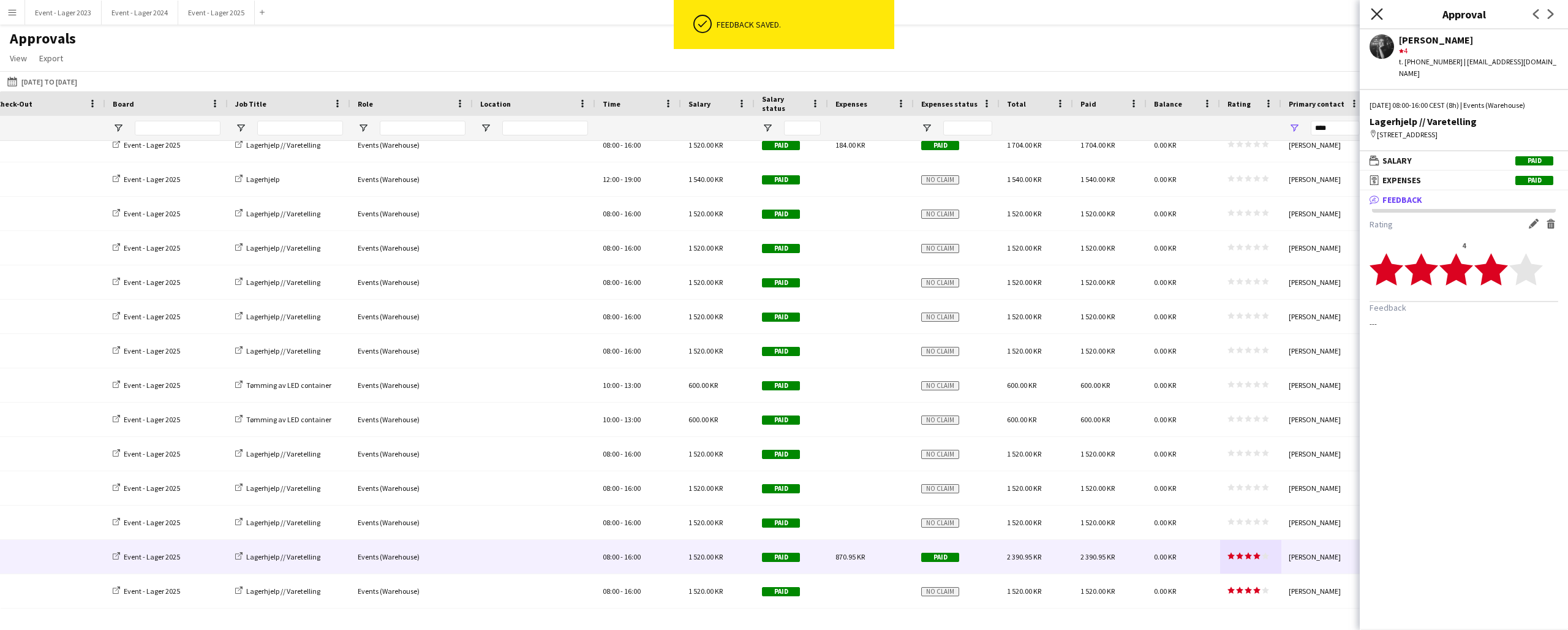
click at [1378, 10] on icon "Close pop-in" at bounding box center [1377, 13] width 12 height 12
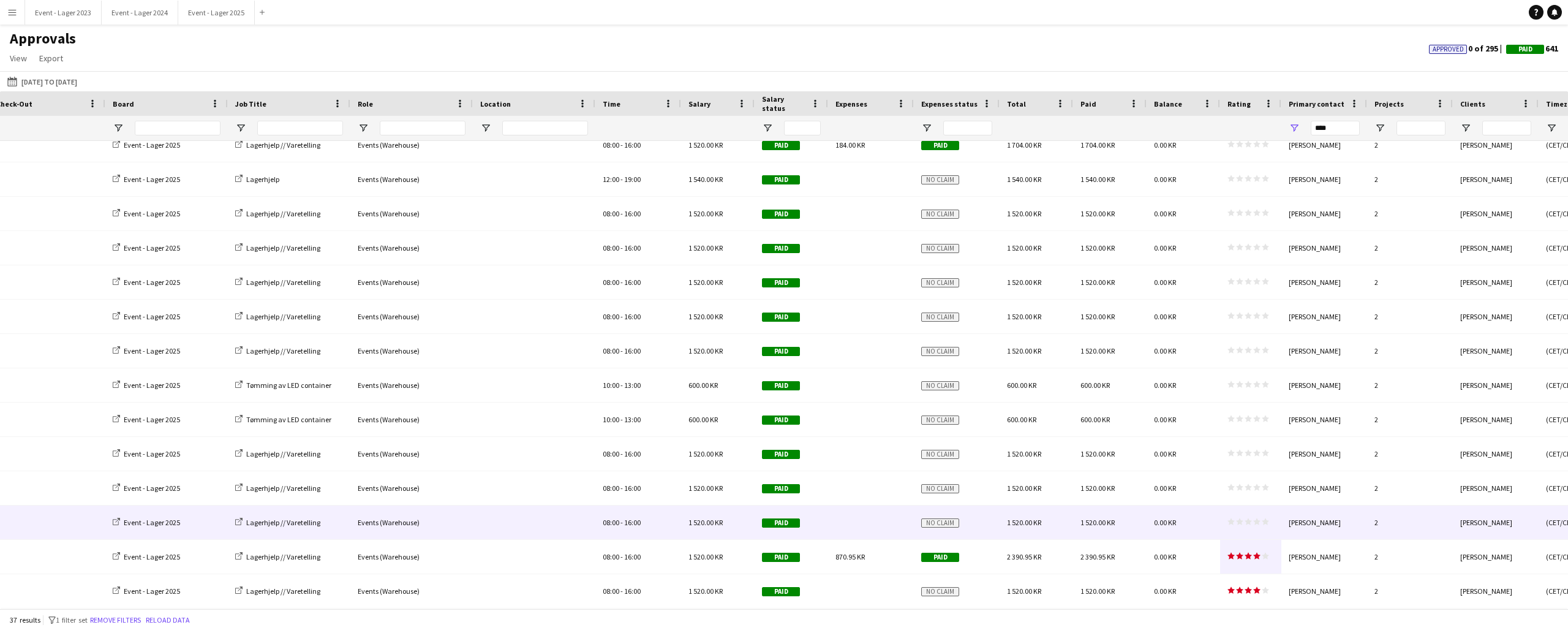
click at [1243, 516] on div "star star star star star star star star star star" at bounding box center [1251, 522] width 61 height 34
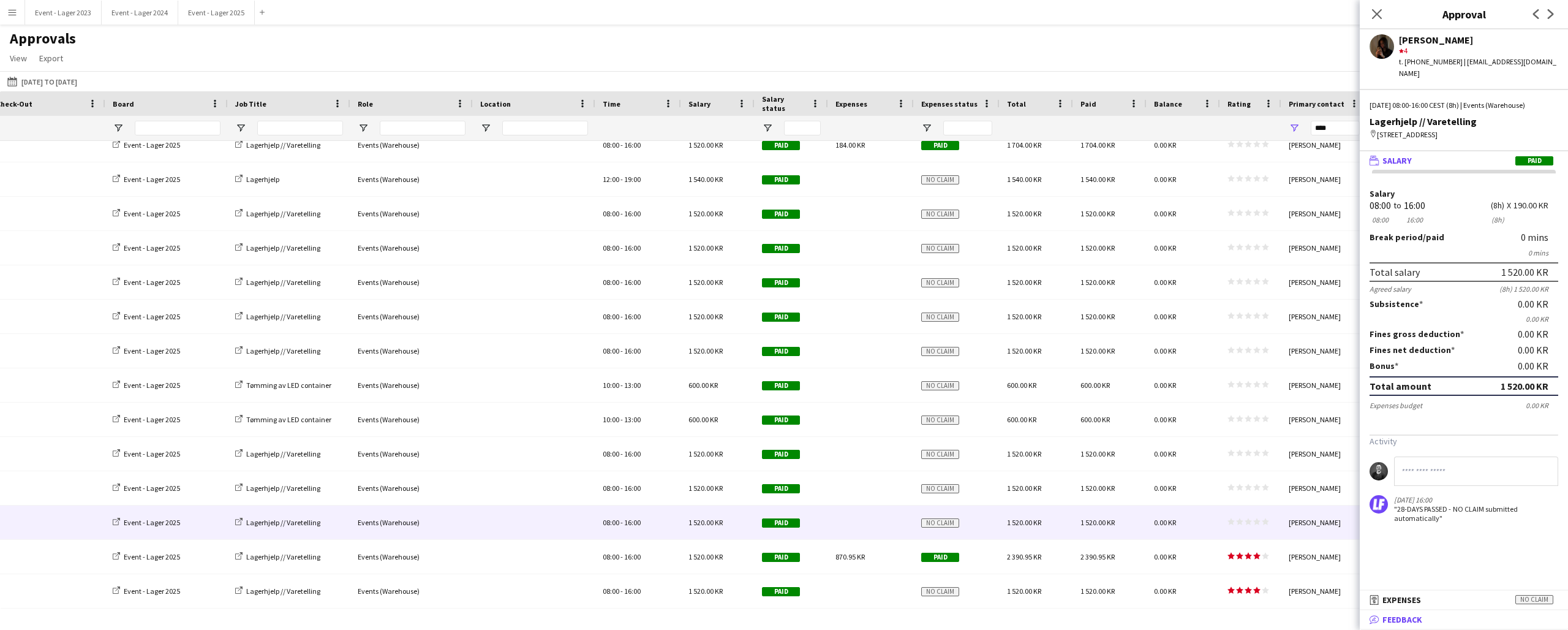
click at [1436, 618] on mat-panel-title "bubble-pencil Feedback" at bounding box center [1461, 620] width 203 height 11
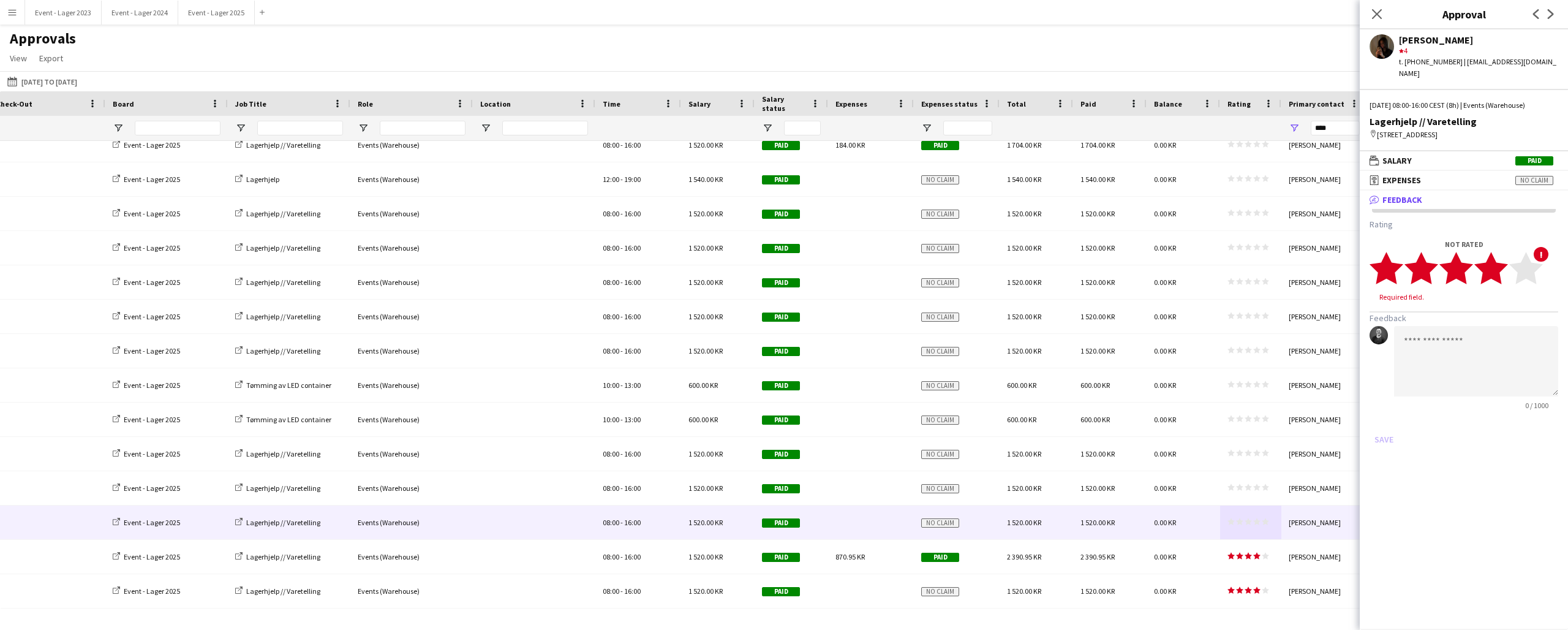
click at [1504, 264] on icon "star" at bounding box center [1491, 268] width 34 height 34
click at [1383, 418] on button "Save" at bounding box center [1384, 427] width 29 height 19
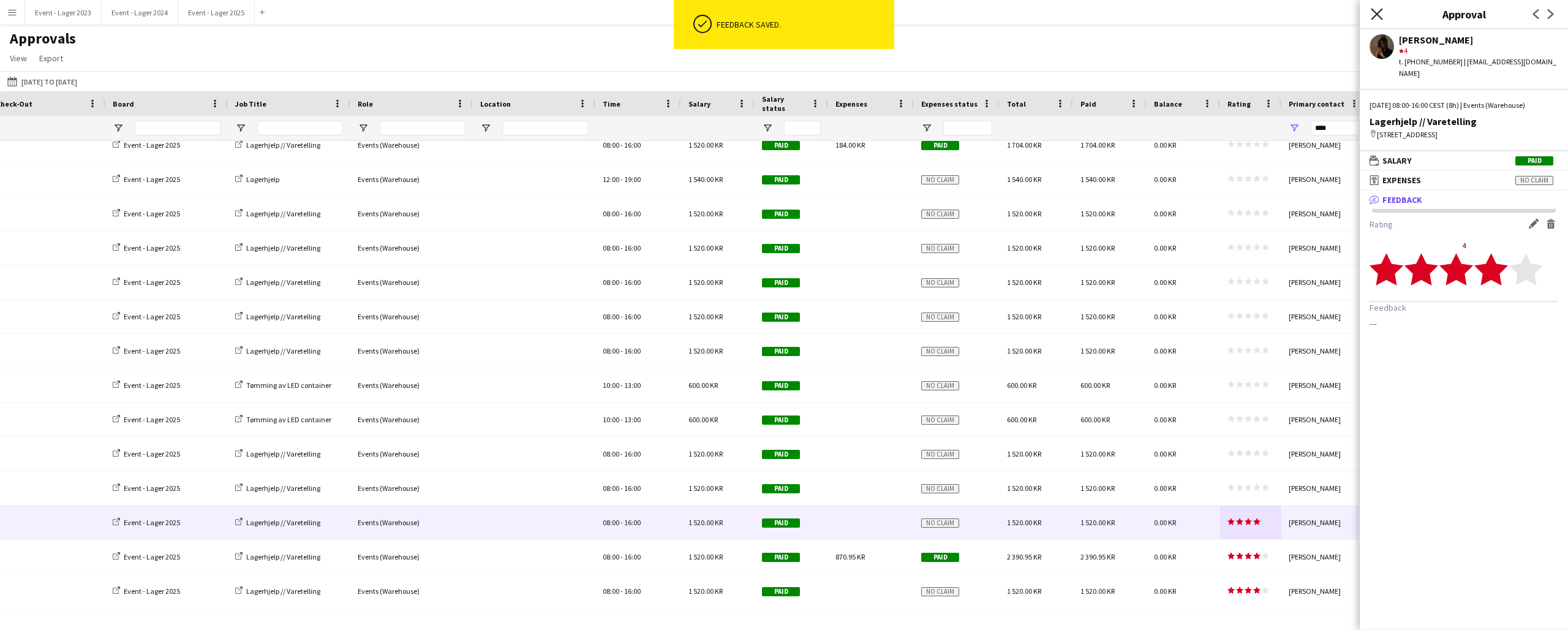
click at [1375, 10] on icon "Close pop-in" at bounding box center [1377, 13] width 12 height 12
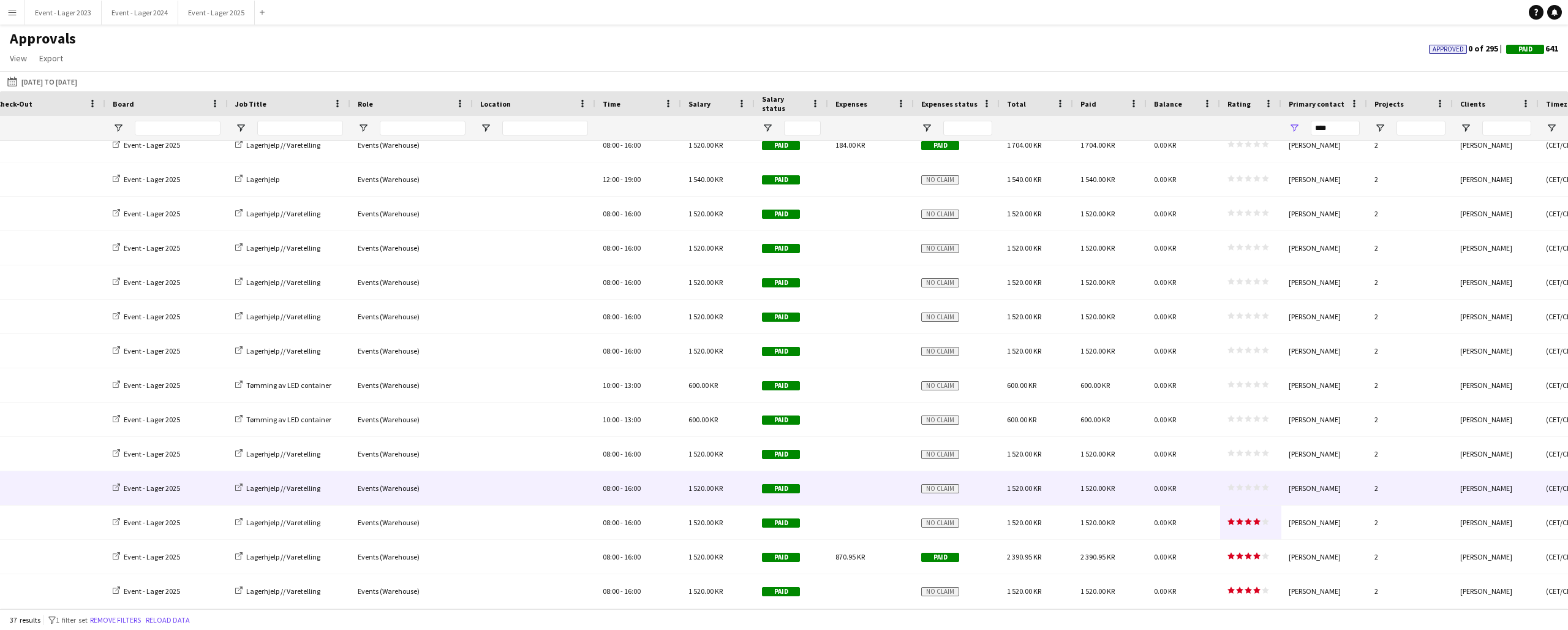
click at [1252, 484] on span "star star star star star" at bounding box center [1248, 487] width 42 height 8
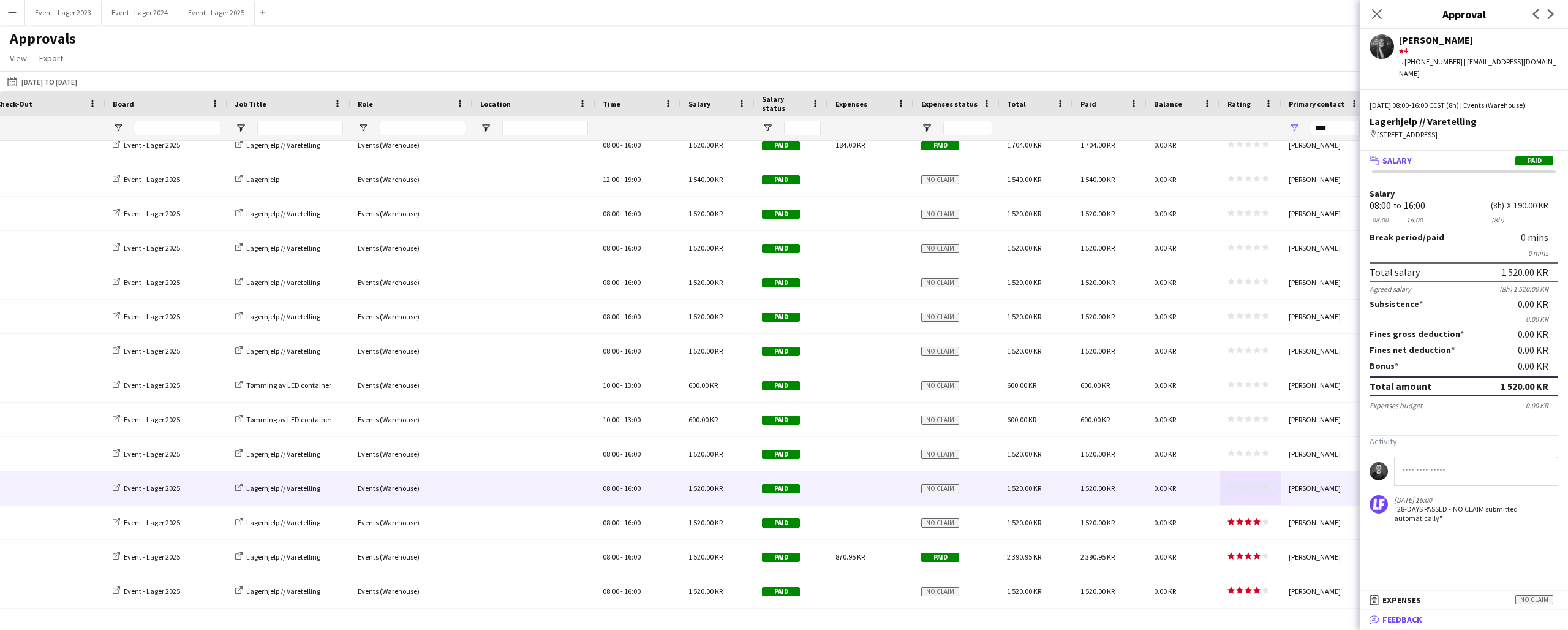
click at [1412, 614] on span "Feedback" at bounding box center [1402, 620] width 40 height 11
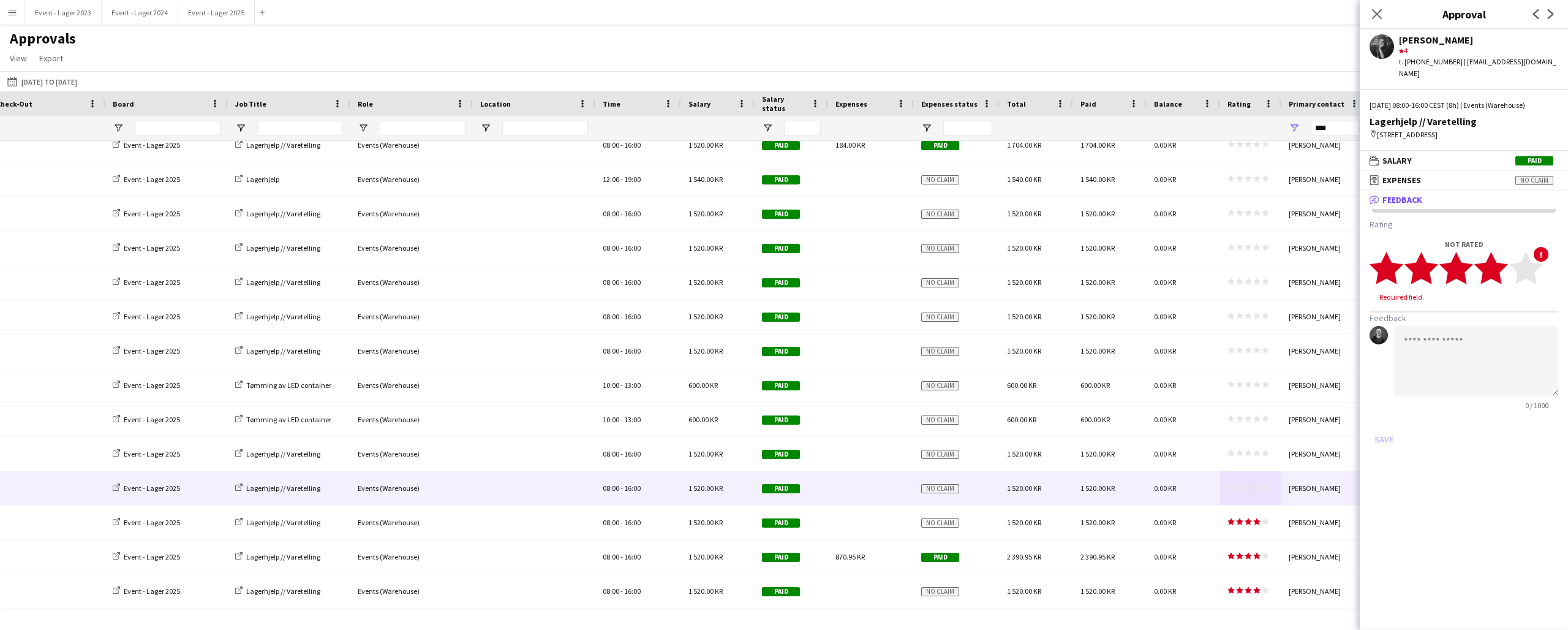
click at [1503, 261] on icon "star" at bounding box center [1491, 268] width 34 height 34
click at [1384, 418] on button "Save" at bounding box center [1384, 427] width 29 height 19
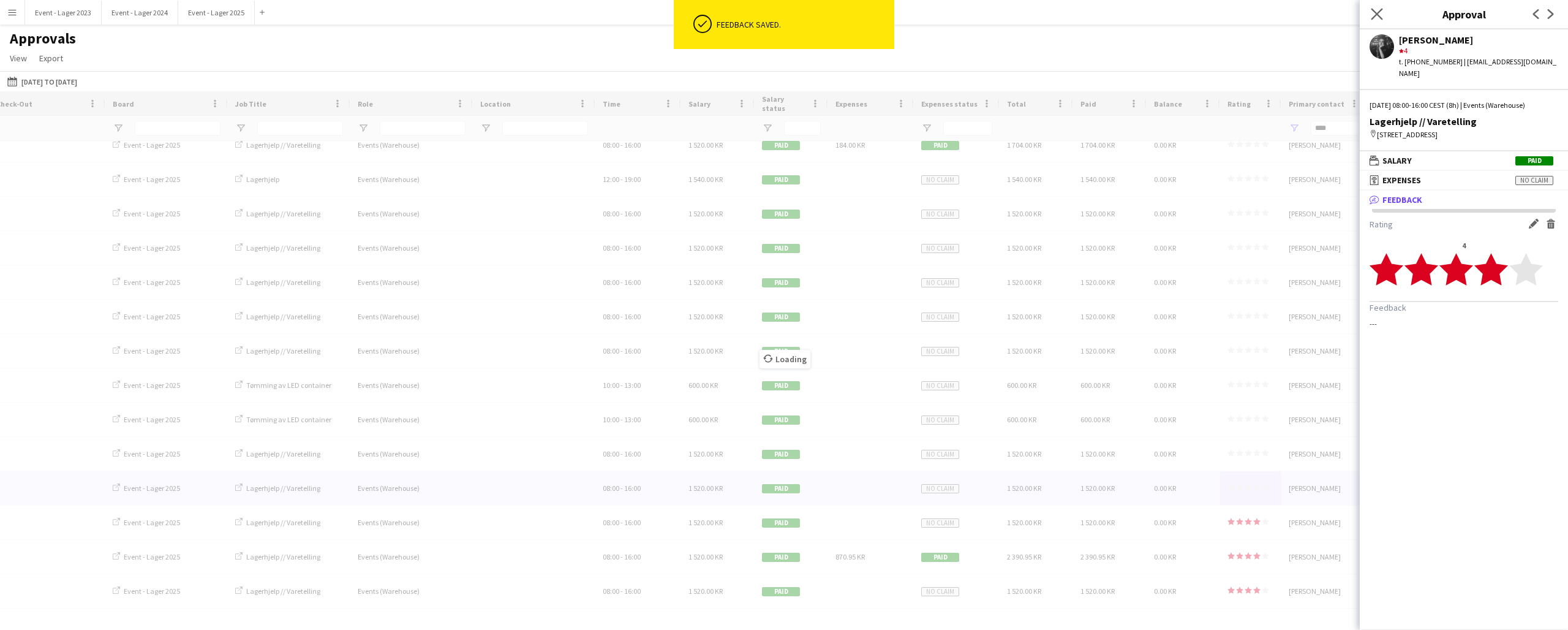
click at [1374, 8] on app-icon "Close pop-in" at bounding box center [1377, 15] width 18 height 18
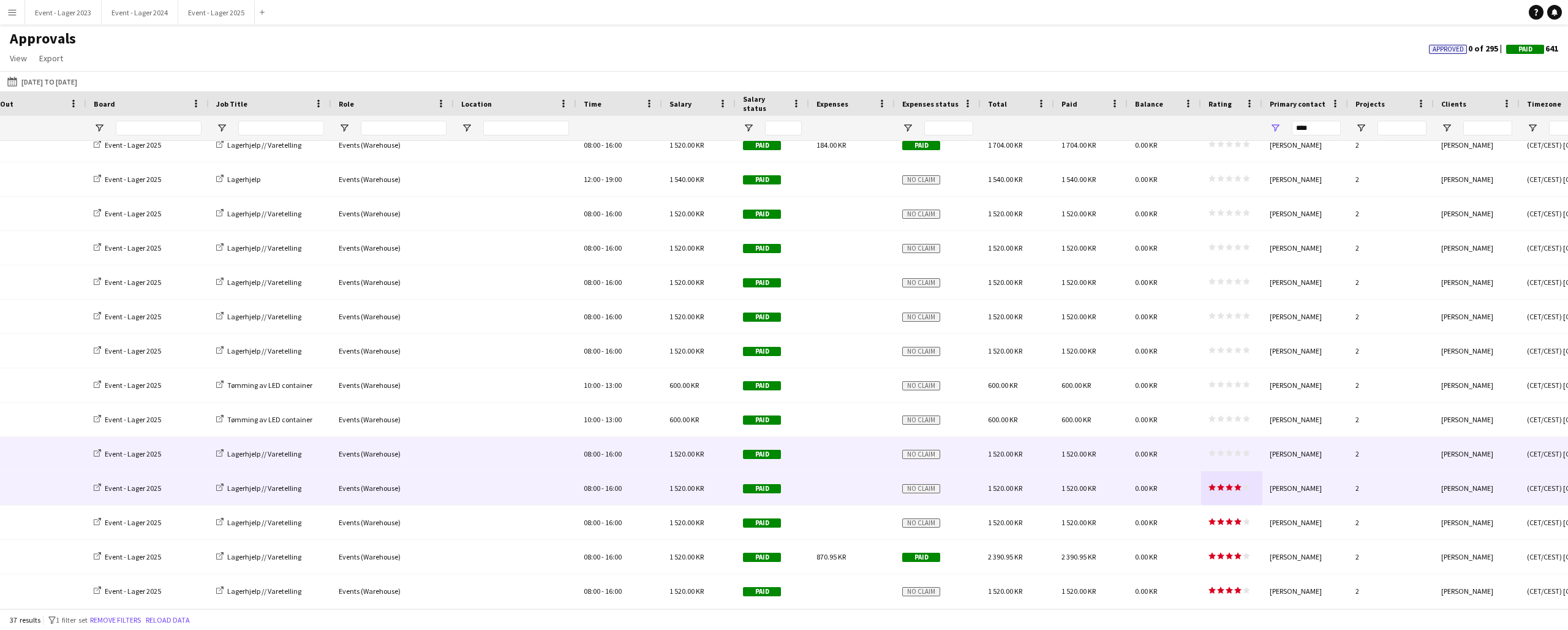
click at [1234, 451] on span "star star star star star" at bounding box center [1230, 452] width 42 height 8
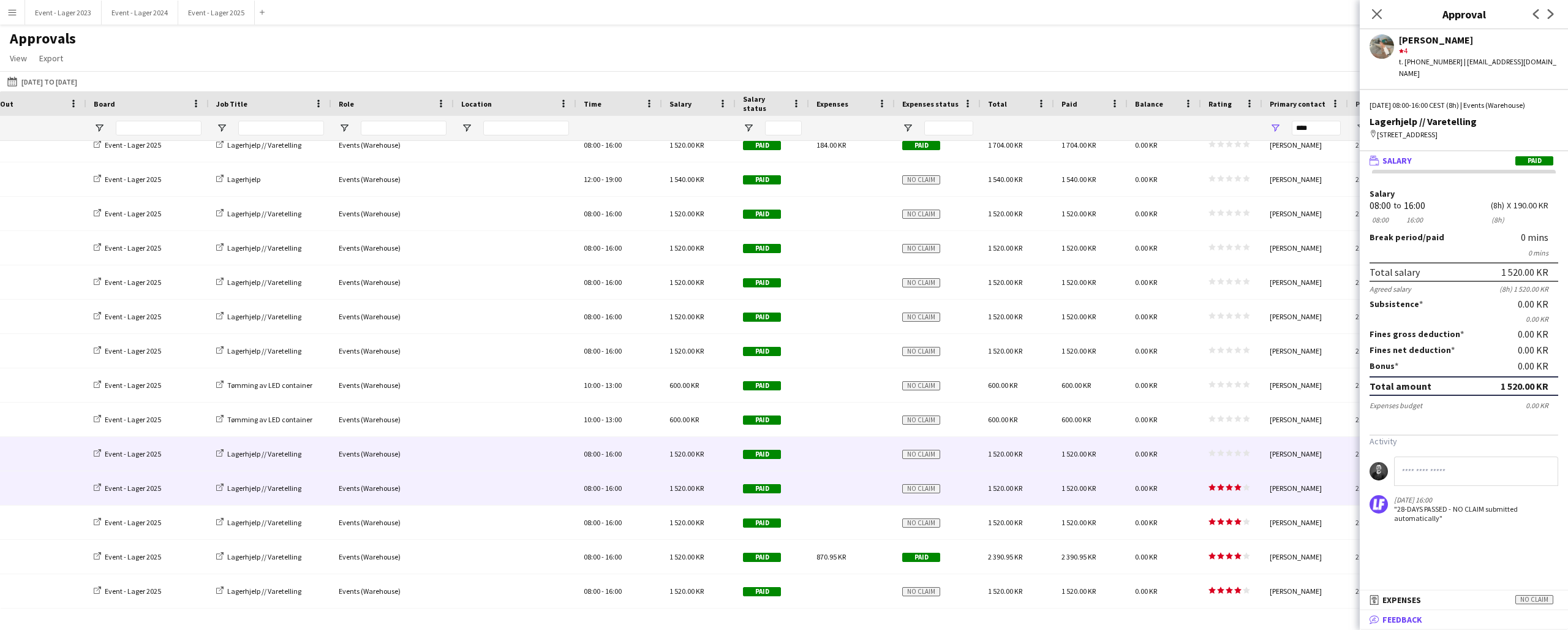
click at [1420, 623] on span "Feedback" at bounding box center [1402, 620] width 40 height 11
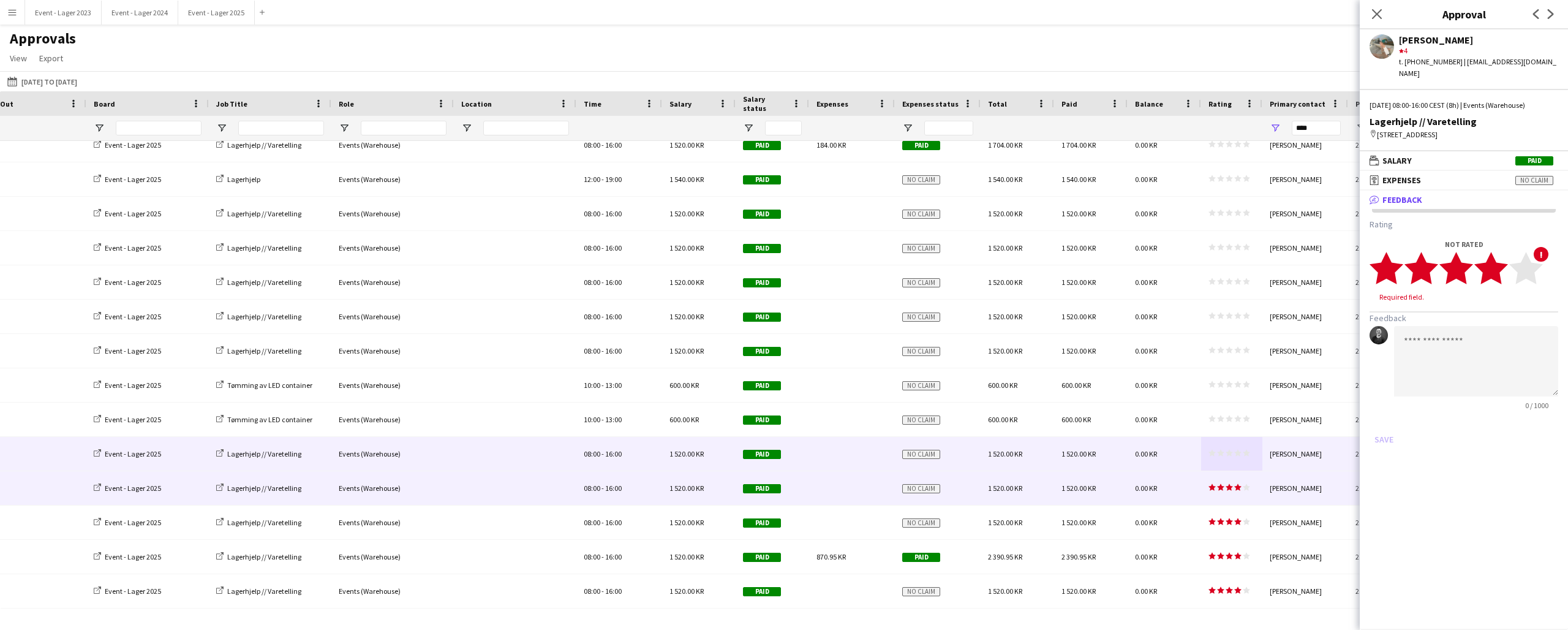
click at [1505, 266] on icon "star" at bounding box center [1491, 268] width 34 height 34
click at [1383, 418] on button "Save" at bounding box center [1384, 427] width 29 height 19
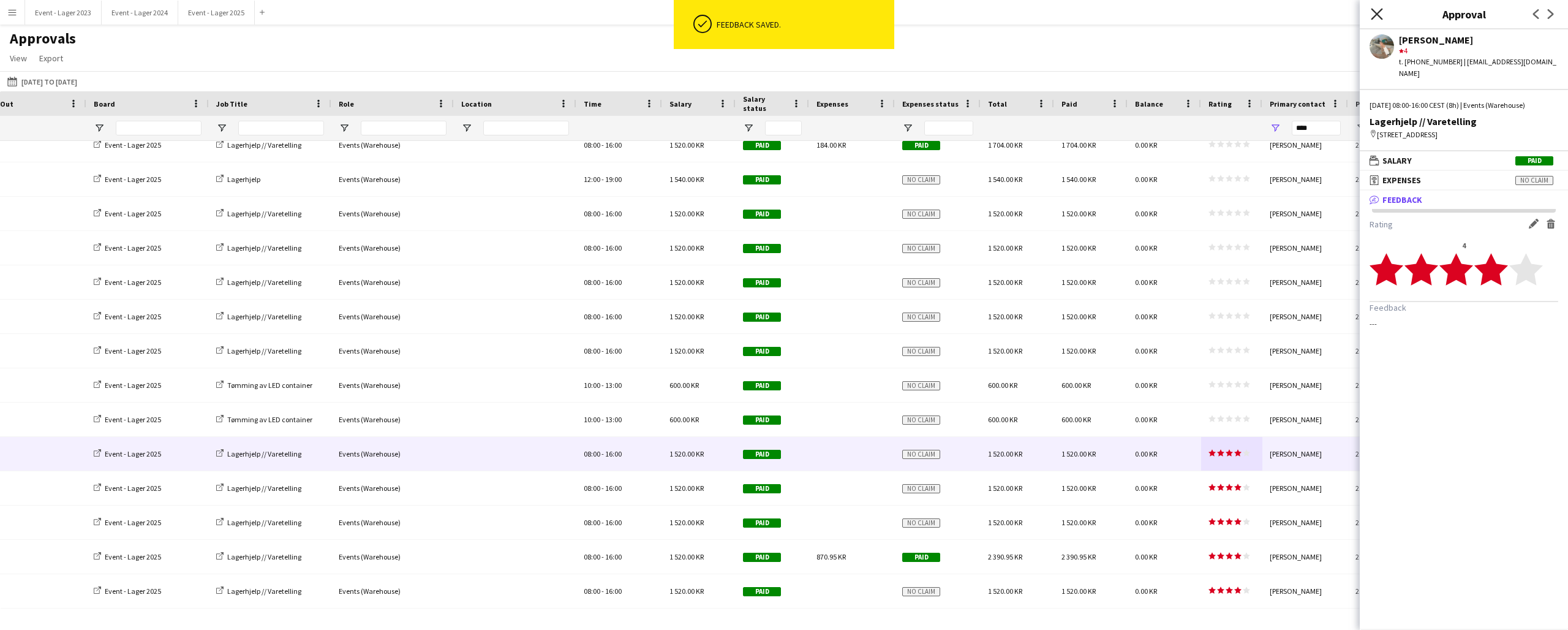
click at [1380, 12] on icon "Close pop-in" at bounding box center [1377, 13] width 12 height 12
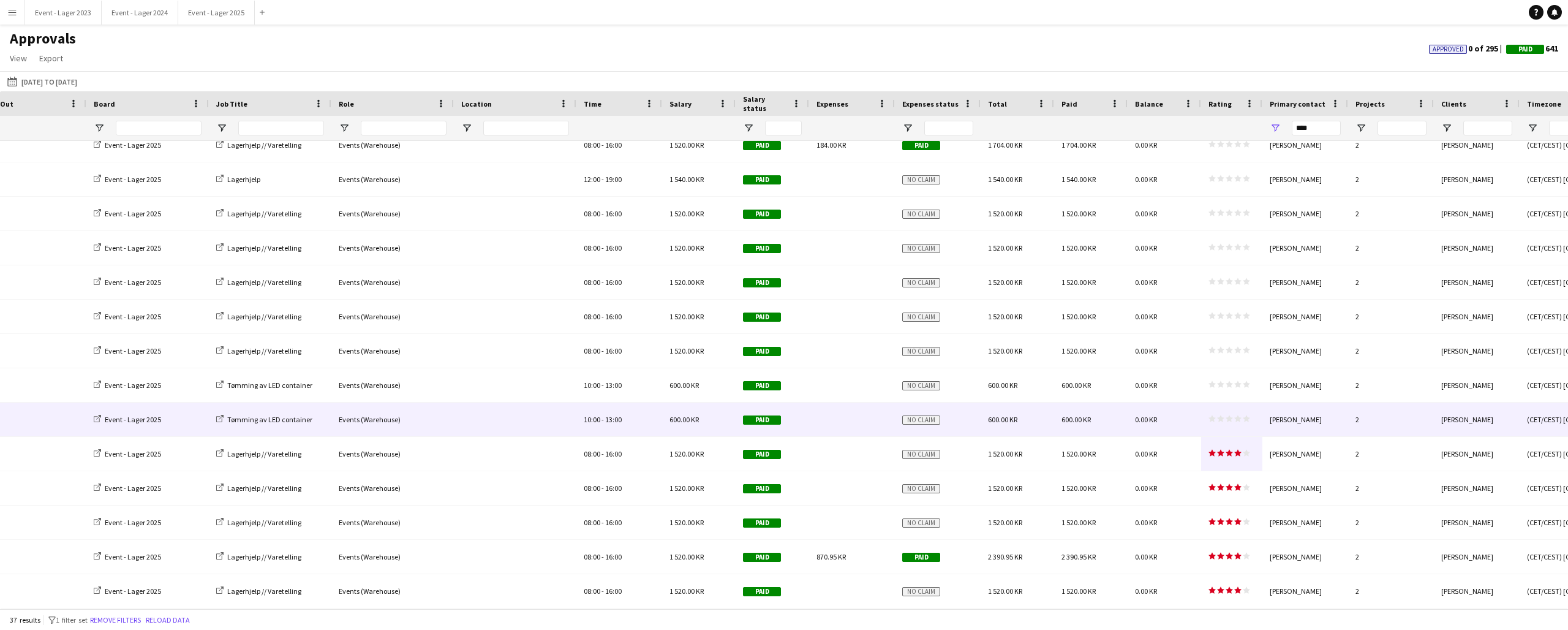
click at [1231, 413] on div "star star star star star star star star star star" at bounding box center [1232, 419] width 61 height 34
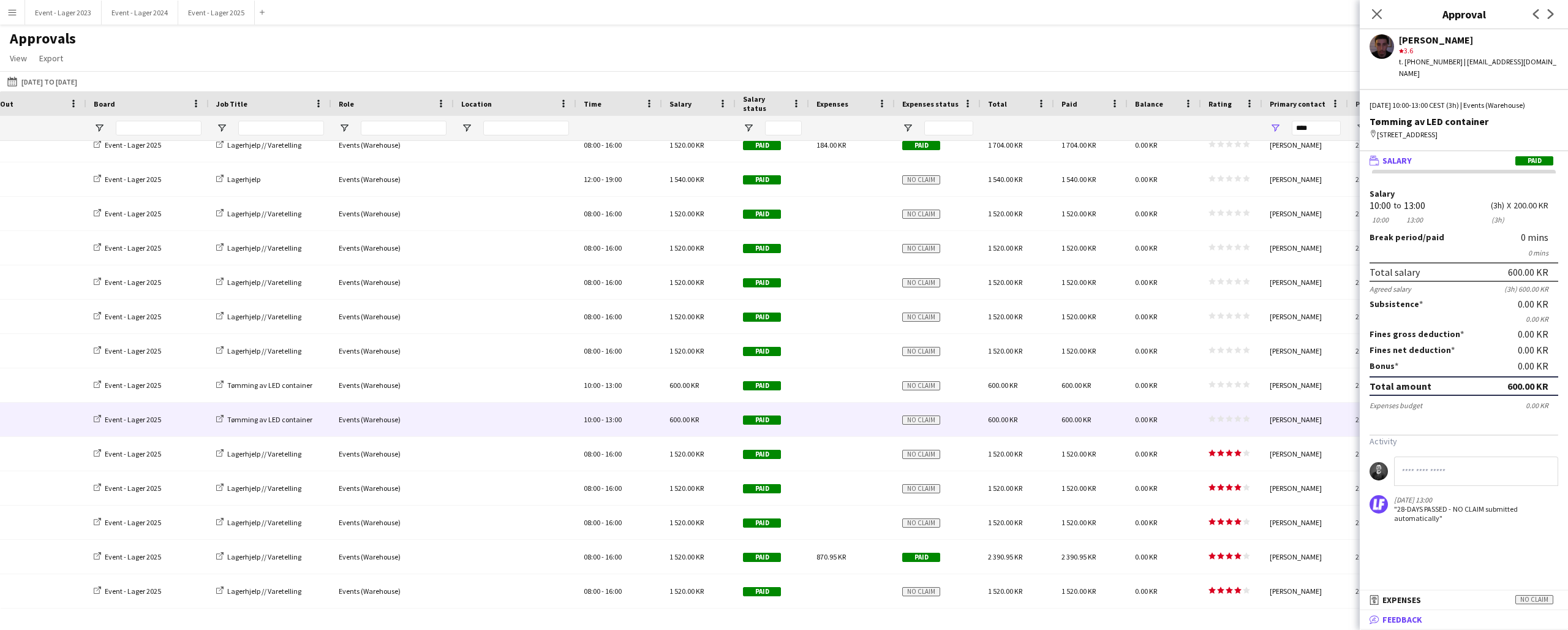
click at [1431, 615] on mat-panel-title "bubble-pencil Feedback" at bounding box center [1461, 620] width 203 height 11
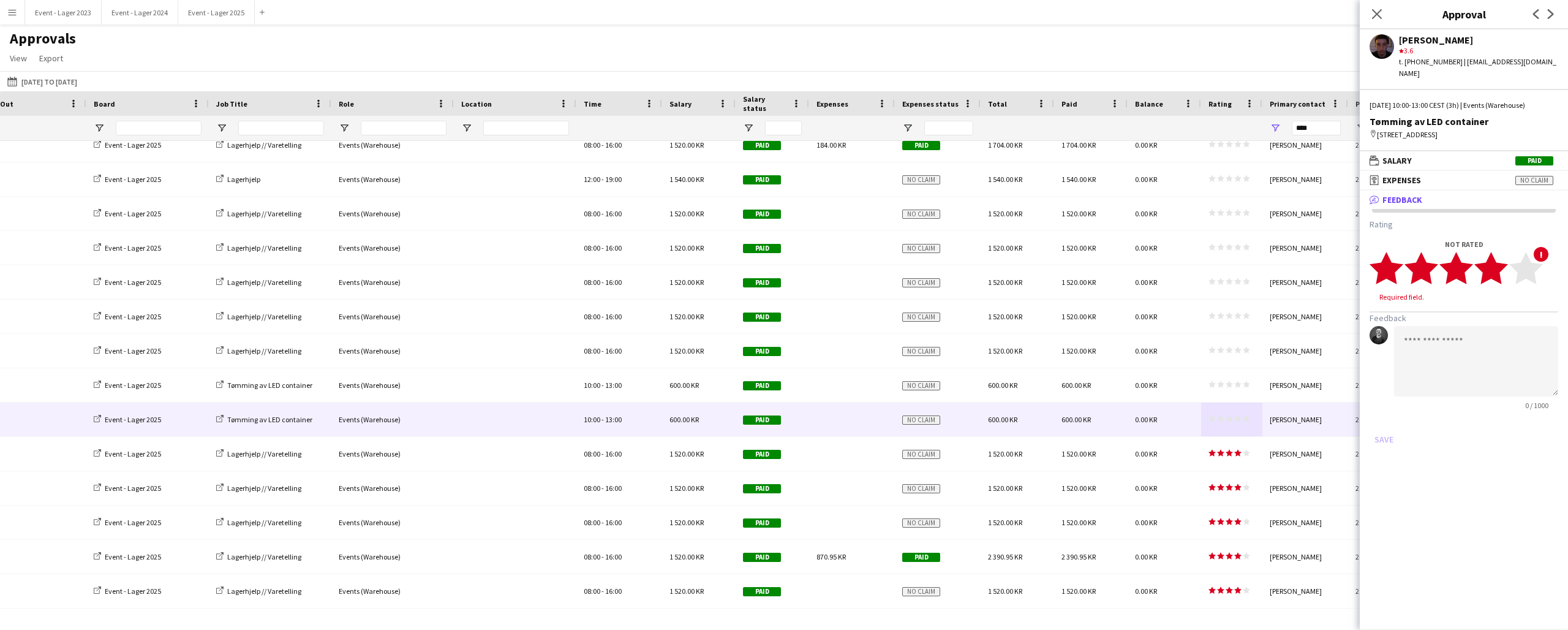
click at [1502, 264] on icon "star" at bounding box center [1491, 268] width 34 height 34
click at [1386, 418] on button "Save" at bounding box center [1384, 427] width 29 height 19
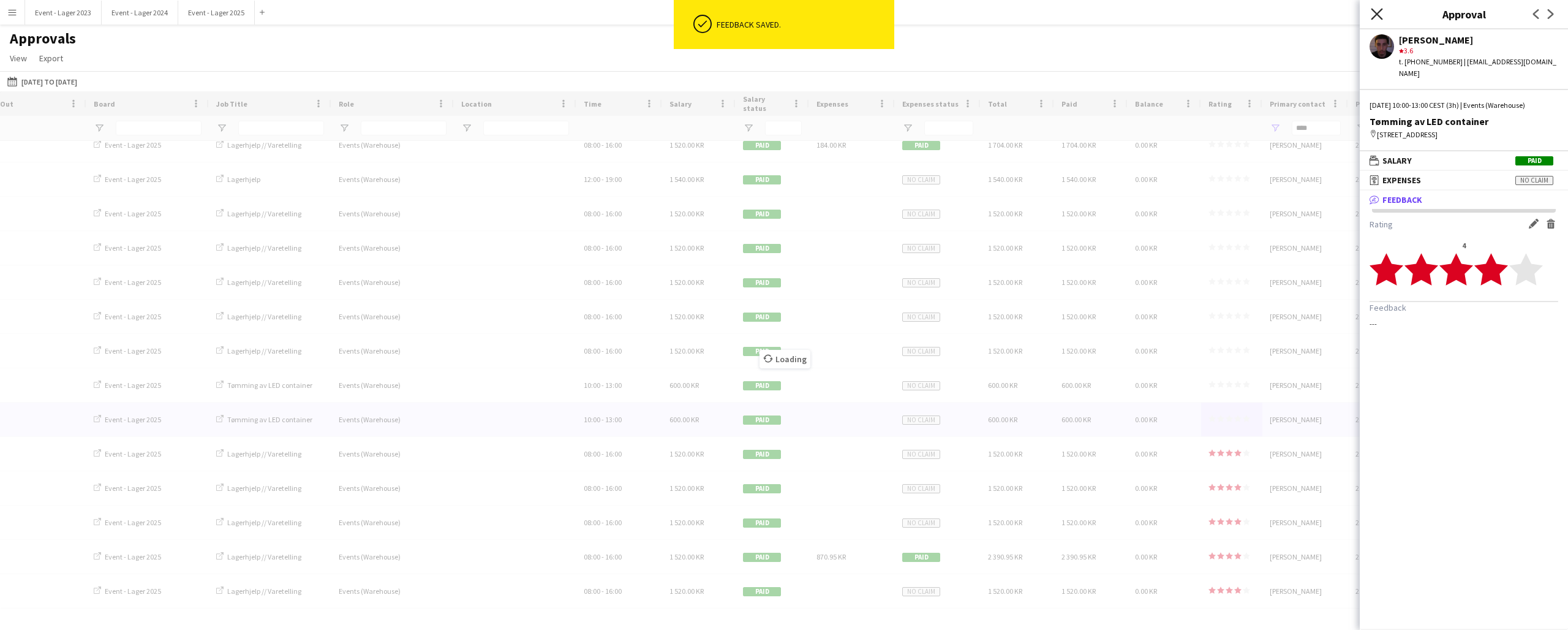
click at [1378, 10] on icon "Close pop-in" at bounding box center [1377, 13] width 12 height 12
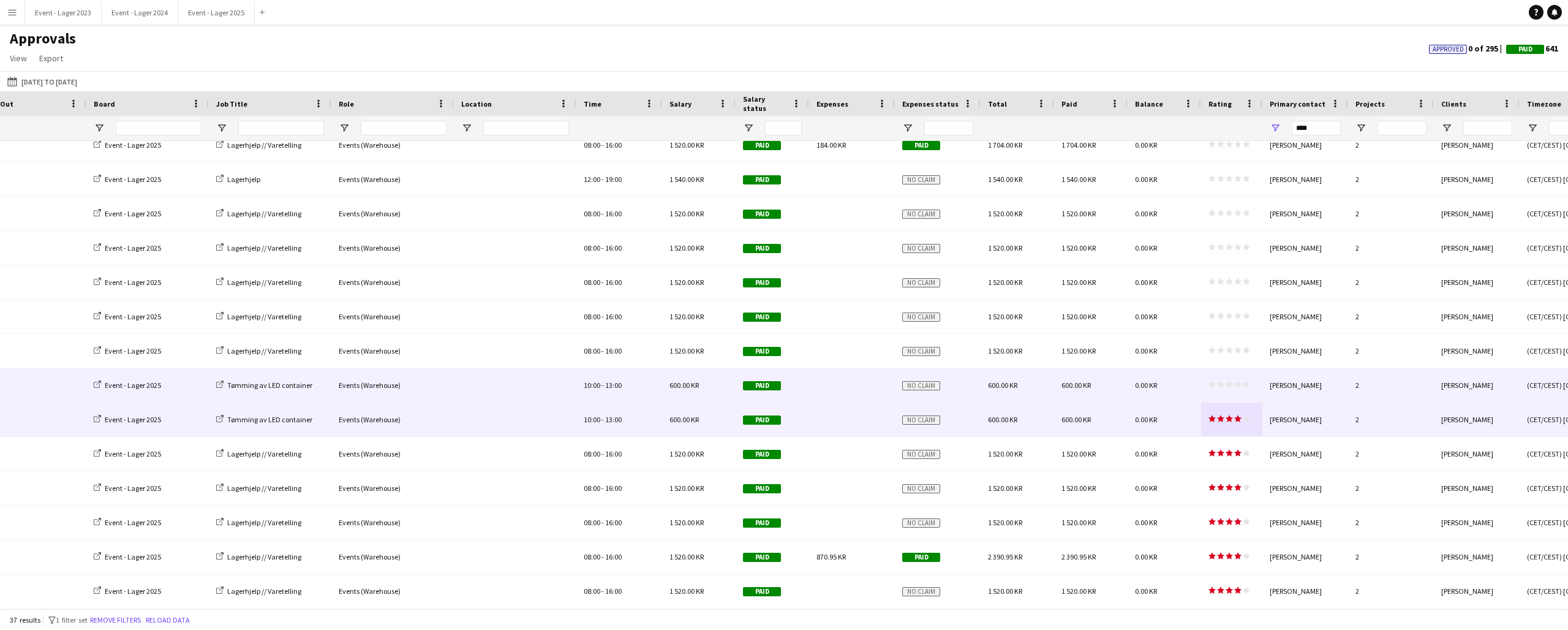
click at [1231, 379] on div "star star star star star star star star star star" at bounding box center [1232, 385] width 61 height 34
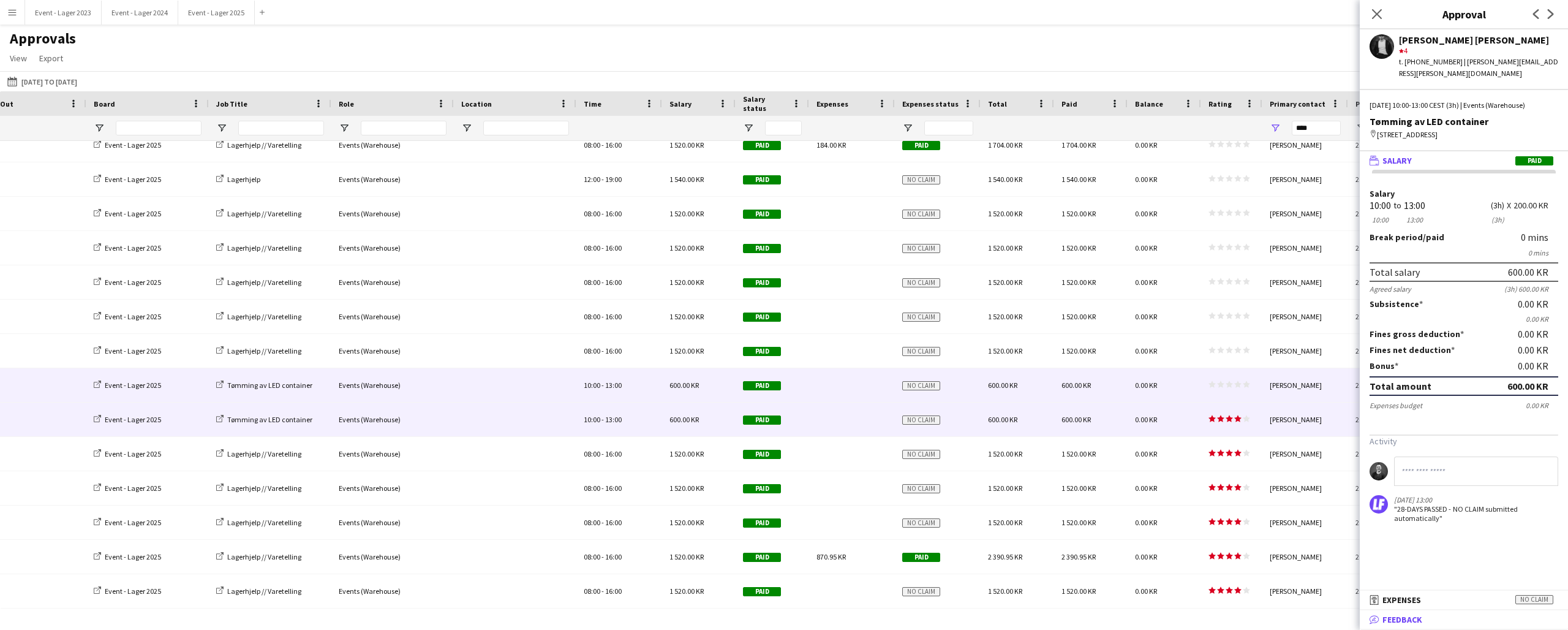
click at [1418, 612] on mat-expansion-panel-header "bubble-pencil Feedback" at bounding box center [1464, 620] width 208 height 18
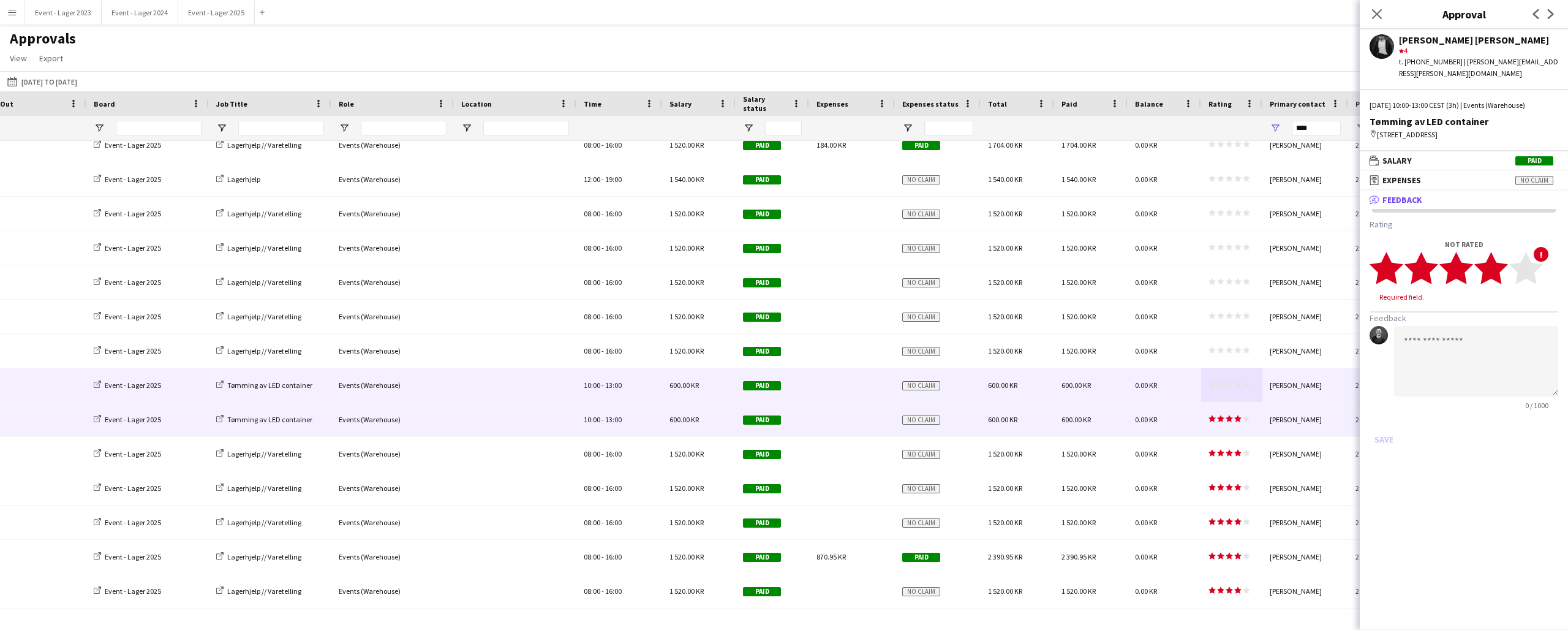
click at [1505, 265] on icon "star" at bounding box center [1491, 268] width 34 height 34
click at [1384, 418] on button "Save" at bounding box center [1384, 427] width 29 height 19
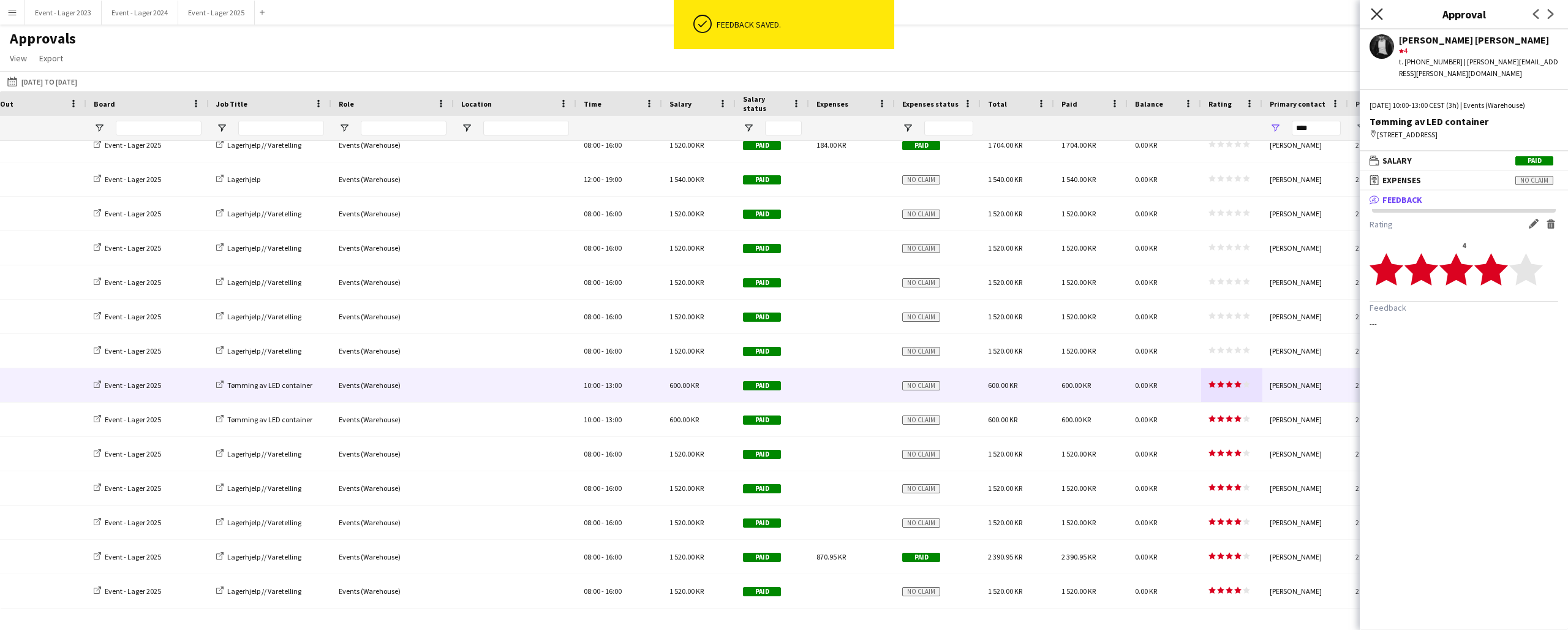
click at [1377, 11] on icon "Close pop-in" at bounding box center [1377, 13] width 12 height 12
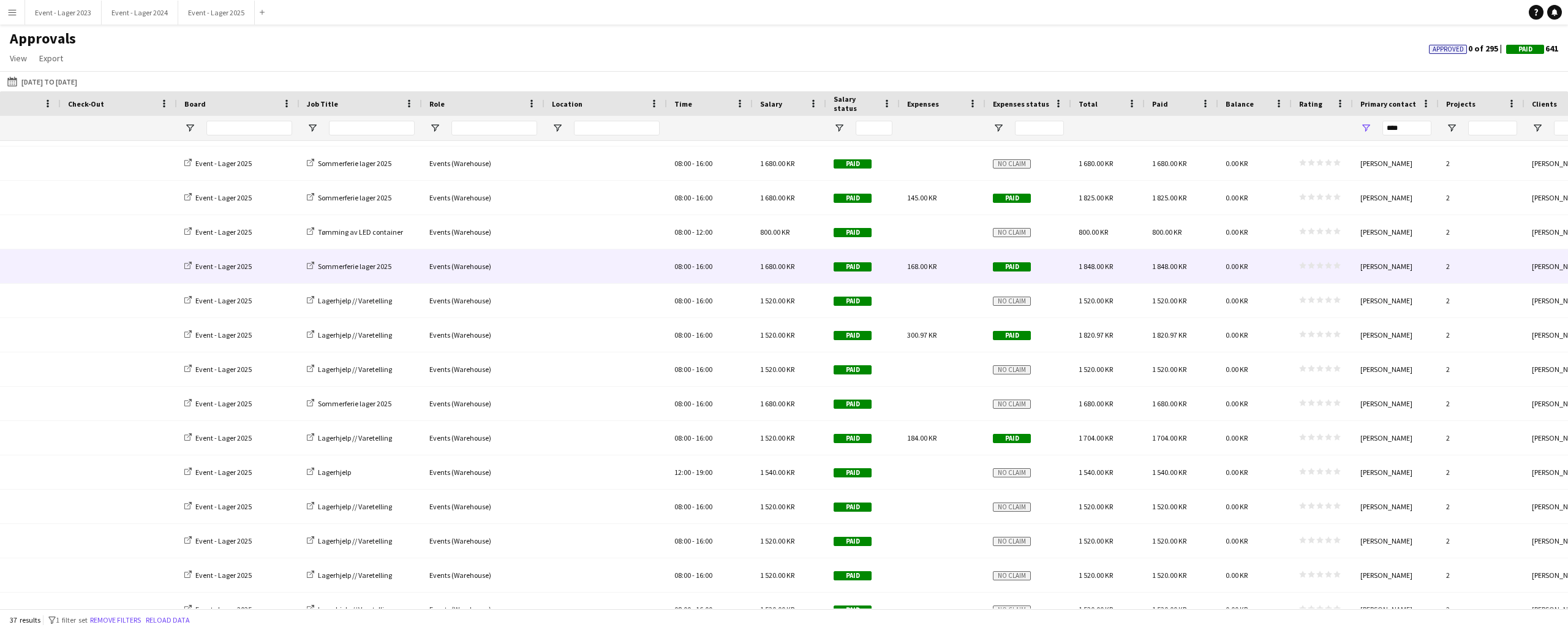
click at [1331, 264] on icon "star" at bounding box center [1329, 265] width 8 height 8
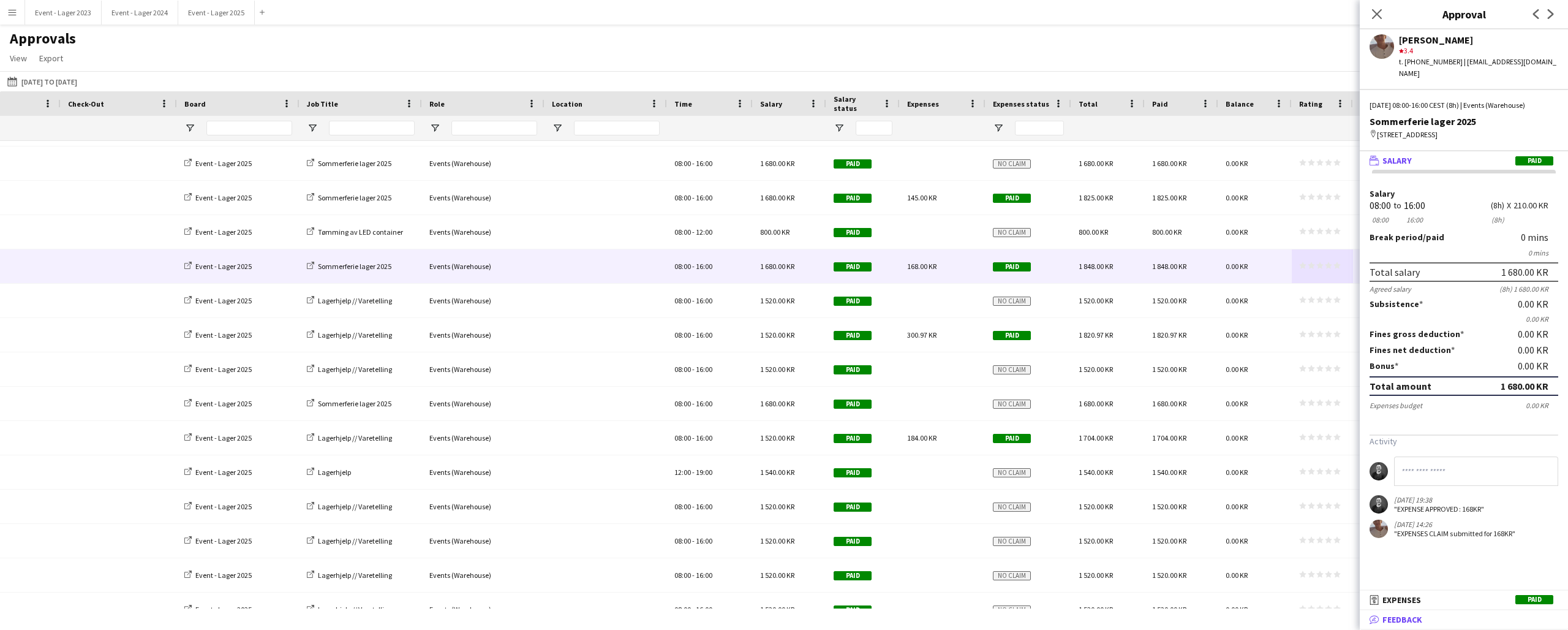
click at [1428, 614] on mat-panel-title "bubble-pencil Feedback" at bounding box center [1461, 620] width 203 height 11
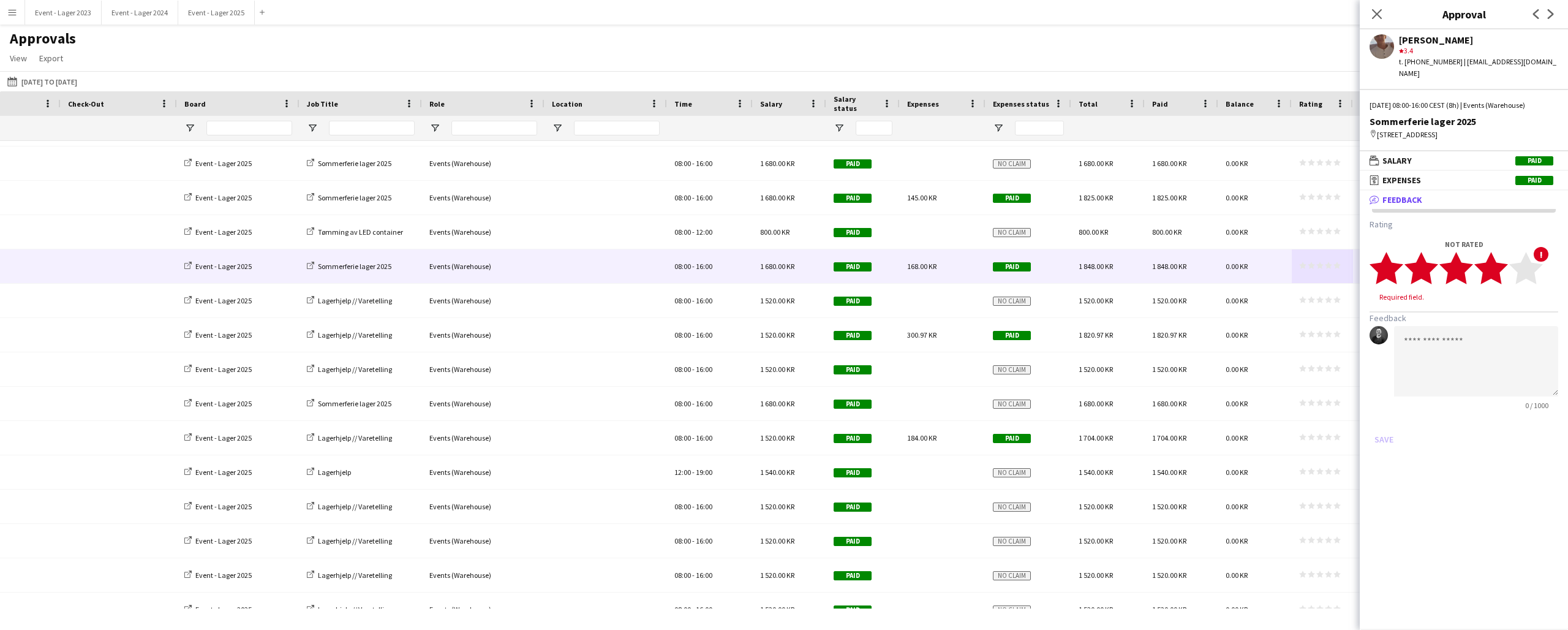
click at [1505, 264] on icon "star" at bounding box center [1491, 268] width 34 height 34
click at [1380, 418] on button "Save" at bounding box center [1384, 427] width 29 height 19
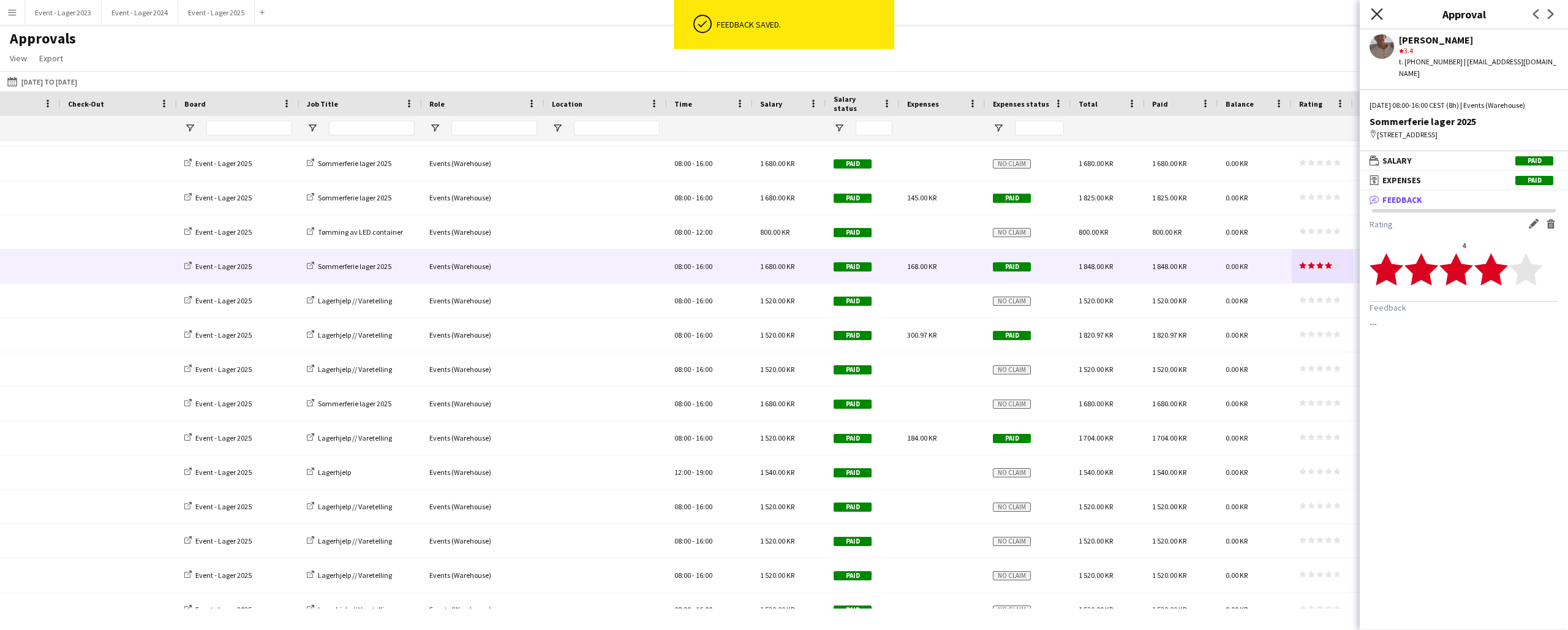
click at [1377, 12] on icon "Close pop-in" at bounding box center [1377, 13] width 12 height 12
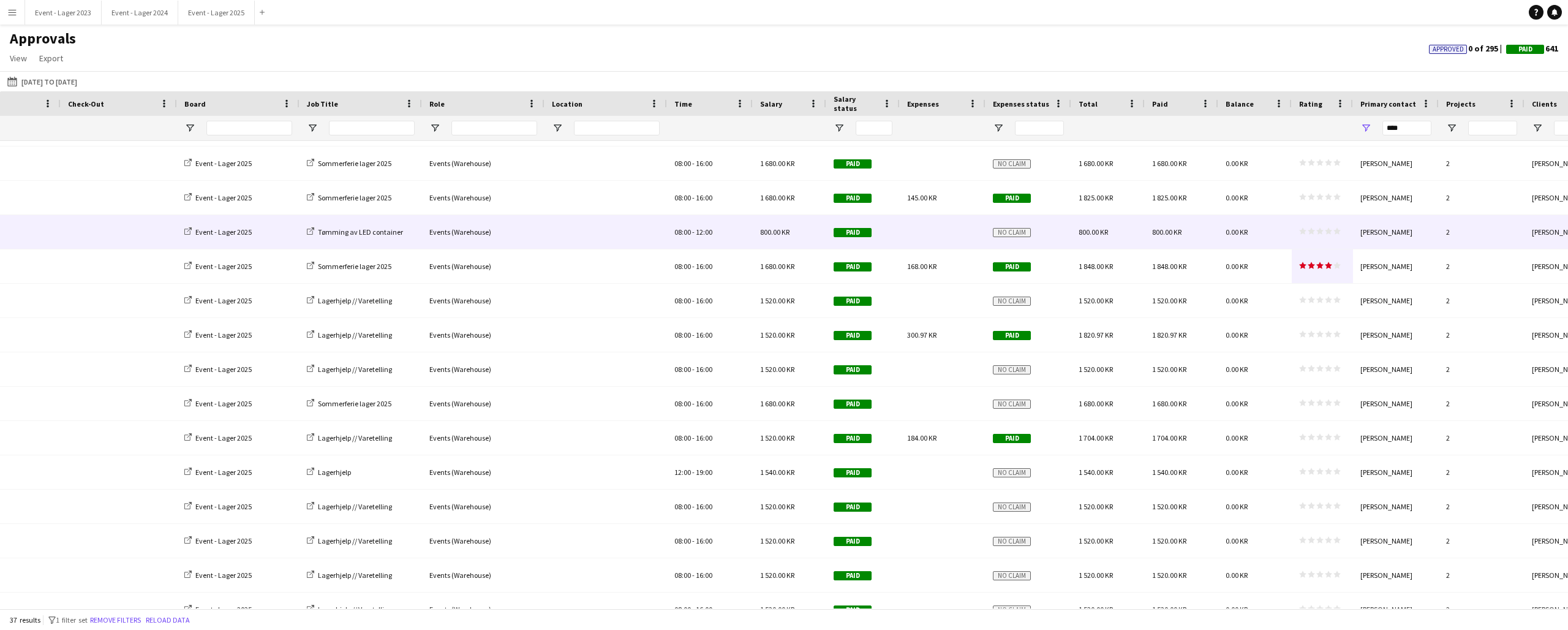
click at [1326, 228] on icon "star" at bounding box center [1329, 231] width 8 height 8
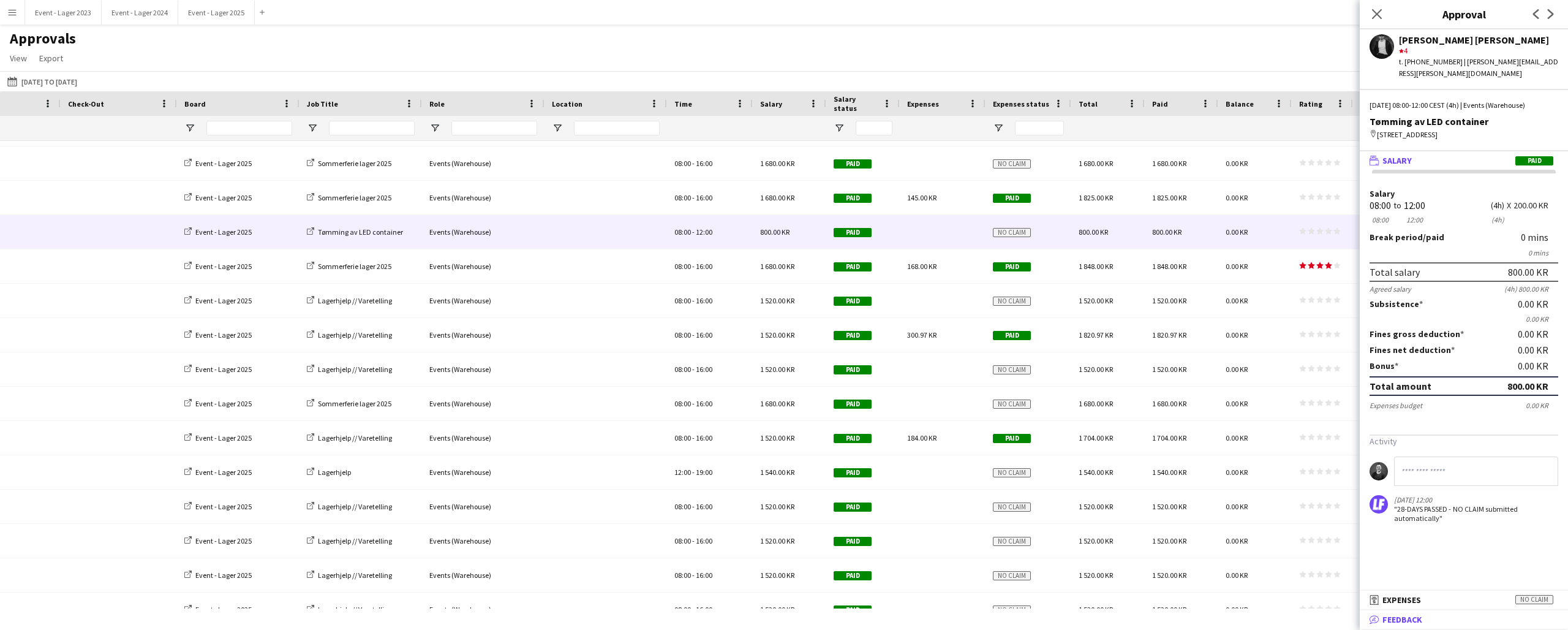
click at [1423, 616] on mat-panel-title "bubble-pencil Feedback" at bounding box center [1461, 620] width 203 height 11
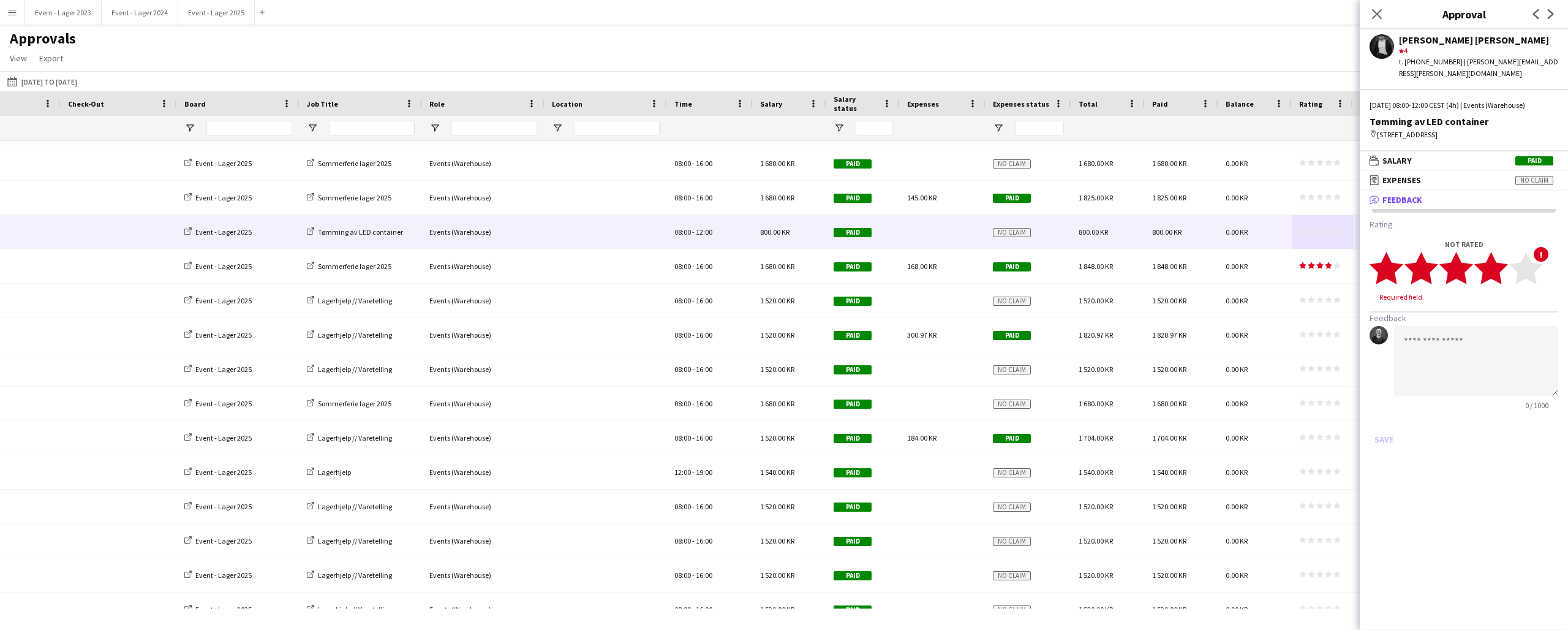
click at [1504, 260] on icon "star" at bounding box center [1491, 268] width 34 height 34
click at [1389, 418] on button "Save" at bounding box center [1384, 427] width 29 height 19
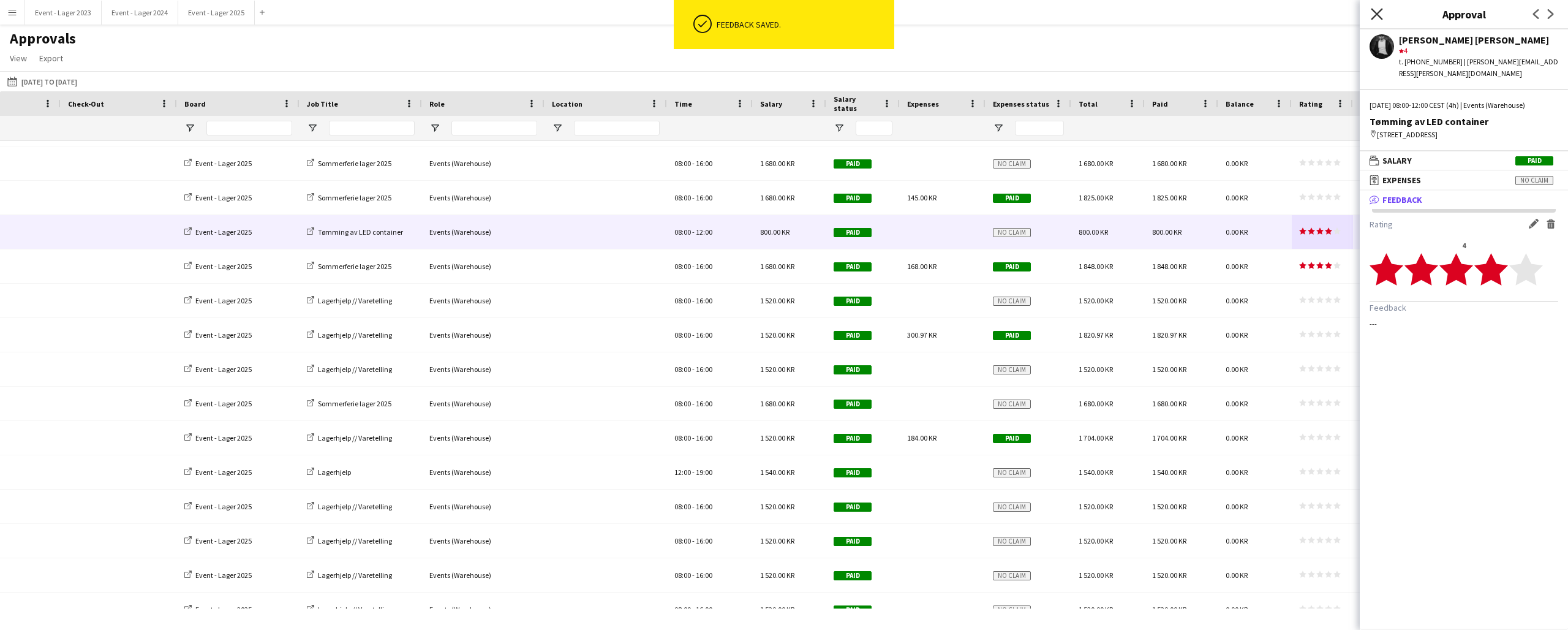
click at [1377, 13] on icon at bounding box center [1377, 13] width 12 height 12
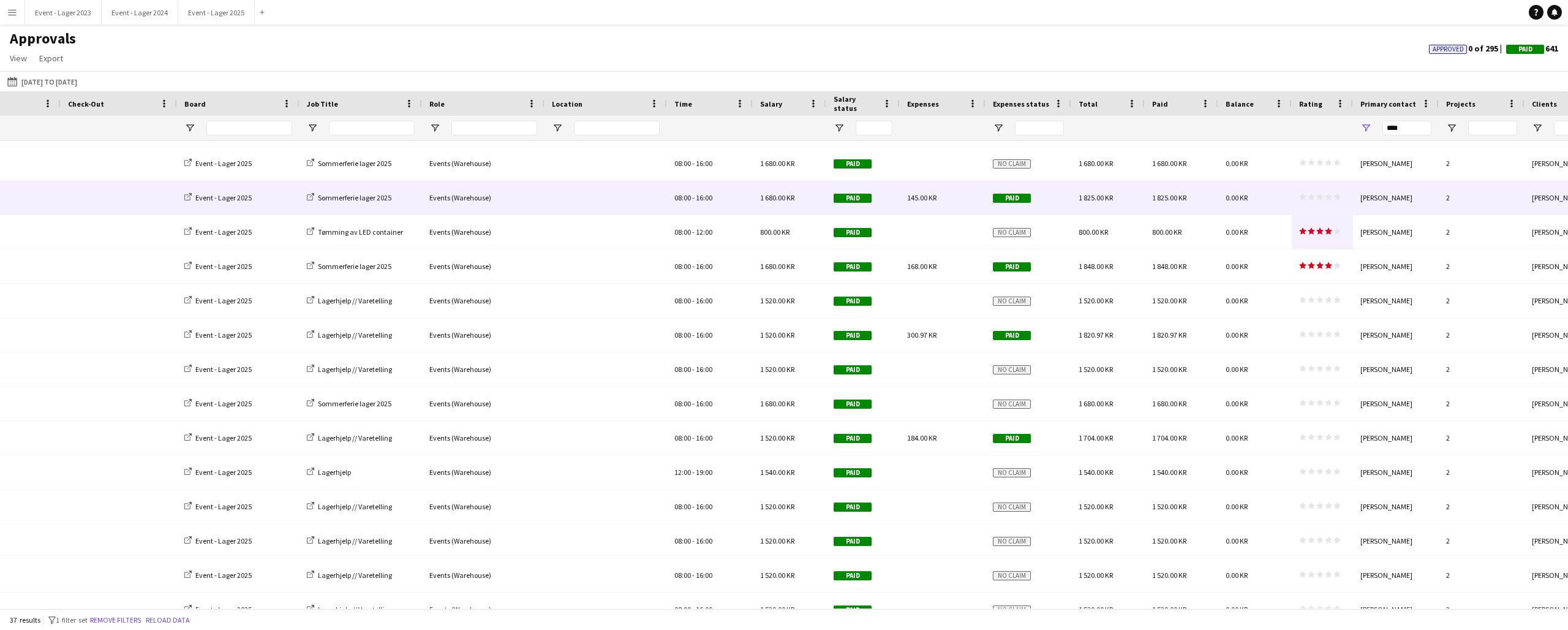
click at [1315, 199] on span "star star star star star" at bounding box center [1320, 196] width 42 height 8
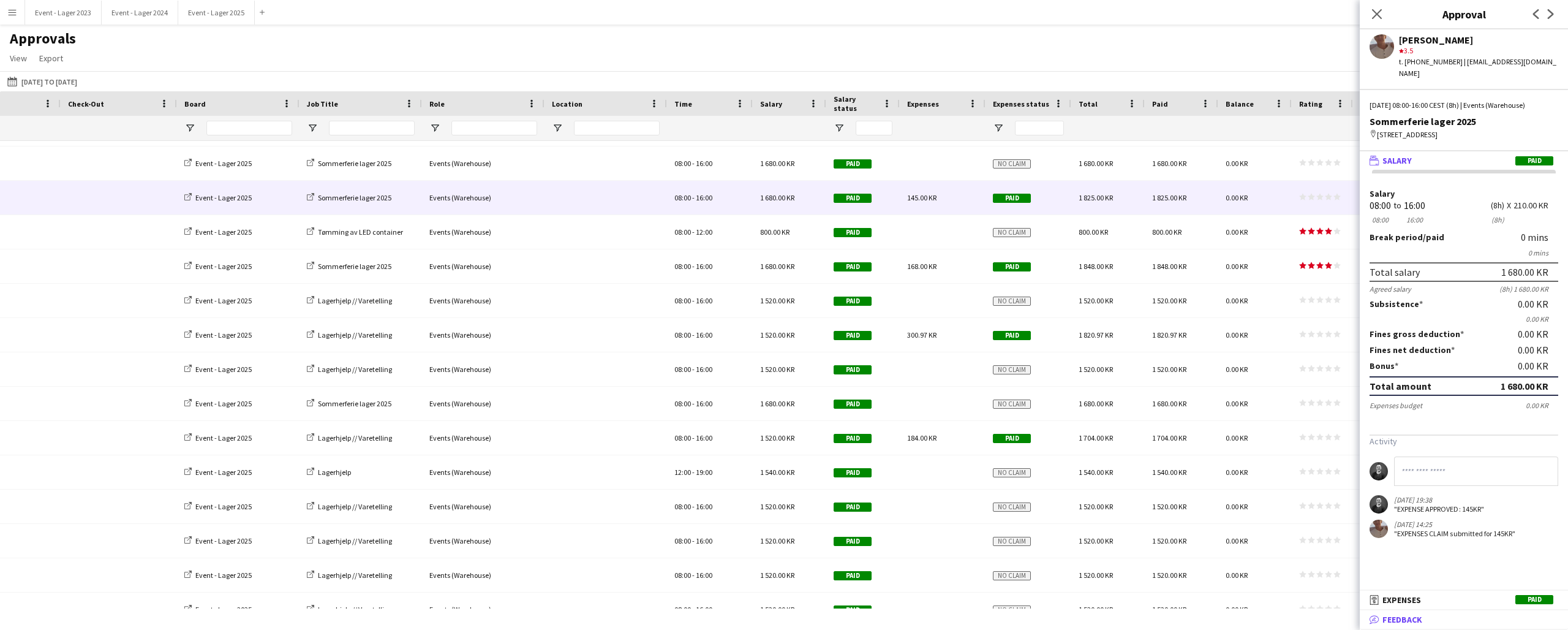
click at [1419, 617] on span "Feedback" at bounding box center [1402, 620] width 40 height 11
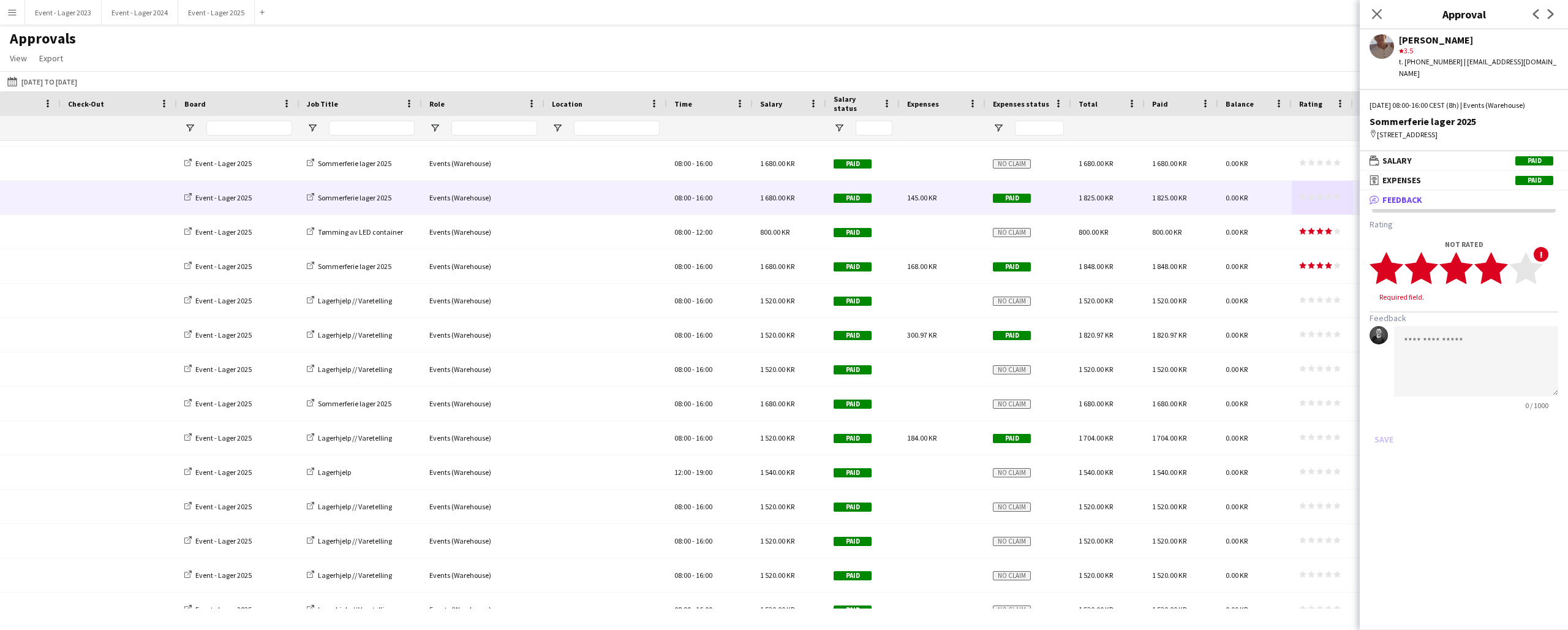
click at [1504, 261] on icon "star" at bounding box center [1491, 268] width 34 height 34
click at [1390, 418] on button "Save" at bounding box center [1384, 427] width 29 height 19
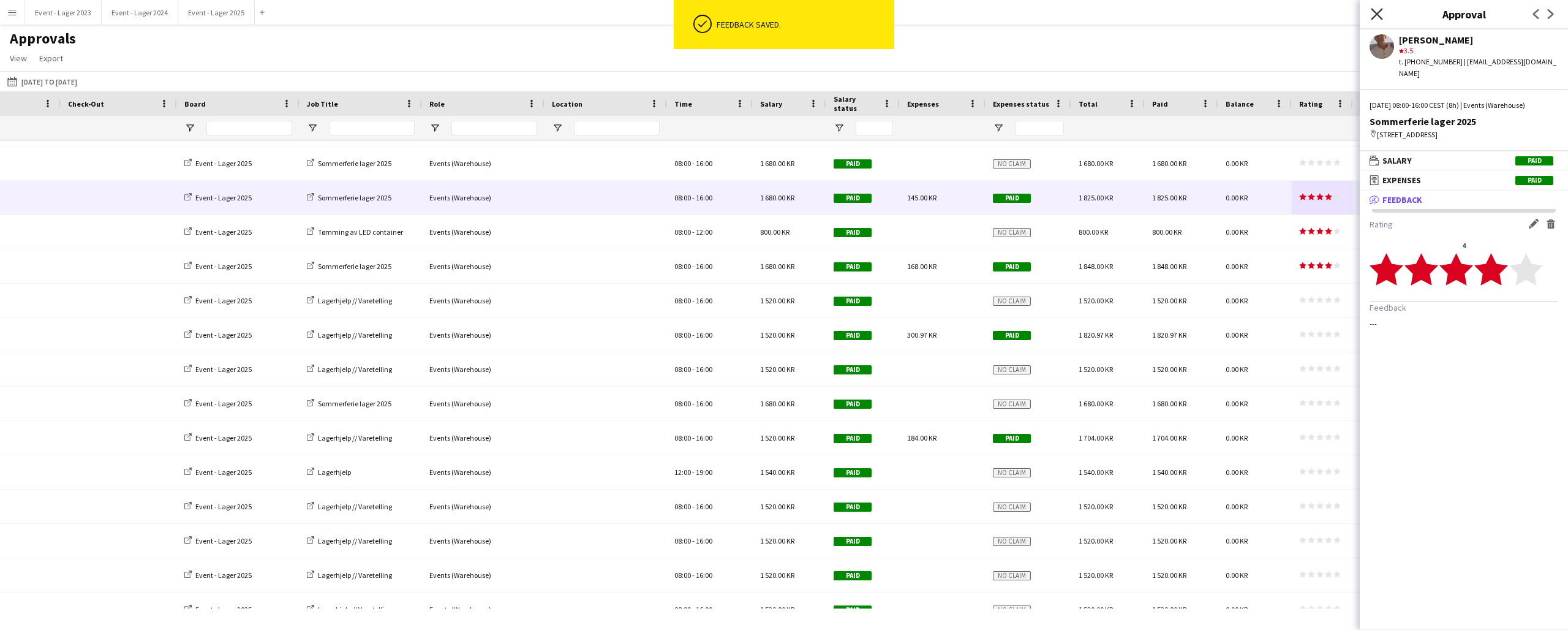
click at [1377, 12] on icon "Close pop-in" at bounding box center [1377, 13] width 12 height 12
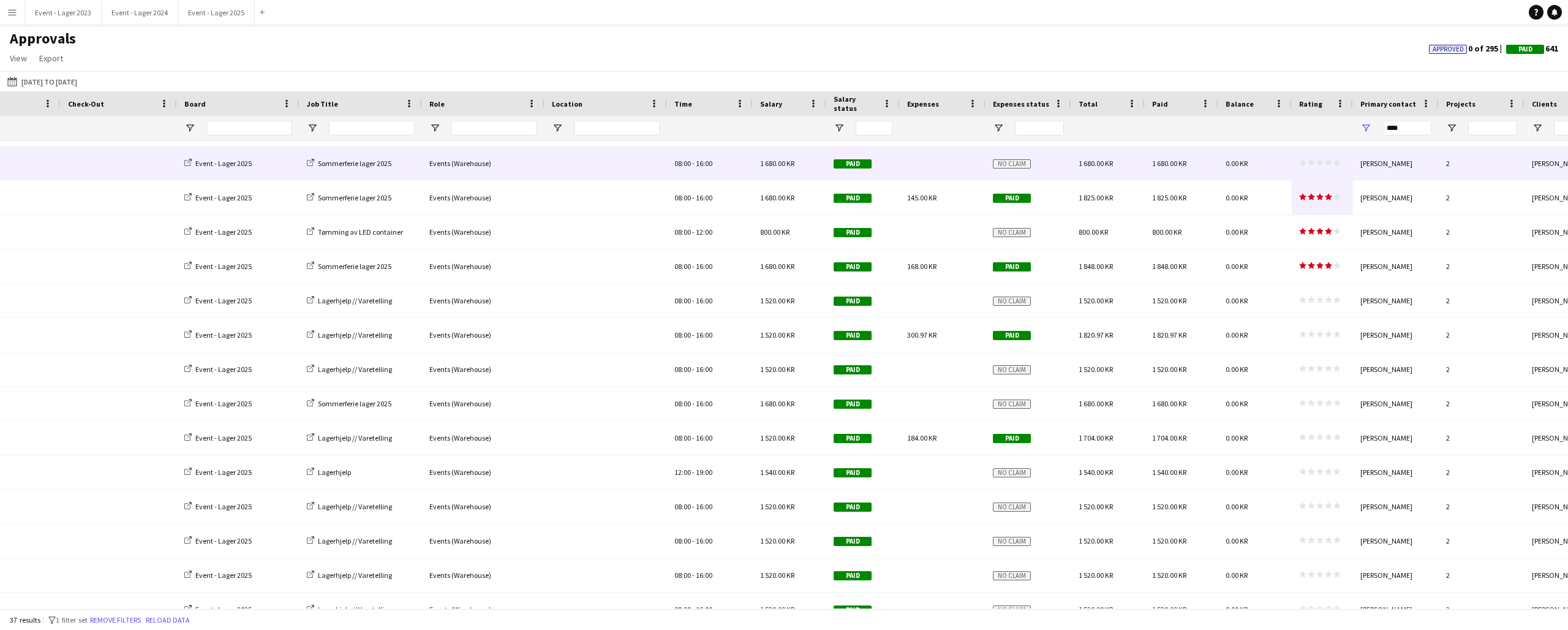
click at [1324, 160] on span "star star star star star" at bounding box center [1320, 162] width 42 height 8
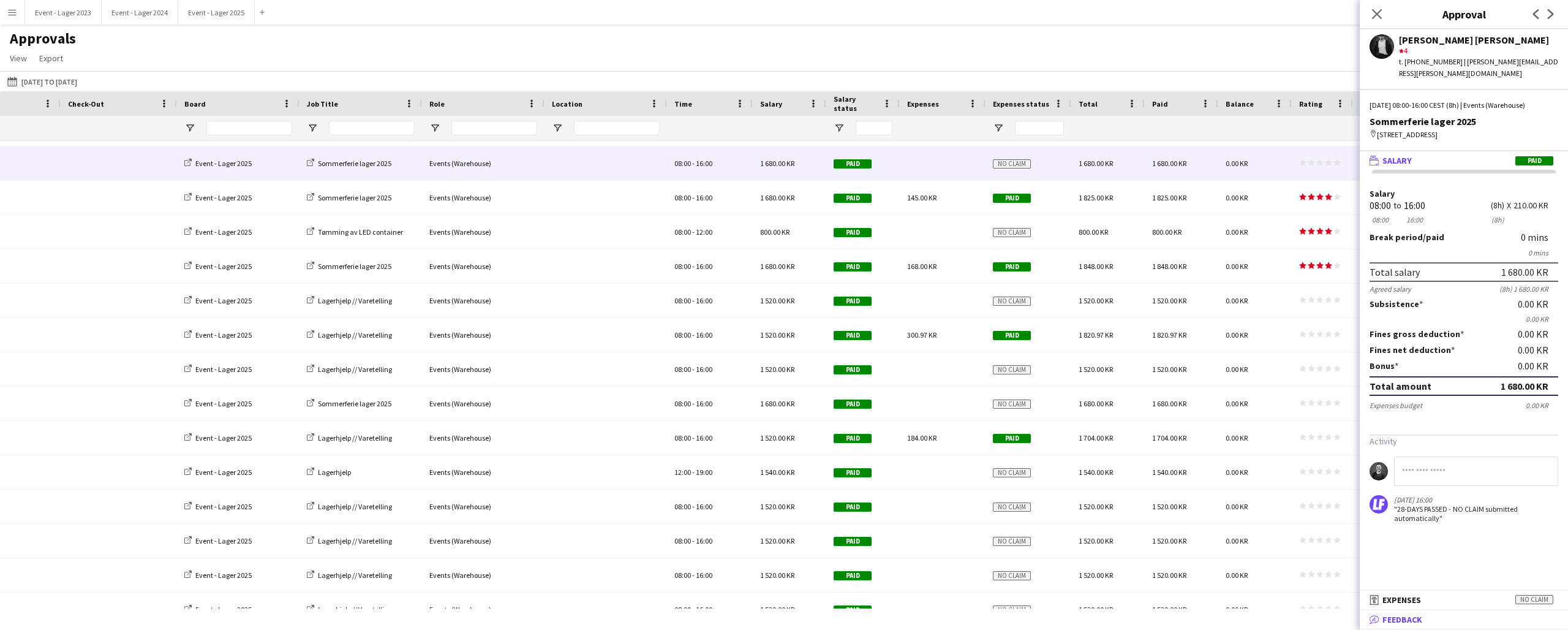
click at [1437, 614] on mat-panel-title "bubble-pencil Feedback" at bounding box center [1461, 620] width 203 height 11
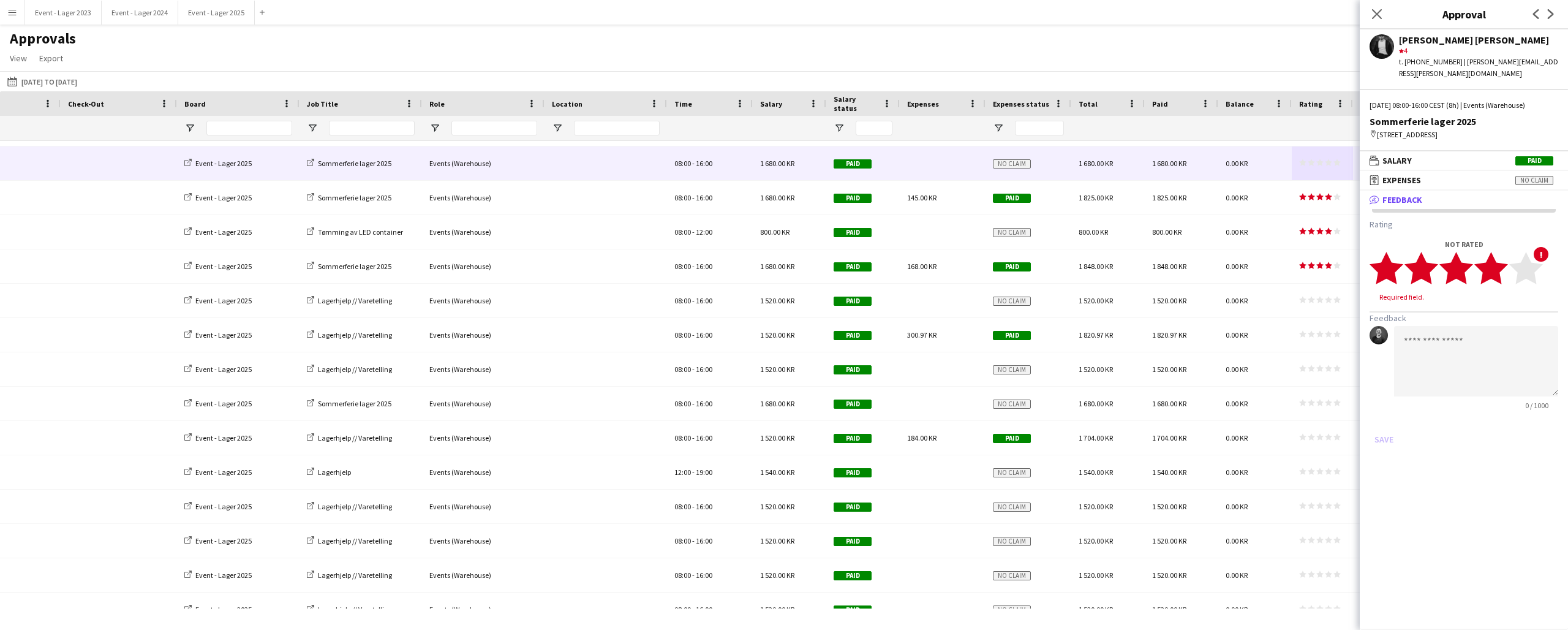
click at [1504, 263] on icon "star" at bounding box center [1491, 268] width 34 height 34
click at [1388, 418] on button "Save" at bounding box center [1384, 427] width 29 height 19
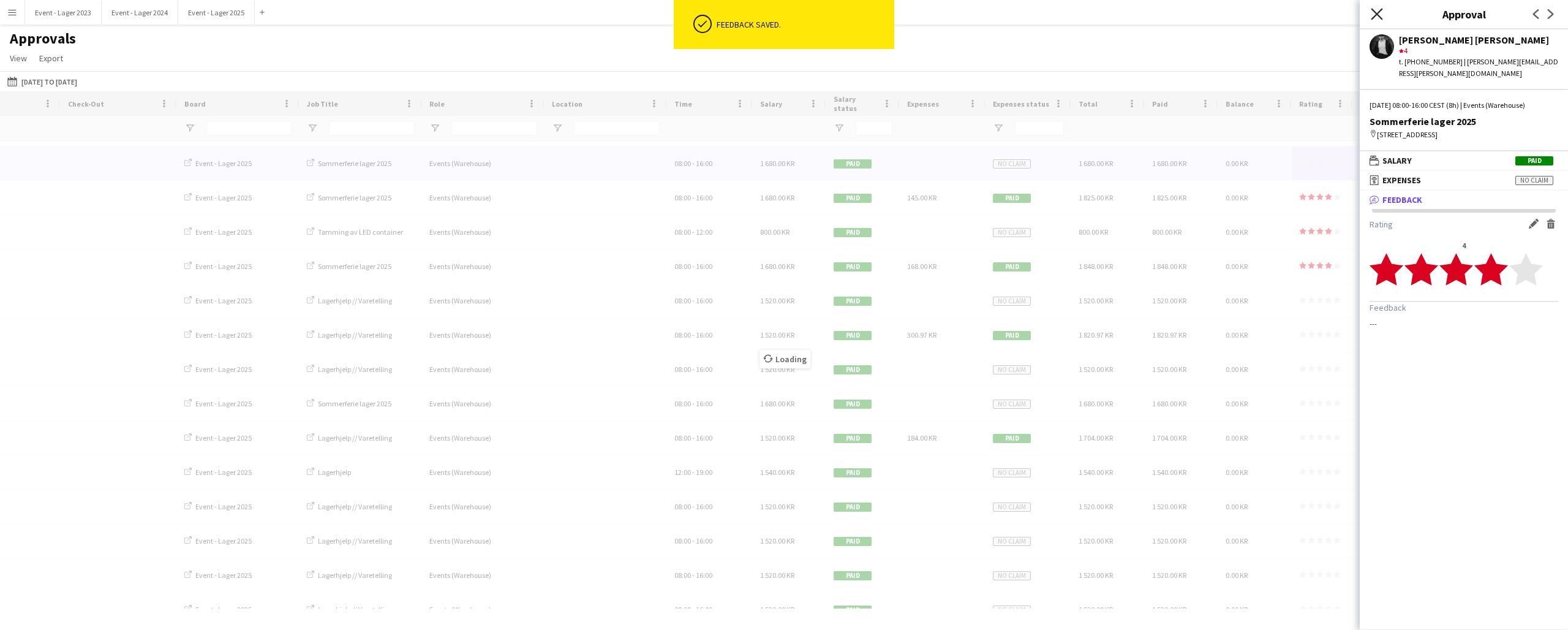
click at [1378, 11] on icon "Close pop-in" at bounding box center [1377, 13] width 12 height 12
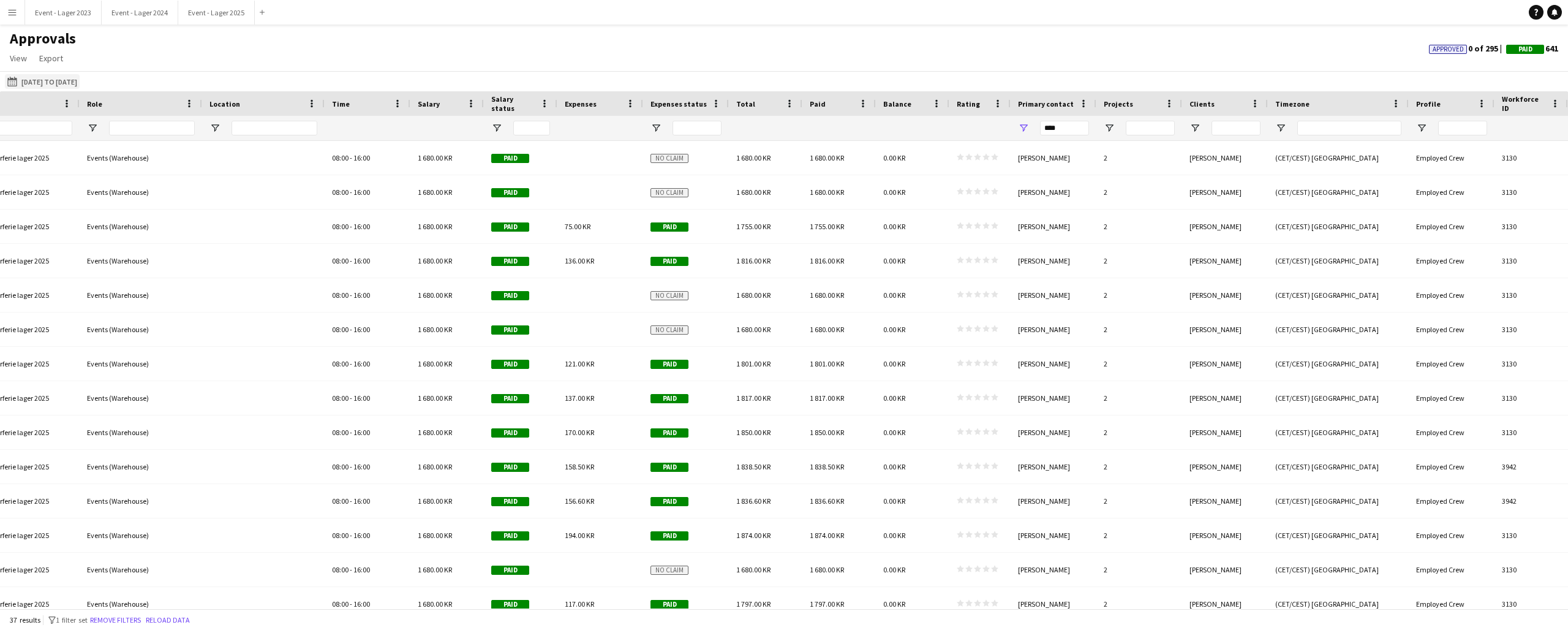
click at [13, 77] on app-icon "This Month" at bounding box center [15, 81] width 14 height 10
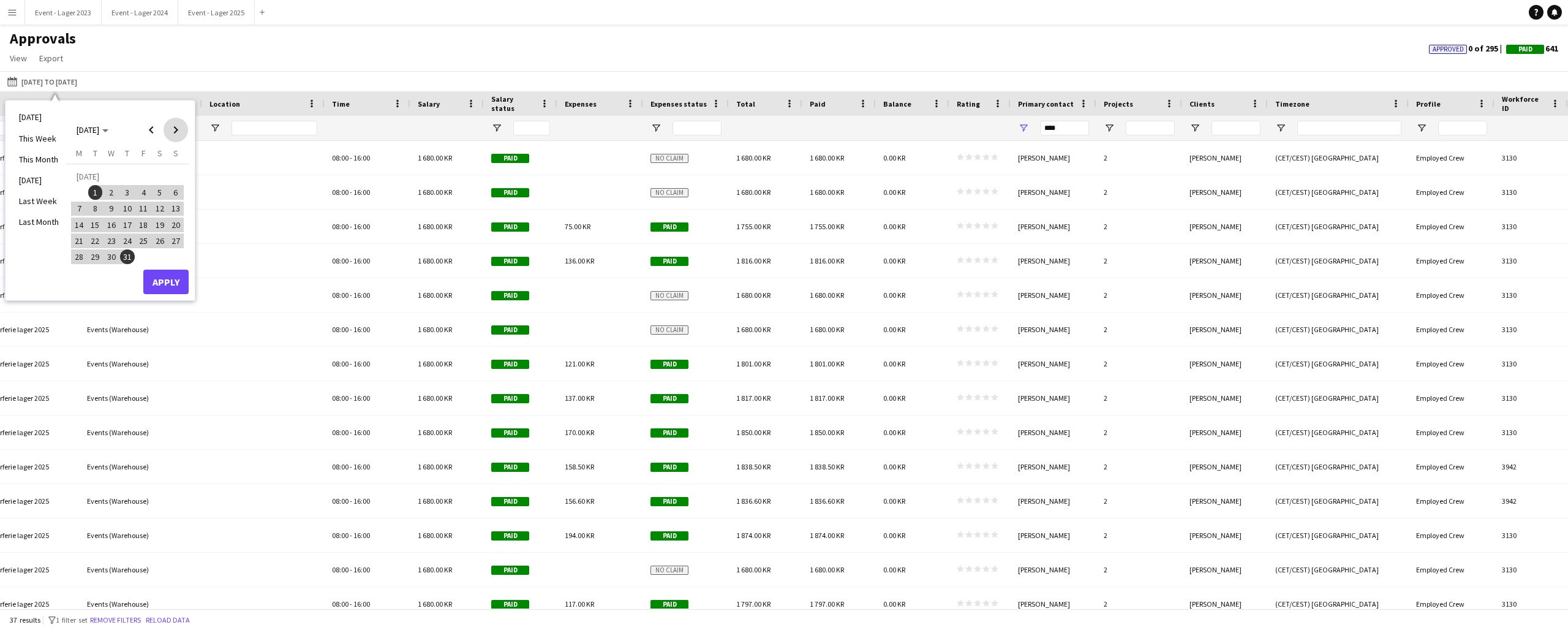
click at [174, 129] on span "Next month" at bounding box center [175, 130] width 24 height 24
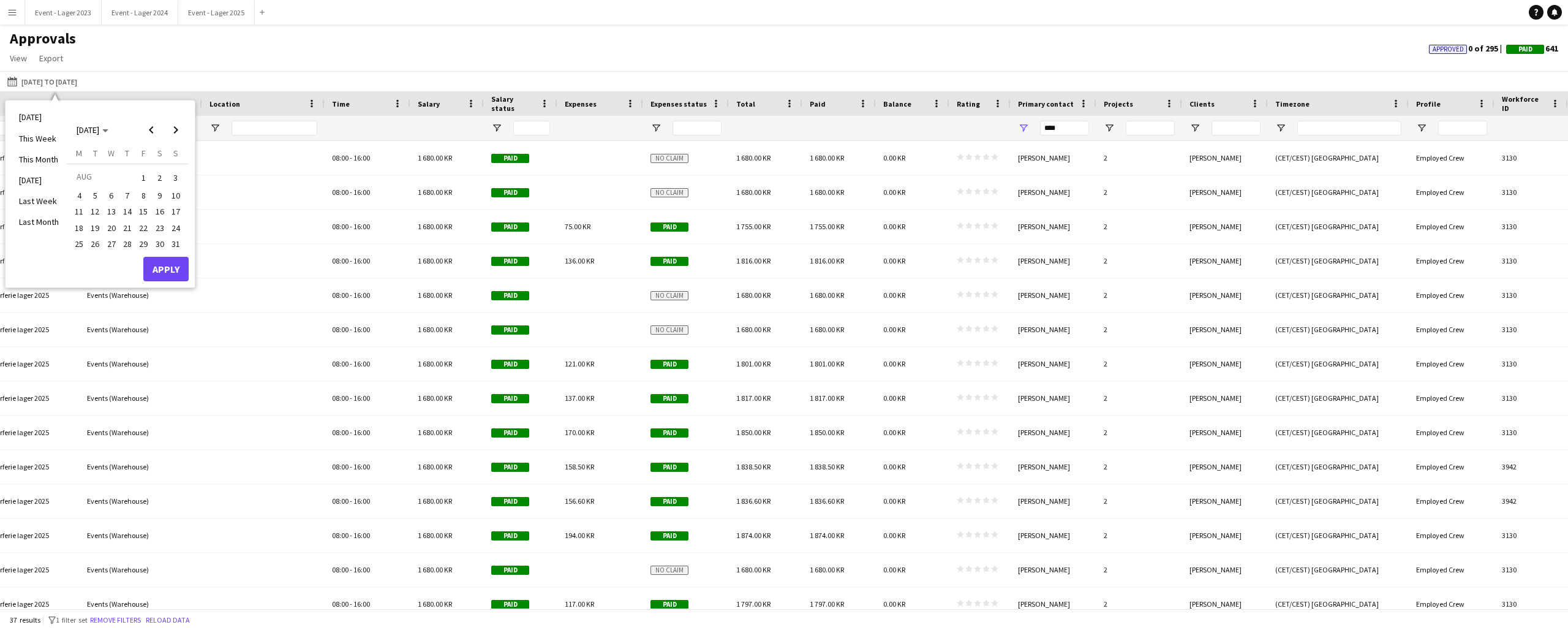
click at [140, 173] on span "1" at bounding box center [143, 178] width 15 height 17
click at [146, 173] on span "1" at bounding box center [143, 178] width 15 height 17
click at [175, 240] on span "31" at bounding box center [175, 244] width 15 height 15
click at [170, 270] on button "Apply" at bounding box center [166, 269] width 45 height 24
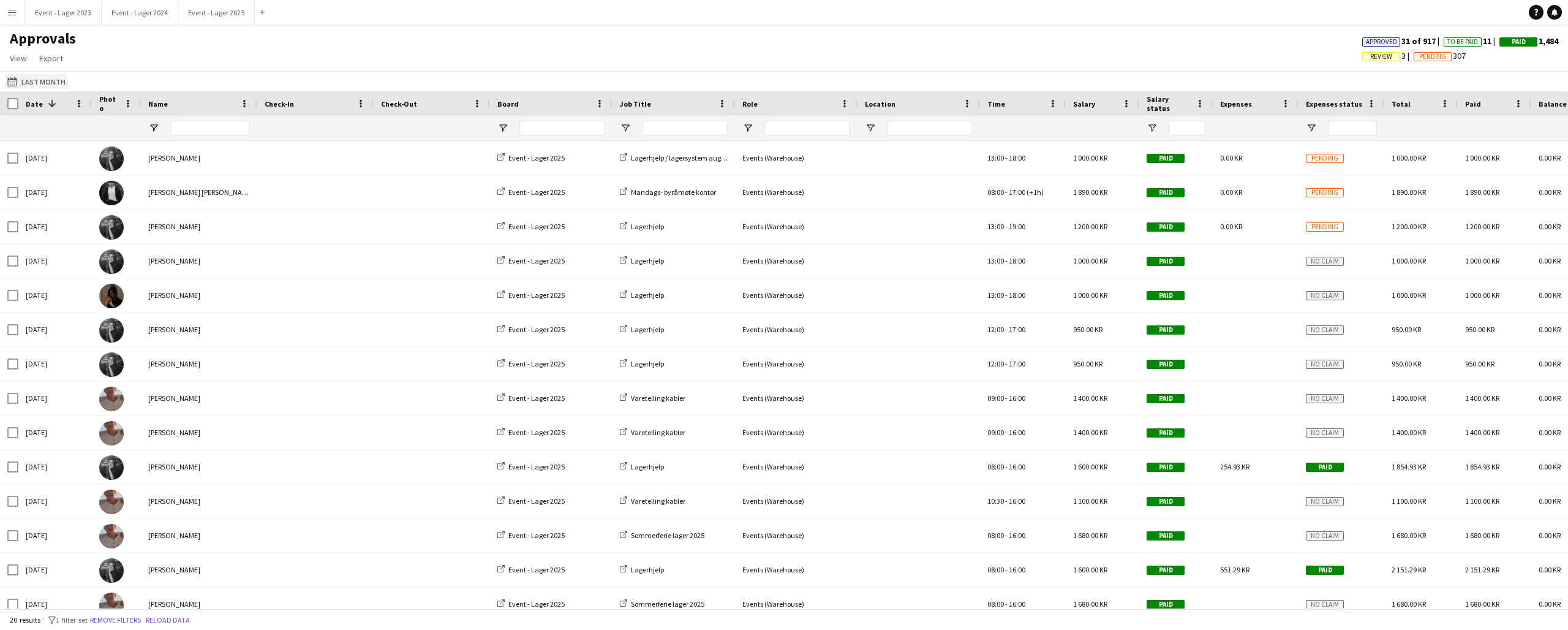
click at [28, 79] on button "This Month Last Month" at bounding box center [36, 81] width 63 height 15
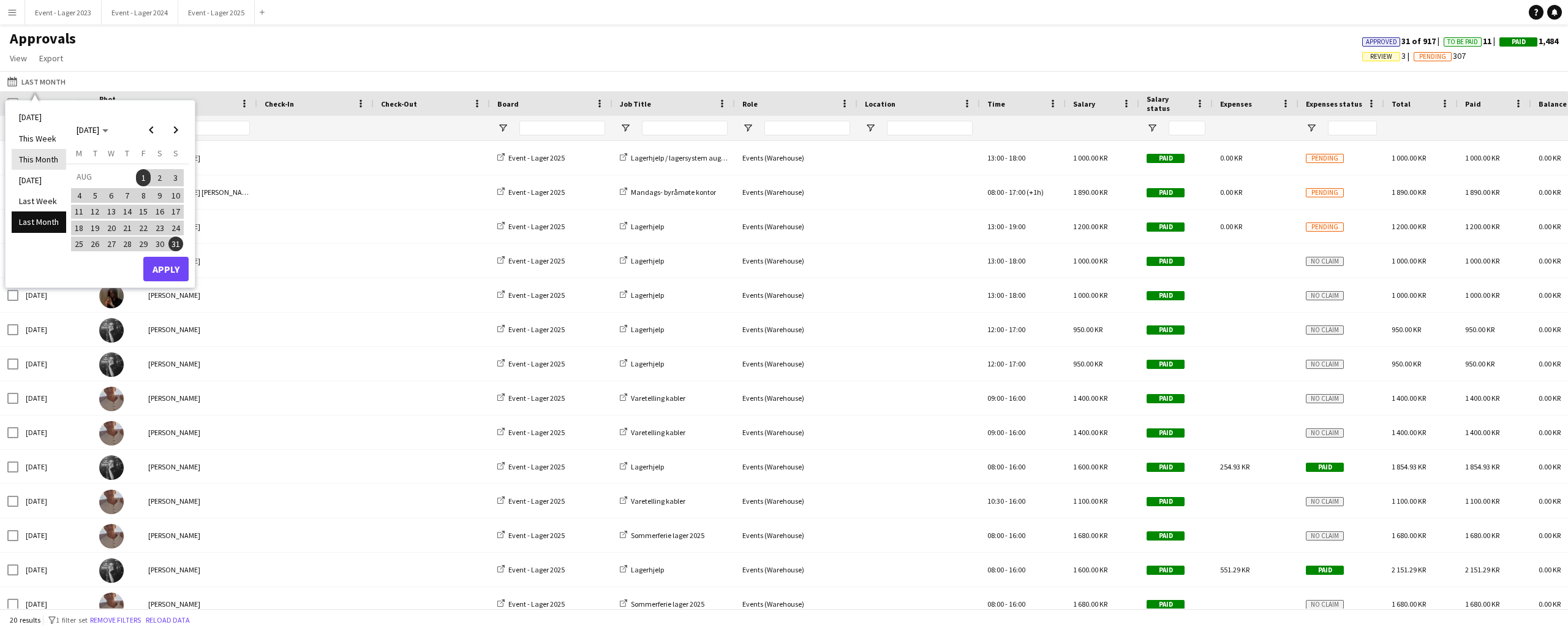
click at [39, 157] on li "This Month" at bounding box center [39, 160] width 55 height 21
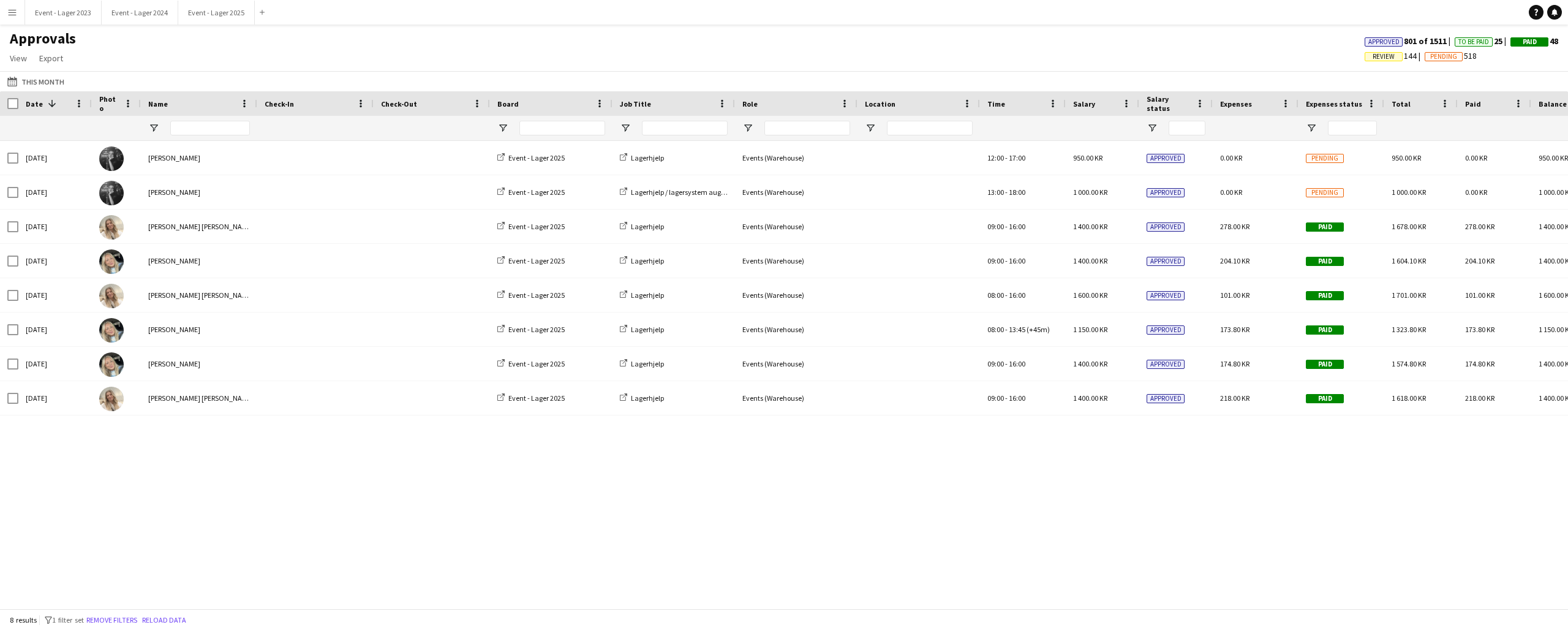
click at [14, 11] on app-icon "Menu" at bounding box center [12, 12] width 10 height 10
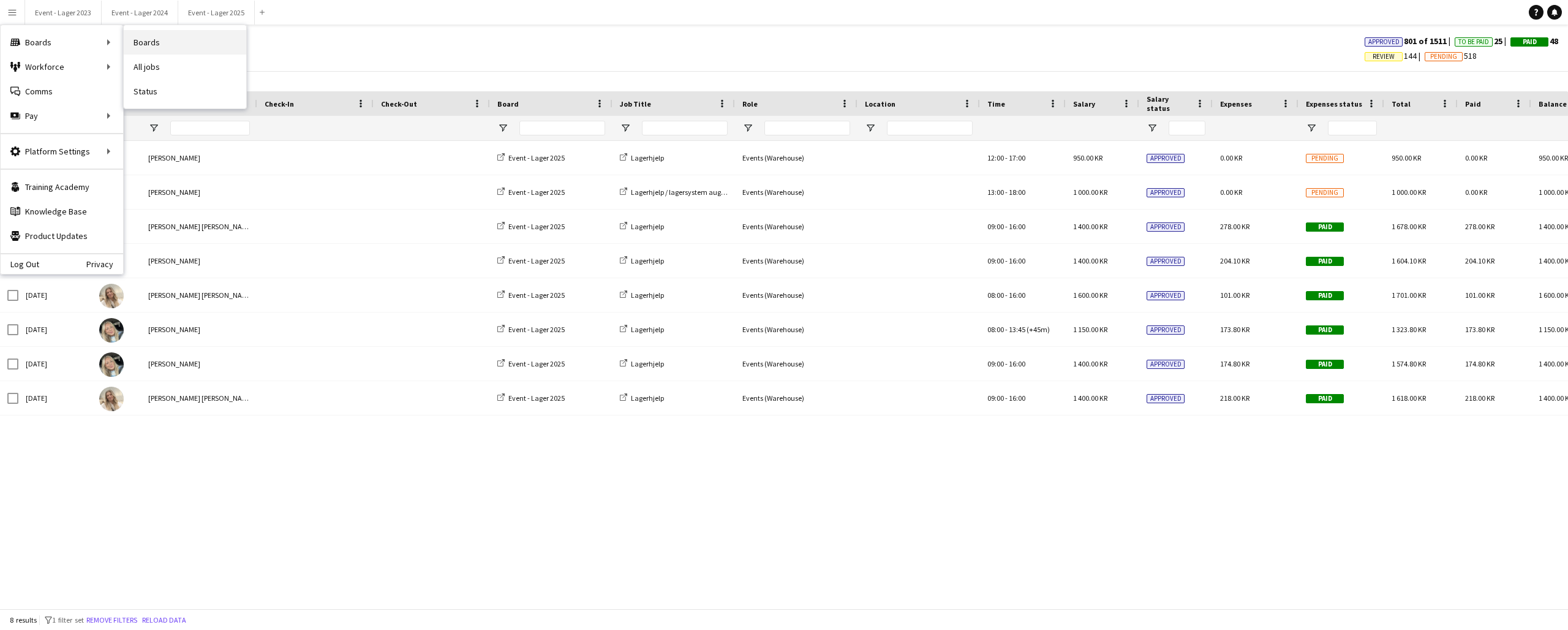
click at [150, 37] on link "Boards" at bounding box center [184, 42] width 123 height 24
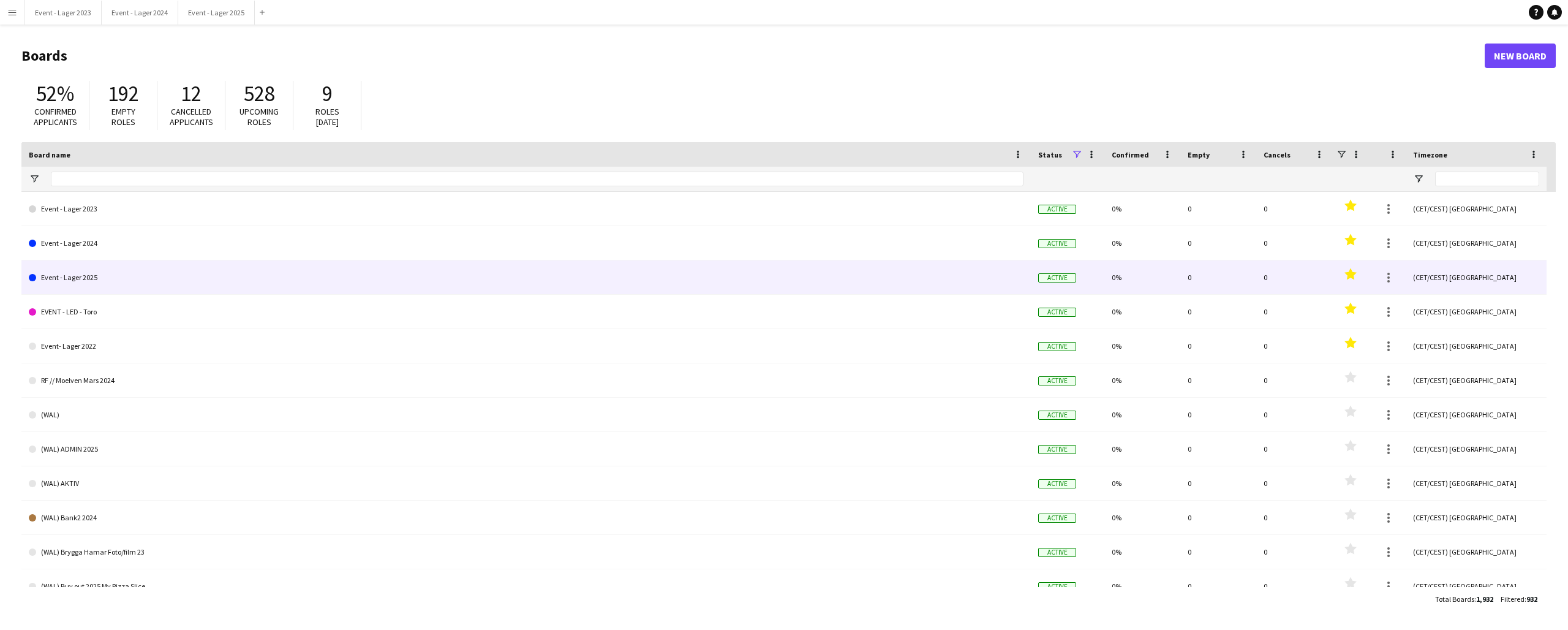
click at [180, 273] on link "Event - Lager 2025" at bounding box center [526, 277] width 995 height 34
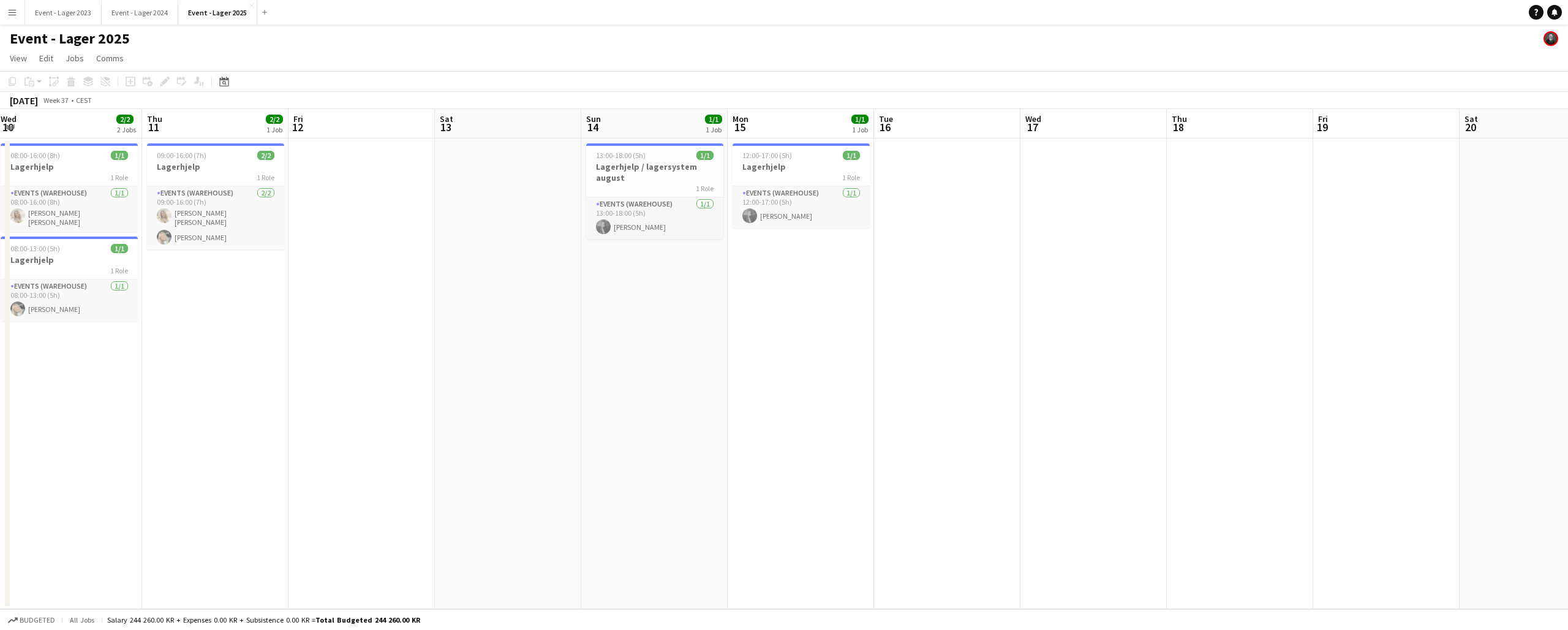
click at [925, 160] on app-date-cell at bounding box center [947, 374] width 146 height 470
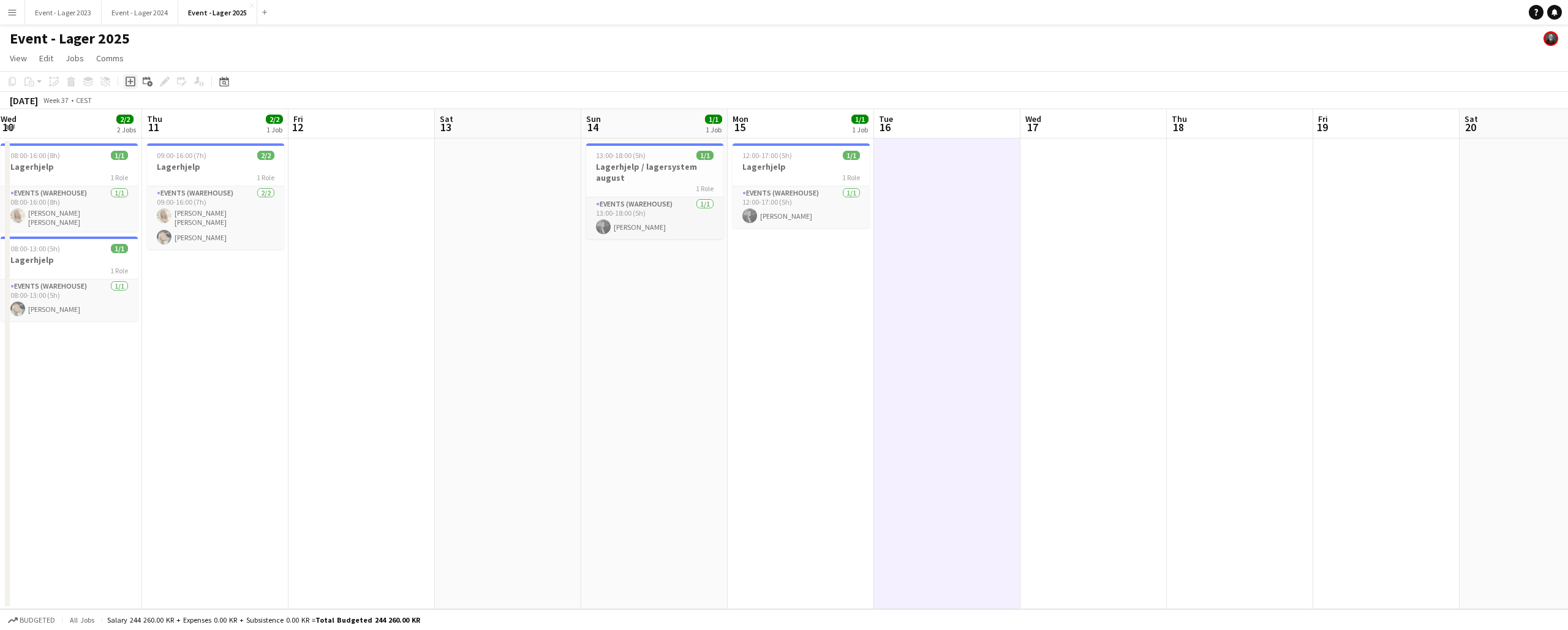
click at [132, 78] on icon "Add job" at bounding box center [130, 81] width 10 height 10
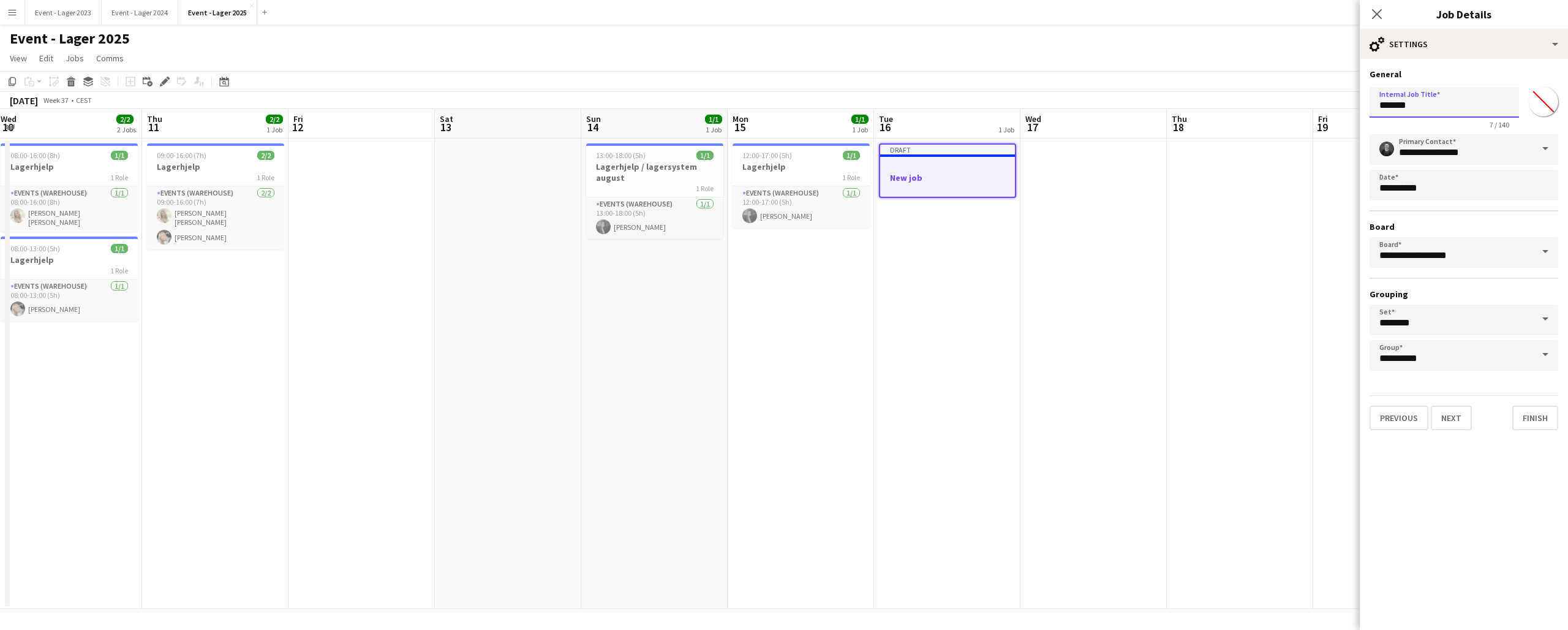
drag, startPoint x: 1442, startPoint y: 105, endPoint x: 1363, endPoint y: 105, distance: 79.0
click at [1363, 105] on form "**********" at bounding box center [1464, 249] width 208 height 361
type input "**********"
click at [1456, 419] on button "Next" at bounding box center [1451, 418] width 41 height 24
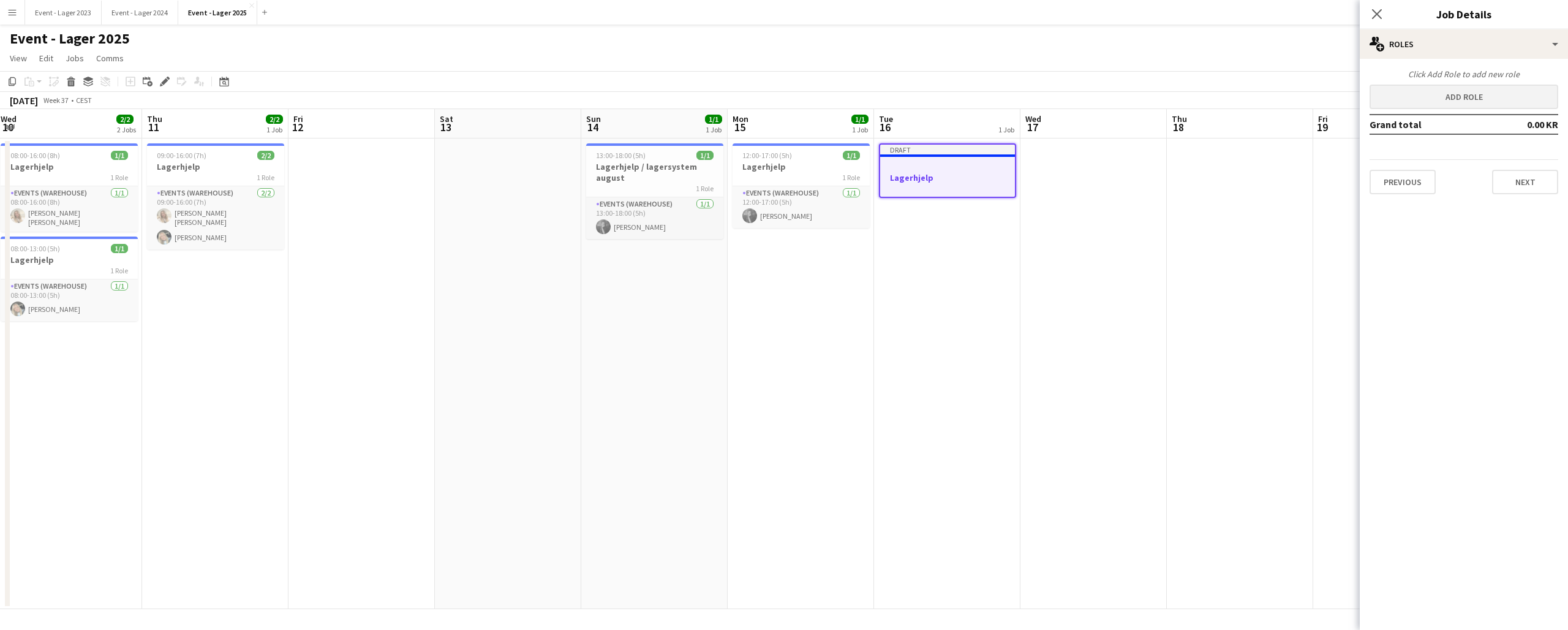
click at [1449, 92] on button "Add role" at bounding box center [1464, 96] width 189 height 24
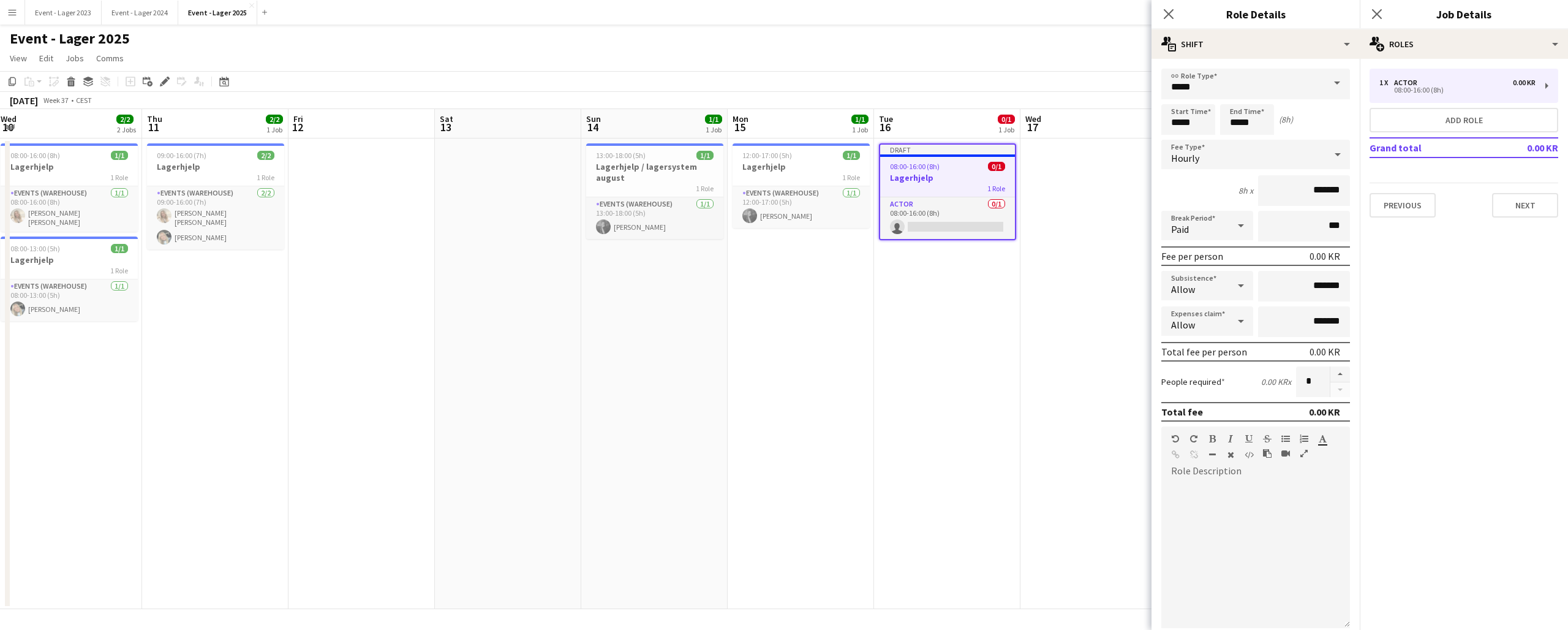
click at [1337, 79] on span at bounding box center [1337, 83] width 26 height 29
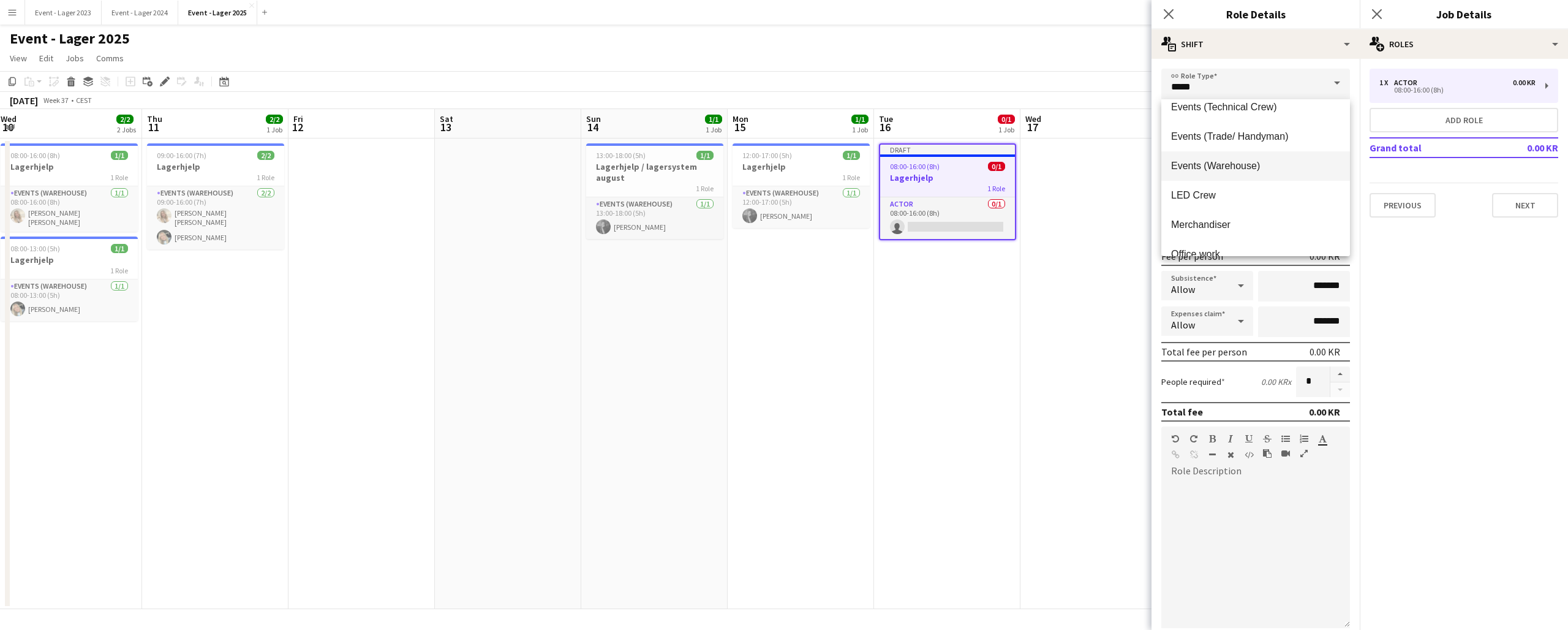
scroll to position [543, 0]
click at [1269, 164] on span "Events (Warehouse)" at bounding box center [1256, 164] width 169 height 12
type input "**********"
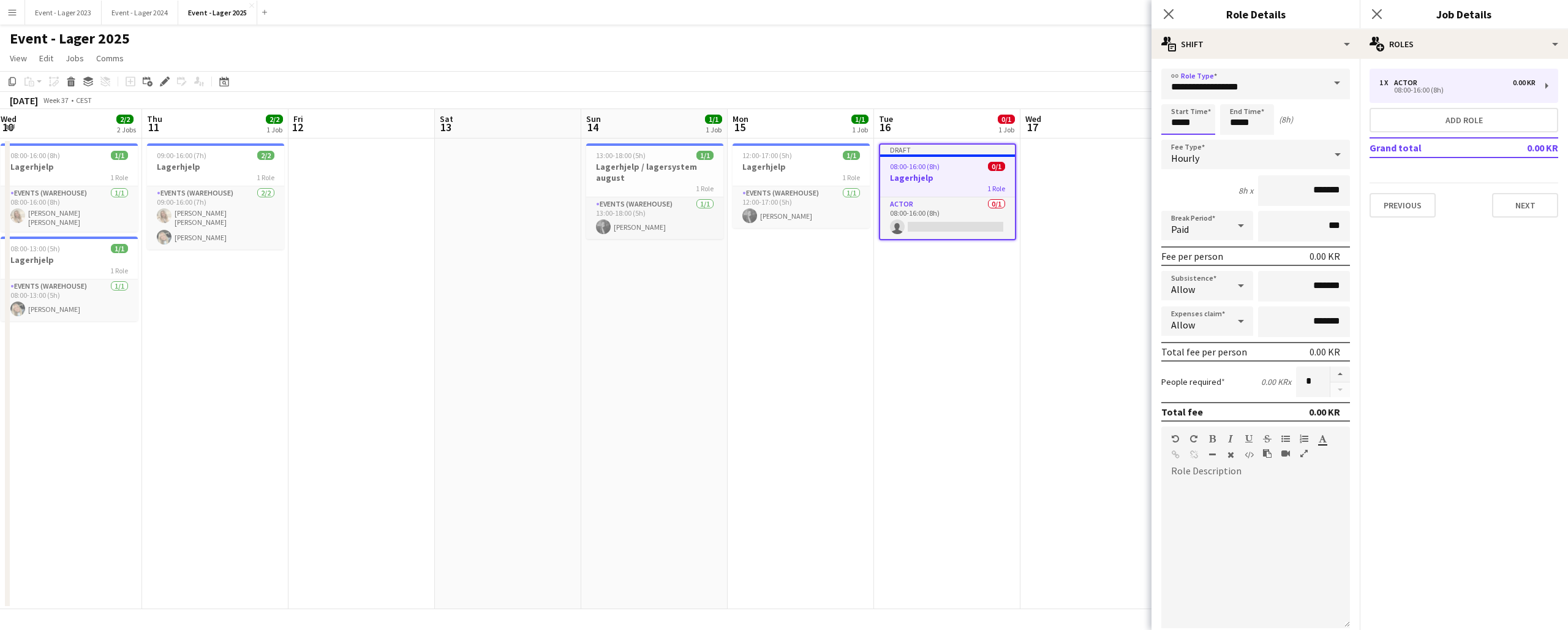
click at [1196, 125] on input "*****" at bounding box center [1189, 119] width 54 height 31
click at [1178, 97] on div at bounding box center [1175, 98] width 24 height 12
type input "*****"
click at [1178, 97] on div at bounding box center [1175, 98] width 24 height 12
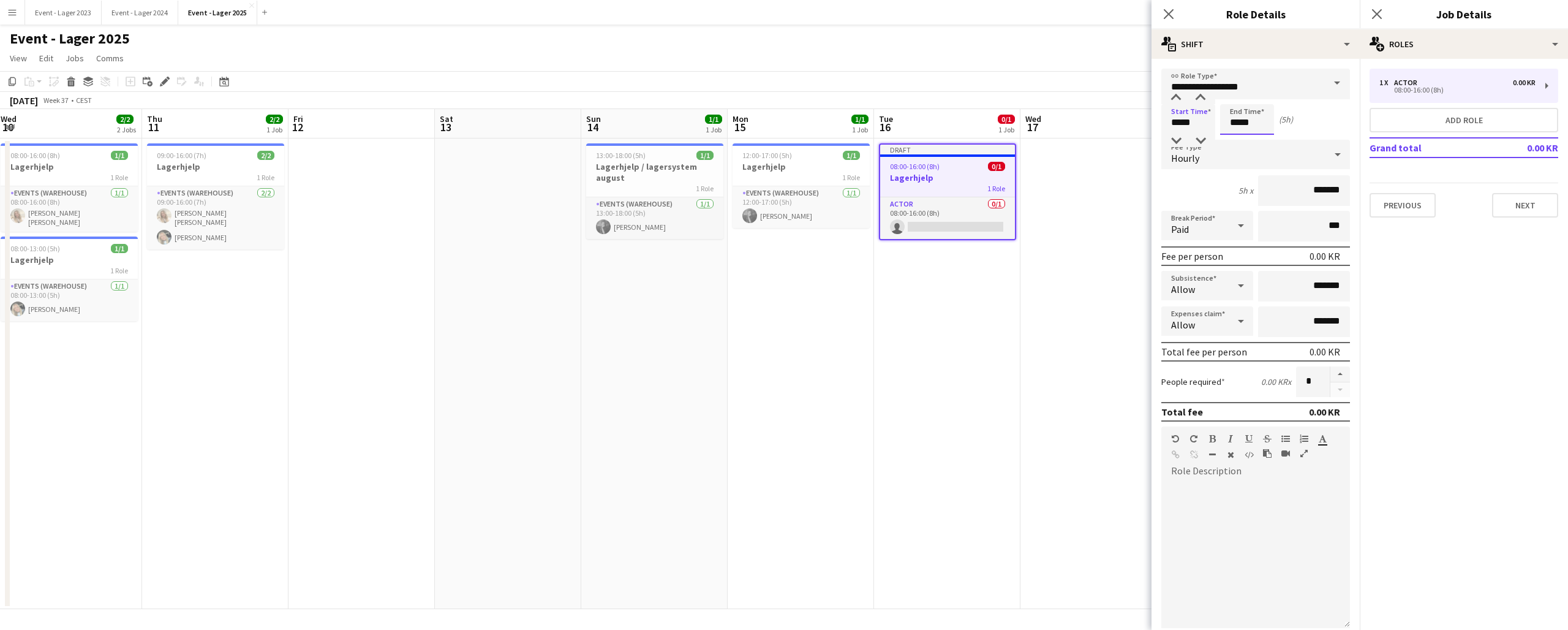
click at [1256, 124] on input "*****" at bounding box center [1248, 119] width 54 height 31
type input "*****"
click at [1237, 139] on div at bounding box center [1234, 141] width 24 height 12
click at [1306, 191] on input "*******" at bounding box center [1304, 191] width 92 height 31
type input "*********"
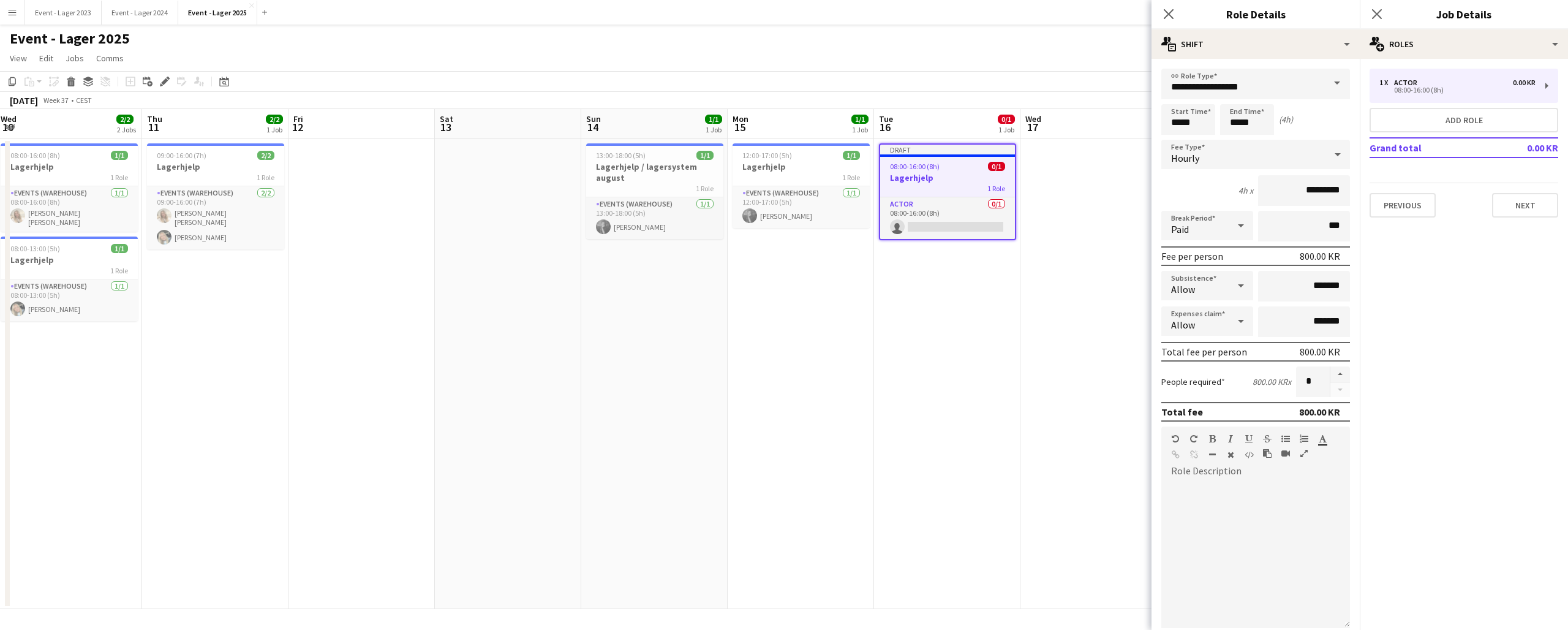
click at [1380, 265] on mat-expansion-panel "pencil3 General details 1 x Actor 0.00 KR 08:00-16:00 (8h) Add role Grand total…" at bounding box center [1464, 344] width 208 height 571
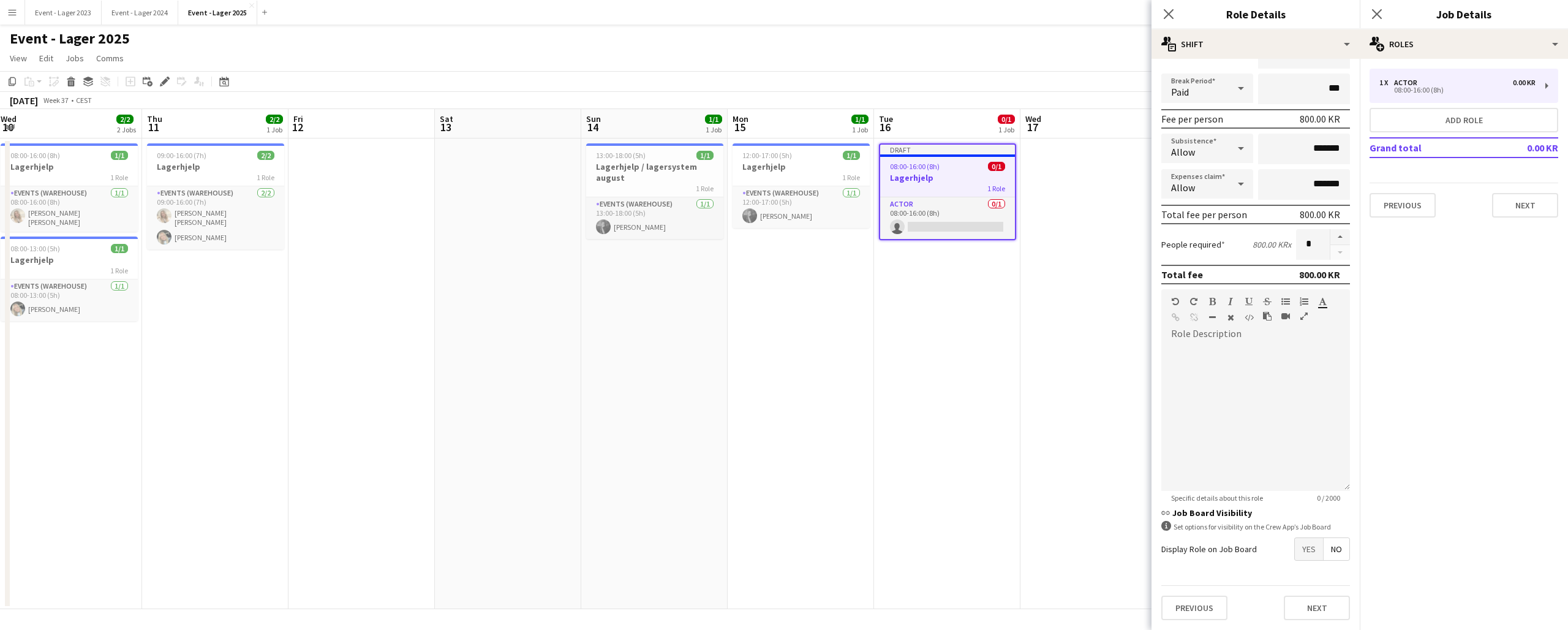
scroll to position [137, 0]
click at [1312, 547] on span "Yes" at bounding box center [1309, 550] width 28 height 22
click at [1341, 574] on span "No" at bounding box center [1336, 576] width 26 height 22
click at [1341, 601] on span "No" at bounding box center [1336, 607] width 26 height 22
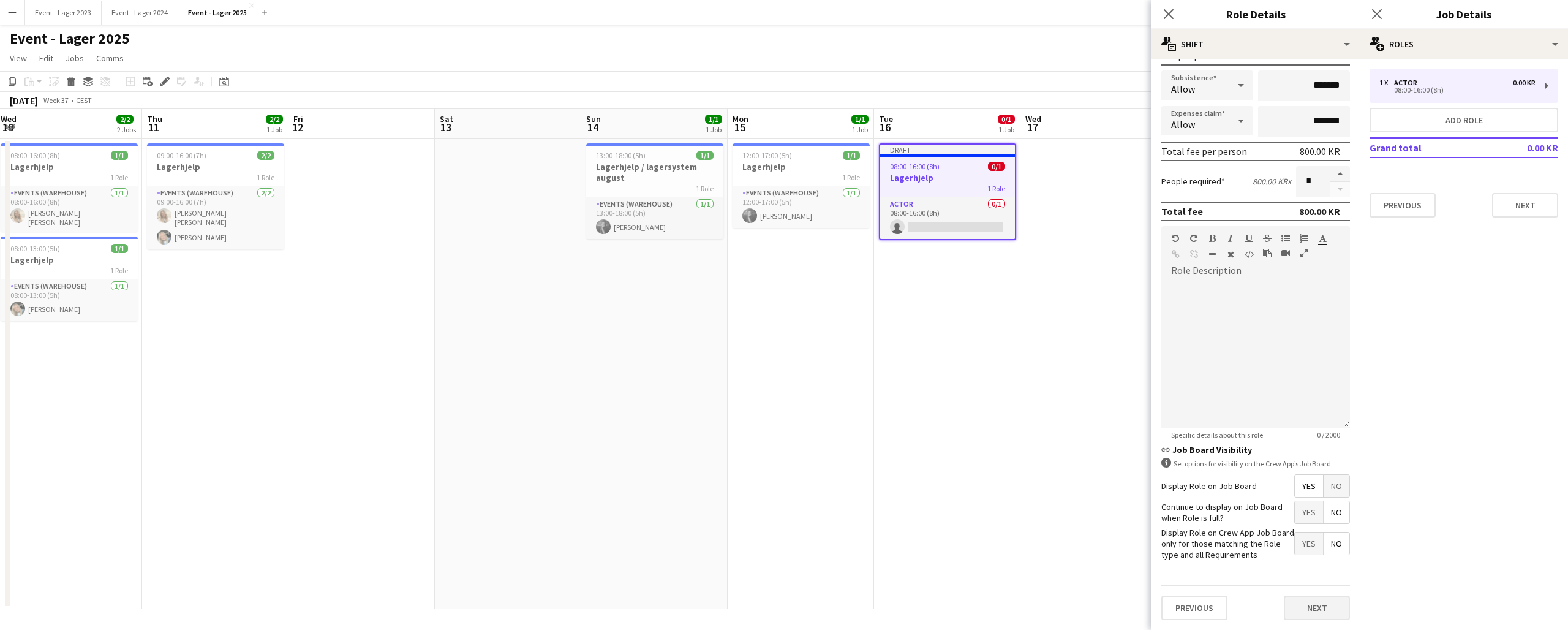
scroll to position [200, 0]
click at [1316, 611] on button "Next" at bounding box center [1316, 608] width 66 height 24
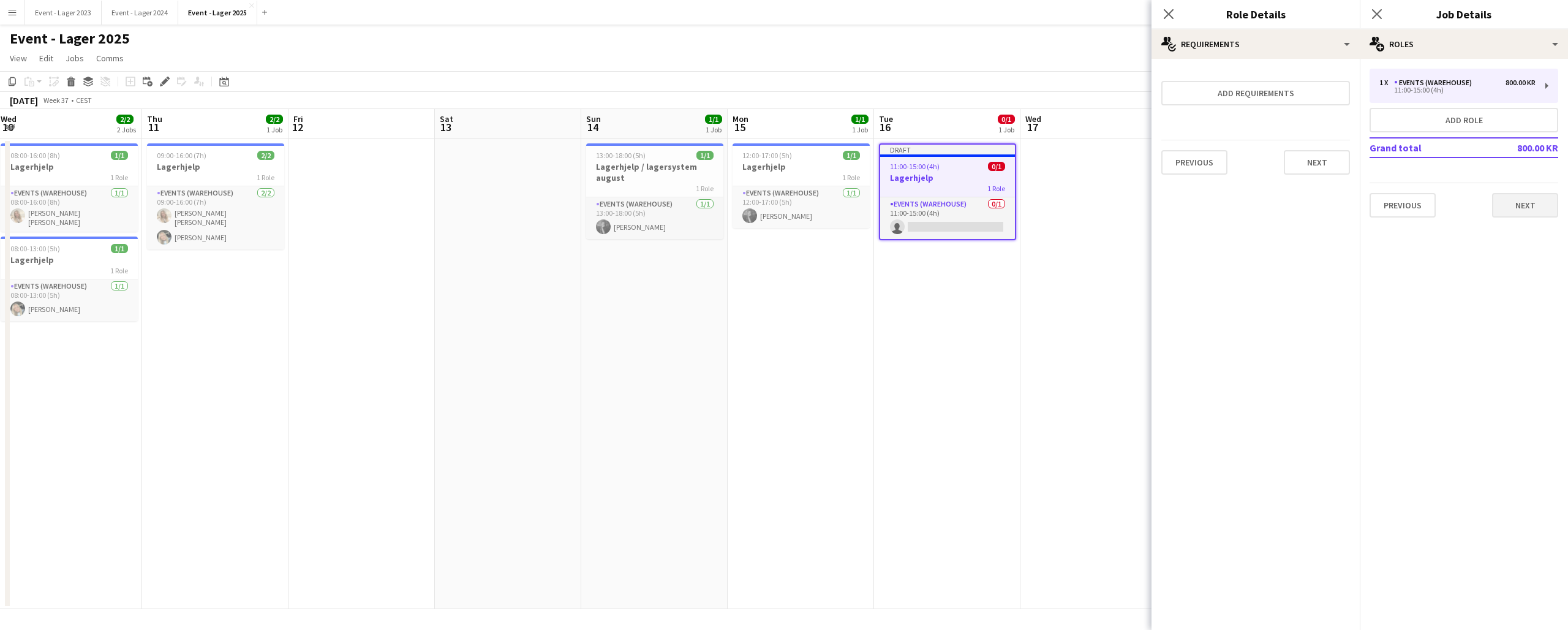
click at [1531, 202] on button "Next" at bounding box center [1525, 205] width 66 height 24
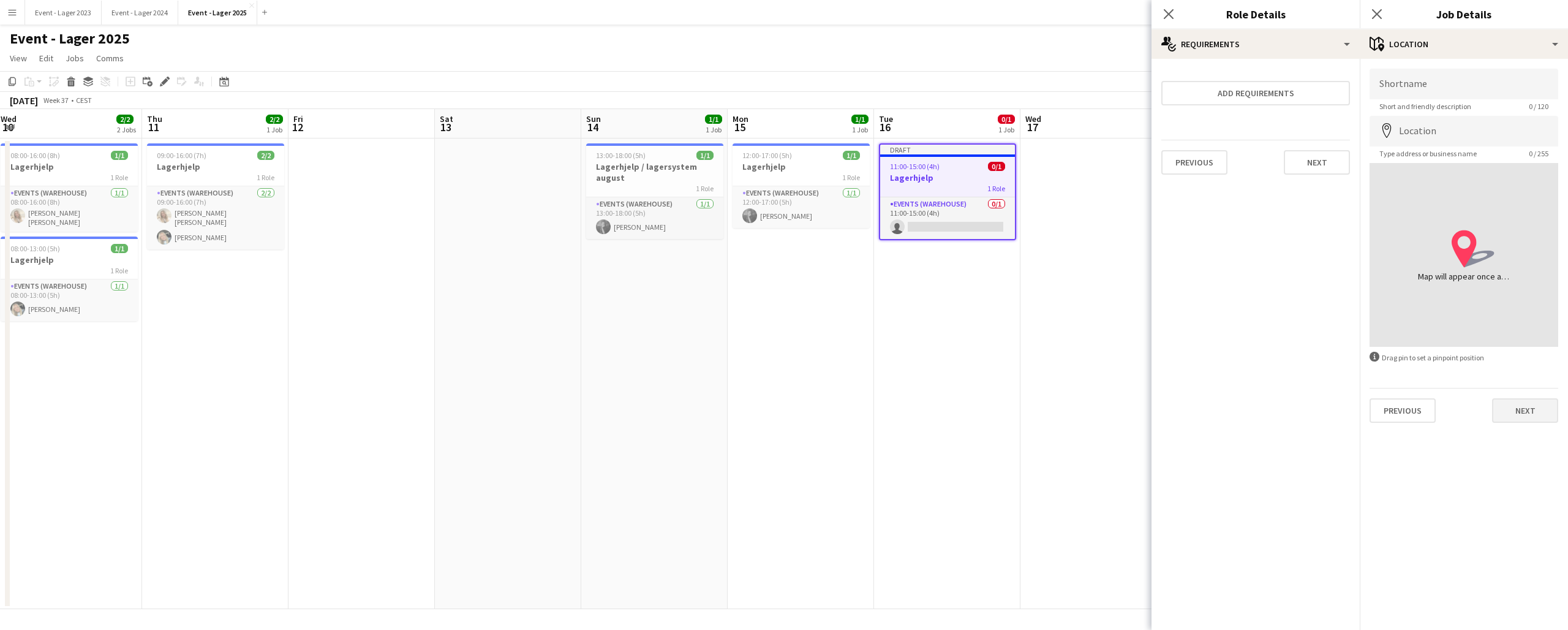
click at [1527, 409] on button "Next" at bounding box center [1525, 410] width 66 height 24
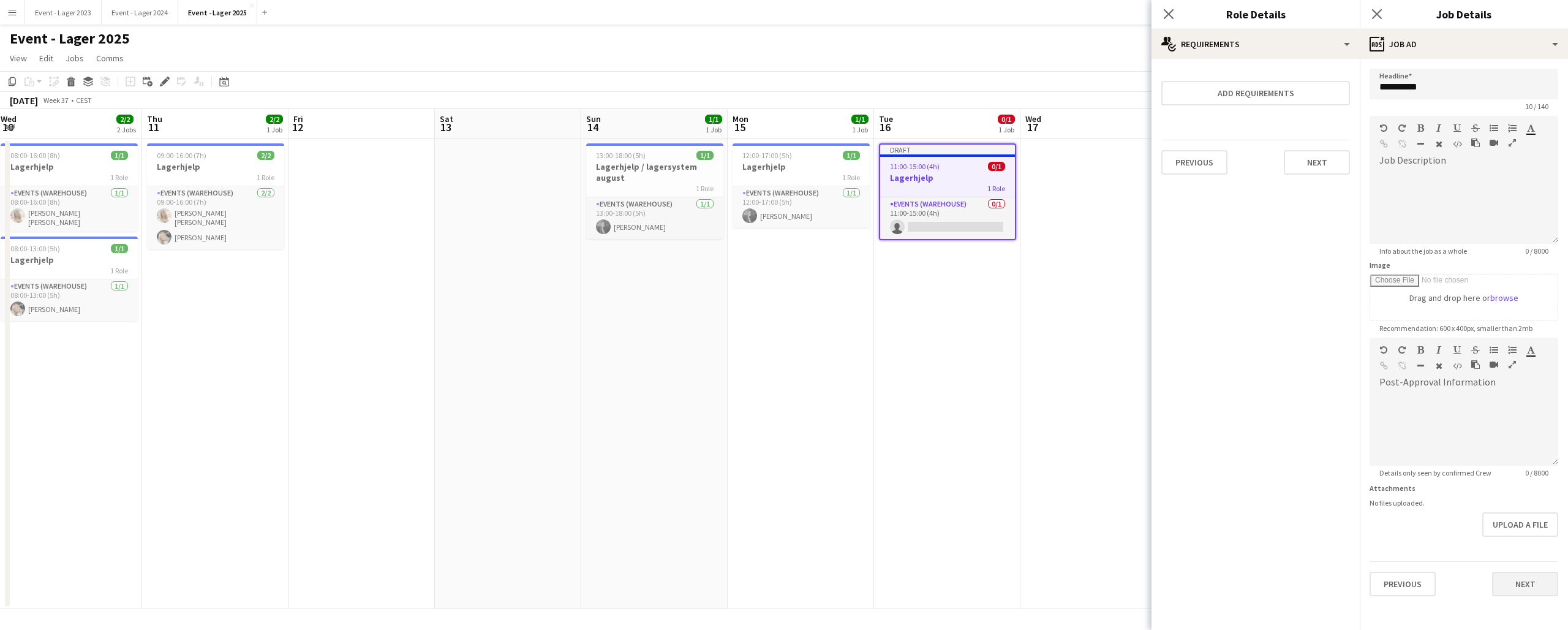
click at [1528, 586] on button "Next" at bounding box center [1525, 584] width 66 height 24
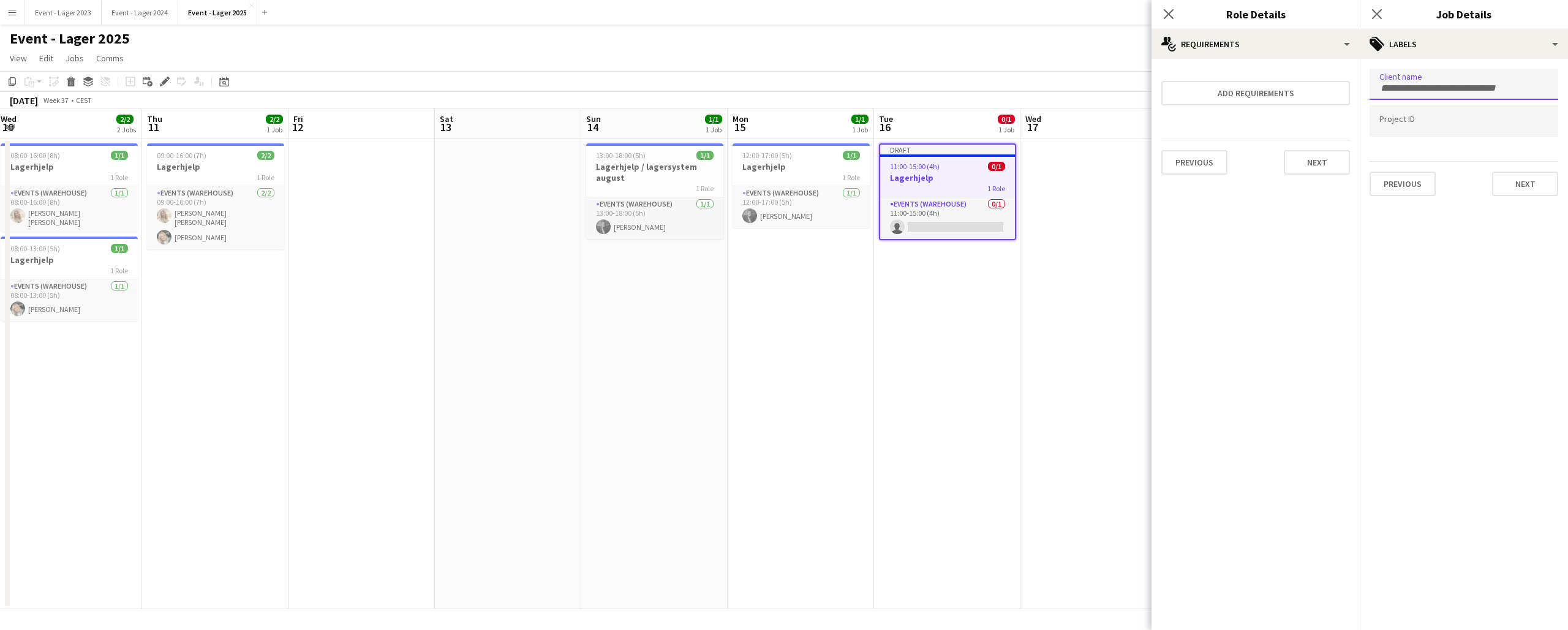
click at [1388, 81] on form at bounding box center [1464, 87] width 169 height 13
type input "*****"
click at [1388, 113] on div "[PERSON_NAME]" at bounding box center [1464, 122] width 189 height 29
click at [1390, 124] on input "Type to search project ID labels..." at bounding box center [1464, 125] width 169 height 11
type input "*"
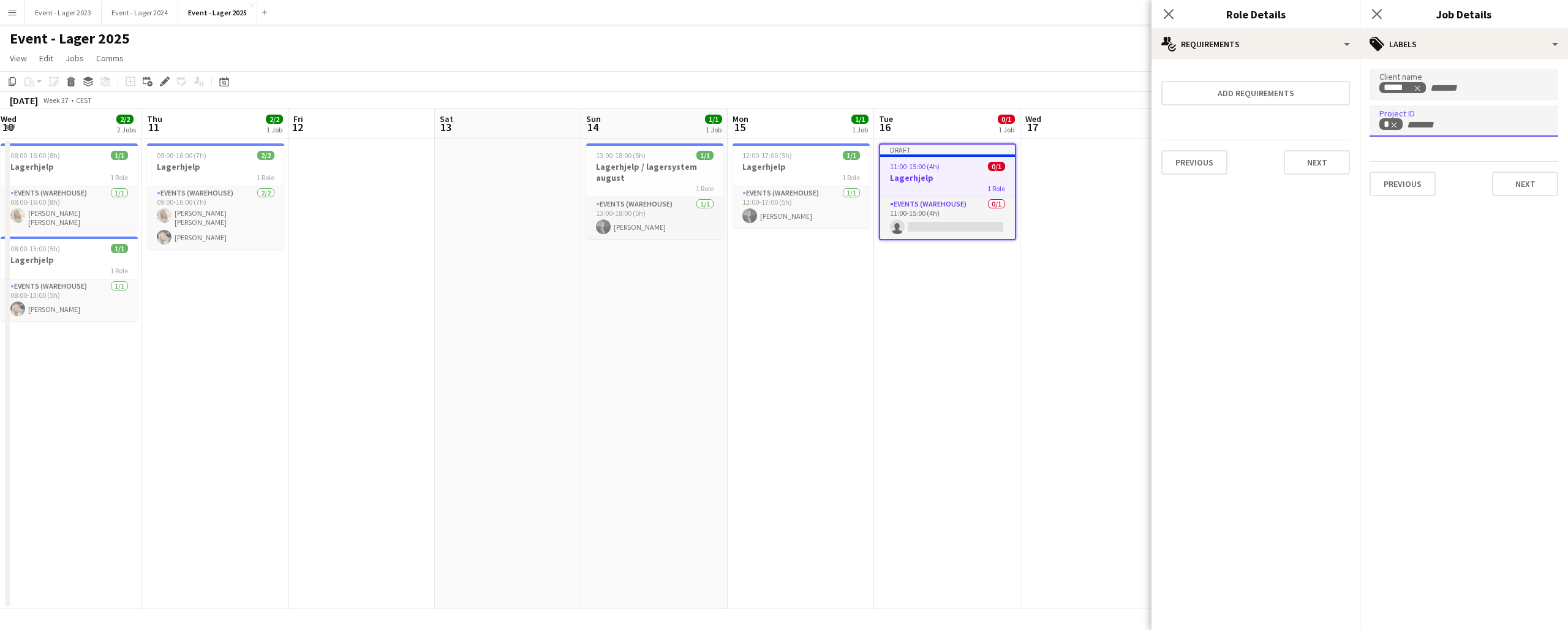
click at [1483, 126] on div "*" at bounding box center [1464, 124] width 169 height 13
click at [1481, 146] on div at bounding box center [1464, 144] width 189 height 8
click at [1536, 184] on button "Next" at bounding box center [1525, 183] width 66 height 24
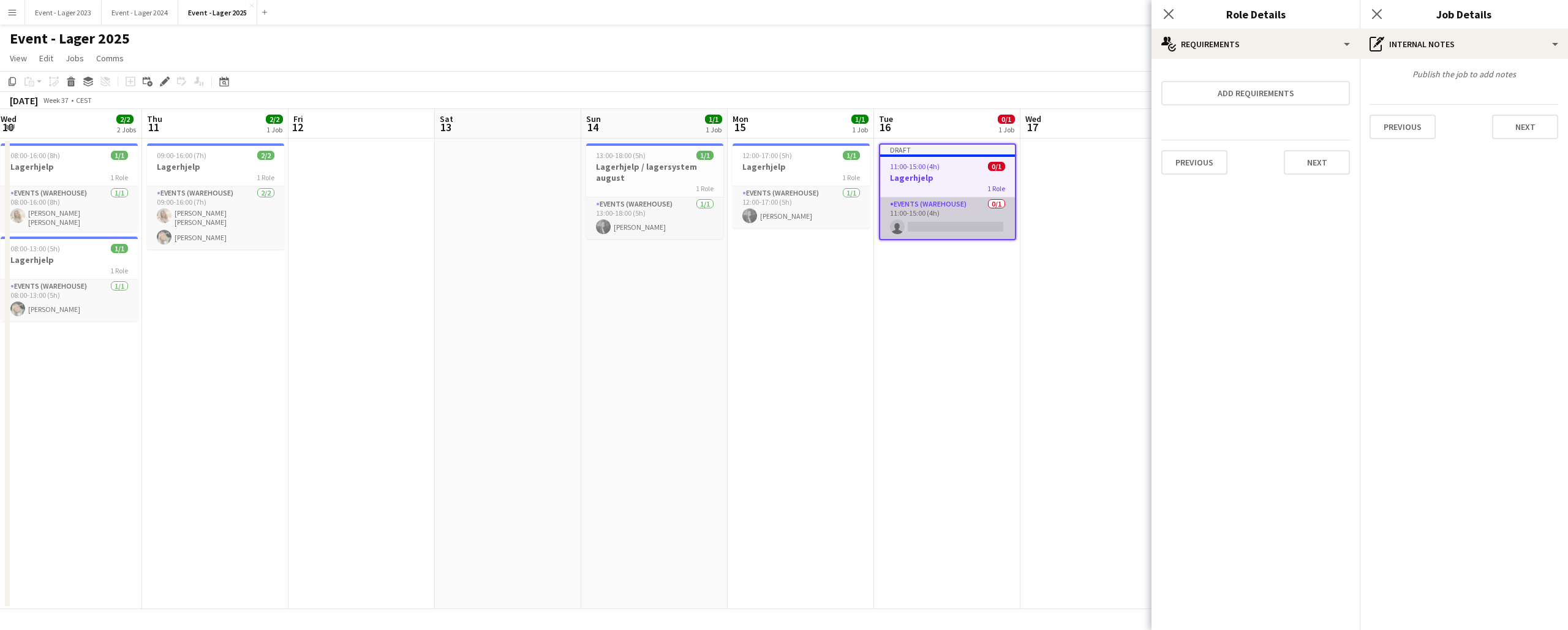
click at [924, 223] on app-card-role "Events (Warehouse) 0/1 11:00-15:00 (4h) single-neutral-actions" at bounding box center [947, 218] width 135 height 42
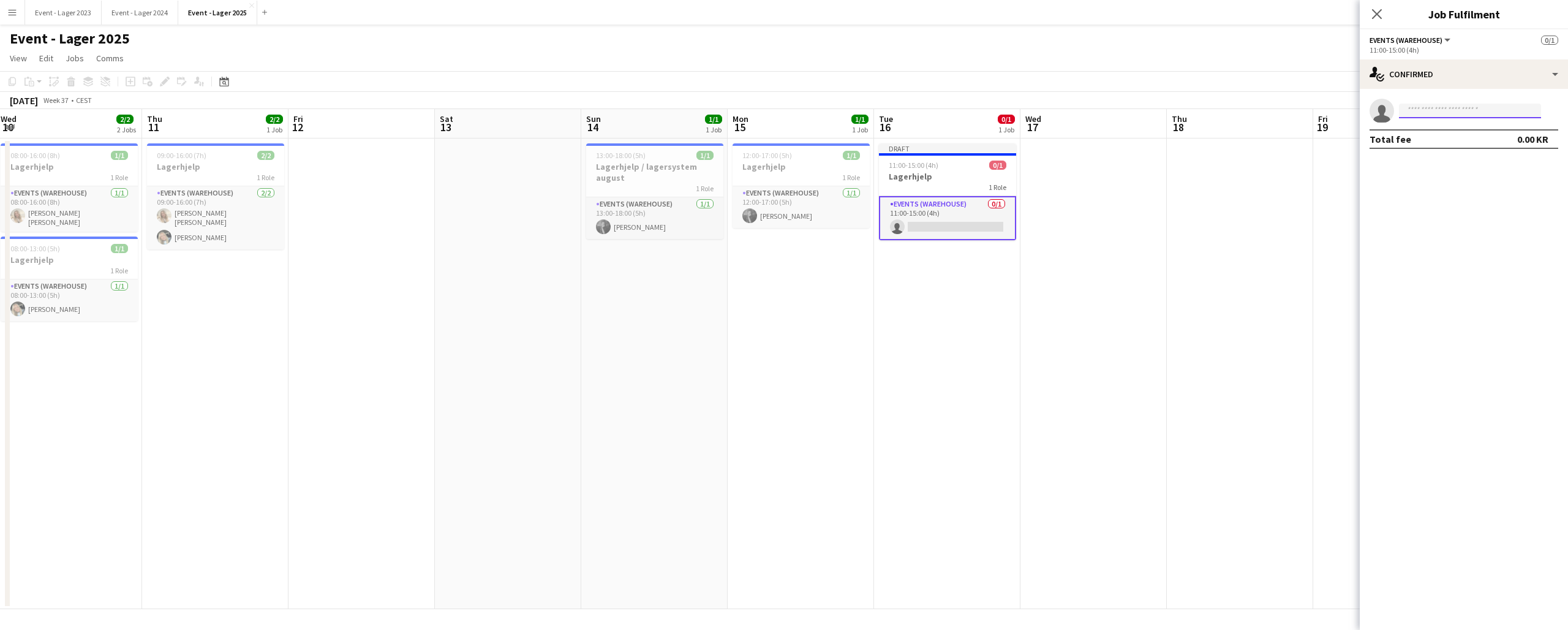
click at [1436, 108] on input at bounding box center [1470, 110] width 142 height 15
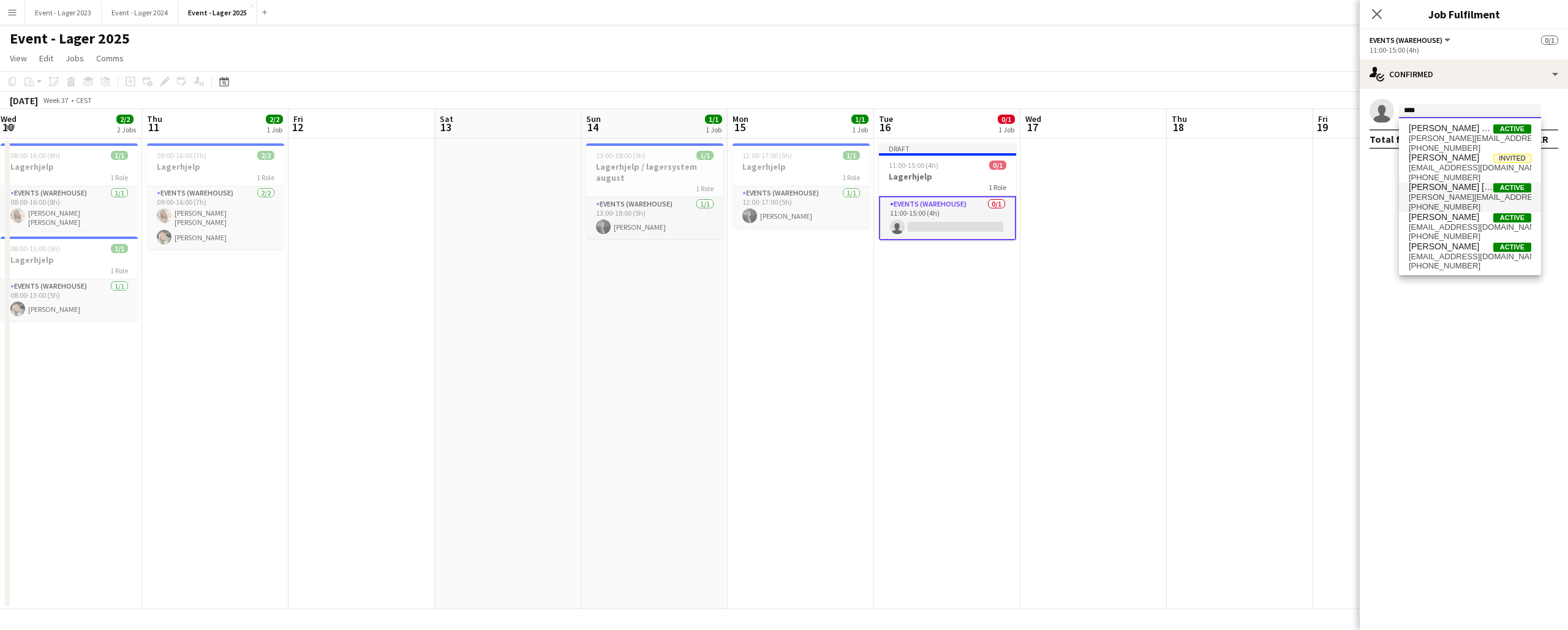
type input "****"
click at [1440, 186] on span "[PERSON_NAME] [PERSON_NAME]" at bounding box center [1451, 187] width 85 height 10
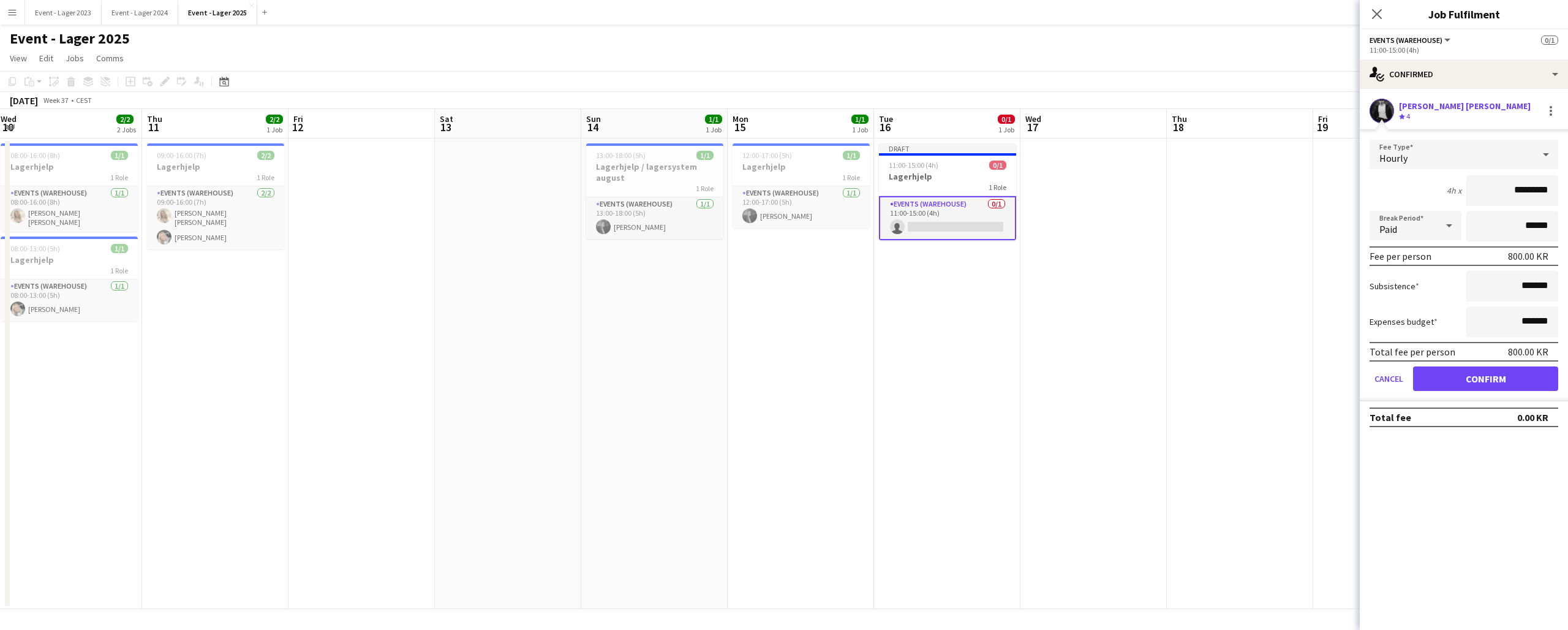
click at [1488, 376] on button "Confirm" at bounding box center [1485, 378] width 145 height 24
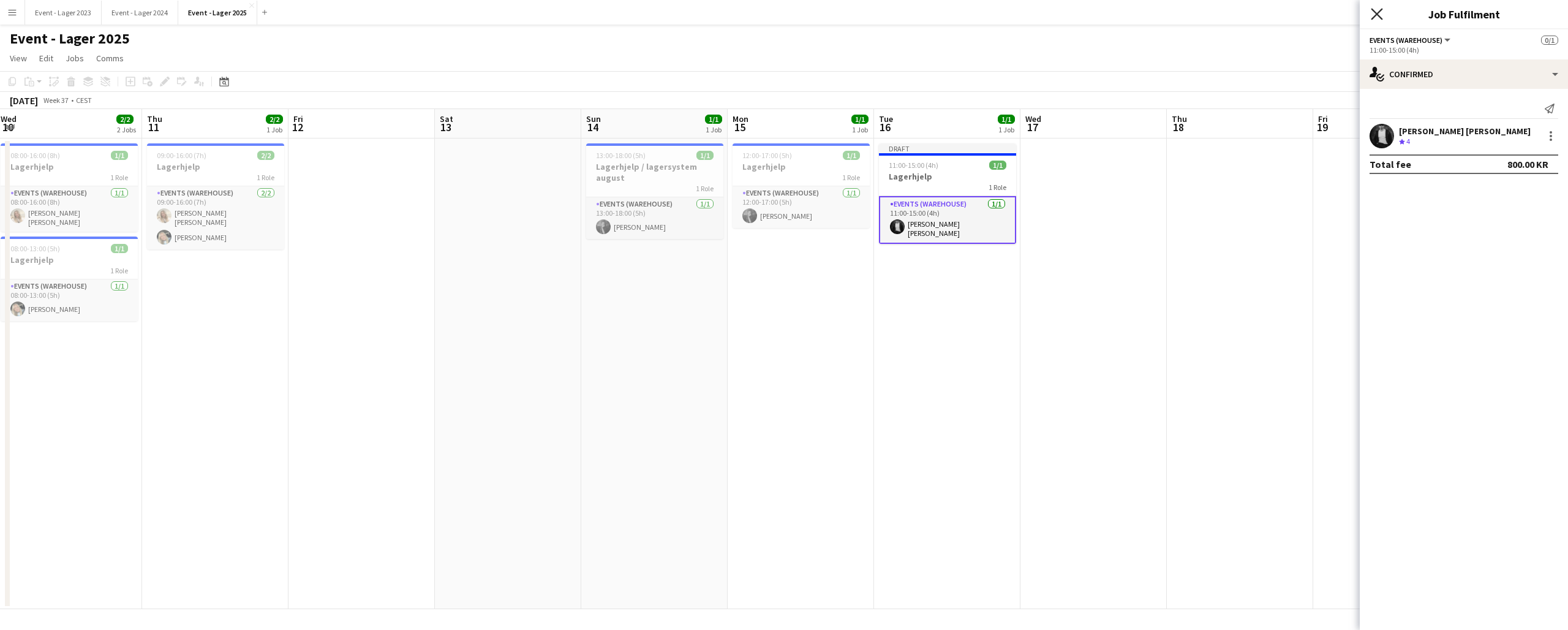
click at [1377, 12] on icon "Close pop-in" at bounding box center [1377, 13] width 12 height 12
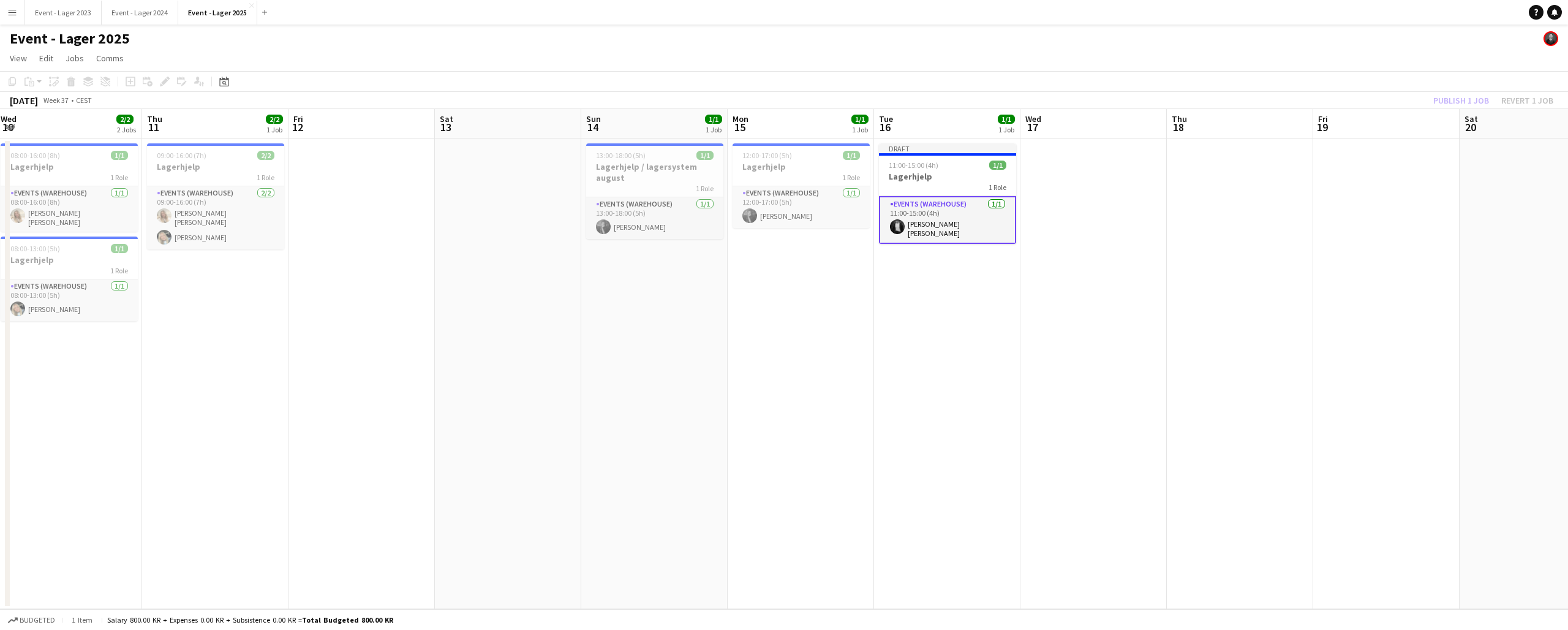
click at [1451, 100] on div "Publish 1 job Revert 1 job" at bounding box center [1494, 100] width 150 height 16
click at [1458, 98] on button "Publish 1 job" at bounding box center [1461, 100] width 66 height 16
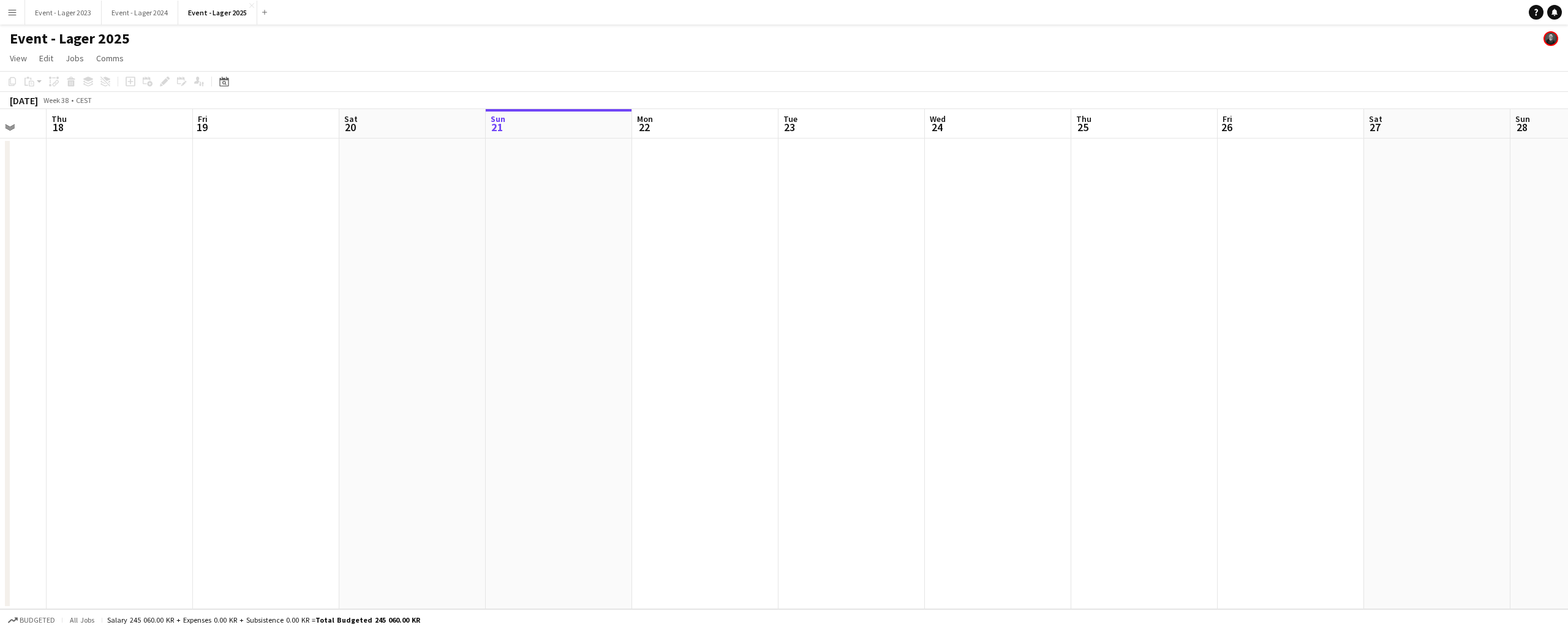
scroll to position [0, 393]
click at [11, 13] on app-icon "Menu" at bounding box center [12, 12] width 10 height 10
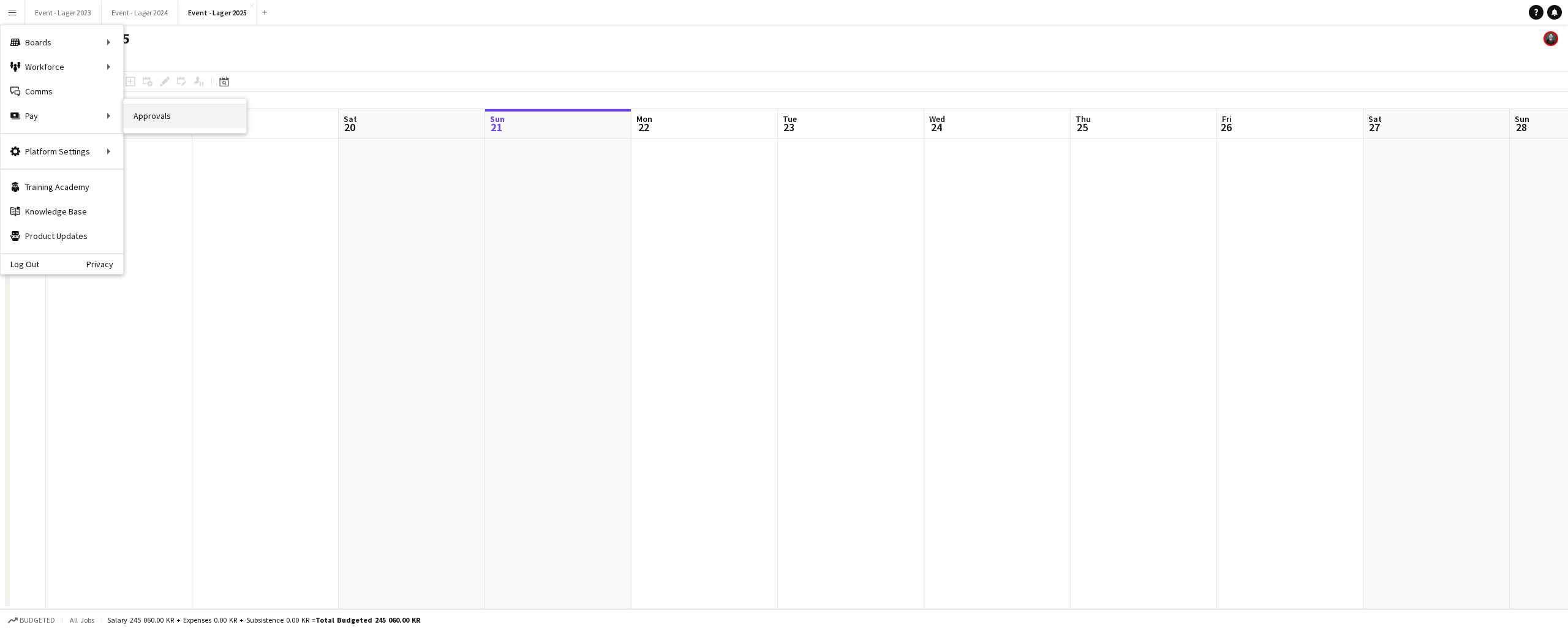
click at [157, 119] on link "Approvals" at bounding box center [184, 115] width 123 height 24
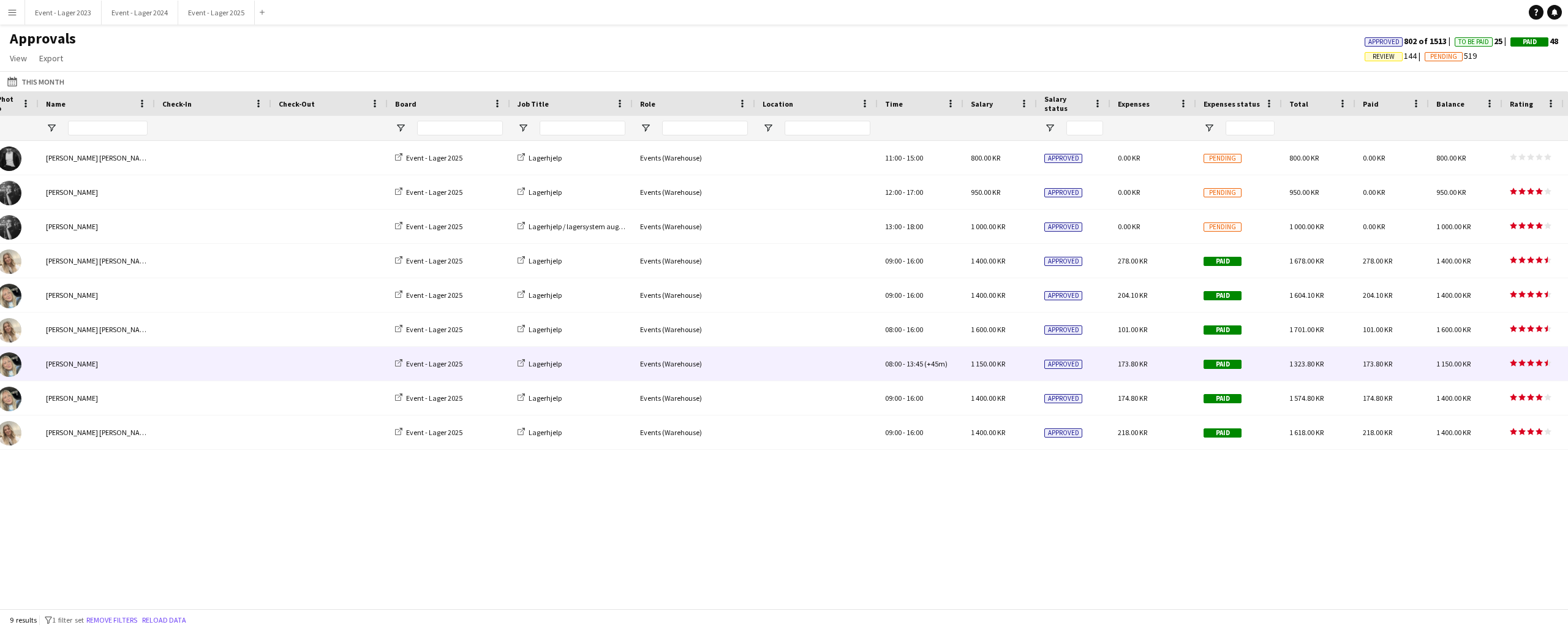
scroll to position [0, 184]
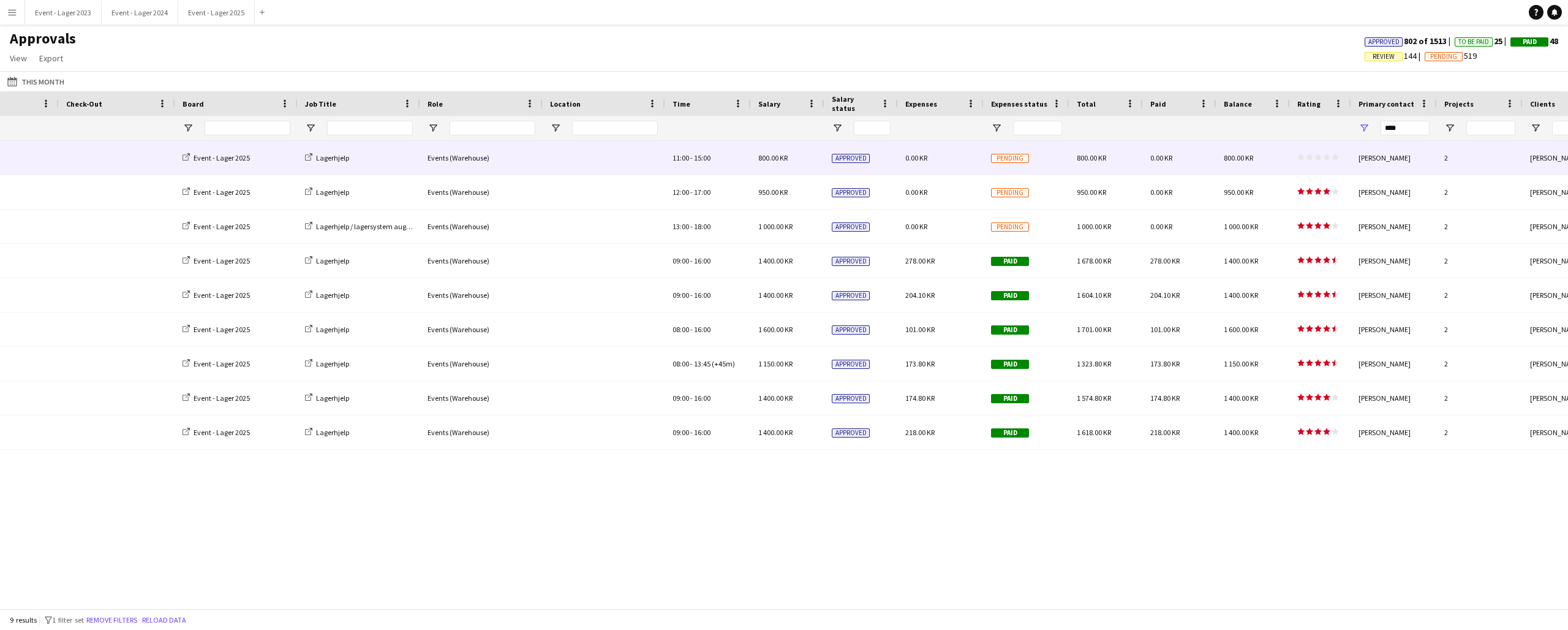
click at [1317, 155] on icon "star" at bounding box center [1318, 157] width 8 height 8
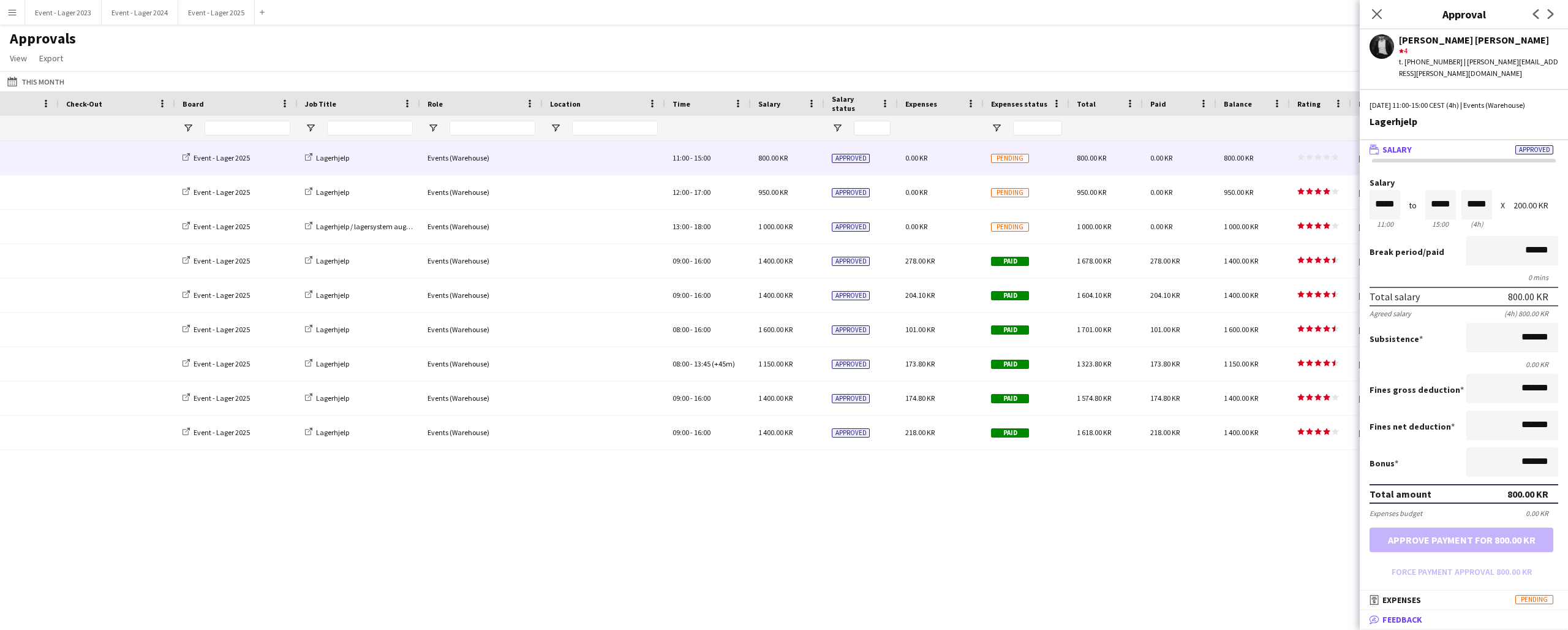
click at [1425, 616] on mat-panel-title "bubble-pencil Feedback" at bounding box center [1461, 620] width 203 height 11
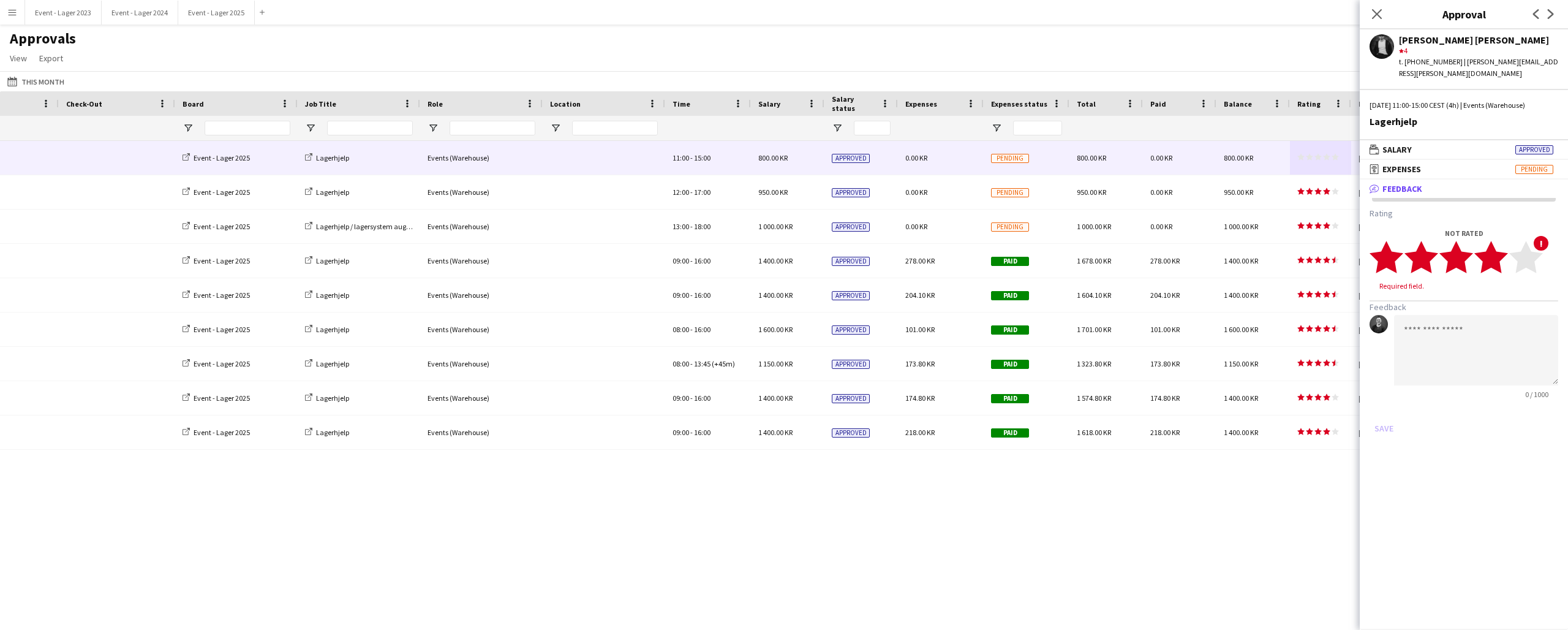
click at [1504, 252] on icon "star" at bounding box center [1491, 257] width 34 height 34
click at [1384, 407] on button "Save" at bounding box center [1384, 417] width 29 height 19
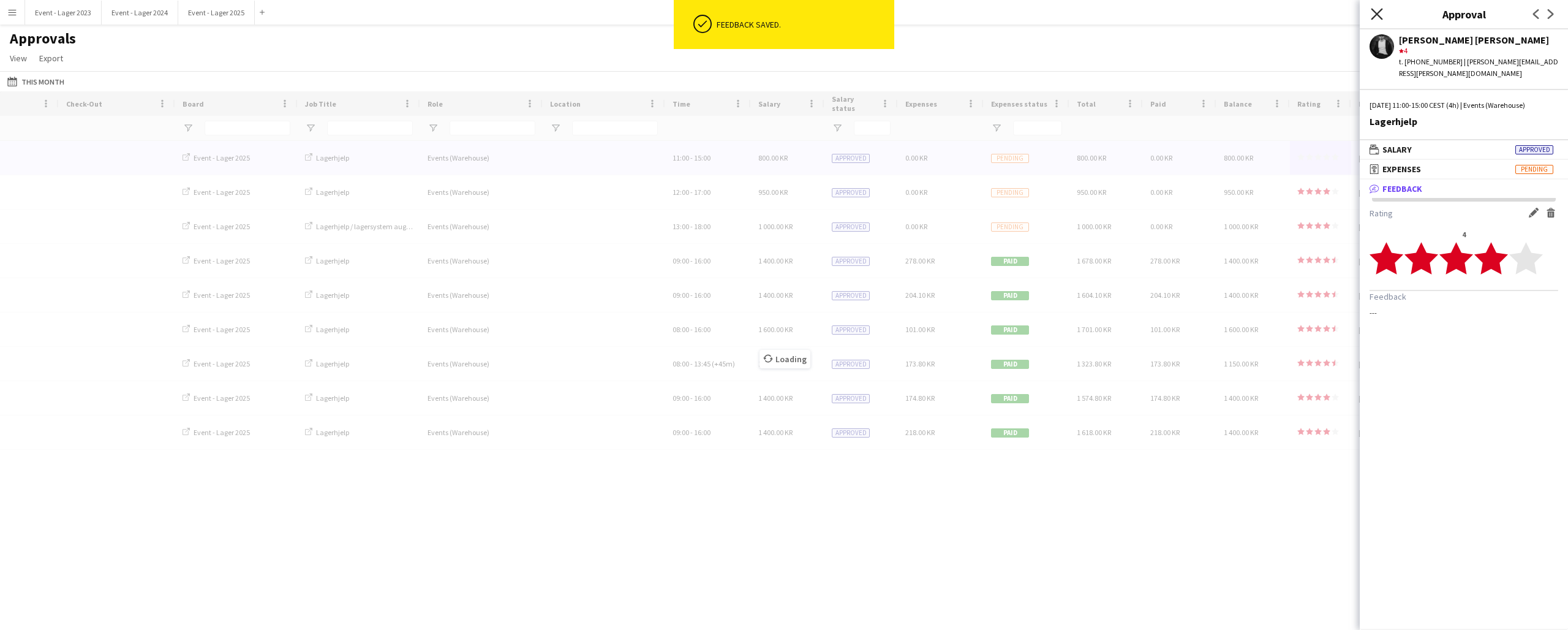
click at [1379, 13] on icon at bounding box center [1377, 13] width 12 height 12
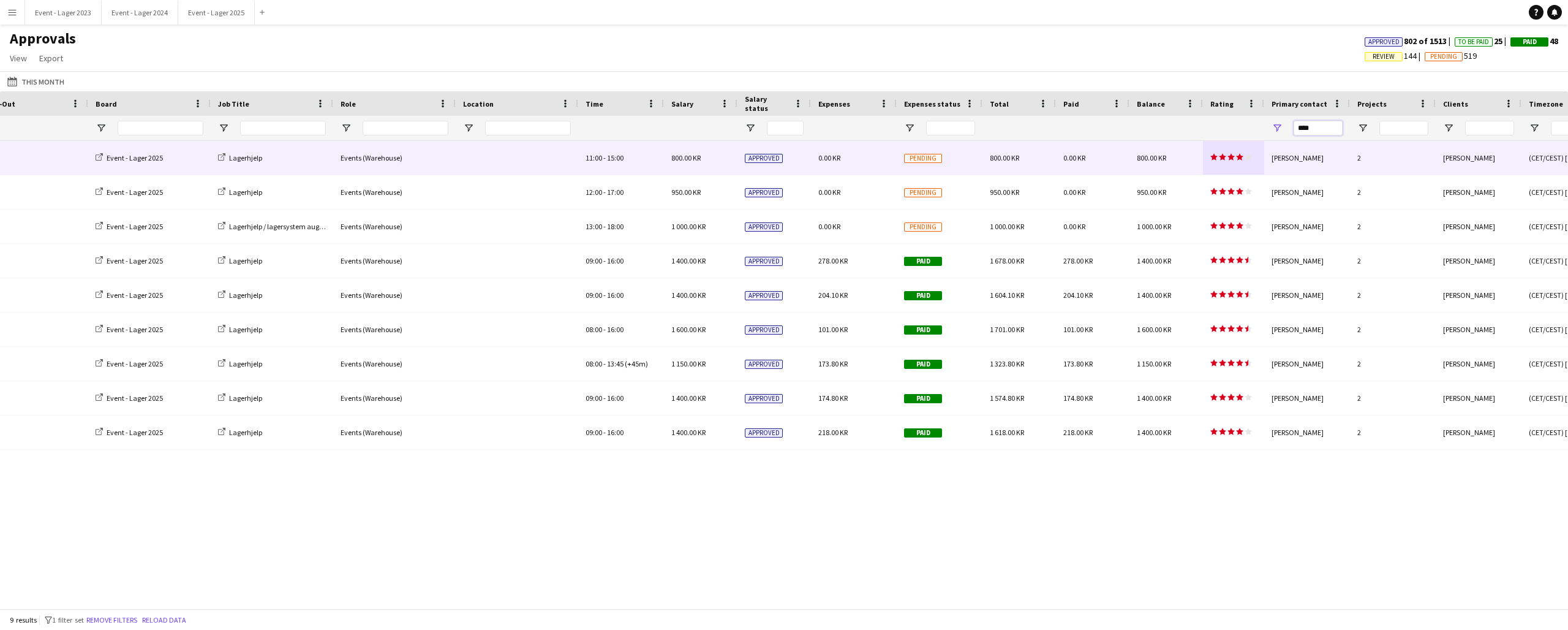
click at [1325, 130] on input "****" at bounding box center [1318, 128] width 49 height 15
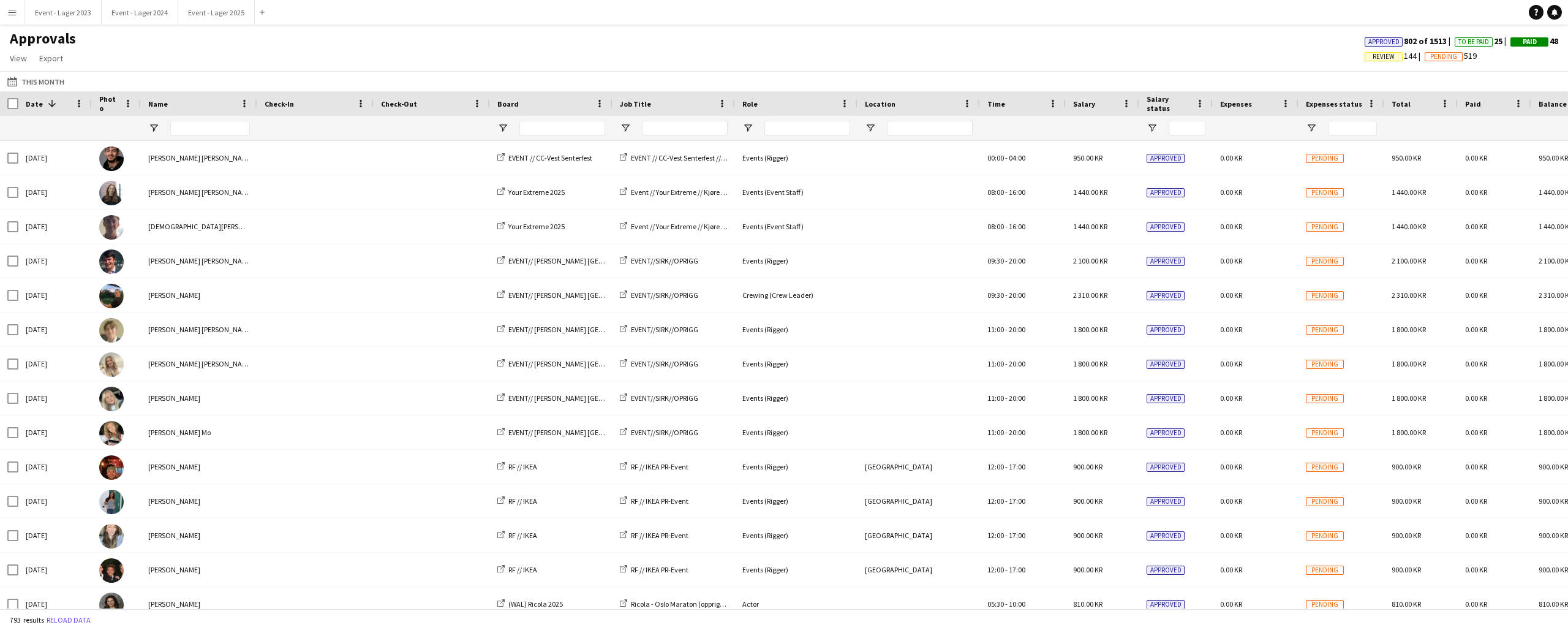
click at [10, 8] on app-icon "Menu" at bounding box center [12, 12] width 10 height 10
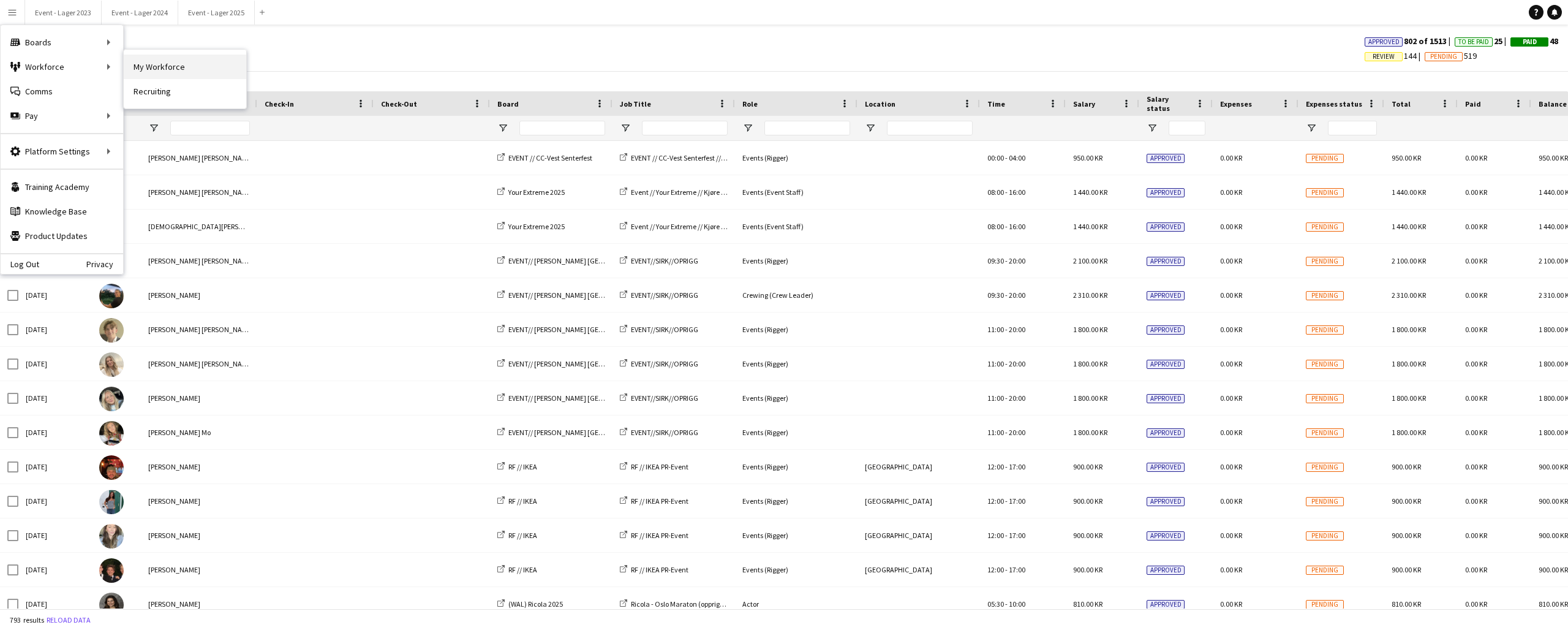
click at [162, 69] on link "My Workforce" at bounding box center [184, 67] width 123 height 24
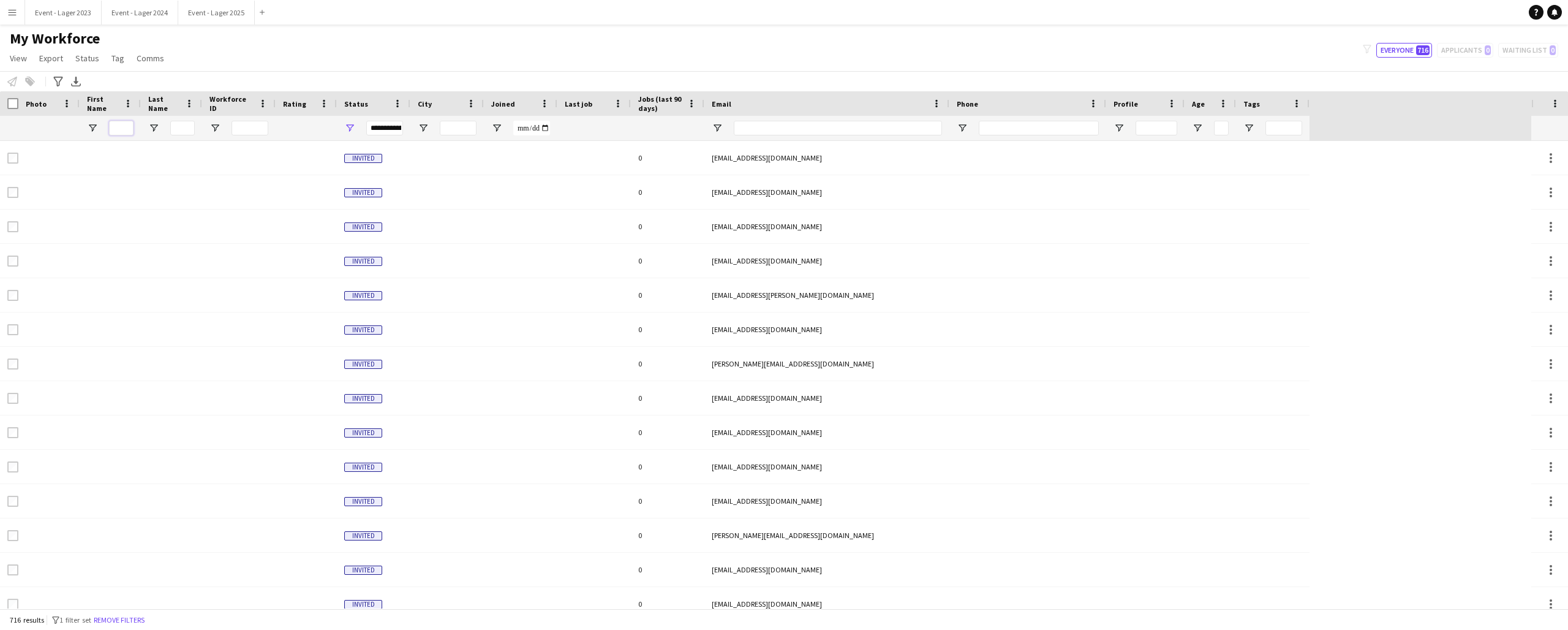
click at [118, 129] on input "First Name Filter Input" at bounding box center [121, 128] width 24 height 15
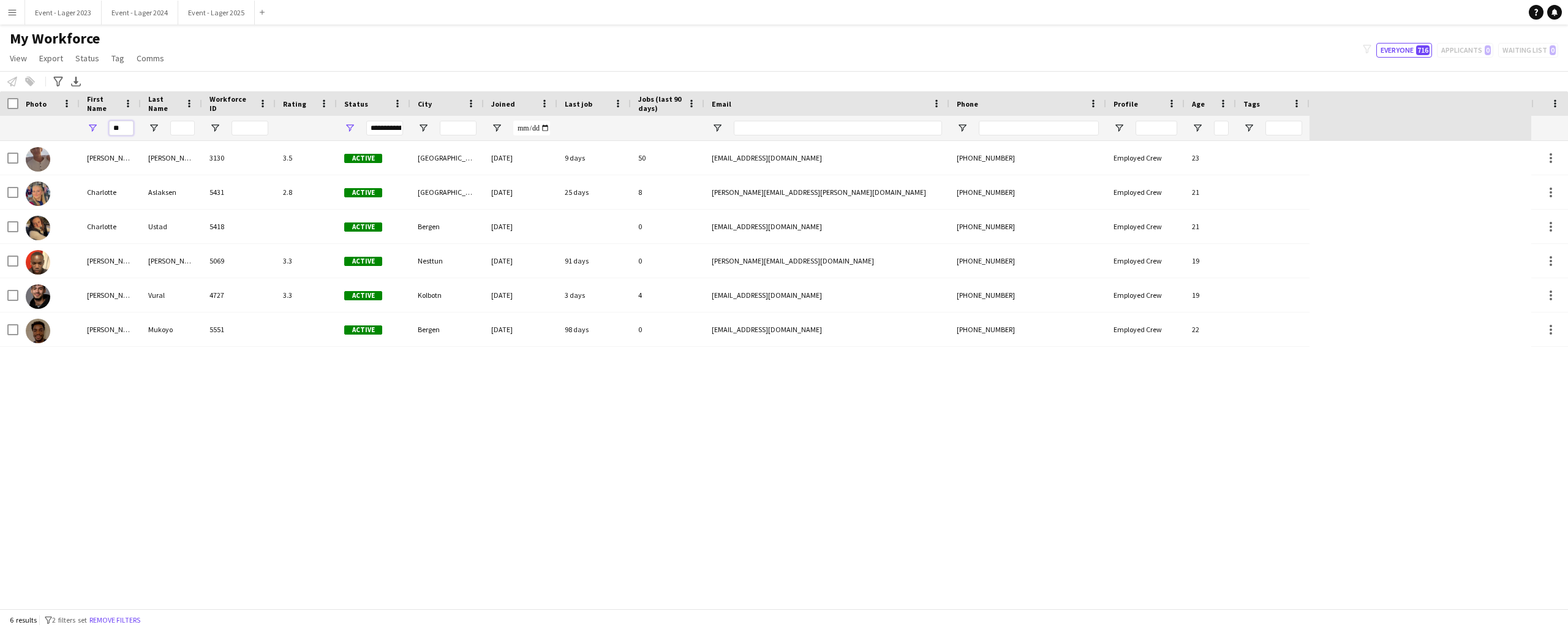
type input "*"
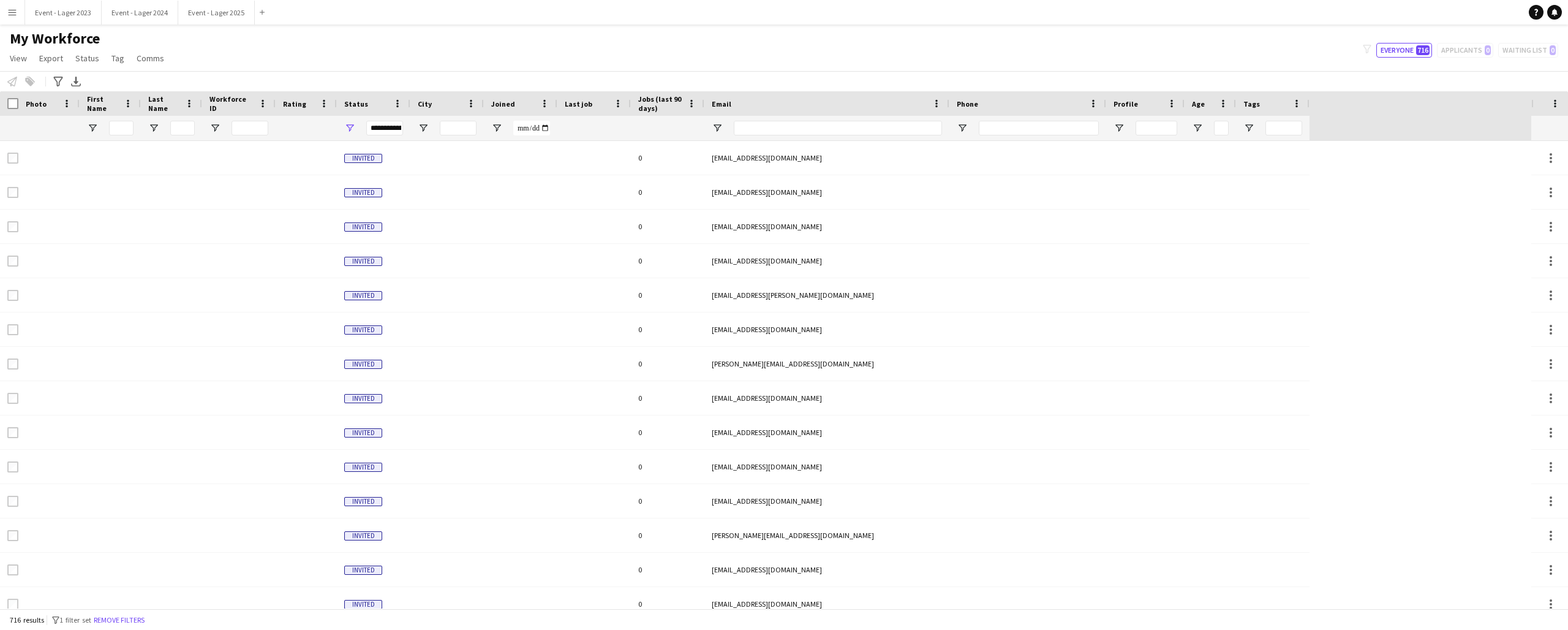
click at [10, 11] on app-icon "Menu" at bounding box center [12, 12] width 10 height 10
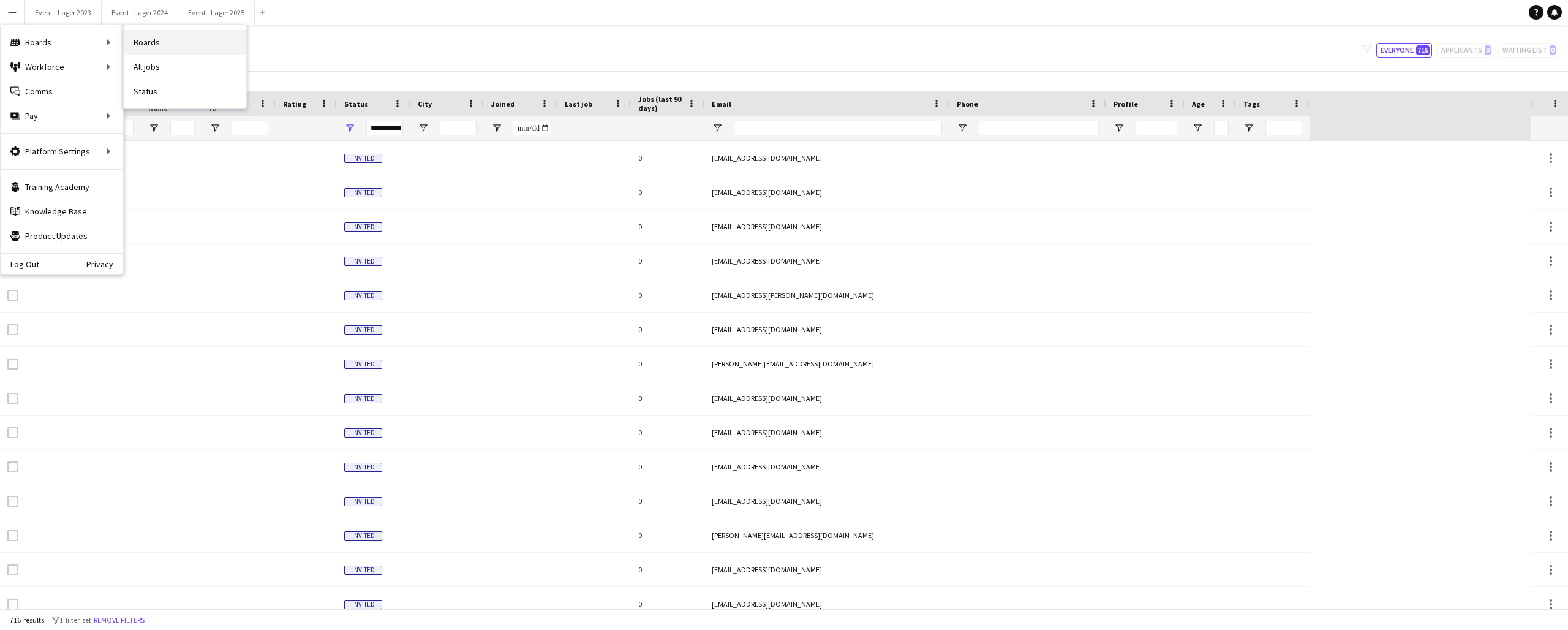
click at [162, 38] on link "Boards" at bounding box center [184, 42] width 123 height 24
